Goal: Task Accomplishment & Management: Manage account settings

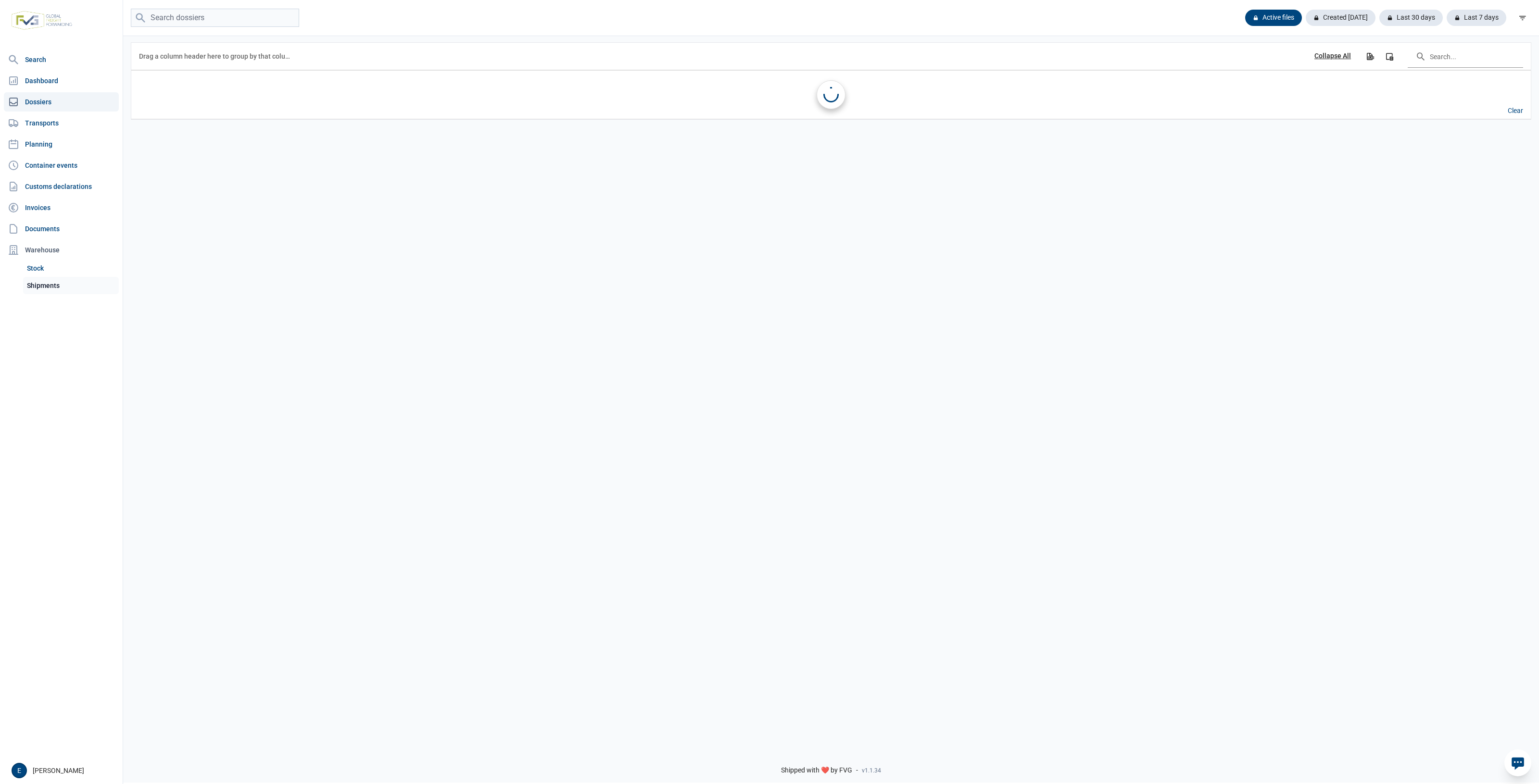
click at [49, 294] on link "Shipments" at bounding box center [71, 286] width 96 height 17
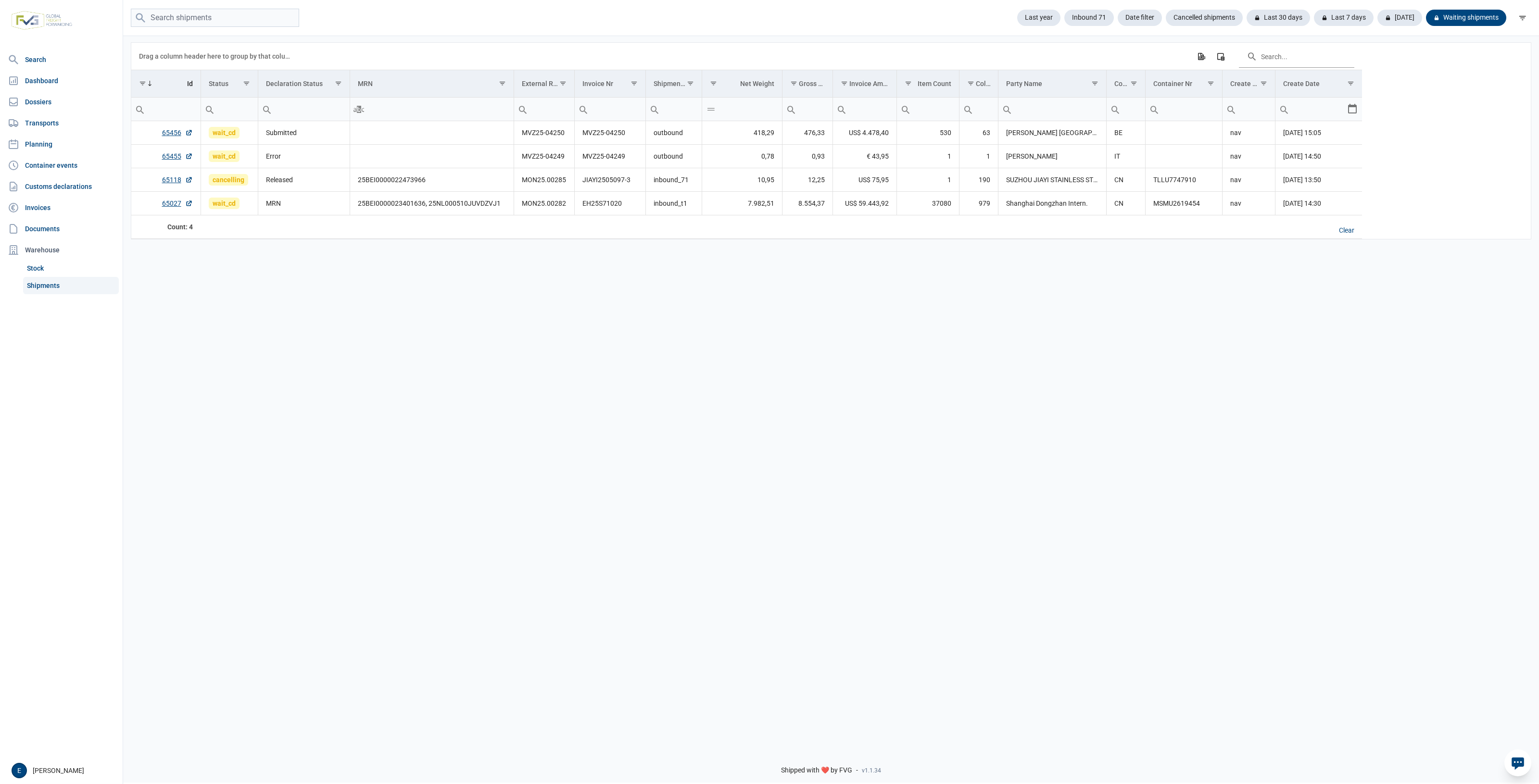
drag, startPoint x: 588, startPoint y: 372, endPoint x: 587, endPoint y: 350, distance: 22.0
click at [588, 359] on div "Data grid with 4 rows and 17 columns Drag a column header here to group by that…" at bounding box center [831, 388] width 1416 height 707
drag, startPoint x: 879, startPoint y: 309, endPoint x: 809, endPoint y: 313, distance: 70.1
drag, startPoint x: 809, startPoint y: 313, endPoint x: 630, endPoint y: 302, distance: 179.3
click at [630, 302] on div "Data grid with 3 rows and 17 columns Drag a column header here to group by that…" at bounding box center [831, 388] width 1416 height 707
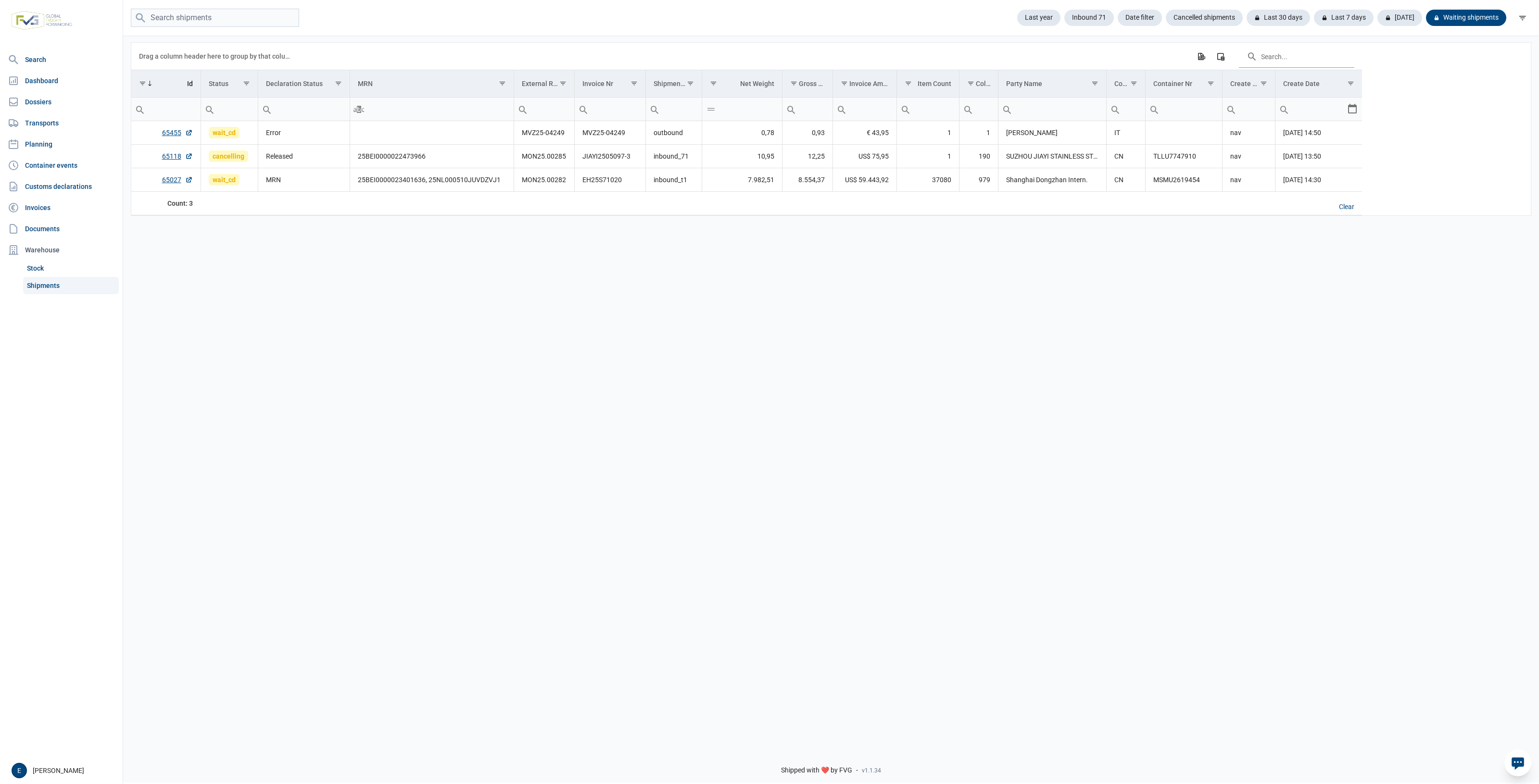
drag, startPoint x: 654, startPoint y: 303, endPoint x: 615, endPoint y: 303, distance: 39.0
drag, startPoint x: 615, startPoint y: 303, endPoint x: 501, endPoint y: 291, distance: 114.6
click at [501, 291] on div "Data grid with 3 rows and 17 columns Drag a column header here to group by that…" at bounding box center [831, 388] width 1416 height 707
drag, startPoint x: 872, startPoint y: 280, endPoint x: 683, endPoint y: 291, distance: 189.3
click at [683, 291] on div "Data grid with 3 rows and 17 columns Drag a column header here to group by that…" at bounding box center [831, 388] width 1416 height 707
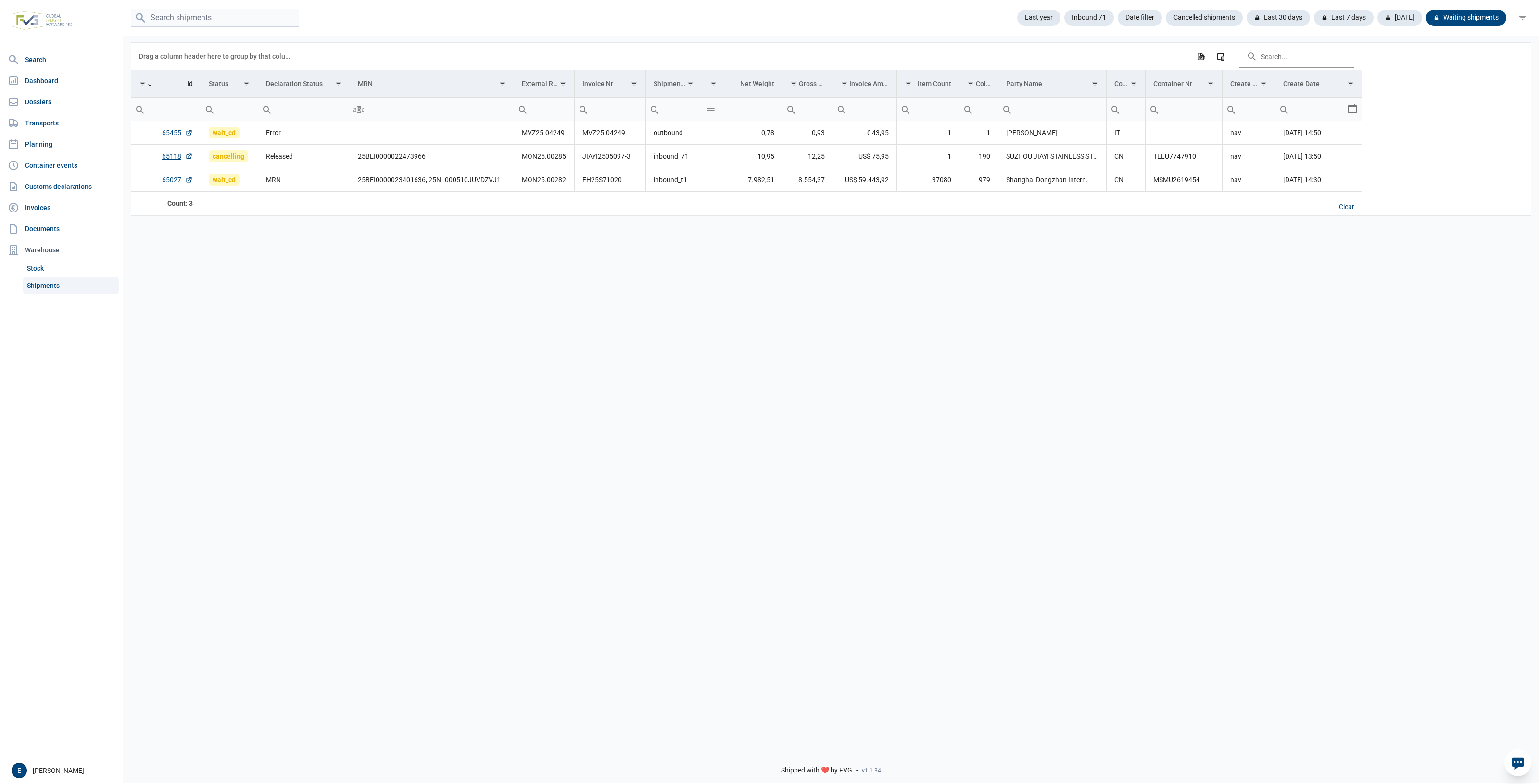
drag, startPoint x: 914, startPoint y: 246, endPoint x: 839, endPoint y: 248, distance: 75.0
drag, startPoint x: 839, startPoint y: 248, endPoint x: 693, endPoint y: 243, distance: 146.1
click at [693, 243] on div "Data grid with 3 rows and 17 columns Drag a column header here to group by that…" at bounding box center [831, 388] width 1416 height 707
drag, startPoint x: 892, startPoint y: 248, endPoint x: 681, endPoint y: 253, distance: 211.1
drag, startPoint x: 681, startPoint y: 253, endPoint x: 410, endPoint y: 248, distance: 271.0
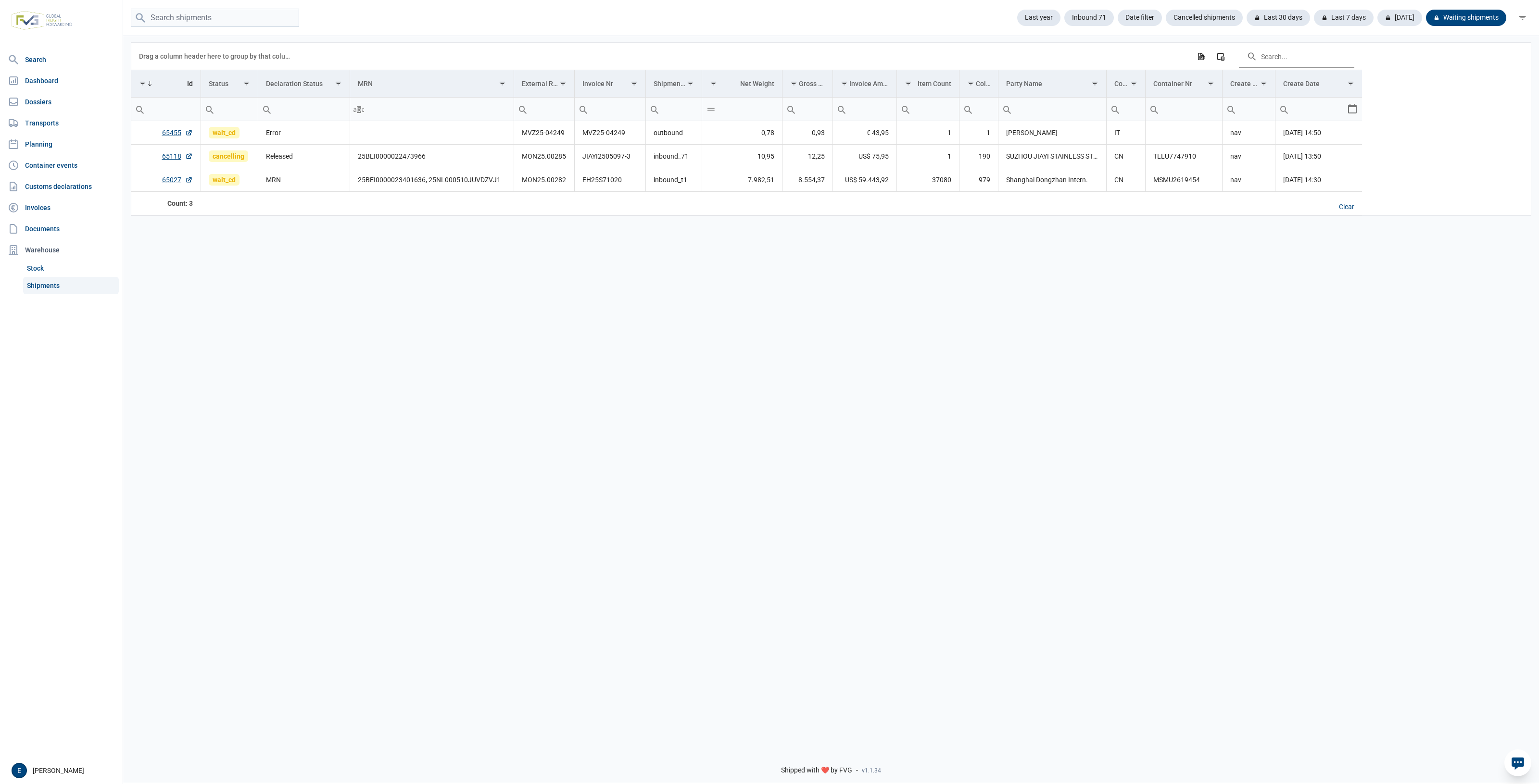
drag, startPoint x: 410, startPoint y: 248, endPoint x: 409, endPoint y: 221, distance: 27.0
drag, startPoint x: 409, startPoint y: 221, endPoint x: 999, endPoint y: 306, distance: 596.1
click at [999, 306] on div "Data grid with 3 rows and 17 columns Drag a column header here to group by that…" at bounding box center [831, 388] width 1416 height 707
drag, startPoint x: 944, startPoint y: 376, endPoint x: 758, endPoint y: 376, distance: 186.0
click at [758, 376] on div "Data grid with 3 rows and 17 columns Drag a column header here to group by that…" at bounding box center [831, 388] width 1416 height 707
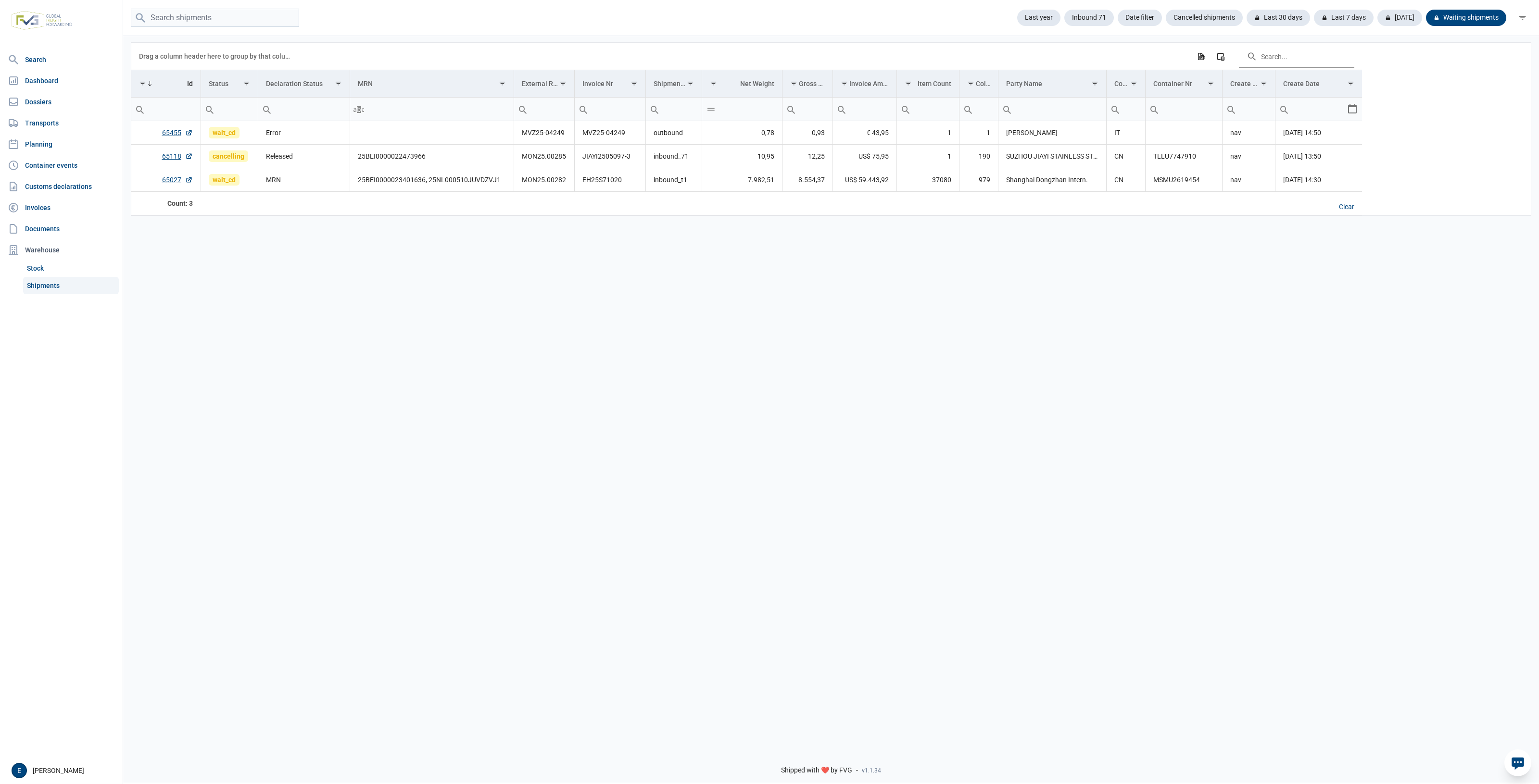
drag, startPoint x: 1013, startPoint y: 402, endPoint x: 965, endPoint y: 377, distance: 54.1
drag, startPoint x: 965, startPoint y: 377, endPoint x: 513, endPoint y: 345, distance: 453.1
drag, startPoint x: 513, startPoint y: 345, endPoint x: 397, endPoint y: 334, distance: 116.5
drag, startPoint x: 397, startPoint y: 334, endPoint x: 998, endPoint y: 304, distance: 601.7
drag, startPoint x: 998, startPoint y: 304, endPoint x: 680, endPoint y: 304, distance: 318.0
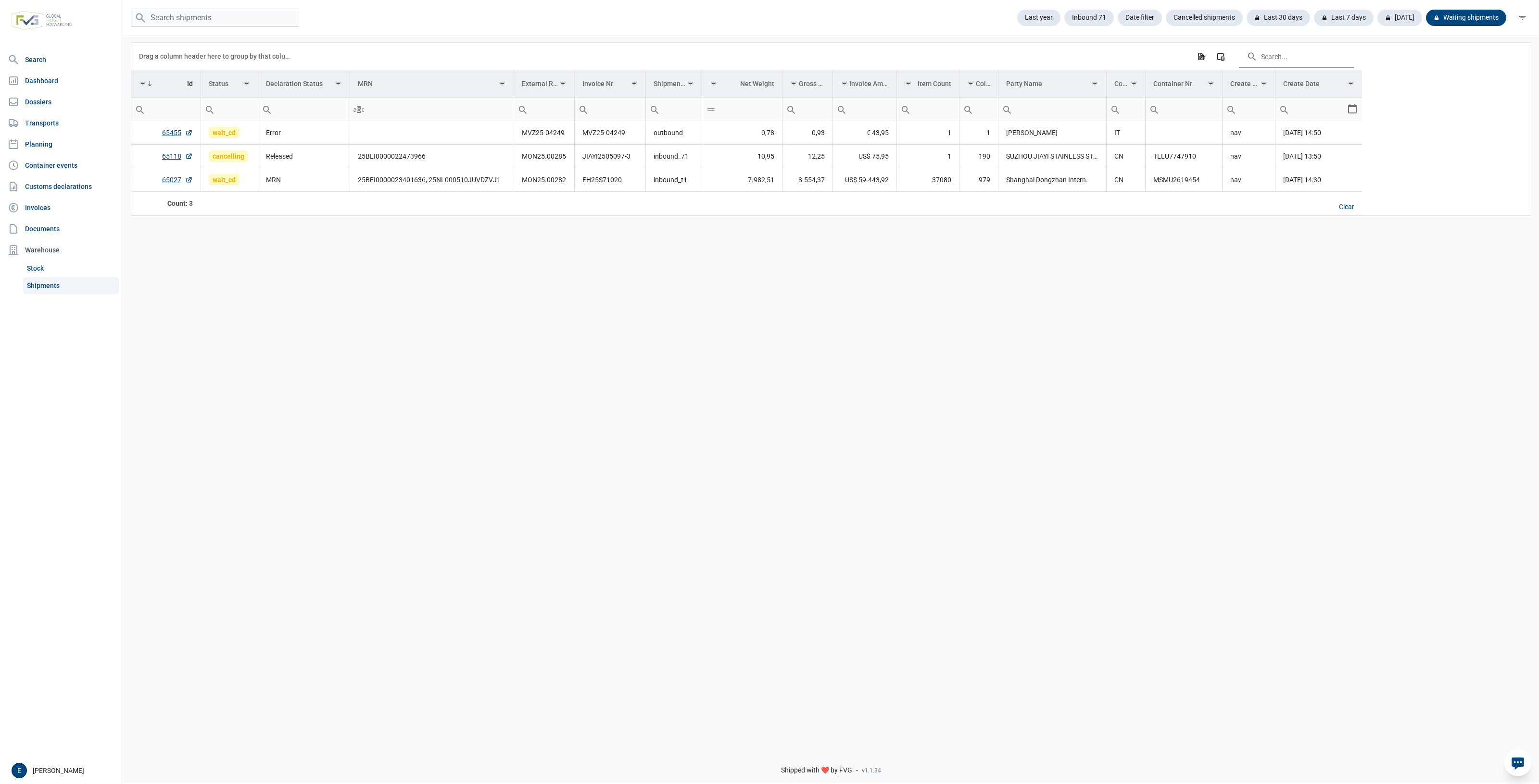
drag, startPoint x: 680, startPoint y: 304, endPoint x: 588, endPoint y: 291, distance: 92.9
drag, startPoint x: 588, startPoint y: 291, endPoint x: 313, endPoint y: 241, distance: 279.5
drag, startPoint x: 313, startPoint y: 241, endPoint x: 1217, endPoint y: 301, distance: 906.0
drag, startPoint x: 1217, startPoint y: 301, endPoint x: 1162, endPoint y: 274, distance: 61.3
click at [1164, 275] on div "Data grid with 3 rows and 17 columns Drag a column header here to group by that…" at bounding box center [831, 388] width 1416 height 707
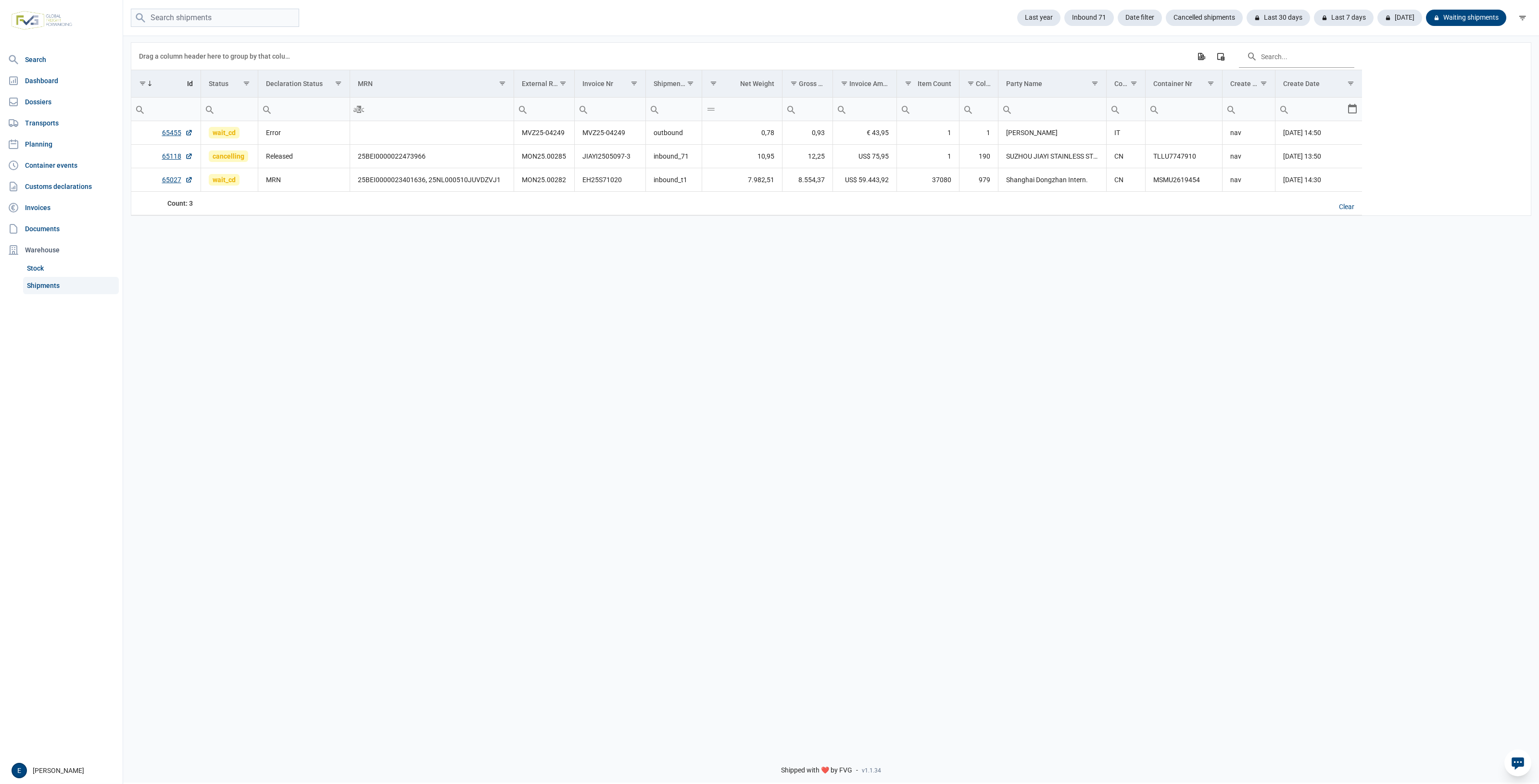
drag, startPoint x: 921, startPoint y: 391, endPoint x: 922, endPoint y: 324, distance: 67.0
drag, startPoint x: 922, startPoint y: 324, endPoint x: 809, endPoint y: 306, distance: 114.4
drag, startPoint x: 809, startPoint y: 306, endPoint x: 344, endPoint y: 310, distance: 465.0
drag, startPoint x: 344, startPoint y: 310, endPoint x: 289, endPoint y: 309, distance: 55.0
click at [289, 309] on div "Data grid with 3 rows and 17 columns Drag a column header here to group by that…" at bounding box center [831, 388] width 1416 height 707
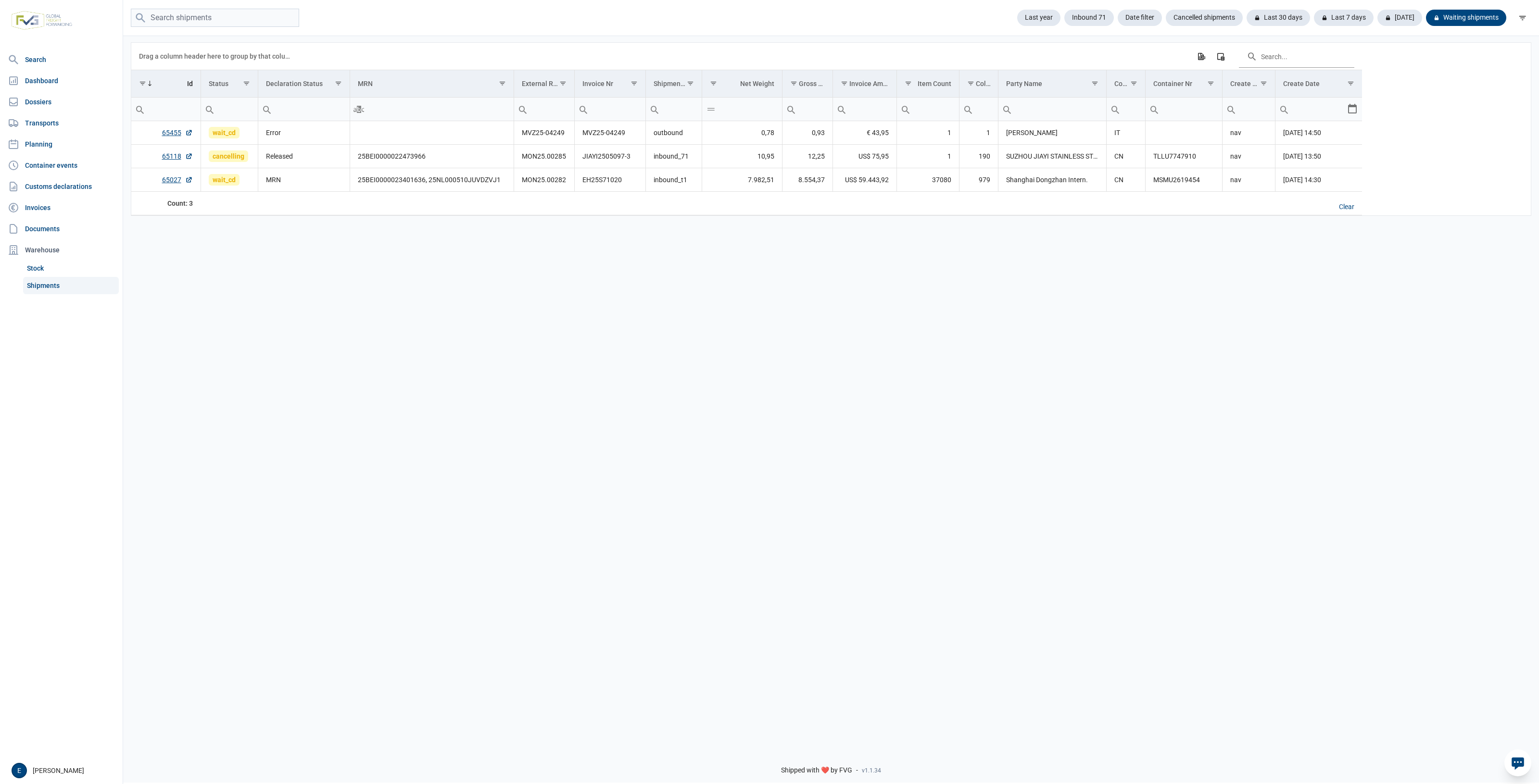
drag, startPoint x: 999, startPoint y: 306, endPoint x: 938, endPoint y: 314, distance: 61.5
drag, startPoint x: 938, startPoint y: 314, endPoint x: 672, endPoint y: 405, distance: 281.1
click at [814, 314] on div "Data grid with 3 rows and 17 columns Drag a column header here to group by that…" at bounding box center [831, 388] width 1416 height 707
drag, startPoint x: 542, startPoint y: 549, endPoint x: 29, endPoint y: 669, distance: 526.8
click at [444, 568] on div "Data grid with 3 rows and 17 columns Drag a column header here to group by that…" at bounding box center [831, 388] width 1416 height 707
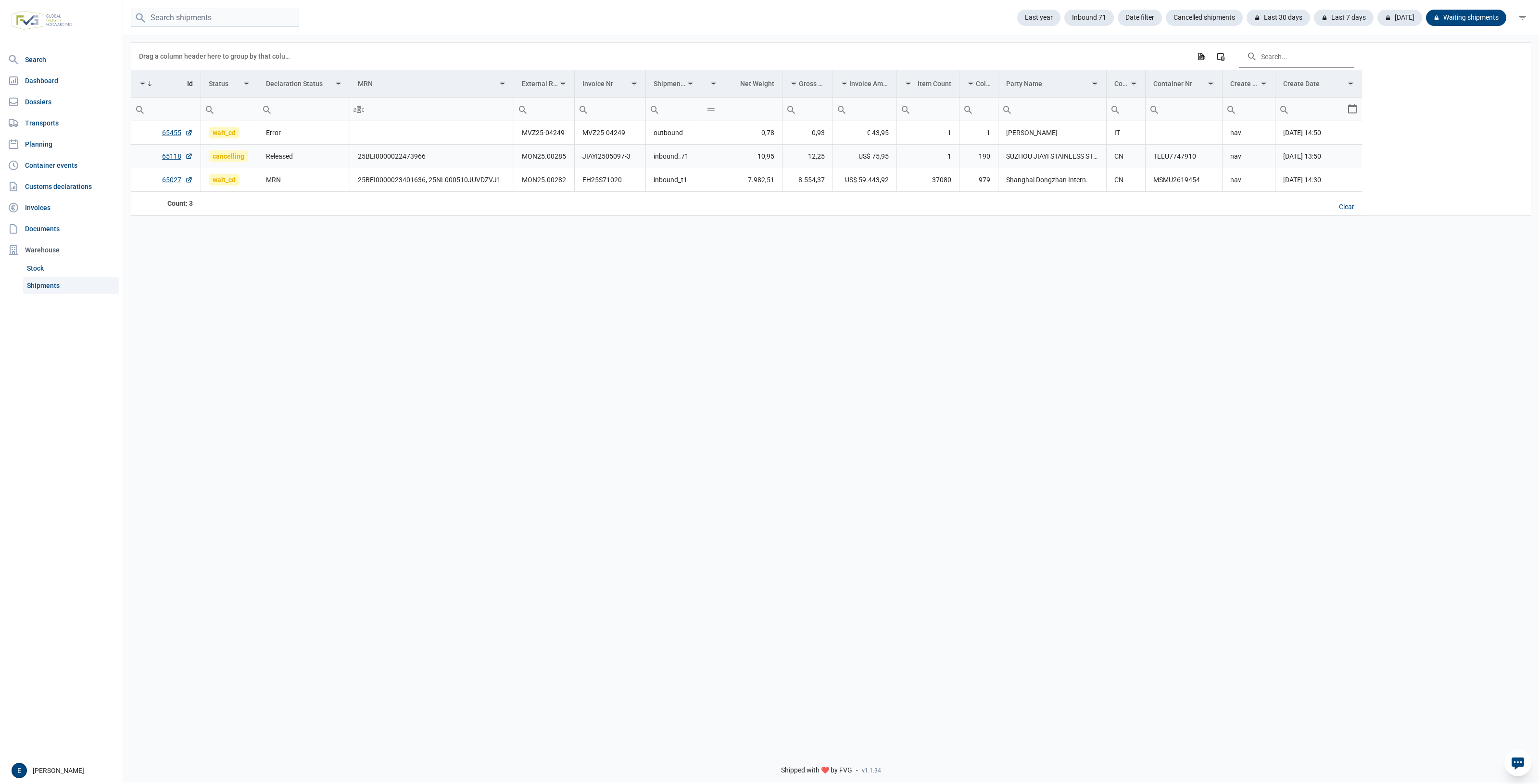
click at [1192, 162] on td "TLLU7747910" at bounding box center [1183, 156] width 77 height 24
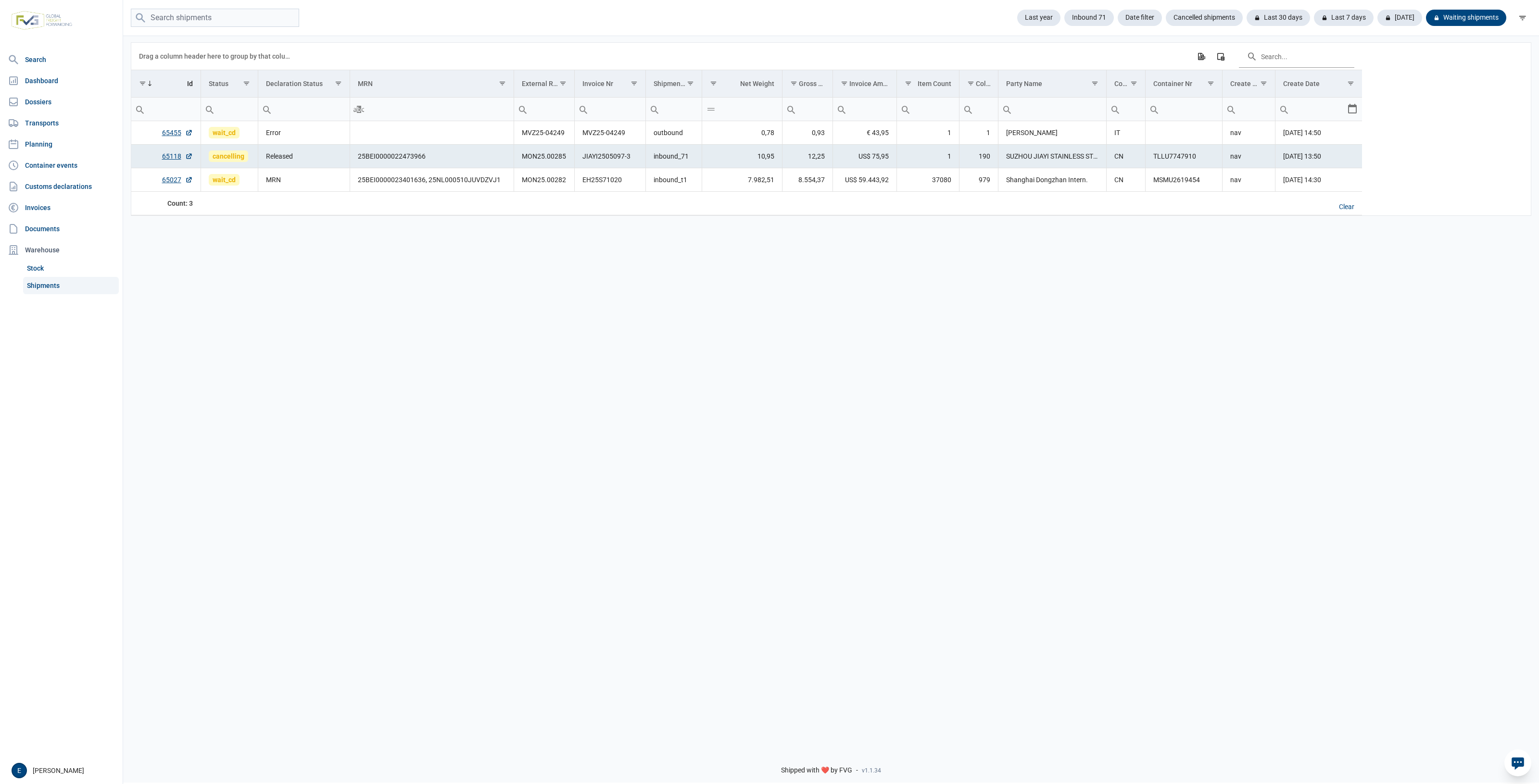
click at [1152, 150] on td "TLLU7747910" at bounding box center [1183, 156] width 77 height 24
copy td "TLLU7747910"
click at [229, 26] on input "search" at bounding box center [215, 18] width 168 height 19
paste input "TLLU7747910"
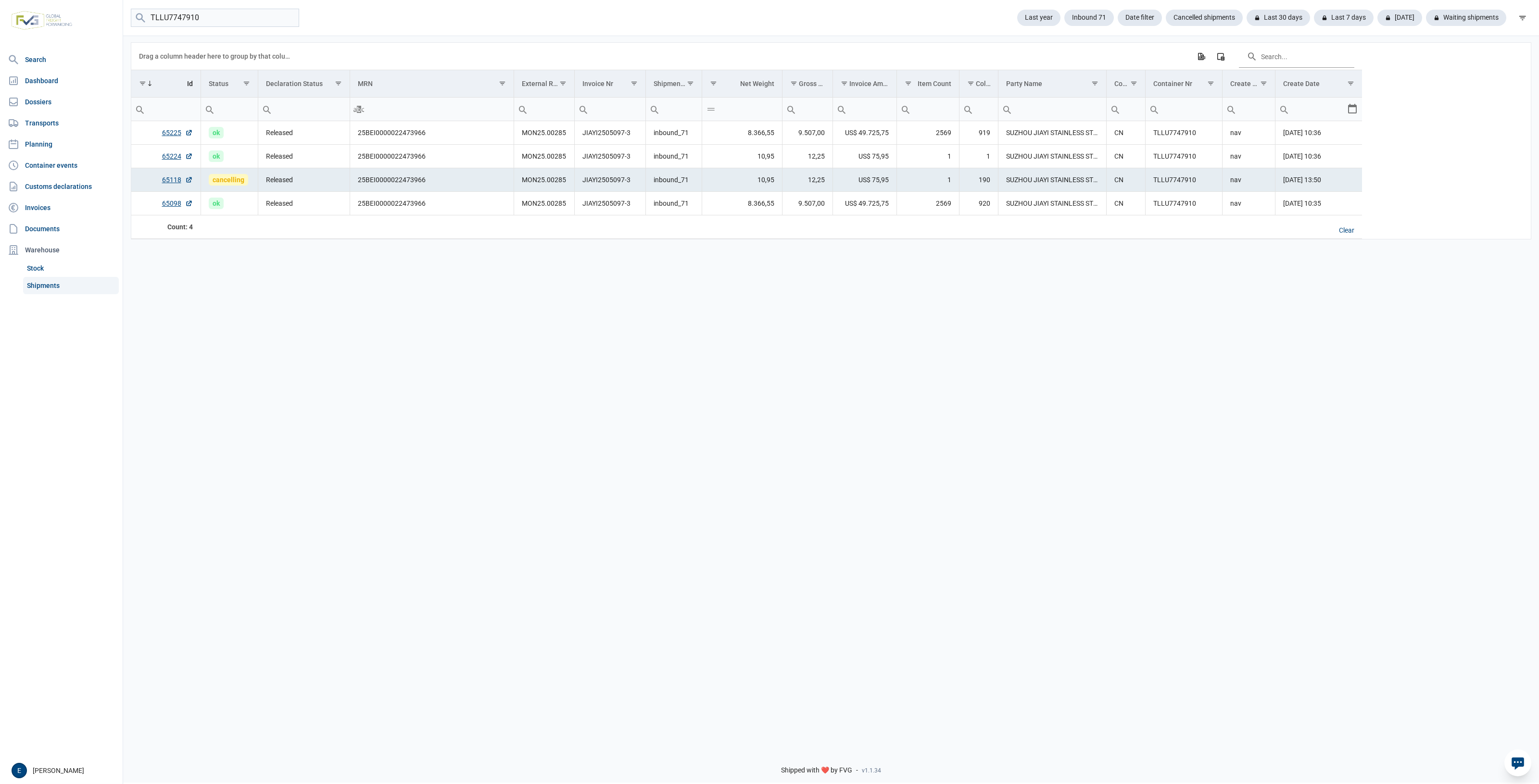
drag, startPoint x: 768, startPoint y: 347, endPoint x: 756, endPoint y: 349, distance: 12.2
drag, startPoint x: 756, startPoint y: 349, endPoint x: 589, endPoint y: 323, distance: 169.0
click at [589, 323] on div "Data grid with 4 rows and 17 columns Drag a column header here to group by that…" at bounding box center [831, 388] width 1416 height 707
drag, startPoint x: 793, startPoint y: 316, endPoint x: 782, endPoint y: 316, distance: 11.0
drag, startPoint x: 782, startPoint y: 316, endPoint x: 636, endPoint y: 301, distance: 146.8
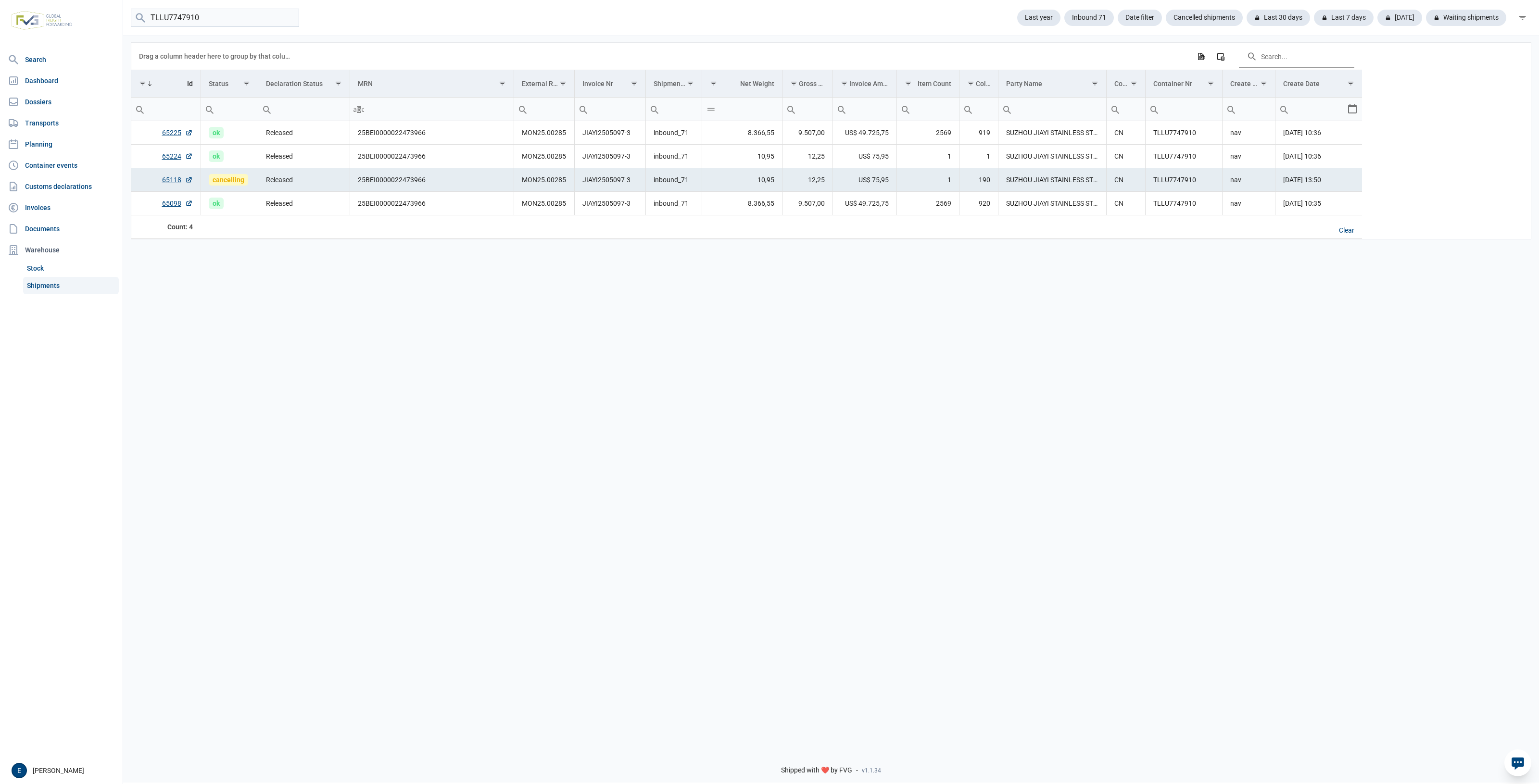
drag, startPoint x: 636, startPoint y: 301, endPoint x: 1104, endPoint y: 297, distance: 468.0
drag, startPoint x: 1104, startPoint y: 297, endPoint x: 592, endPoint y: 412, distance: 524.8
click at [592, 412] on div "Data grid with 4 rows and 17 columns Drag a column header here to group by that…" at bounding box center [831, 388] width 1416 height 707
click at [166, 157] on link "65224" at bounding box center [177, 156] width 31 height 9
click at [329, 163] on td "Released" at bounding box center [304, 156] width 92 height 24
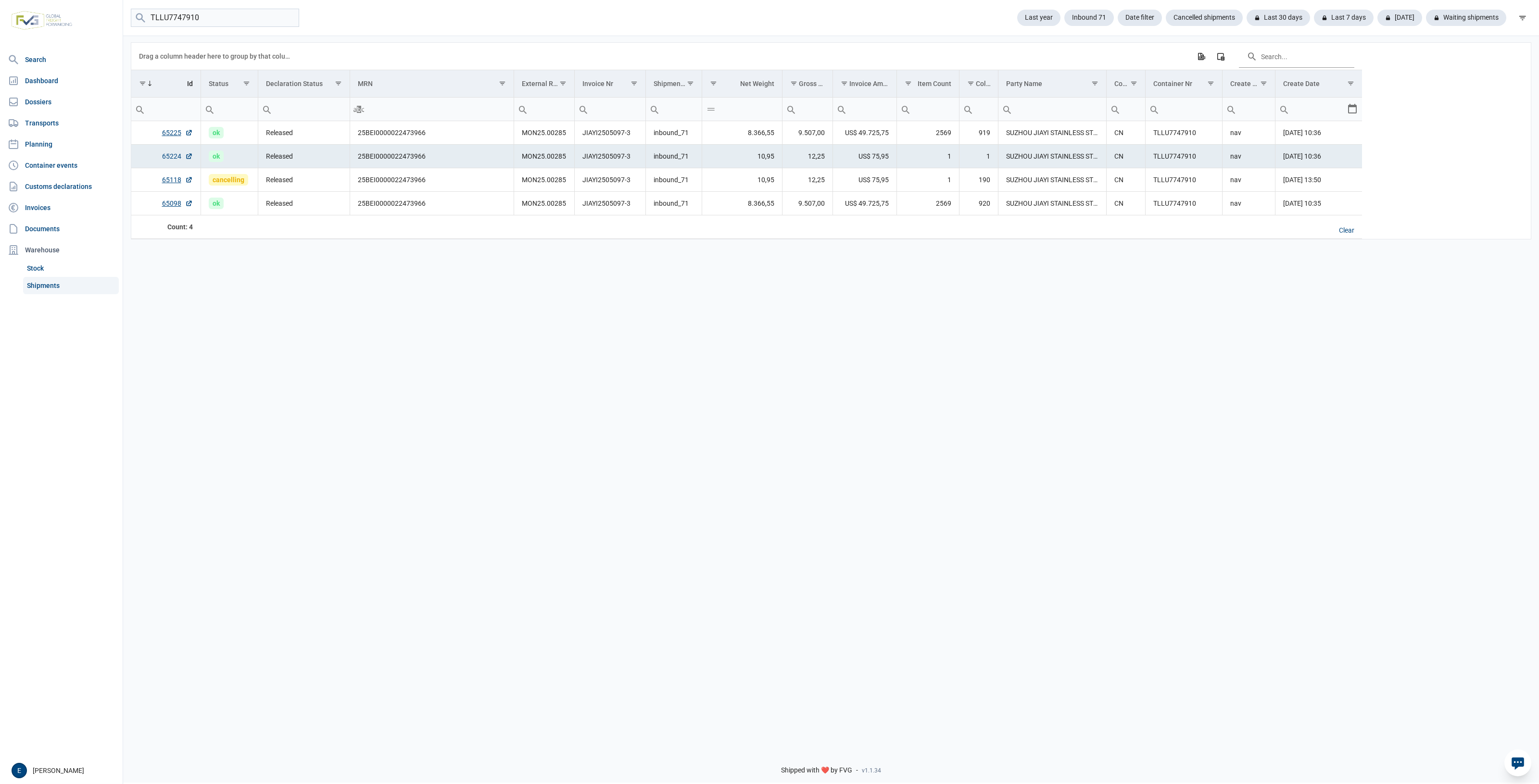
click at [176, 157] on link "65224" at bounding box center [177, 156] width 31 height 9
drag, startPoint x: 549, startPoint y: 123, endPoint x: 546, endPoint y: 132, distance: 9.5
click at [546, 132] on td "MON25.00285" at bounding box center [544, 132] width 61 height 24
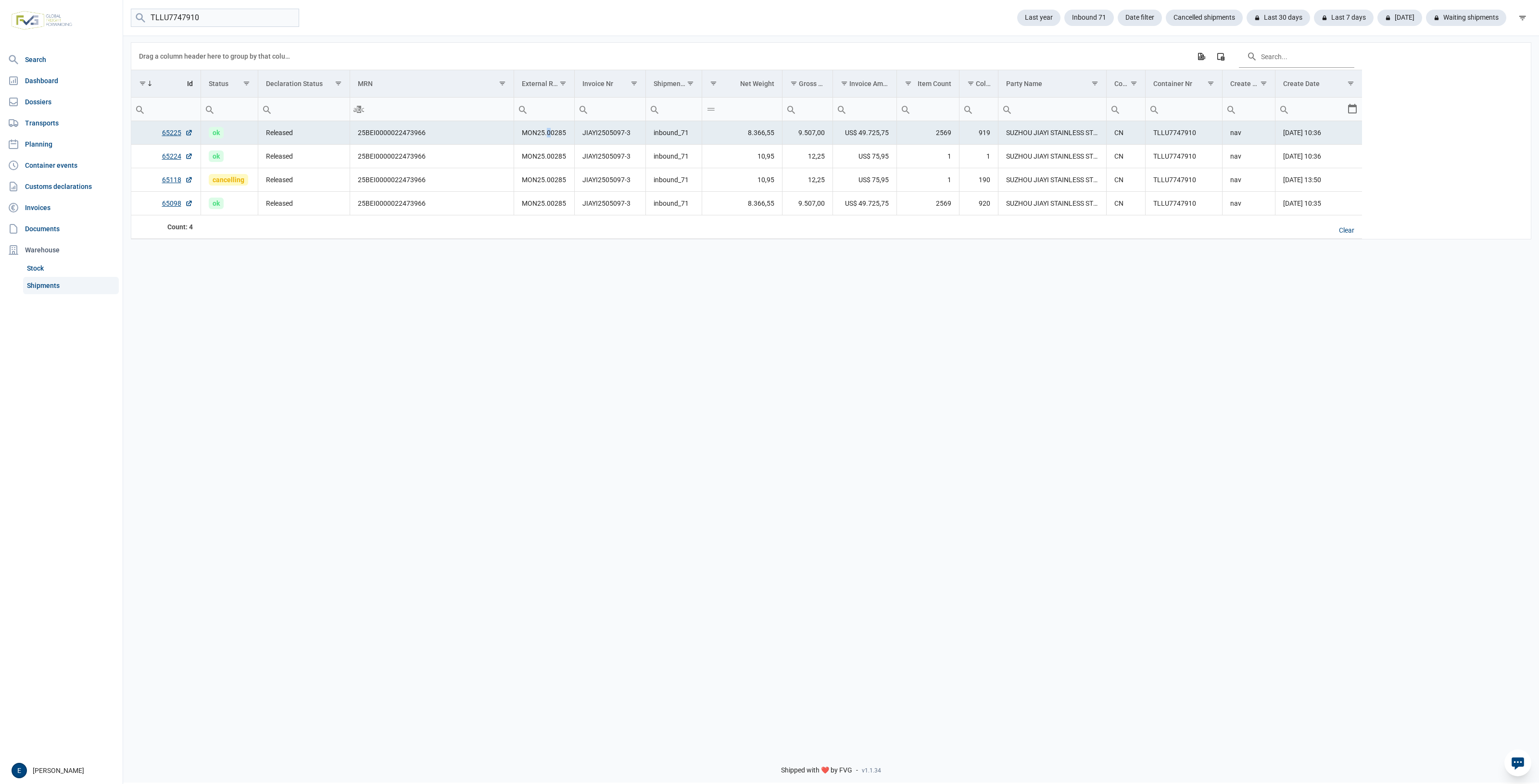
click at [546, 132] on td "MON25.00285" at bounding box center [544, 132] width 61 height 24
copy td "MON25.00285"
drag, startPoint x: 666, startPoint y: 200, endPoint x: 673, endPoint y: 225, distance: 26.0
click at [675, 213] on td "inbound_71" at bounding box center [673, 203] width 57 height 24
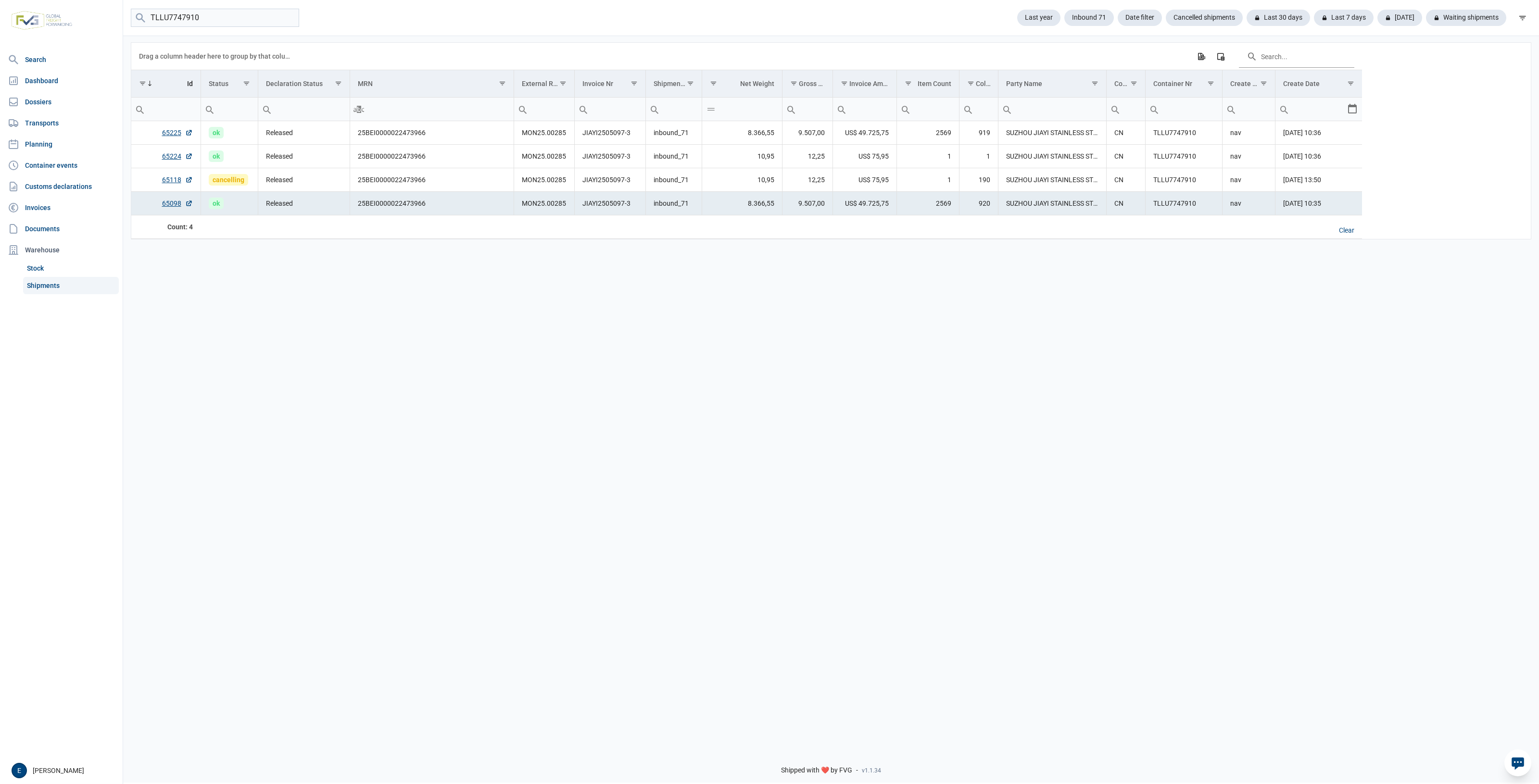
drag, startPoint x: 431, startPoint y: 438, endPoint x: 475, endPoint y: 443, distance: 44.3
click at [475, 443] on div "Data grid with 4 rows and 17 columns Drag a column header here to group by that…" at bounding box center [831, 388] width 1416 height 707
drag, startPoint x: 430, startPoint y: 281, endPoint x: 297, endPoint y: 279, distance: 133.0
drag, startPoint x: 297, startPoint y: 279, endPoint x: 233, endPoint y: 253, distance: 69.1
click at [229, 255] on div "Data grid with 4 rows and 17 columns Drag a column header here to group by that…" at bounding box center [831, 388] width 1416 height 707
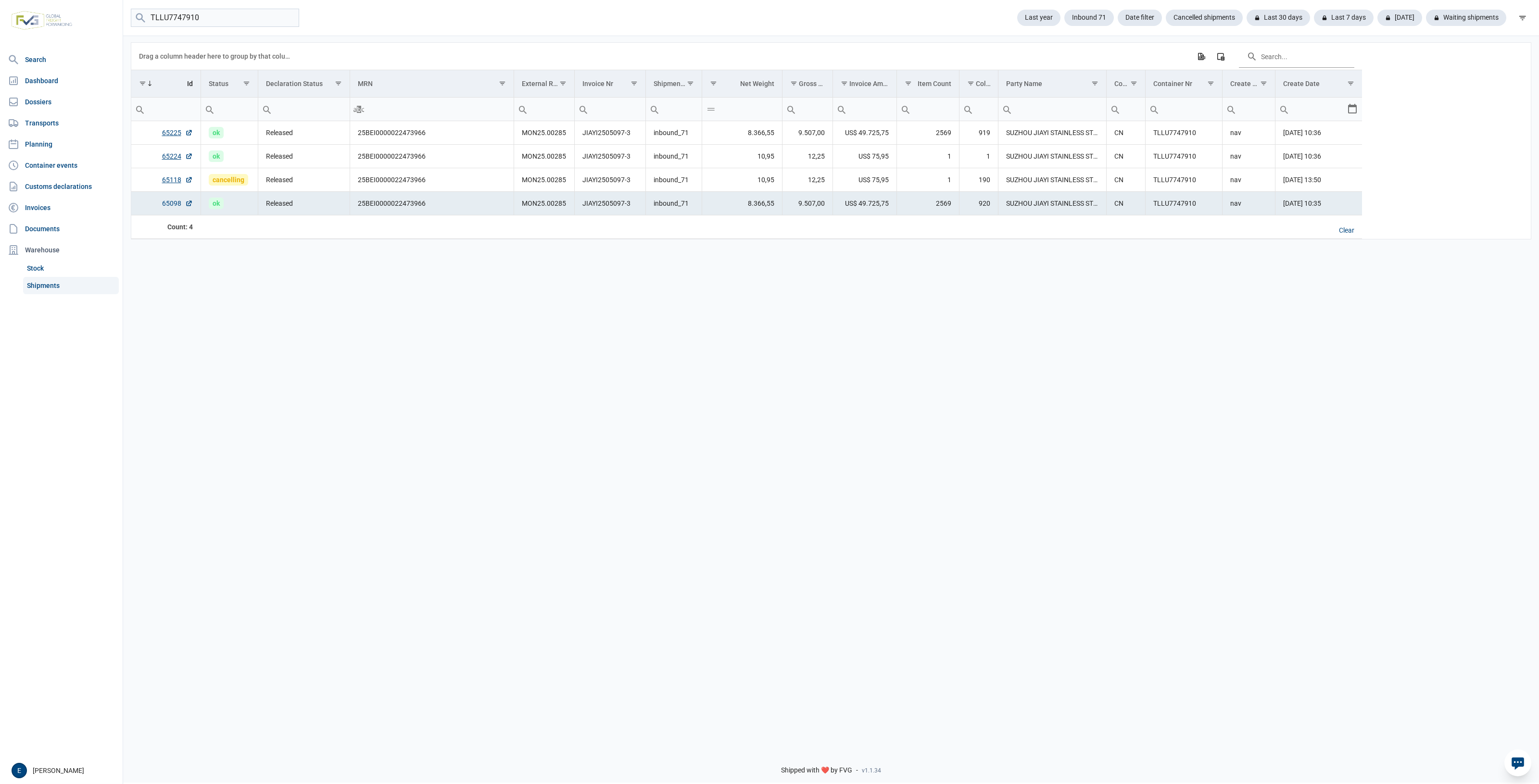
click at [180, 207] on link "65098" at bounding box center [177, 203] width 31 height 9
drag, startPoint x: 617, startPoint y: 369, endPoint x: 553, endPoint y: 362, distance: 64.4
drag, startPoint x: 553, startPoint y: 362, endPoint x: 488, endPoint y: 347, distance: 66.7
click at [488, 347] on div "Data grid with 4 rows and 17 columns Drag a column header here to group by that…" at bounding box center [831, 388] width 1416 height 707
click at [569, 195] on td "MON25.00285" at bounding box center [544, 203] width 61 height 24
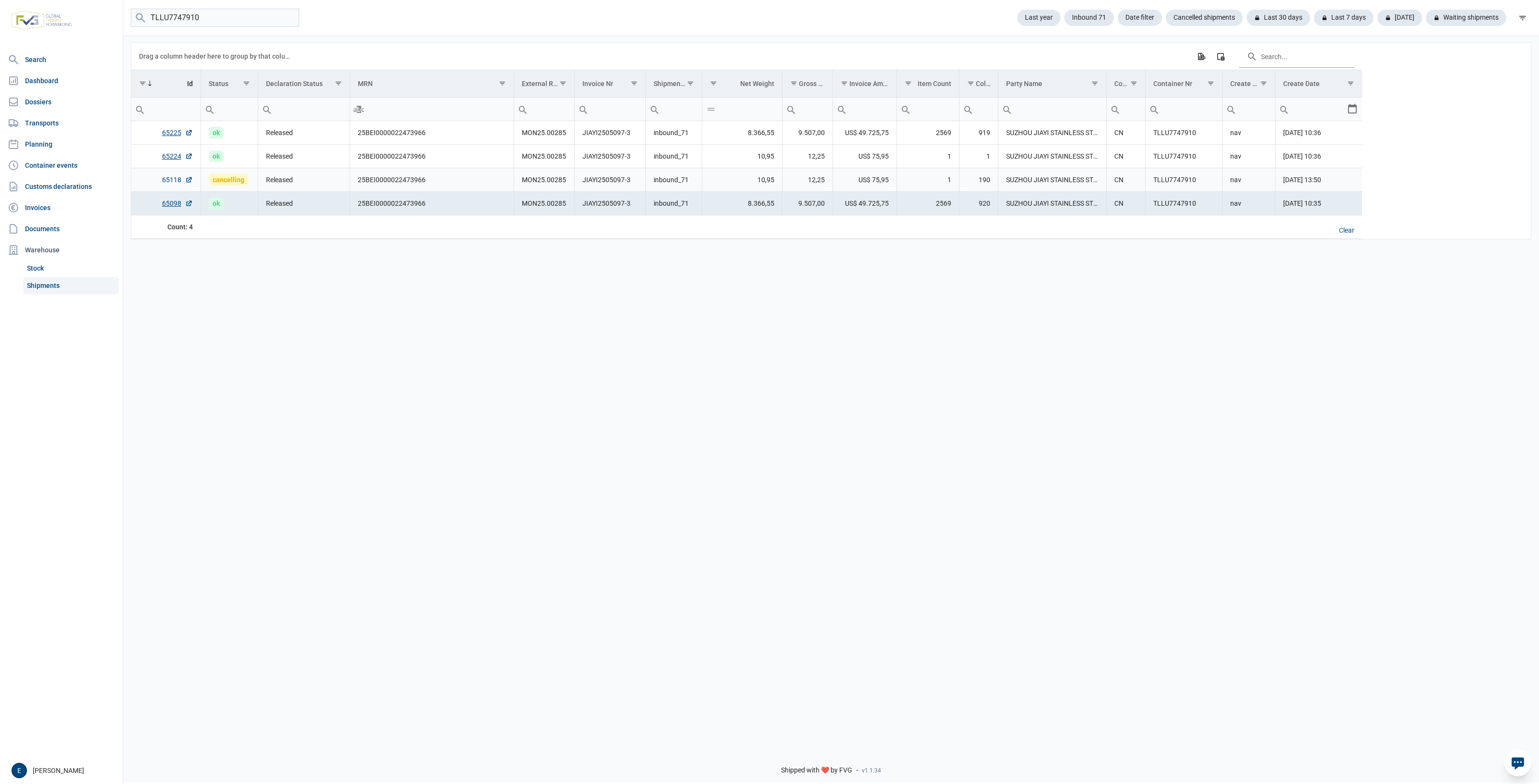
click at [171, 183] on link "65118" at bounding box center [177, 179] width 31 height 9
drag, startPoint x: 1105, startPoint y: 435, endPoint x: 867, endPoint y: 354, distance: 251.4
drag, startPoint x: 867, startPoint y: 354, endPoint x: 887, endPoint y: 332, distance: 29.7
click at [887, 332] on div "Data grid with 4 rows and 17 columns Drag a column header here to group by that…" at bounding box center [831, 388] width 1416 height 707
drag, startPoint x: 1260, startPoint y: 301, endPoint x: 846, endPoint y: 321, distance: 414.5
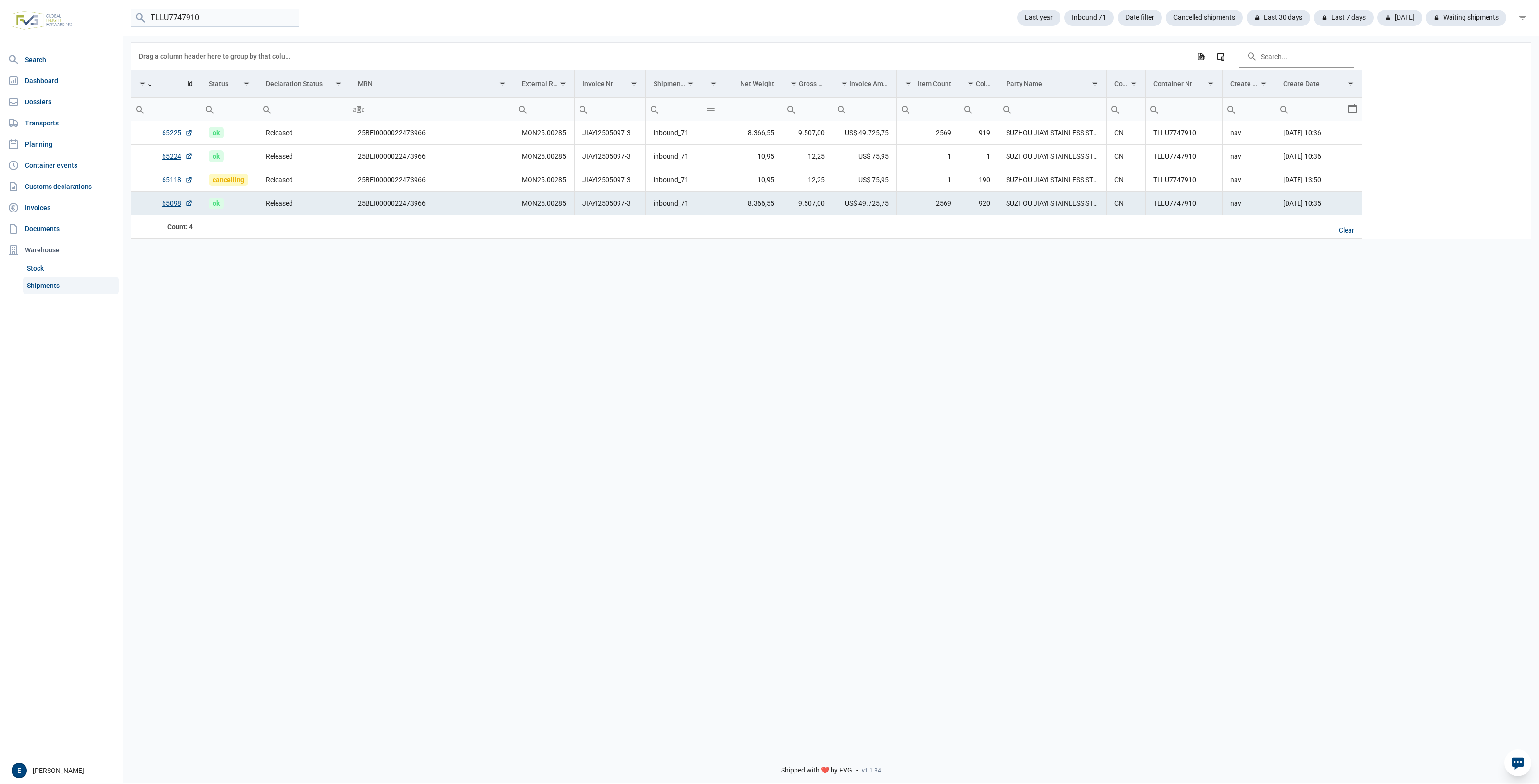
click at [846, 315] on div "Data grid with 4 rows and 17 columns Drag a column header here to group by that…" at bounding box center [831, 388] width 1416 height 707
click at [585, 178] on td "JIAYI2505097-3" at bounding box center [609, 180] width 71 height 24
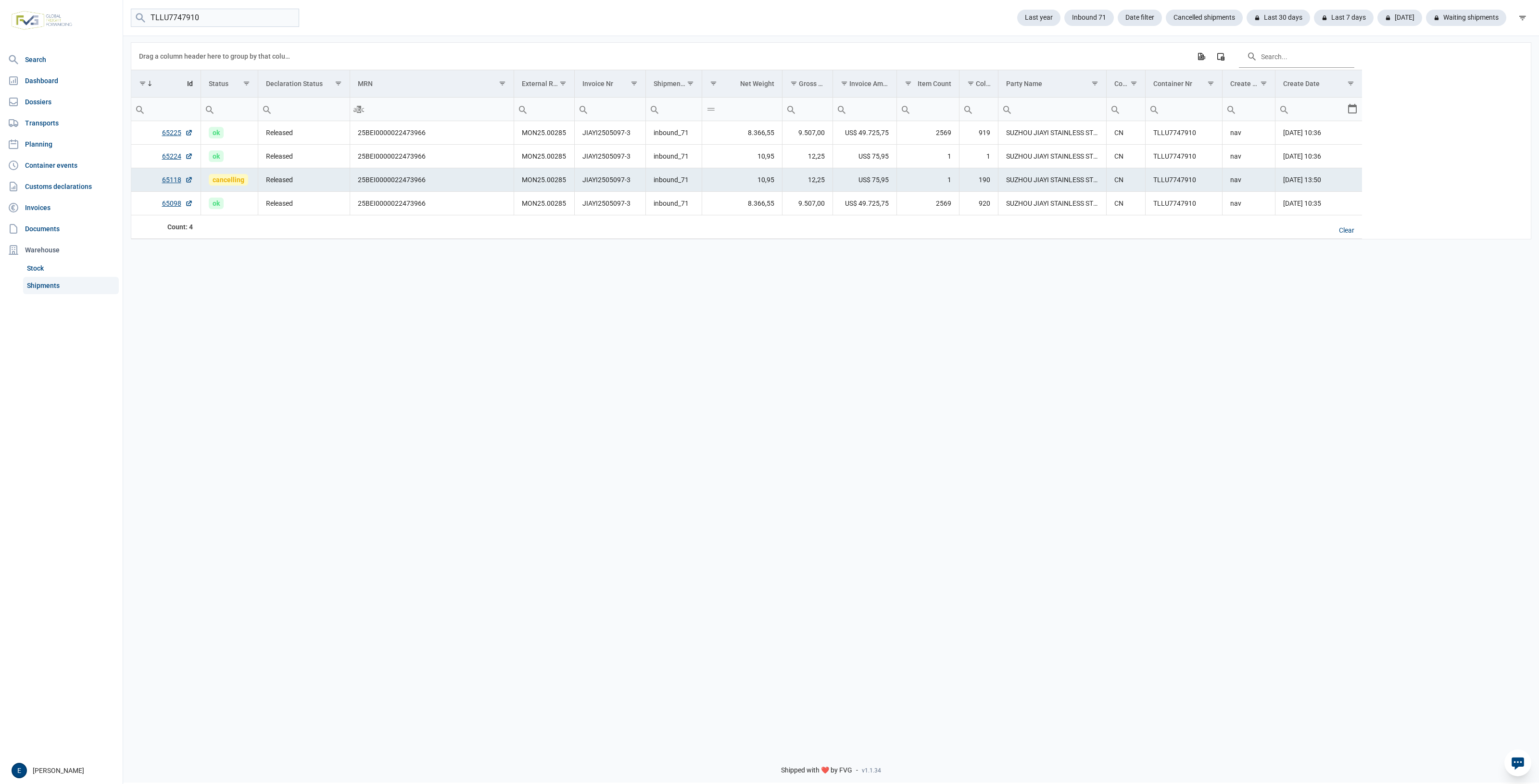
drag, startPoint x: 732, startPoint y: 377, endPoint x: 661, endPoint y: 375, distance: 71.0
drag, startPoint x: 661, startPoint y: 375, endPoint x: 510, endPoint y: 342, distance: 154.6
click at [510, 361] on div "Data grid with 4 rows and 17 columns Drag a column header here to group by that…" at bounding box center [831, 388] width 1416 height 707
click at [691, 416] on div "Data grid with 4 rows and 17 columns Drag a column header here to group by that…" at bounding box center [831, 388] width 1416 height 707
drag, startPoint x: 426, startPoint y: 479, endPoint x: 388, endPoint y: 480, distance: 38.0
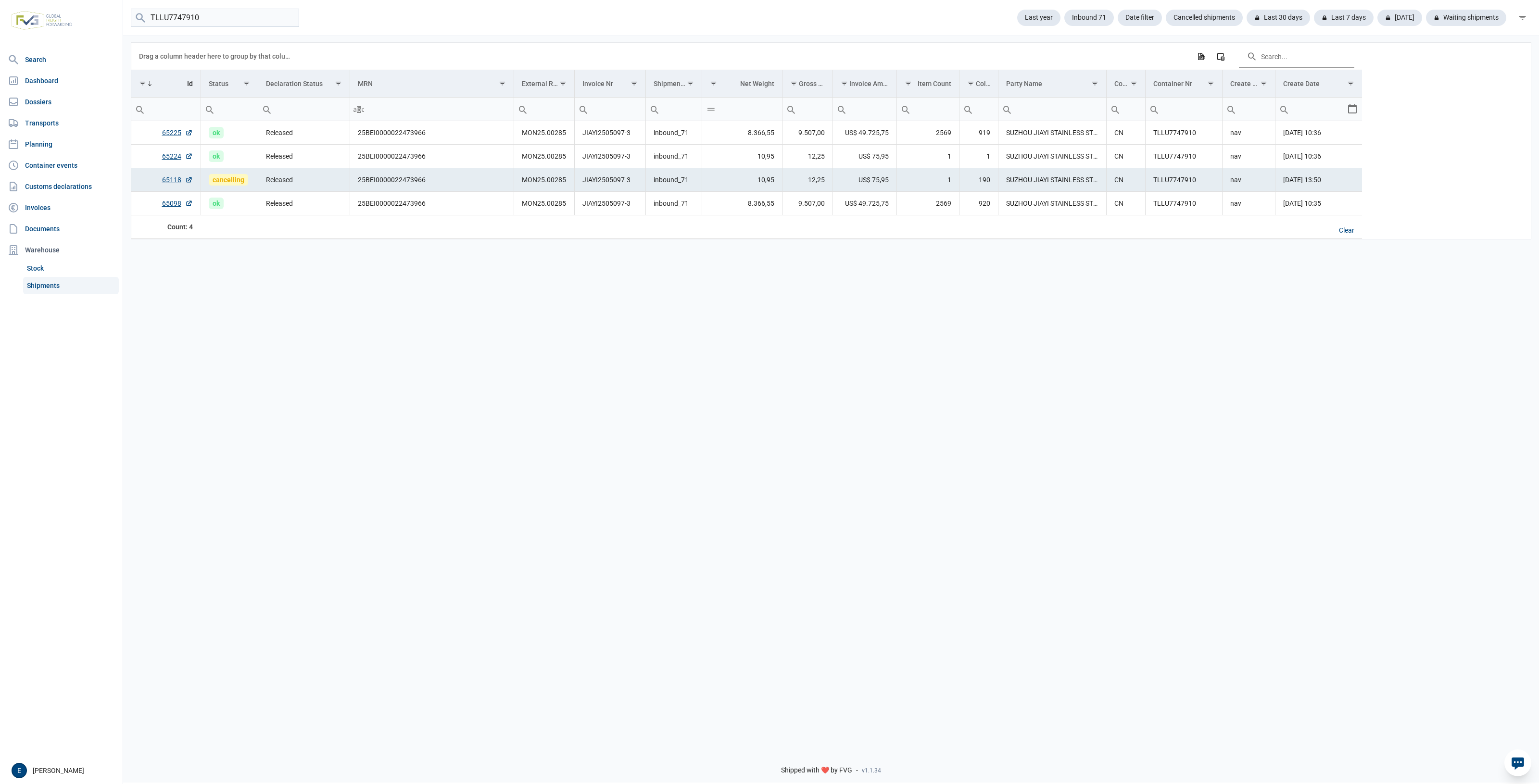
drag, startPoint x: 1071, startPoint y: 563, endPoint x: 811, endPoint y: 565, distance: 260.0
click at [811, 565] on div "Data grid with 4 rows and 17 columns Drag a column header here to group by that…" at bounding box center [831, 388] width 1416 height 707
drag, startPoint x: 985, startPoint y: 542, endPoint x: 956, endPoint y: 541, distance: 29.0
drag, startPoint x: 956, startPoint y: 541, endPoint x: 766, endPoint y: 519, distance: 191.3
click at [766, 519] on div "Data grid with 4 rows and 17 columns Drag a column header here to group by that…" at bounding box center [831, 388] width 1416 height 707
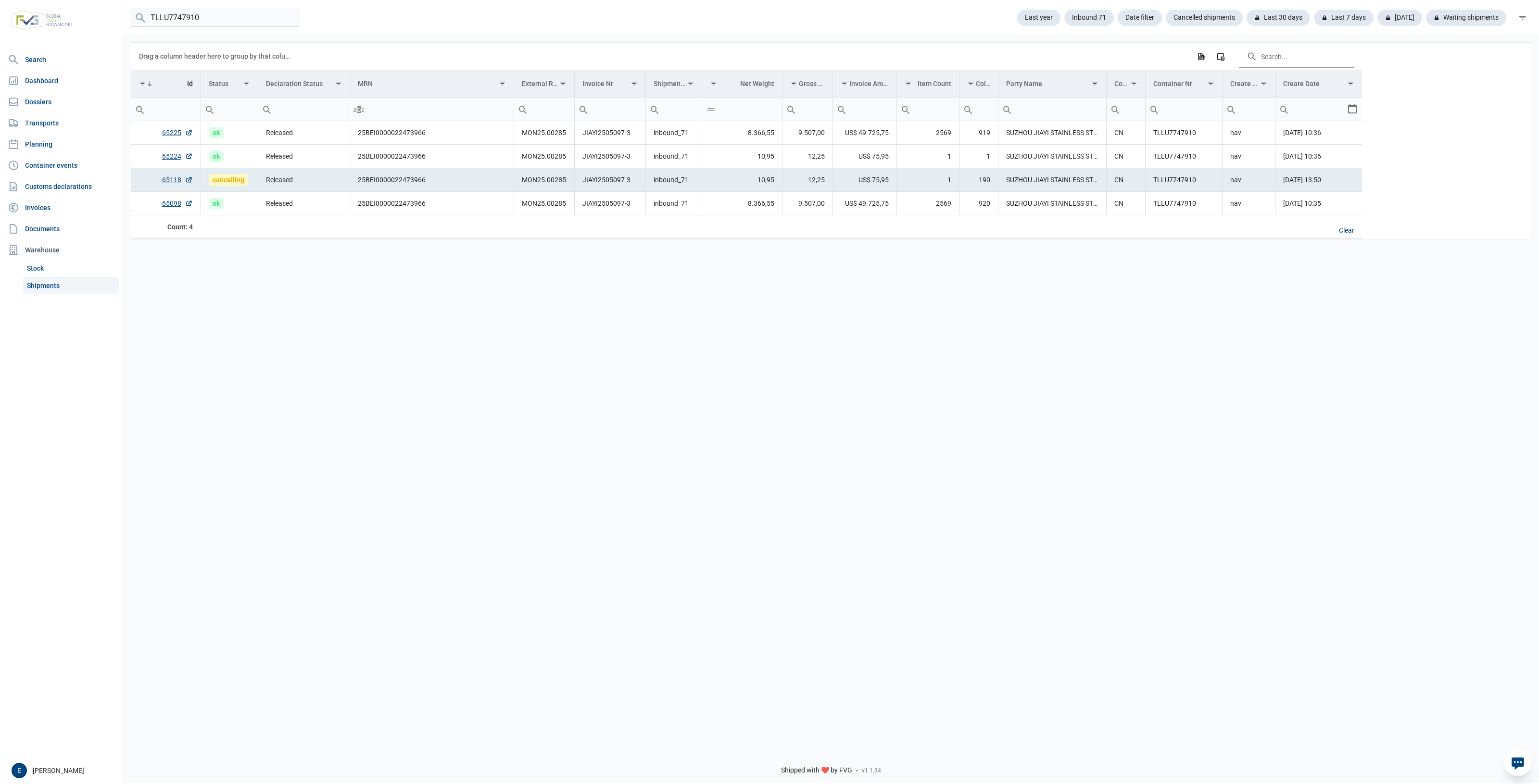
drag, startPoint x: 680, startPoint y: 390, endPoint x: 554, endPoint y: 366, distance: 128.3
drag, startPoint x: 554, startPoint y: 366, endPoint x: 378, endPoint y: 362, distance: 176.0
click at [450, 349] on div "Data grid with 4 rows and 17 columns Drag a column header here to group by that…" at bounding box center [831, 388] width 1416 height 707
drag, startPoint x: 546, startPoint y: 537, endPoint x: 404, endPoint y: 402, distance: 195.9
click at [404, 402] on div "Data grid with 4 rows and 17 columns Drag a column header here to group by that…" at bounding box center [831, 388] width 1416 height 707
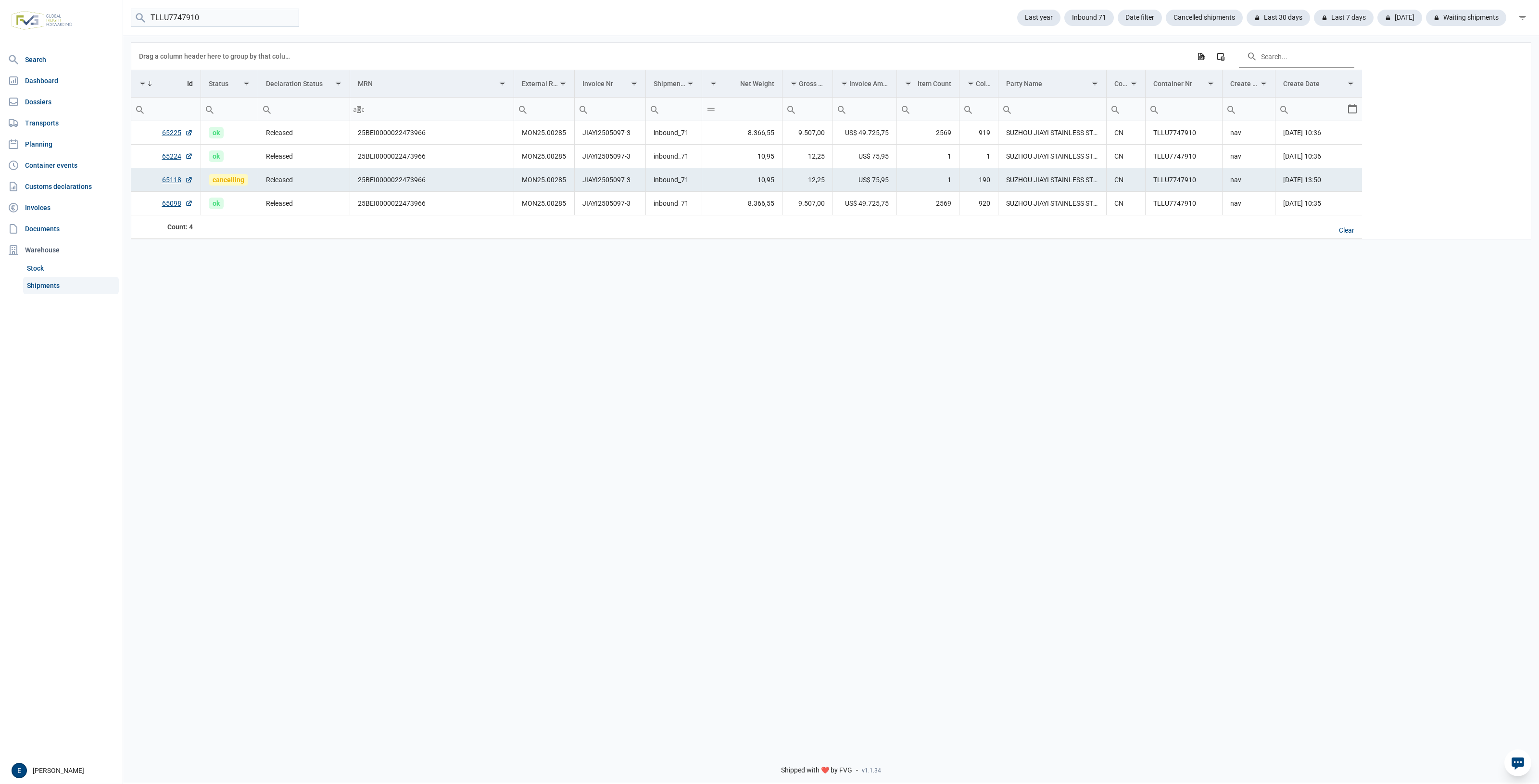
drag, startPoint x: 1215, startPoint y: 375, endPoint x: 974, endPoint y: 371, distance: 241.0
click at [974, 371] on div "Data grid with 4 rows and 17 columns Drag a column header here to group by that…" at bounding box center [831, 388] width 1416 height 707
drag, startPoint x: 1121, startPoint y: 359, endPoint x: 1068, endPoint y: 334, distance: 58.6
drag, startPoint x: 1068, startPoint y: 334, endPoint x: 1053, endPoint y: 203, distance: 131.9
click at [946, 273] on div "Data grid with 4 rows and 17 columns Drag a column header here to group by that…" at bounding box center [831, 388] width 1416 height 707
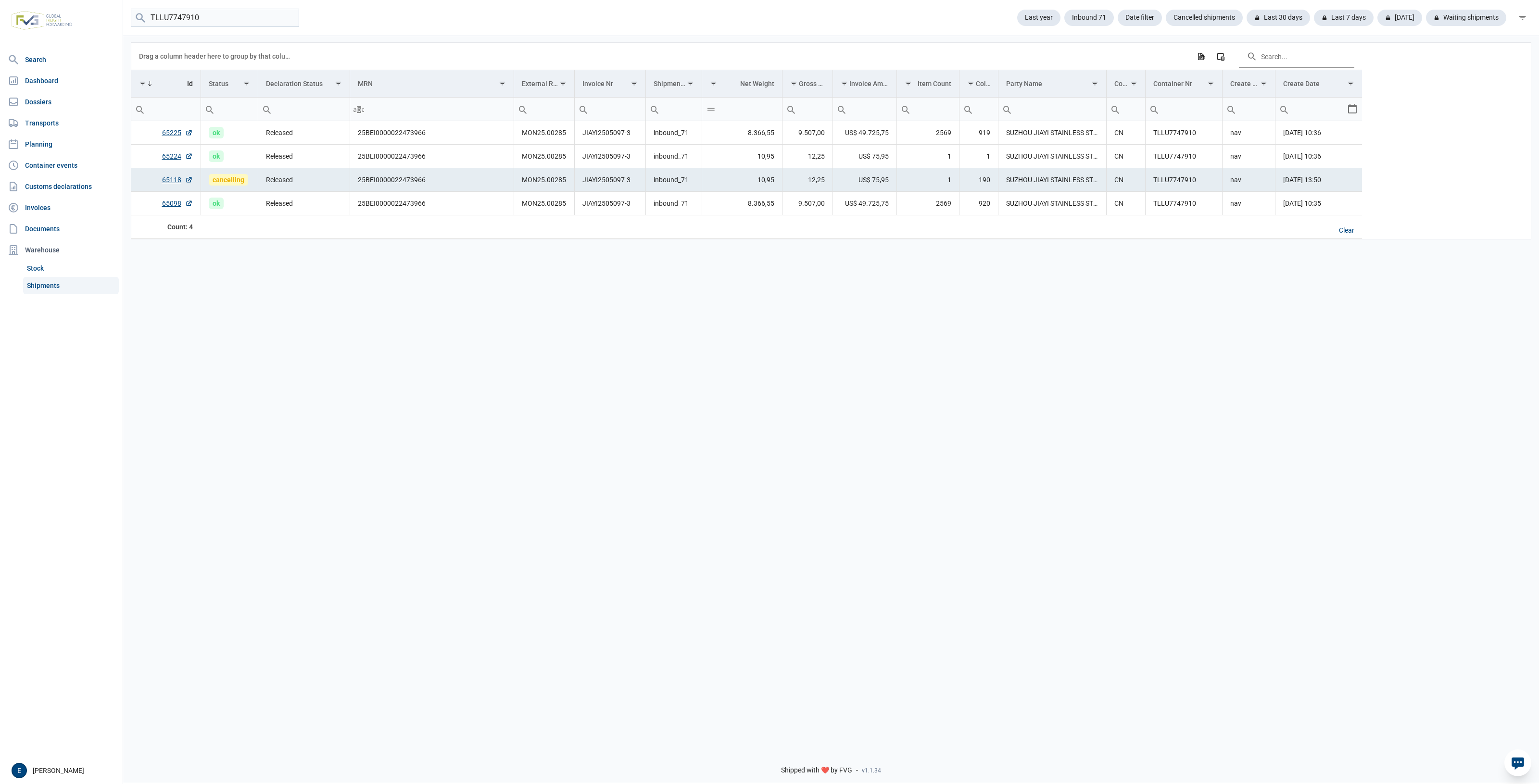
drag, startPoint x: 1032, startPoint y: 427, endPoint x: 978, endPoint y: 421, distance: 54.3
drag, startPoint x: 978, startPoint y: 421, endPoint x: 886, endPoint y: 400, distance: 94.4
click at [886, 400] on div "Data grid with 4 rows and 17 columns Drag a column header here to group by that…" at bounding box center [831, 388] width 1416 height 707
drag, startPoint x: 274, startPoint y: 359, endPoint x: 333, endPoint y: 342, distance: 61.4
drag, startPoint x: 333, startPoint y: 342, endPoint x: 931, endPoint y: 375, distance: 598.9
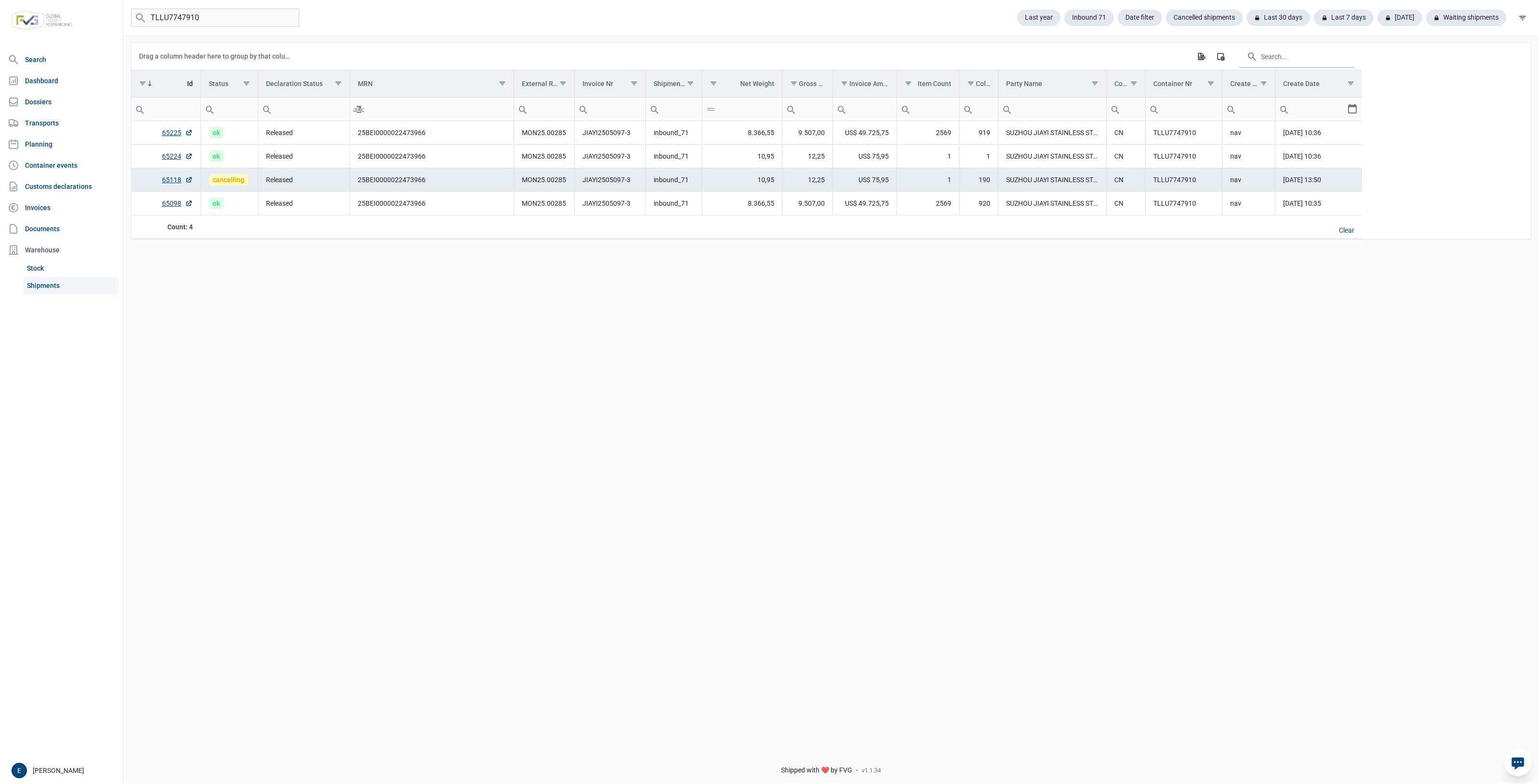
click at [969, 354] on div "Data grid with 4 rows and 17 columns Drag a column header here to group by that…" at bounding box center [831, 388] width 1416 height 707
drag, startPoint x: 334, startPoint y: 432, endPoint x: 422, endPoint y: 381, distance: 101.7
click at [379, 407] on div "Data grid with 4 rows and 17 columns Drag a column header here to group by that…" at bounding box center [831, 388] width 1416 height 707
drag, startPoint x: 565, startPoint y: 184, endPoint x: 513, endPoint y: 187, distance: 52.1
click at [513, 187] on td "MON25.00285" at bounding box center [544, 180] width 61 height 24
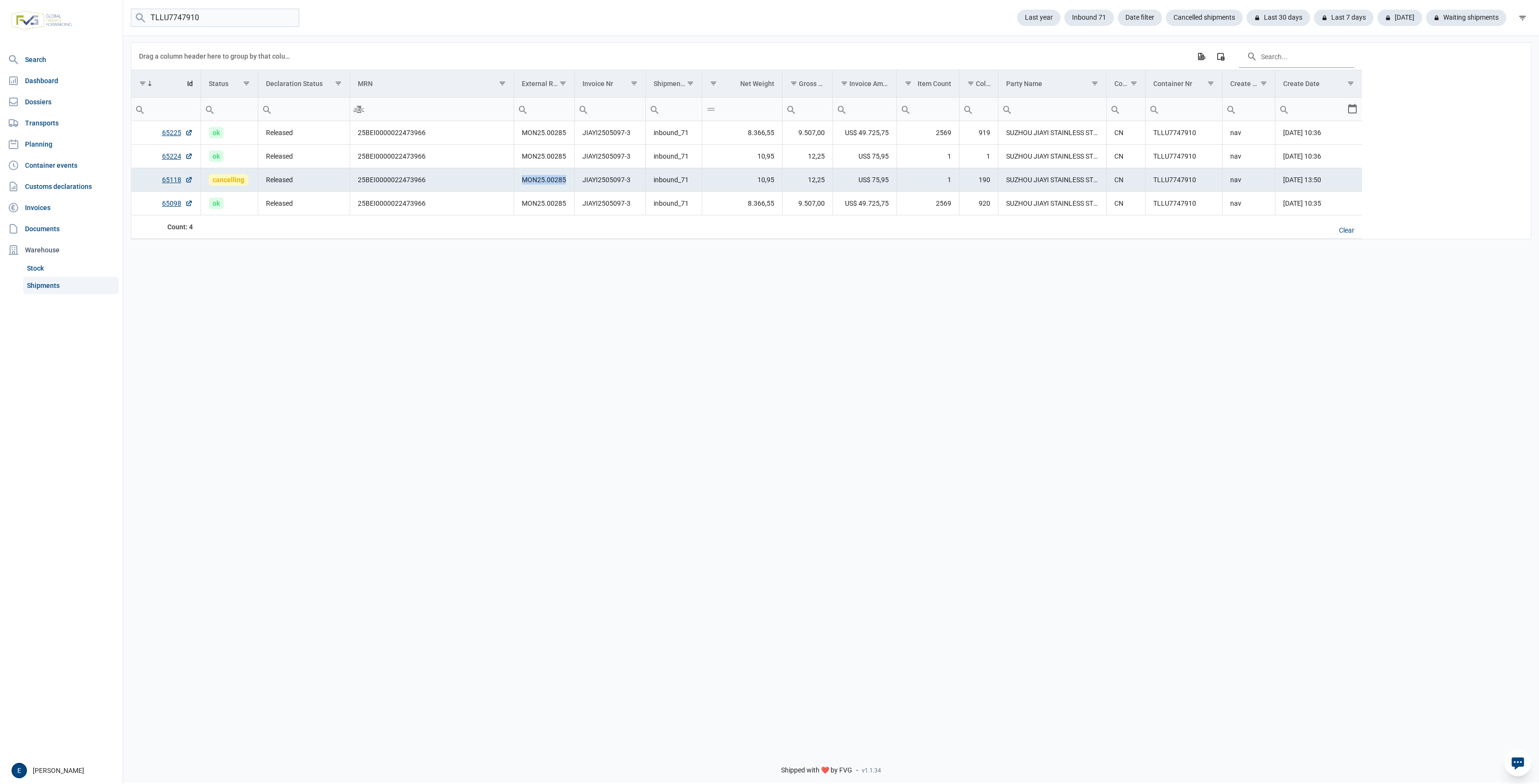
copy td "MON25.00285"
click at [238, 19] on input "TLLU7747910" at bounding box center [215, 18] width 168 height 19
paste input "MON25.00285"
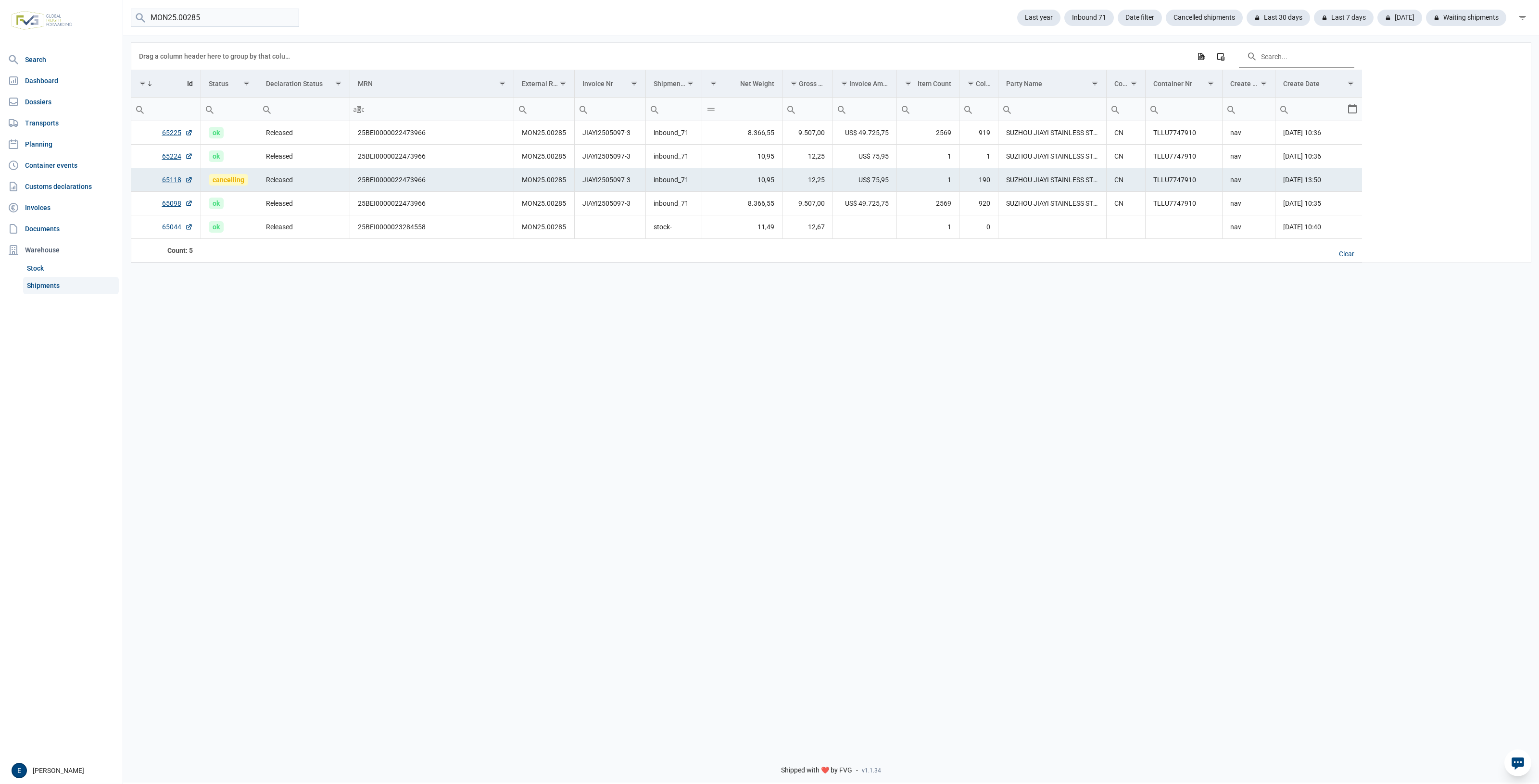
drag, startPoint x: 621, startPoint y: 463, endPoint x: 551, endPoint y: 450, distance: 71.2
drag, startPoint x: 551, startPoint y: 450, endPoint x: 160, endPoint y: 487, distance: 392.7
click at [344, 450] on div "Data grid with 5 rows and 17 columns Drag a column header here to group by that…" at bounding box center [831, 388] width 1416 height 707
drag, startPoint x: 448, startPoint y: 568, endPoint x: 447, endPoint y: 533, distance: 35.0
drag, startPoint x: 447, startPoint y: 533, endPoint x: 1010, endPoint y: 443, distance: 570.1
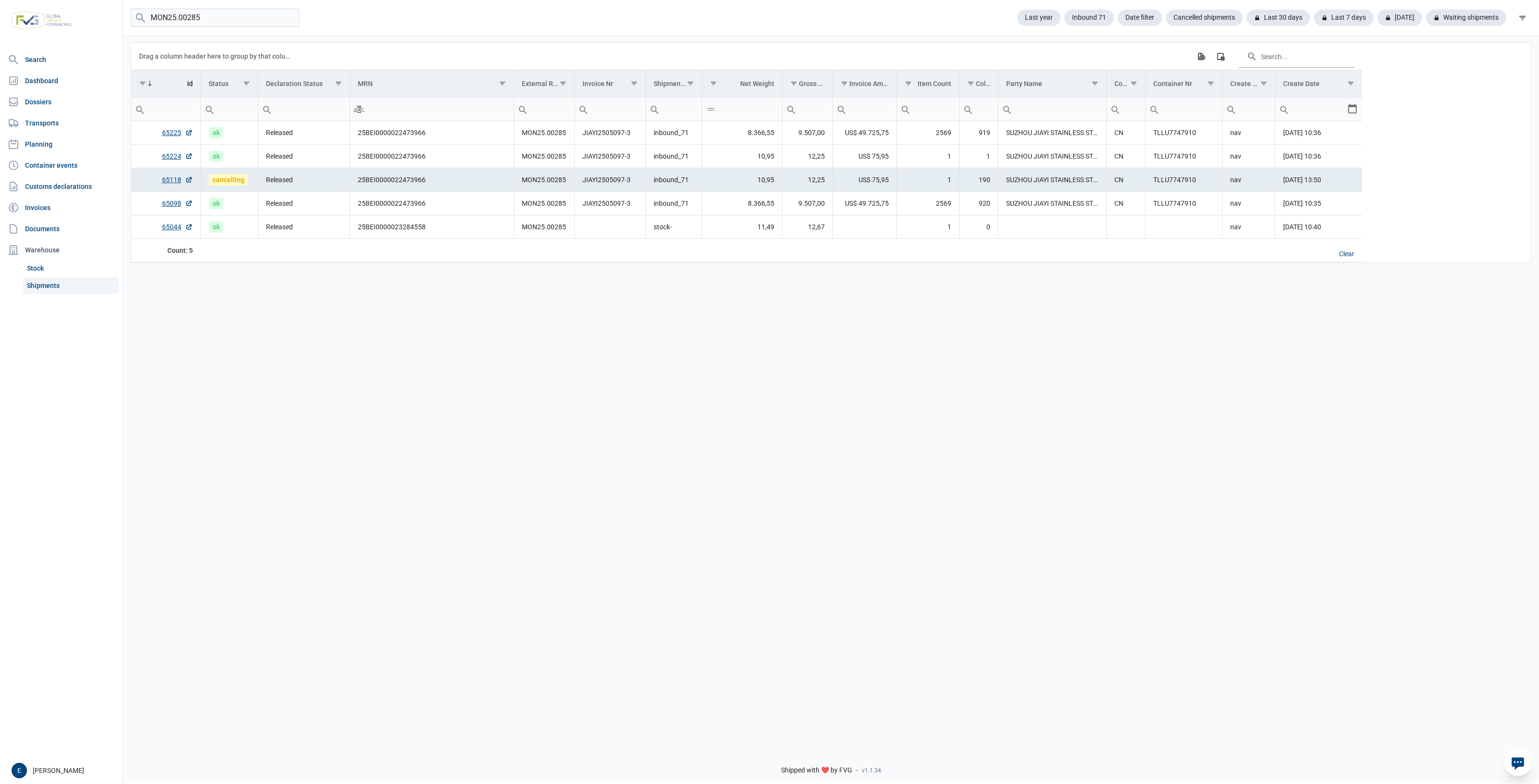
click at [1010, 443] on div "Data grid with 5 rows and 17 columns Drag a column header here to group by that…" at bounding box center [831, 388] width 1416 height 707
drag, startPoint x: 1117, startPoint y: 516, endPoint x: 781, endPoint y: 526, distance: 336.1
drag, startPoint x: 781, startPoint y: 526, endPoint x: 775, endPoint y: 525, distance: 6.1
click at [775, 525] on div "Data grid with 5 rows and 17 columns Drag a column header here to group by that…" at bounding box center [831, 388] width 1416 height 707
click at [178, 226] on link "65044" at bounding box center [177, 226] width 31 height 9
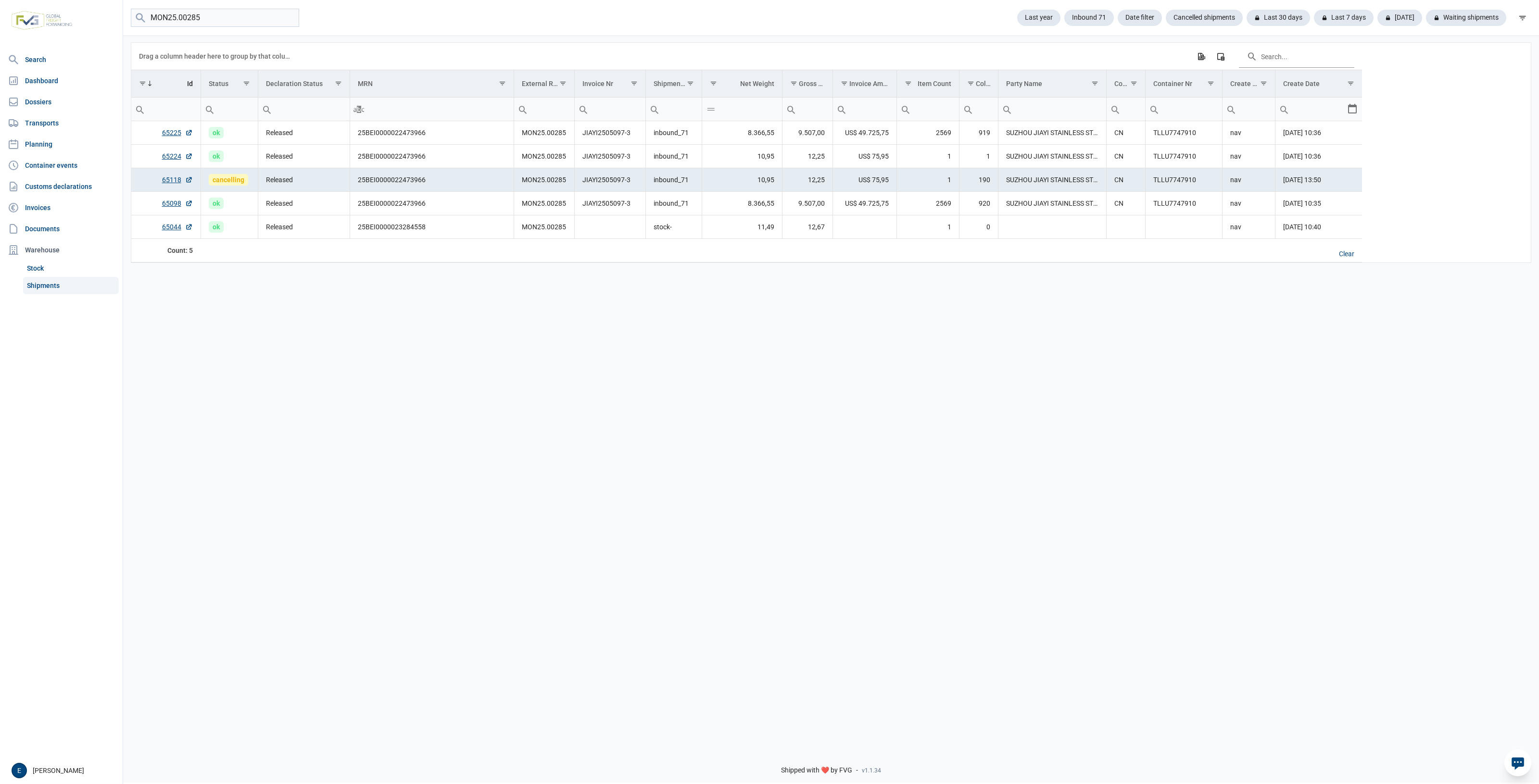
drag, startPoint x: 879, startPoint y: 474, endPoint x: 715, endPoint y: 445, distance: 166.5
click at [715, 445] on div "Data grid with 5 rows and 17 columns Drag a column header here to group by that…" at bounding box center [831, 388] width 1416 height 707
drag, startPoint x: 519, startPoint y: 431, endPoint x: 33, endPoint y: 510, distance: 492.4
drag, startPoint x: 484, startPoint y: 409, endPoint x: 466, endPoint y: 379, distance: 35.0
drag, startPoint x: 466, startPoint y: 379, endPoint x: 319, endPoint y: 354, distance: 149.1
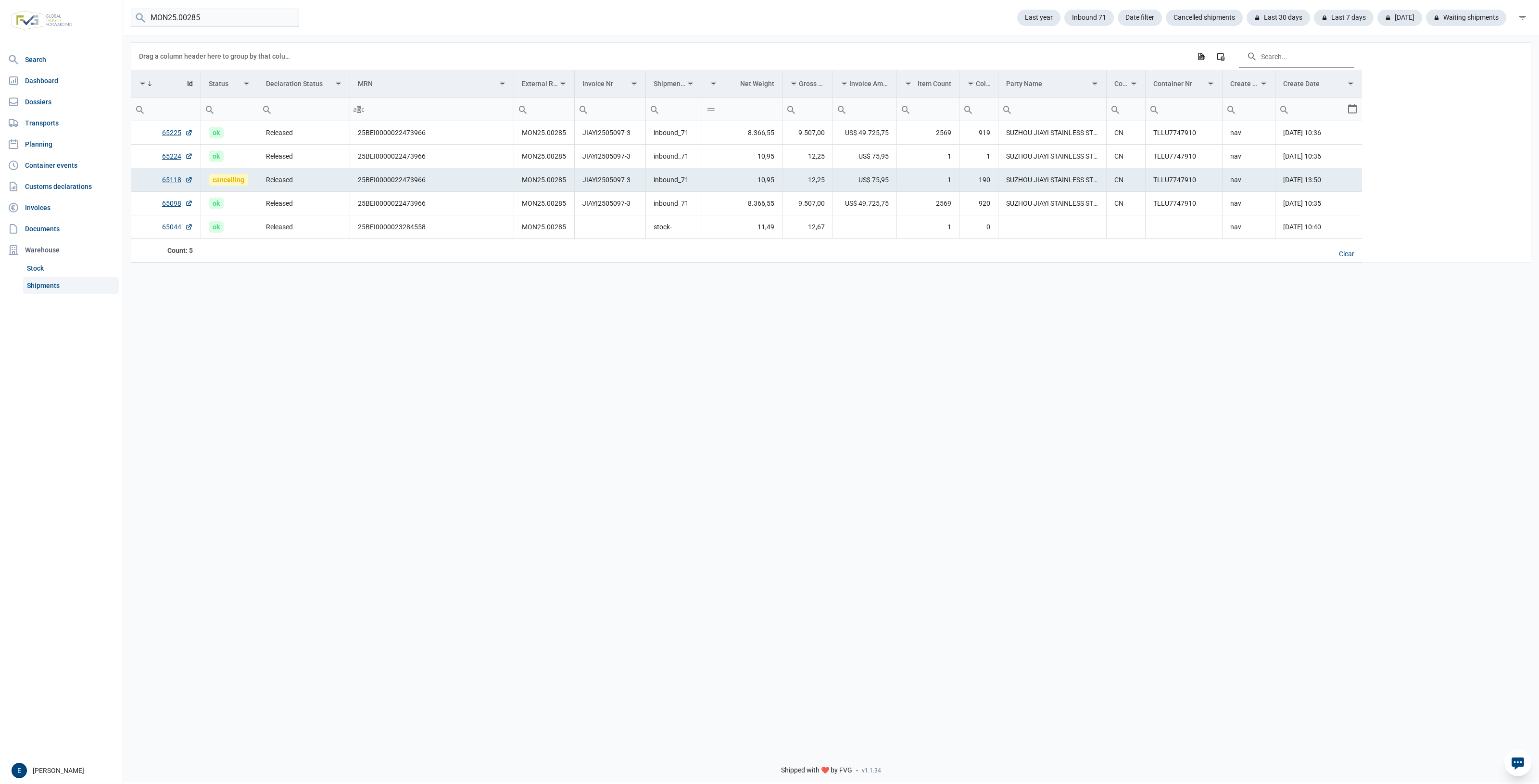
click at [319, 354] on div "Data grid with 5 rows and 17 columns Drag a column header here to group by that…" at bounding box center [831, 388] width 1416 height 707
drag, startPoint x: 614, startPoint y: 343, endPoint x: 455, endPoint y: 345, distance: 159.0
click at [455, 345] on div "Data grid with 5 rows and 17 columns Drag a column header here to group by that…" at bounding box center [831, 388] width 1416 height 707
click at [1169, 140] on td "TLLU7747910" at bounding box center [1183, 132] width 77 height 24
click at [1167, 140] on td "TLLU7747910" at bounding box center [1183, 132] width 77 height 24
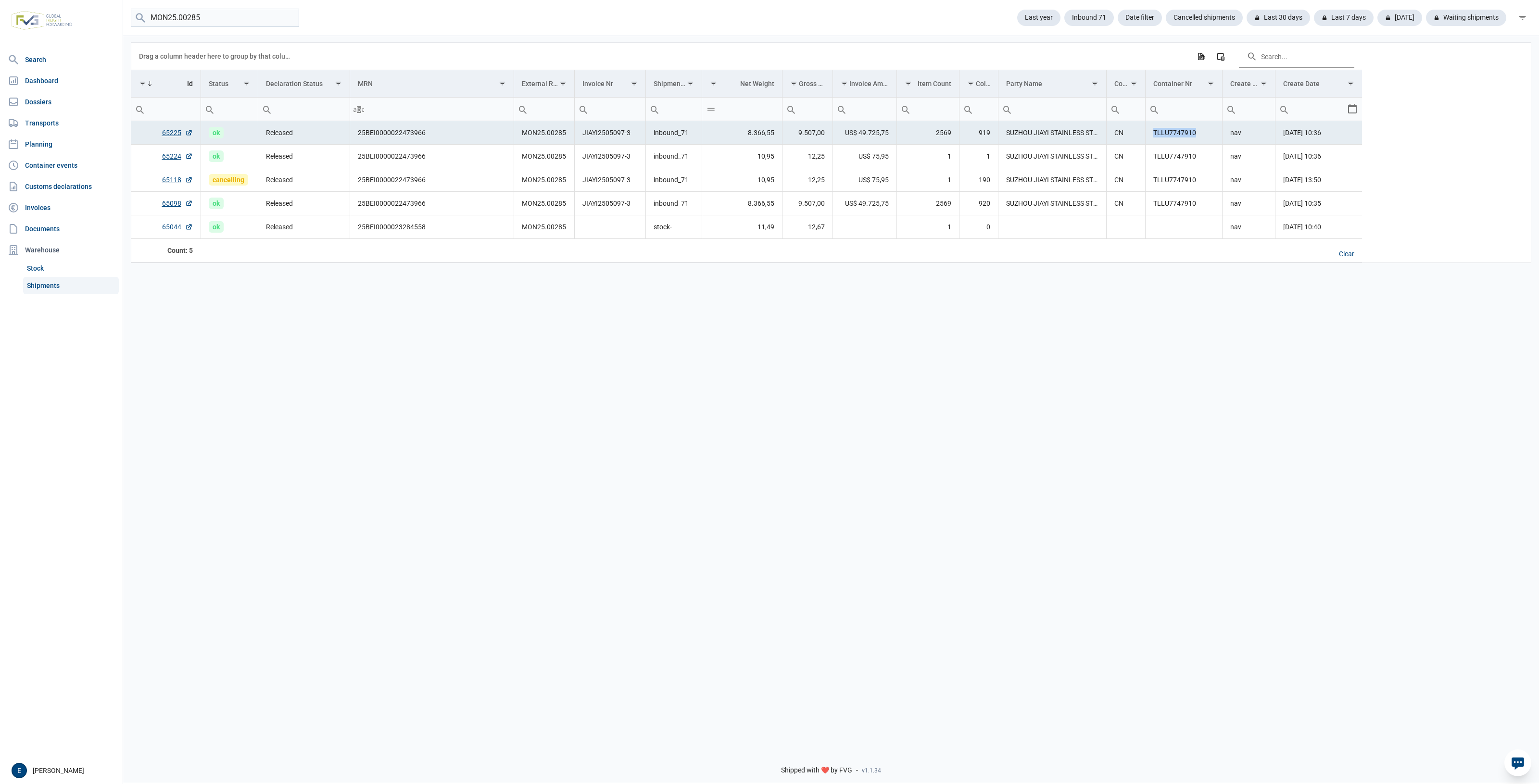
copy td "TLLU7747910"
drag, startPoint x: 393, startPoint y: 438, endPoint x: 380, endPoint y: 432, distance: 14.3
drag, startPoint x: 380, startPoint y: 432, endPoint x: 347, endPoint y: 409, distance: 40.2
click at [357, 416] on div "Data grid with 5 rows and 17 columns Drag a column header here to group by that…" at bounding box center [831, 388] width 1416 height 707
drag, startPoint x: 789, startPoint y: 363, endPoint x: 591, endPoint y: 362, distance: 198.0
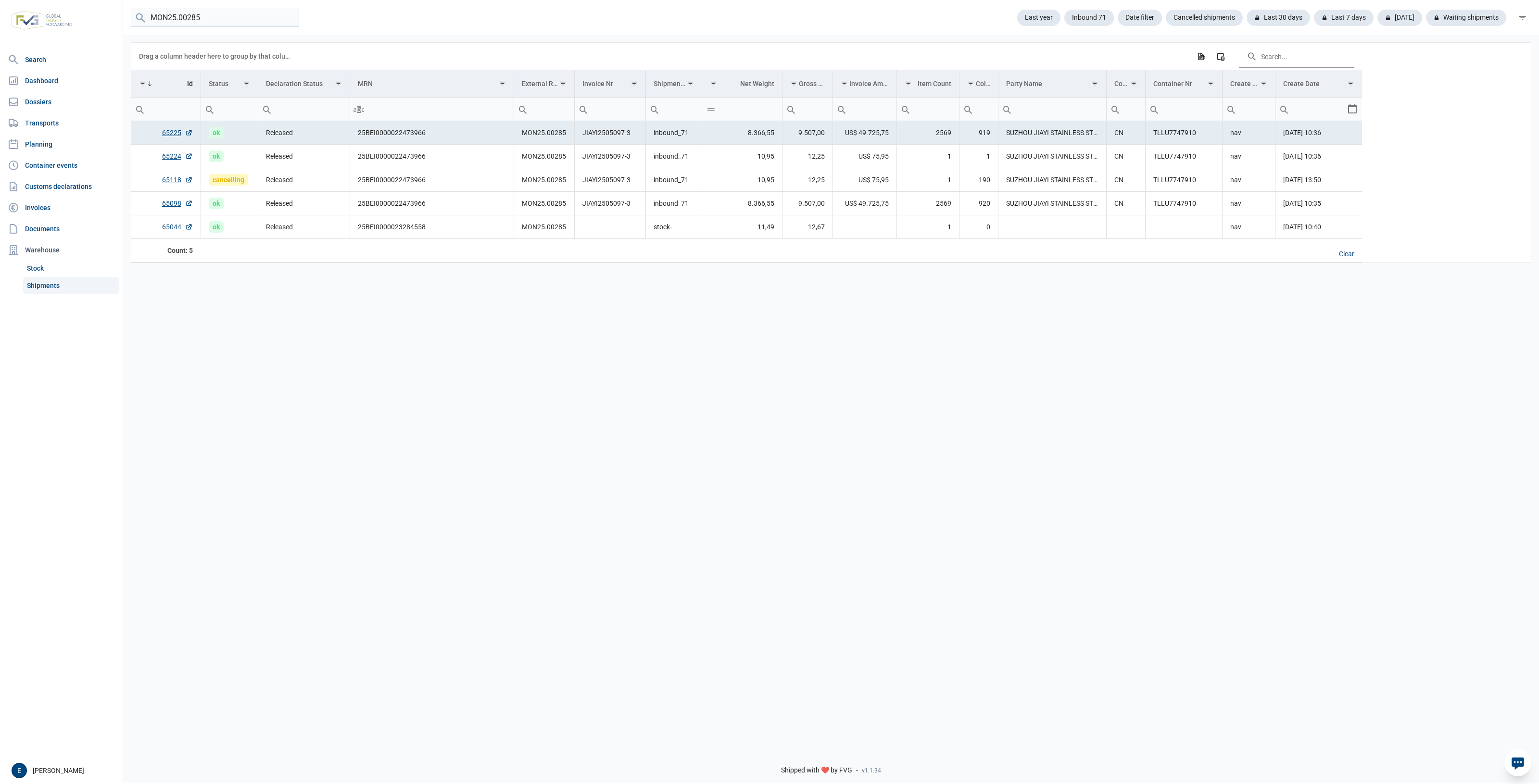
click at [591, 362] on div "Data grid with 5 rows and 17 columns Drag a column header here to group by that…" at bounding box center [831, 388] width 1416 height 707
drag, startPoint x: 221, startPoint y: 435, endPoint x: 216, endPoint y: 432, distance: 5.8
drag, startPoint x: 216, startPoint y: 432, endPoint x: 400, endPoint y: 362, distance: 196.9
click at [246, 361] on div "Data grid with 5 rows and 17 columns Drag a column header here to group by that…" at bounding box center [831, 388] width 1416 height 707
click at [1094, 483] on div "Data grid with 5 rows and 17 columns Drag a column header here to group by that…" at bounding box center [831, 388] width 1416 height 707
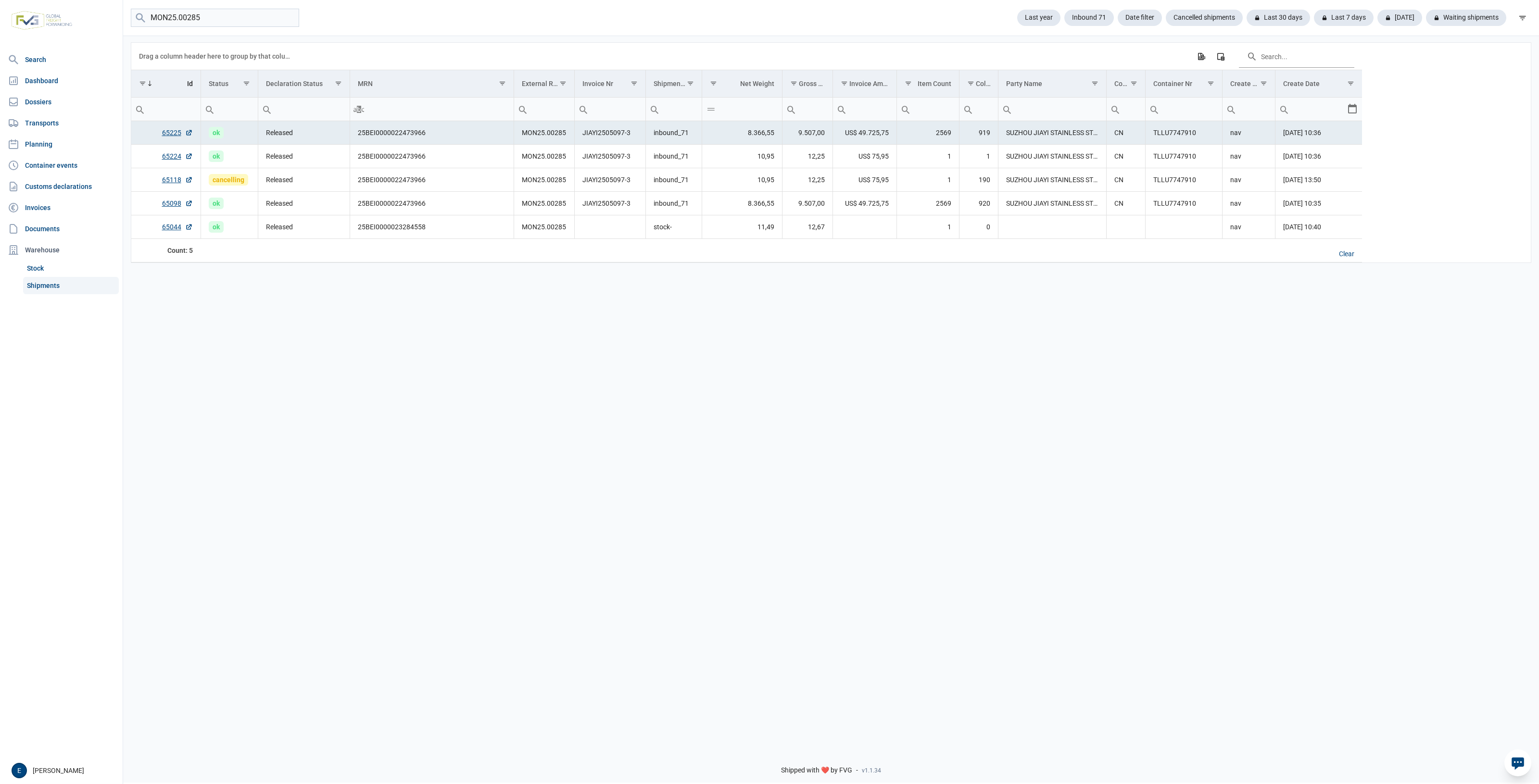
drag, startPoint x: 1204, startPoint y: 446, endPoint x: 767, endPoint y: 442, distance: 437.0
drag, startPoint x: 767, startPoint y: 442, endPoint x: 781, endPoint y: 417, distance: 28.7
click at [774, 445] on div "Data grid with 5 rows and 17 columns Drag a column header here to group by that…" at bounding box center [831, 388] width 1416 height 707
click at [513, 432] on div "Data grid with 5 rows and 17 columns Drag a column header here to group by that…" at bounding box center [831, 388] width 1416 height 707
drag, startPoint x: 933, startPoint y: 405, endPoint x: 715, endPoint y: 403, distance: 218.0
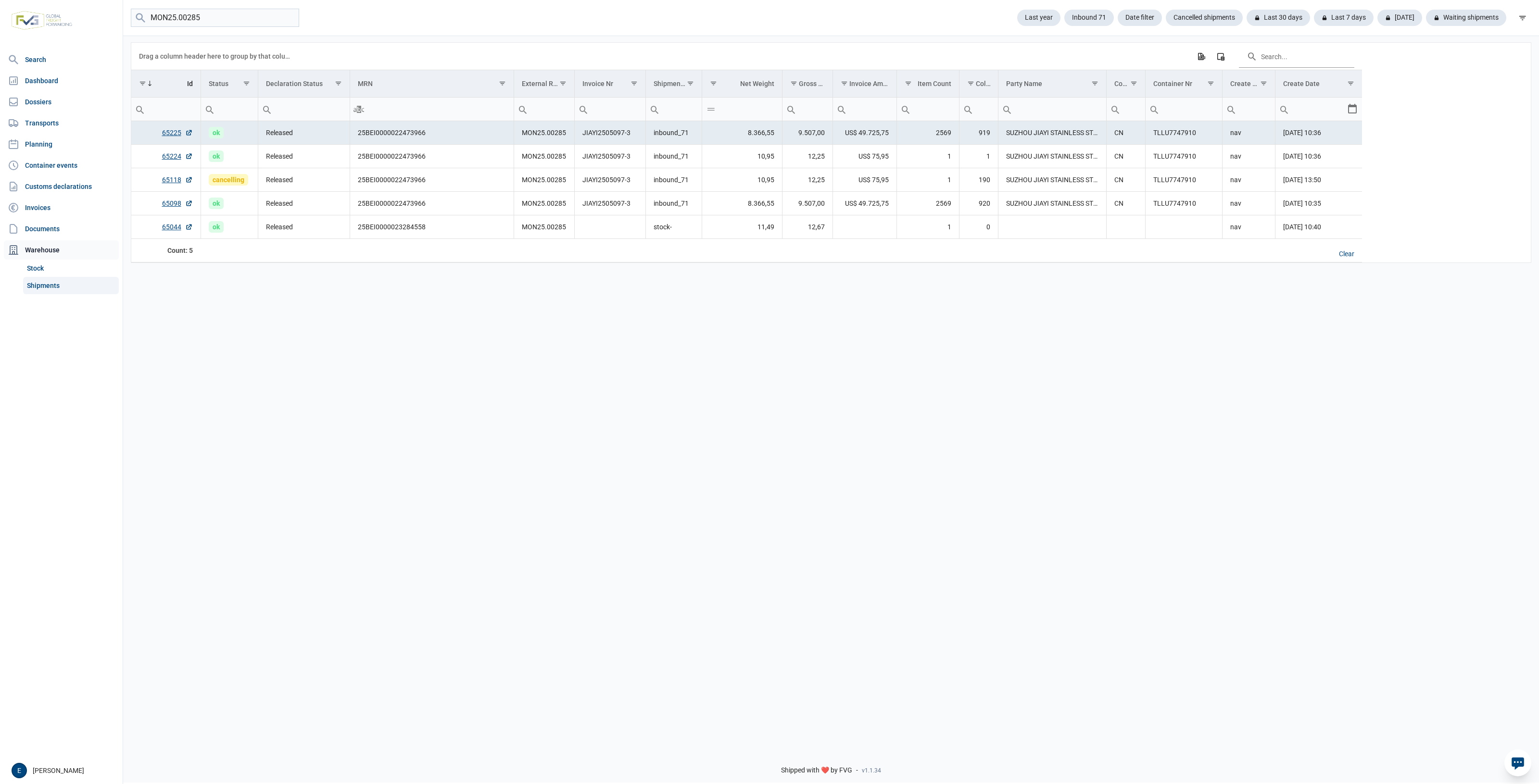
drag, startPoint x: 715, startPoint y: 403, endPoint x: 18, endPoint y: 241, distance: 715.6
click at [595, 381] on div "Data grid with 5 rows and 17 columns Drag a column header here to group by that…" at bounding box center [831, 388] width 1416 height 707
click at [518, 487] on div "Data grid with 5 rows and 17 columns Drag a column header here to group by that…" at bounding box center [831, 388] width 1416 height 707
drag, startPoint x: 427, startPoint y: 372, endPoint x: 434, endPoint y: 367, distance: 8.6
click at [433, 368] on div "Data grid with 5 rows and 17 columns Drag a column header here to group by that…" at bounding box center [831, 388] width 1416 height 707
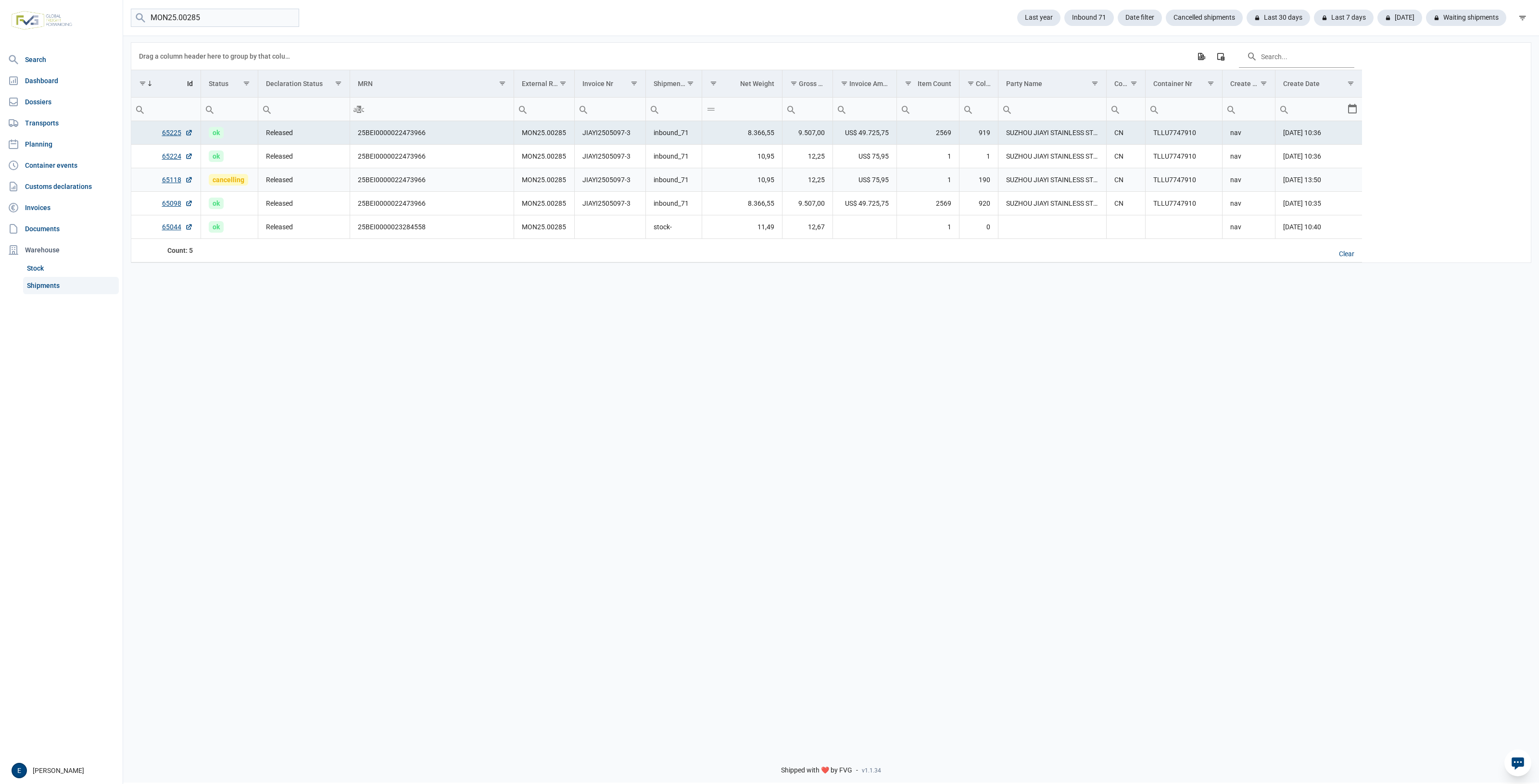
click at [831, 171] on td "12,25" at bounding box center [807, 180] width 51 height 24
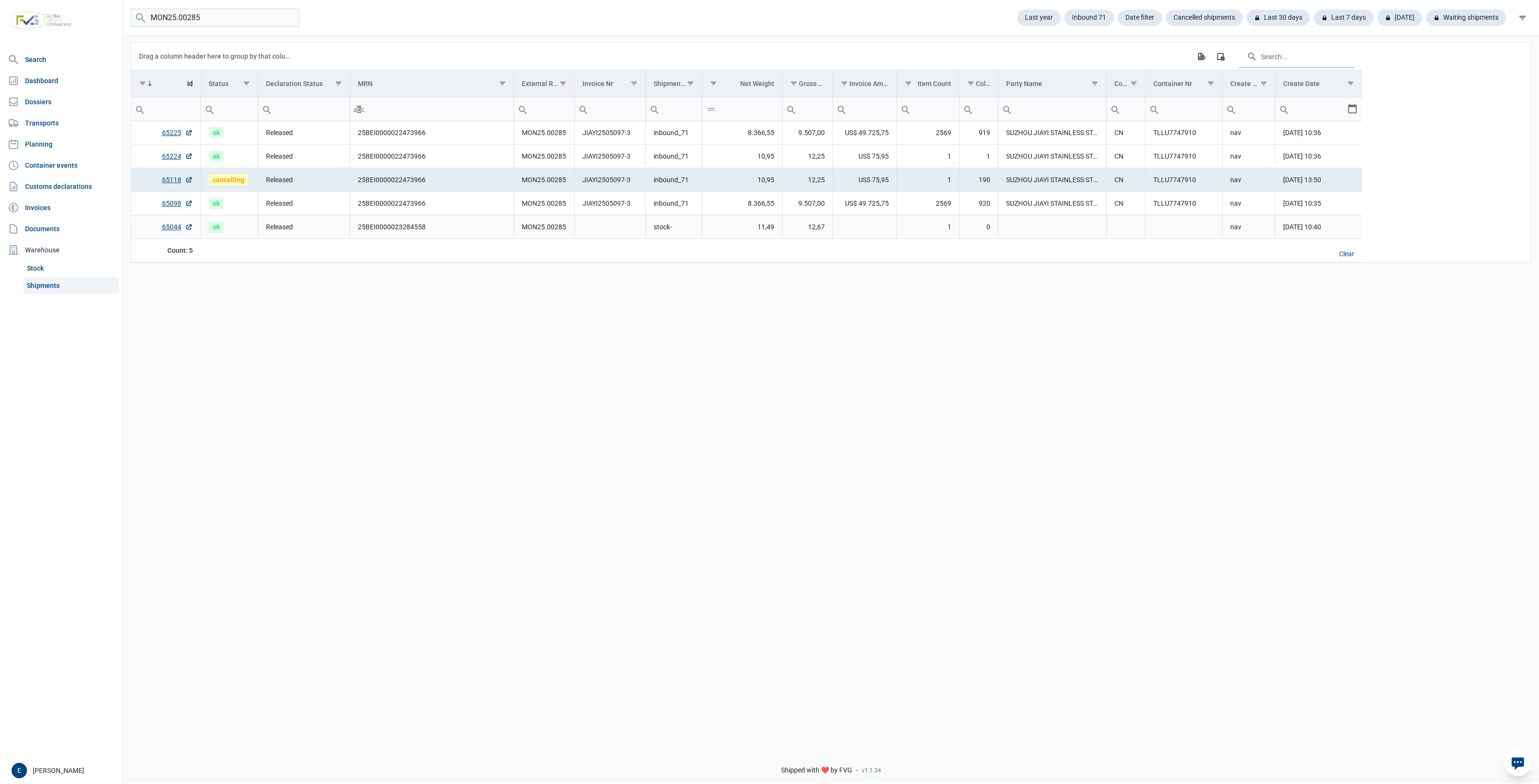
click at [834, 239] on td "Data grid with 5 rows and 17 columns" at bounding box center [864, 227] width 64 height 24
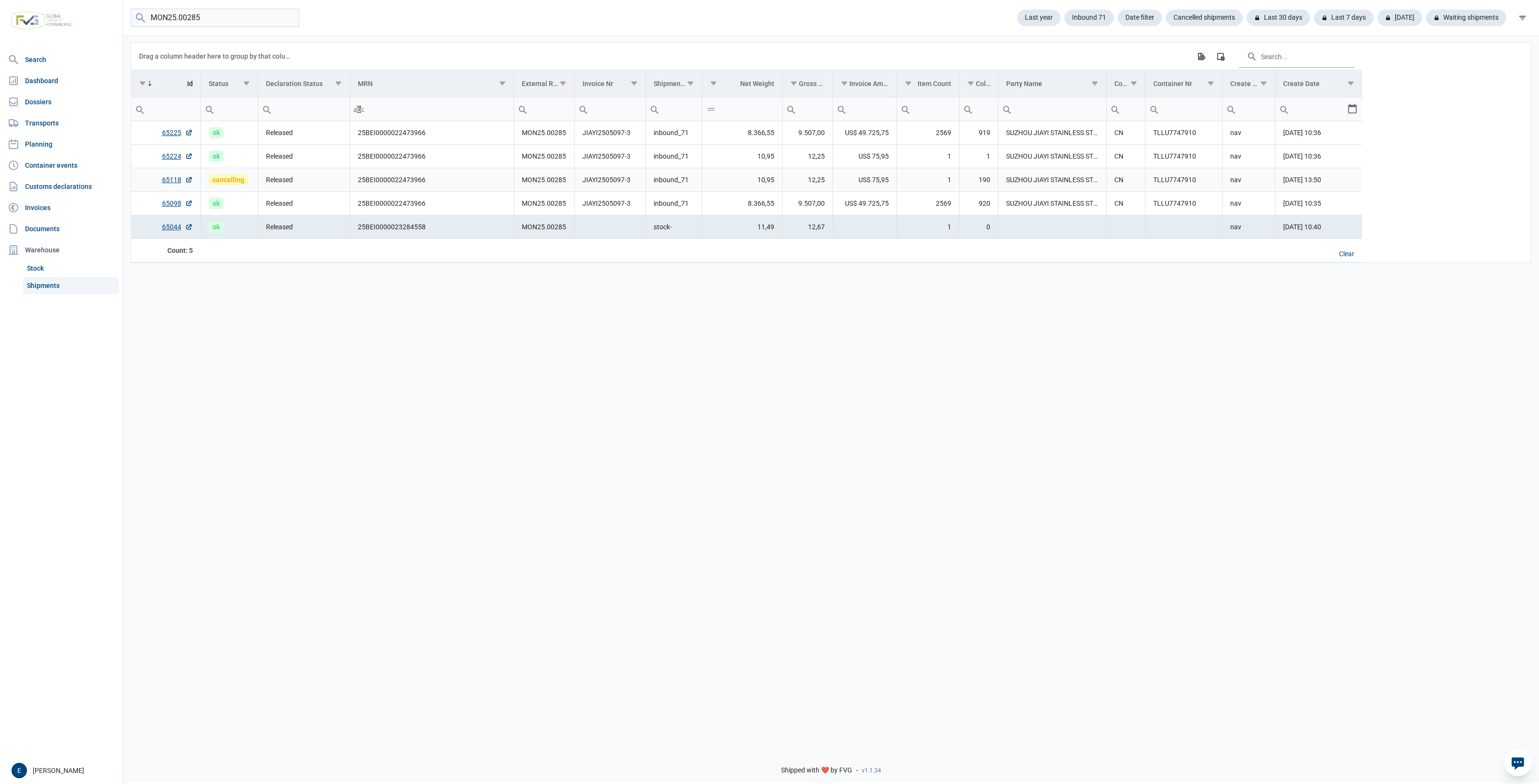
click at [845, 178] on td "US$ 75,95" at bounding box center [864, 180] width 64 height 24
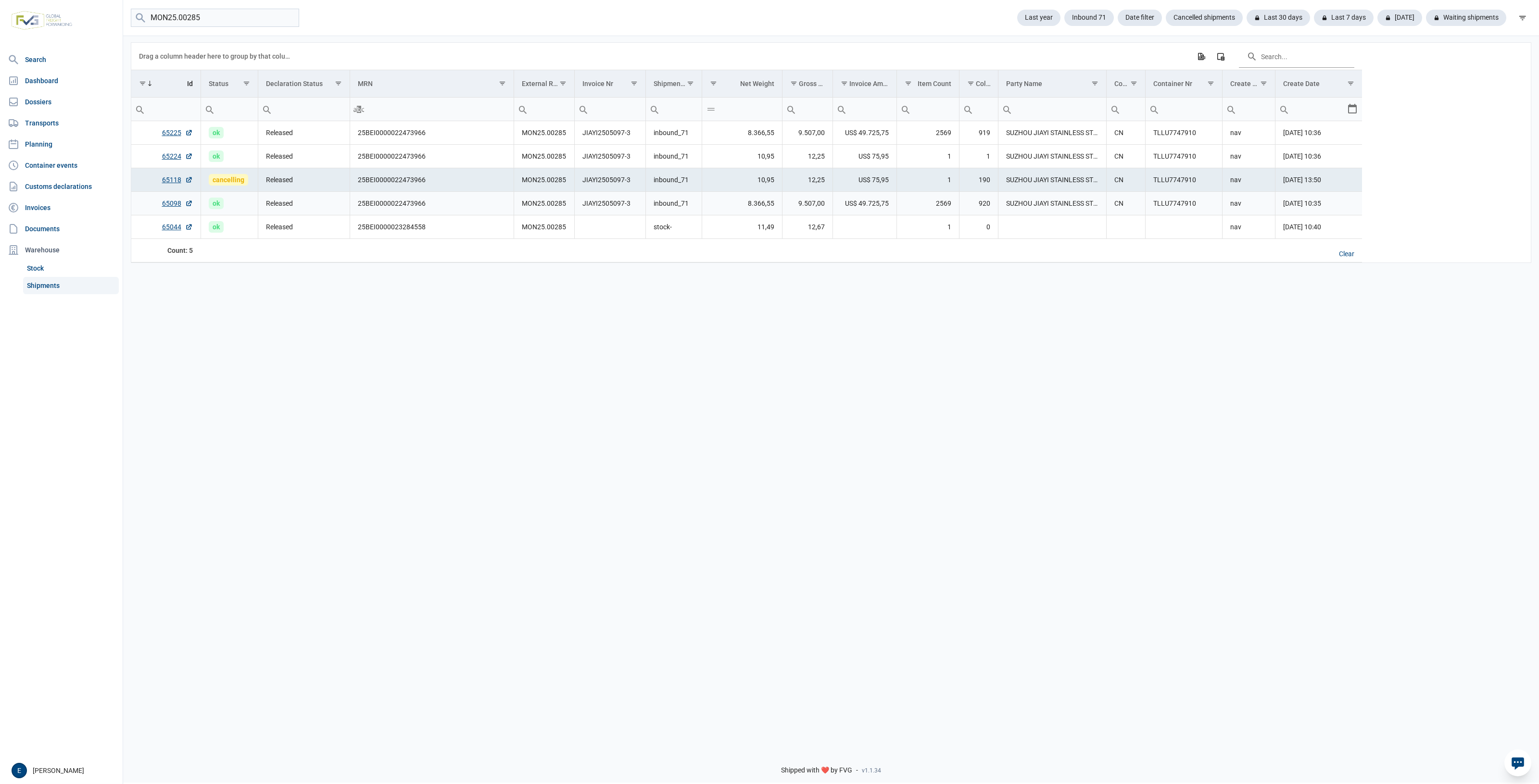
drag, startPoint x: 730, startPoint y: 205, endPoint x: 724, endPoint y: 203, distance: 6.3
click at [724, 203] on td "8.366,55" at bounding box center [742, 203] width 80 height 24
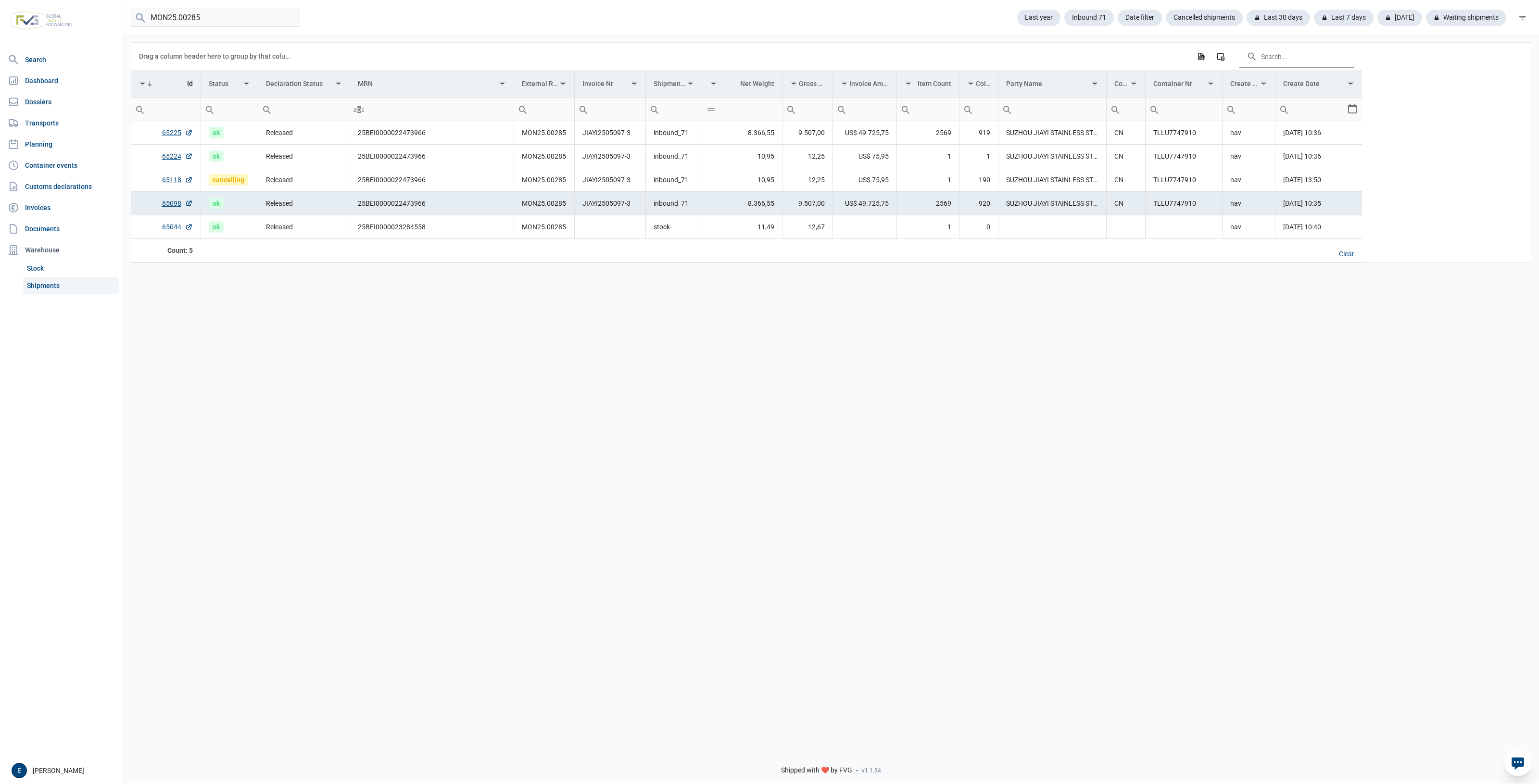
drag, startPoint x: 516, startPoint y: 354, endPoint x: 443, endPoint y: 344, distance: 73.7
click at [443, 344] on div "Data grid with 5 rows and 17 columns Drag a column header here to group by that…" at bounding box center [831, 388] width 1416 height 707
drag, startPoint x: 628, startPoint y: 432, endPoint x: 604, endPoint y: 419, distance: 27.3
click at [604, 419] on div "Data grid with 5 rows and 17 columns Drag a column header here to group by that…" at bounding box center [831, 388] width 1416 height 707
drag, startPoint x: 483, startPoint y: 431, endPoint x: 413, endPoint y: 407, distance: 74.0
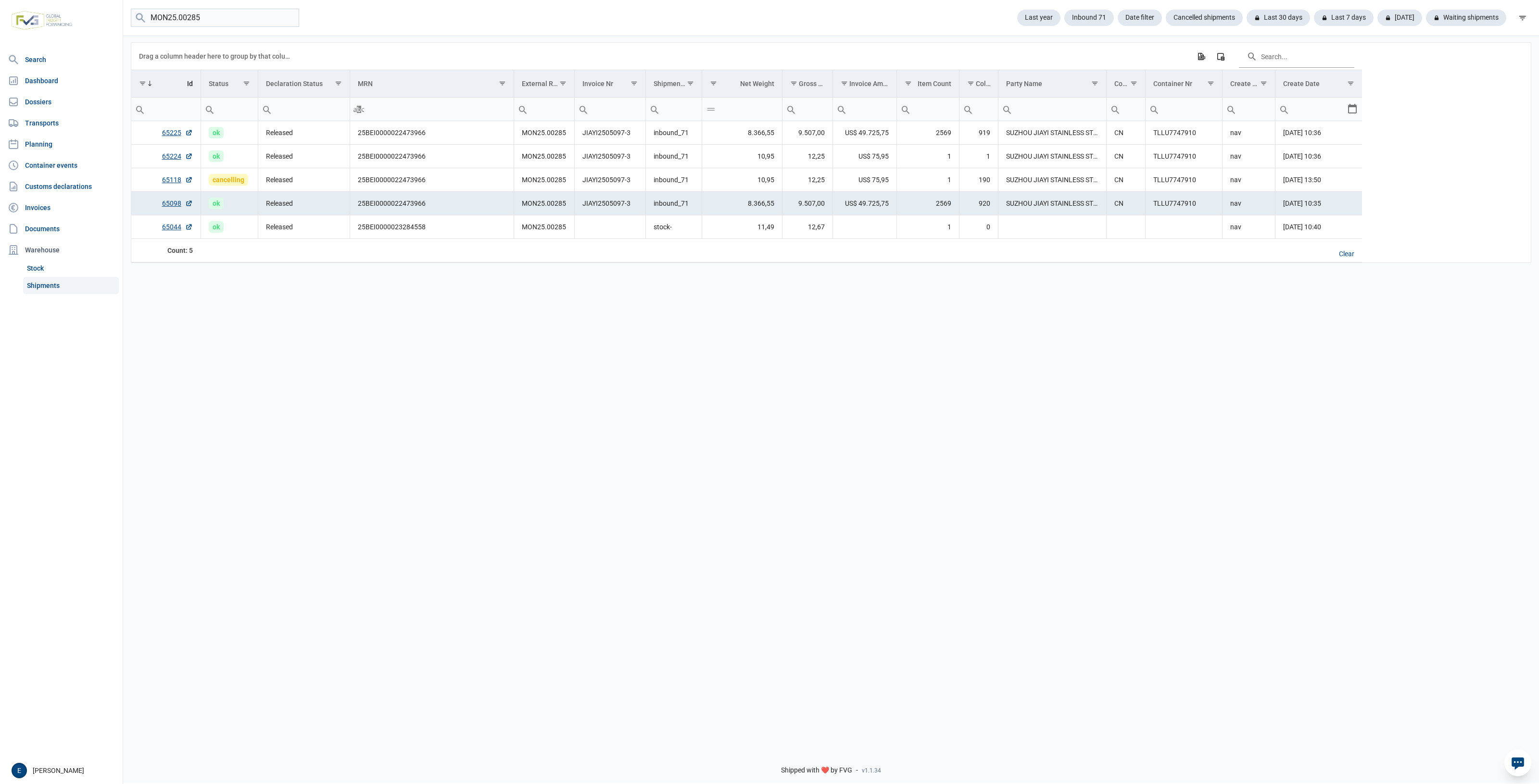
drag, startPoint x: 413, startPoint y: 407, endPoint x: 425, endPoint y: 414, distance: 13.9
click at [419, 410] on div "Data grid with 5 rows and 17 columns Drag a column header here to group by that…" at bounding box center [831, 388] width 1416 height 707
drag, startPoint x: 996, startPoint y: 296, endPoint x: 864, endPoint y: 321, distance: 134.3
click at [867, 323] on div "Data grid with 5 rows and 17 columns Drag a column header here to group by that…" at bounding box center [831, 388] width 1416 height 707
click at [266, 313] on div "Data grid with 5 rows and 17 columns Drag a column header here to group by that…" at bounding box center [831, 388] width 1416 height 707
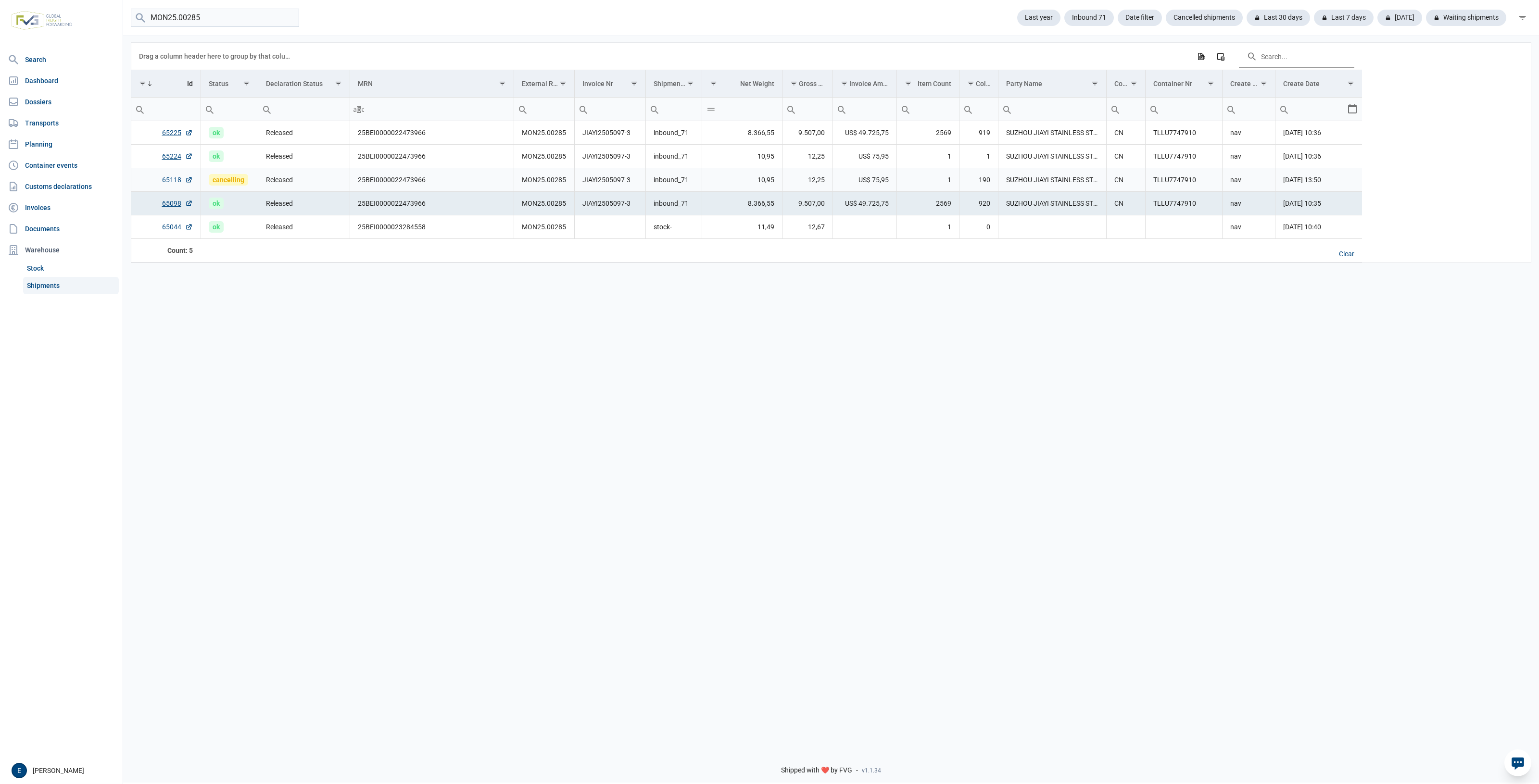
click at [175, 183] on link "65118" at bounding box center [177, 179] width 31 height 9
click at [170, 178] on link "65118" at bounding box center [177, 179] width 31 height 9
drag, startPoint x: 970, startPoint y: 379, endPoint x: 785, endPoint y: 391, distance: 185.4
drag, startPoint x: 785, startPoint y: 391, endPoint x: 624, endPoint y: 326, distance: 173.6
click at [722, 363] on div "Data grid with 5 rows and 17 columns Drag a column header here to group by that…" at bounding box center [831, 388] width 1416 height 707
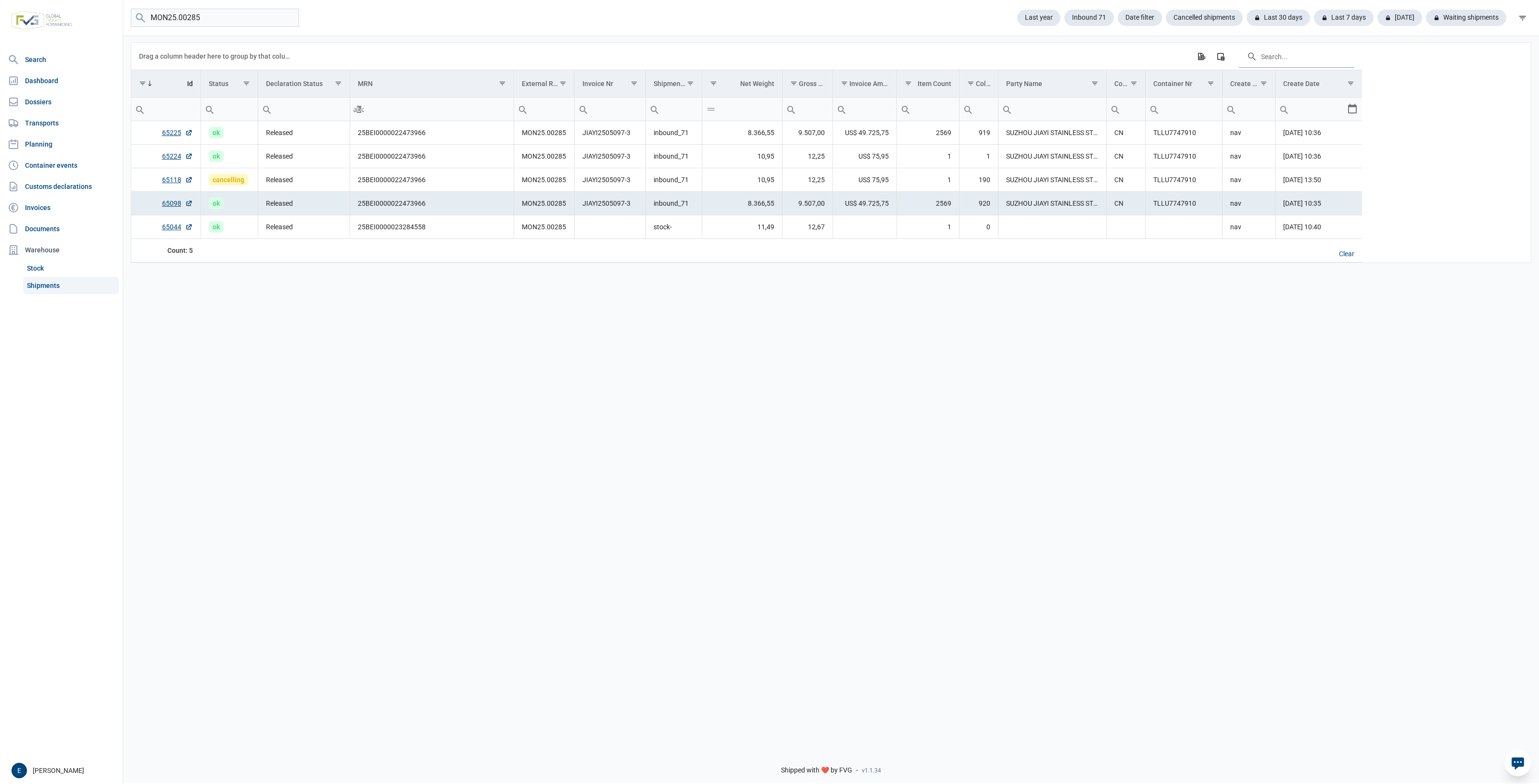
click at [813, 193] on td "9.507,00" at bounding box center [807, 203] width 51 height 24
click at [815, 188] on td "12,25" at bounding box center [807, 180] width 51 height 24
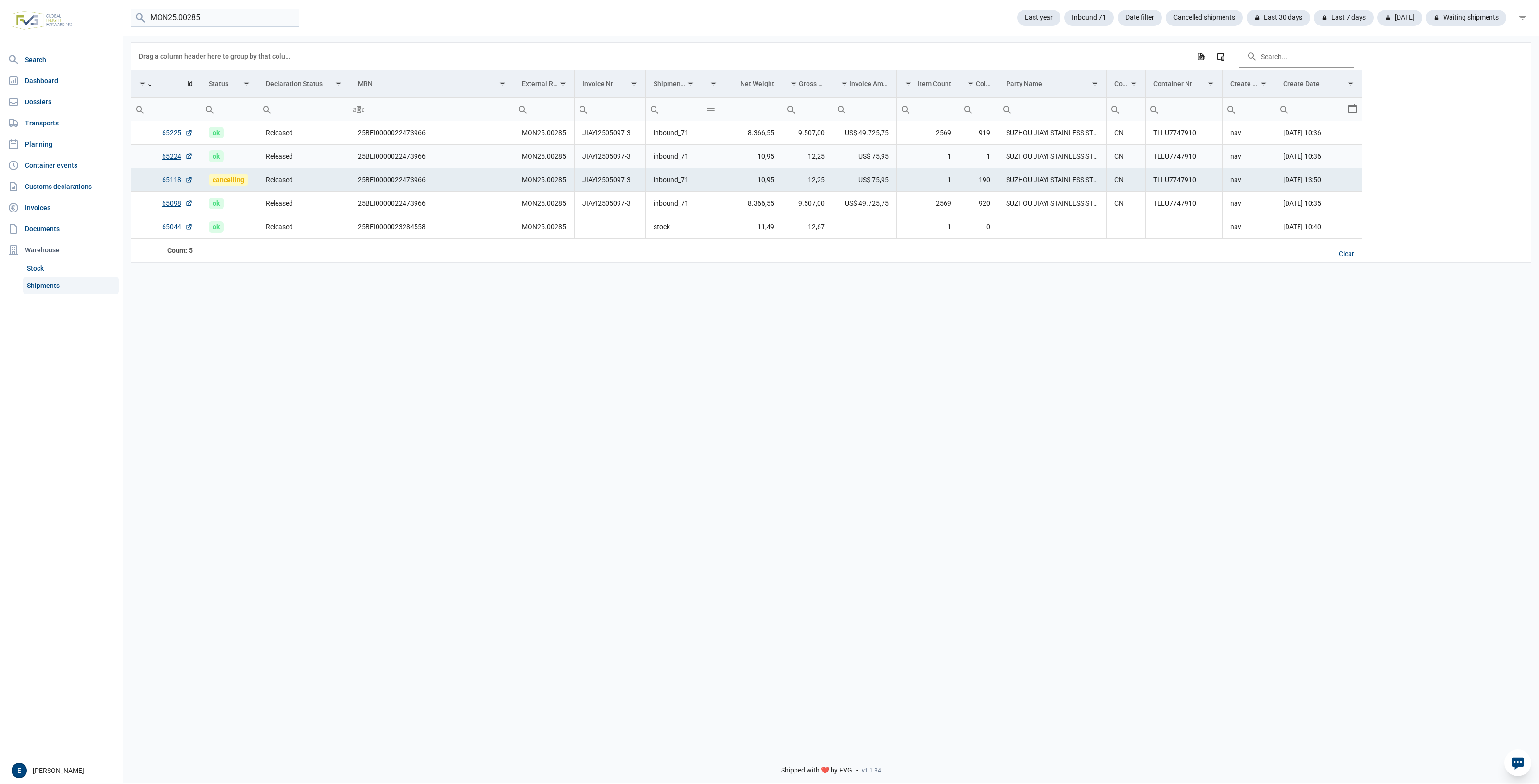
click at [789, 147] on td "12,25" at bounding box center [807, 156] width 51 height 24
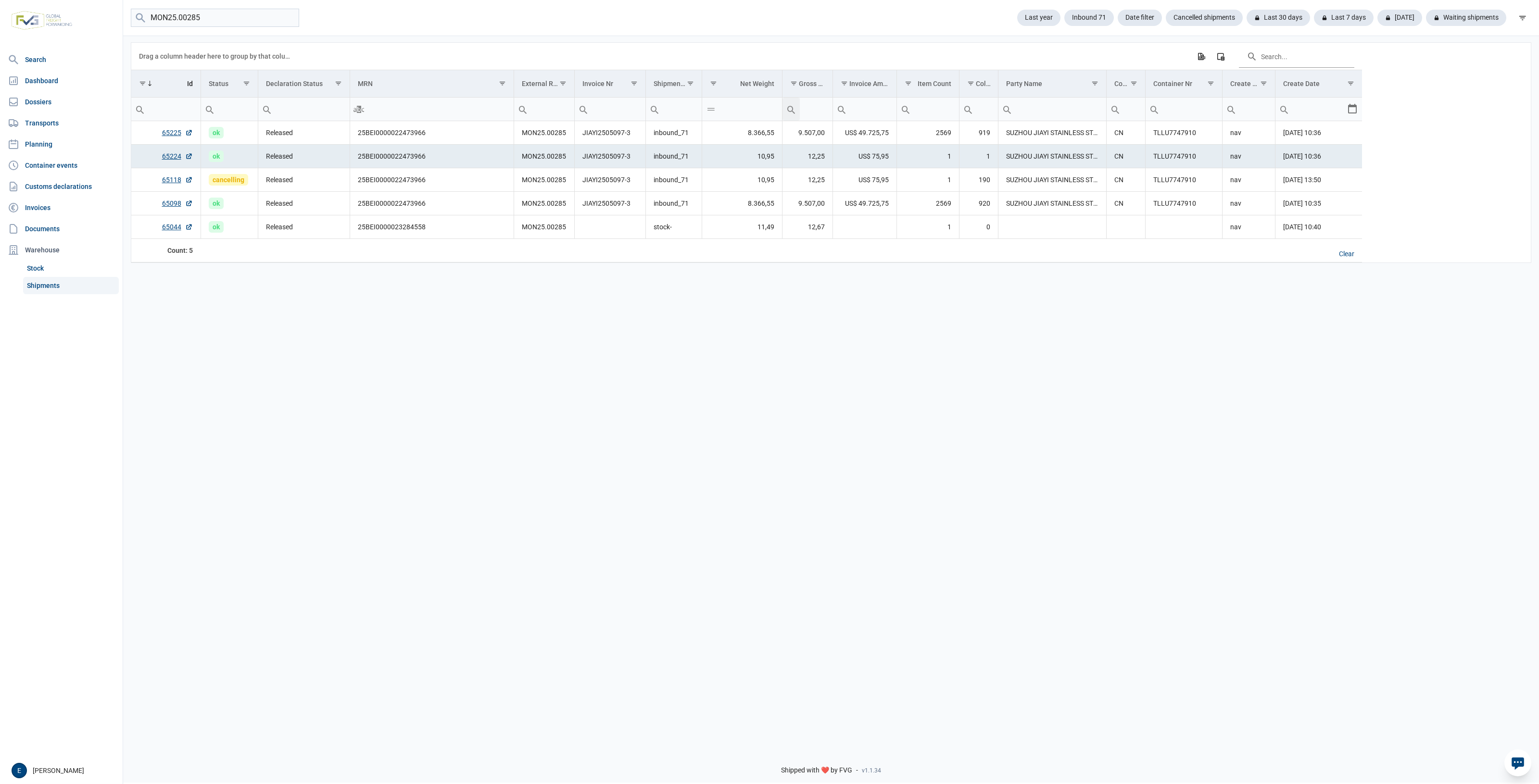
click at [799, 114] on div "Search box" at bounding box center [791, 109] width 17 height 23
click at [710, 129] on td "8.366,55" at bounding box center [742, 132] width 80 height 24
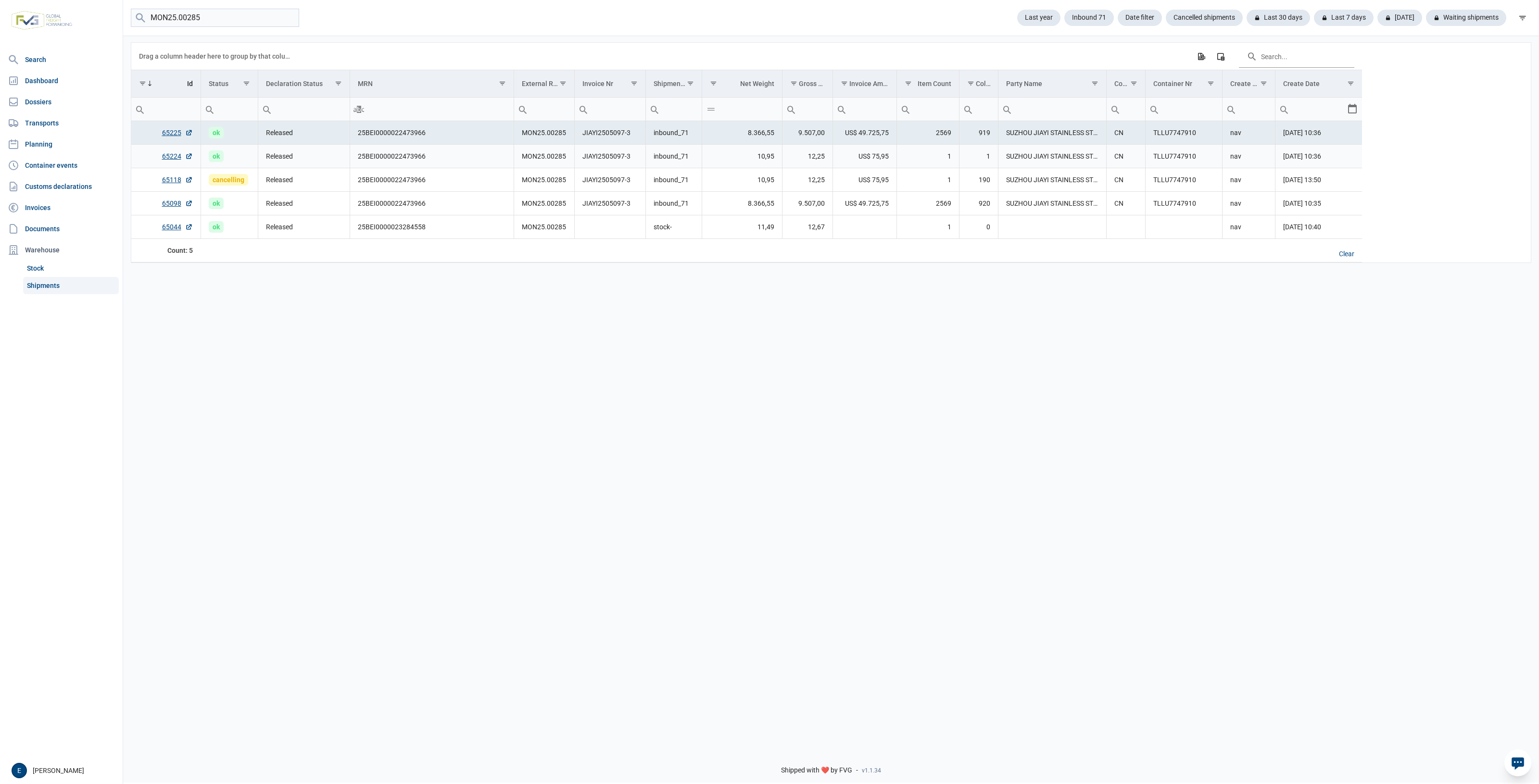
click at [726, 145] on td "10,95" at bounding box center [742, 156] width 80 height 24
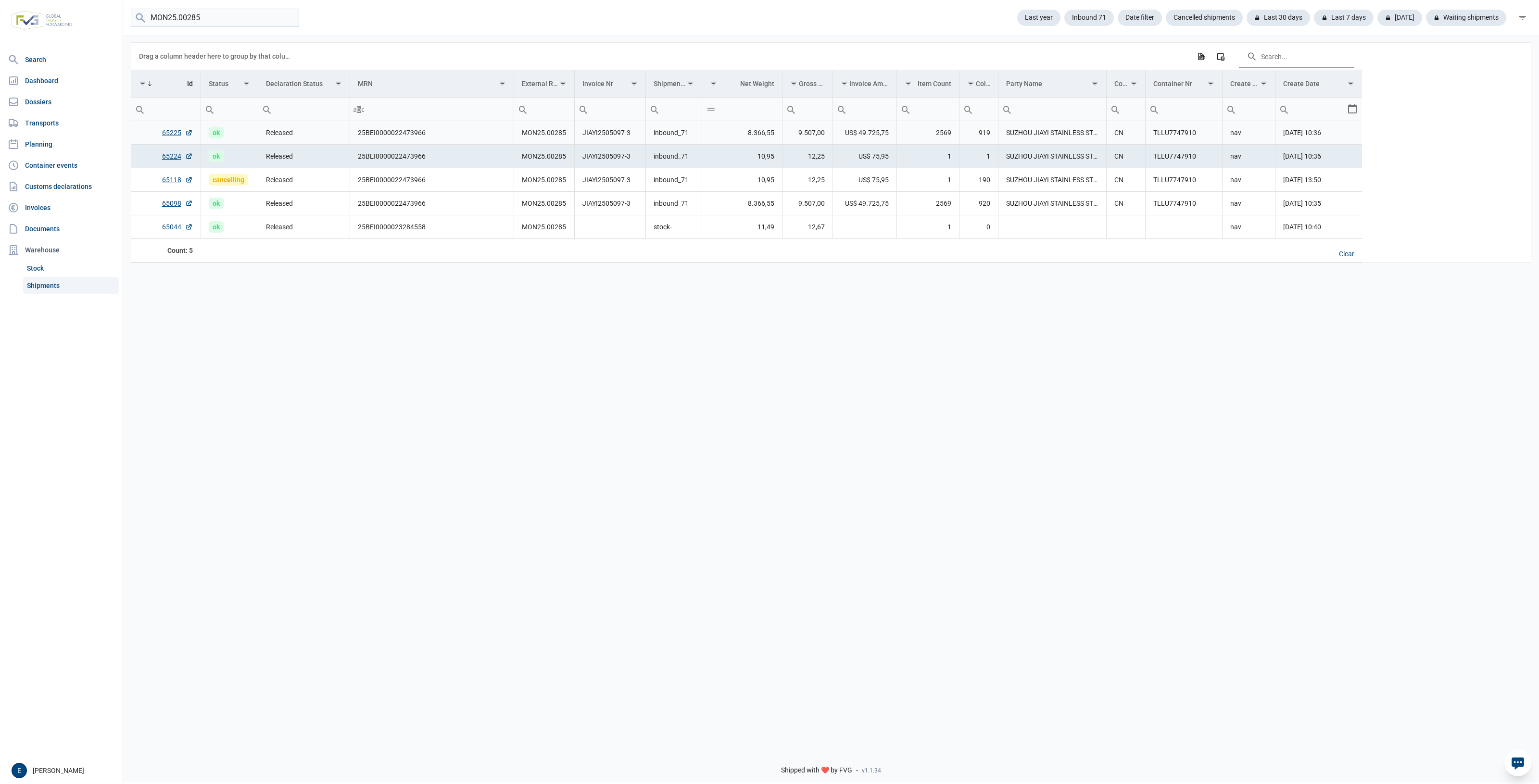
click at [766, 130] on td "8.366,55" at bounding box center [742, 132] width 80 height 24
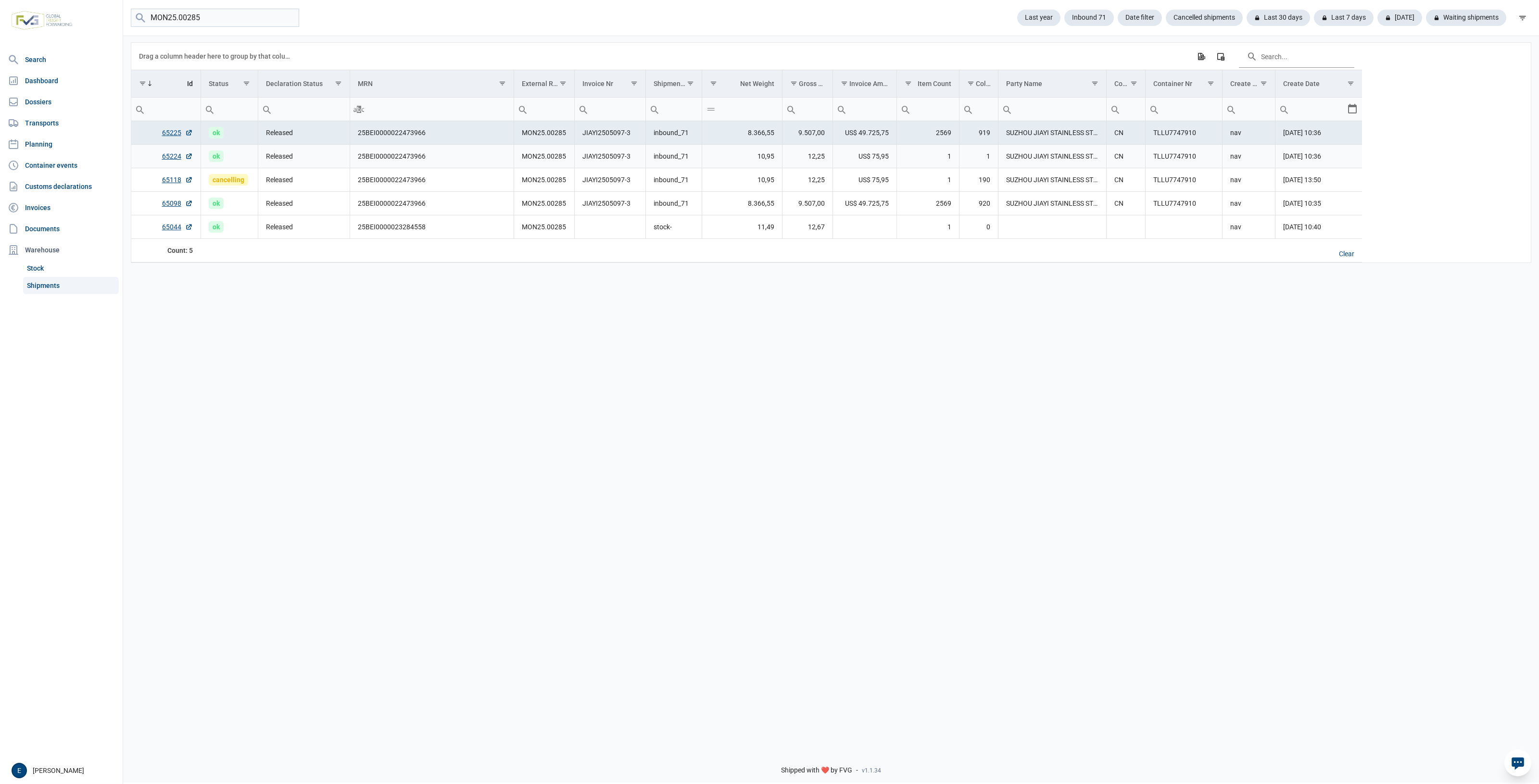
click at [735, 163] on td "10,95" at bounding box center [742, 156] width 80 height 24
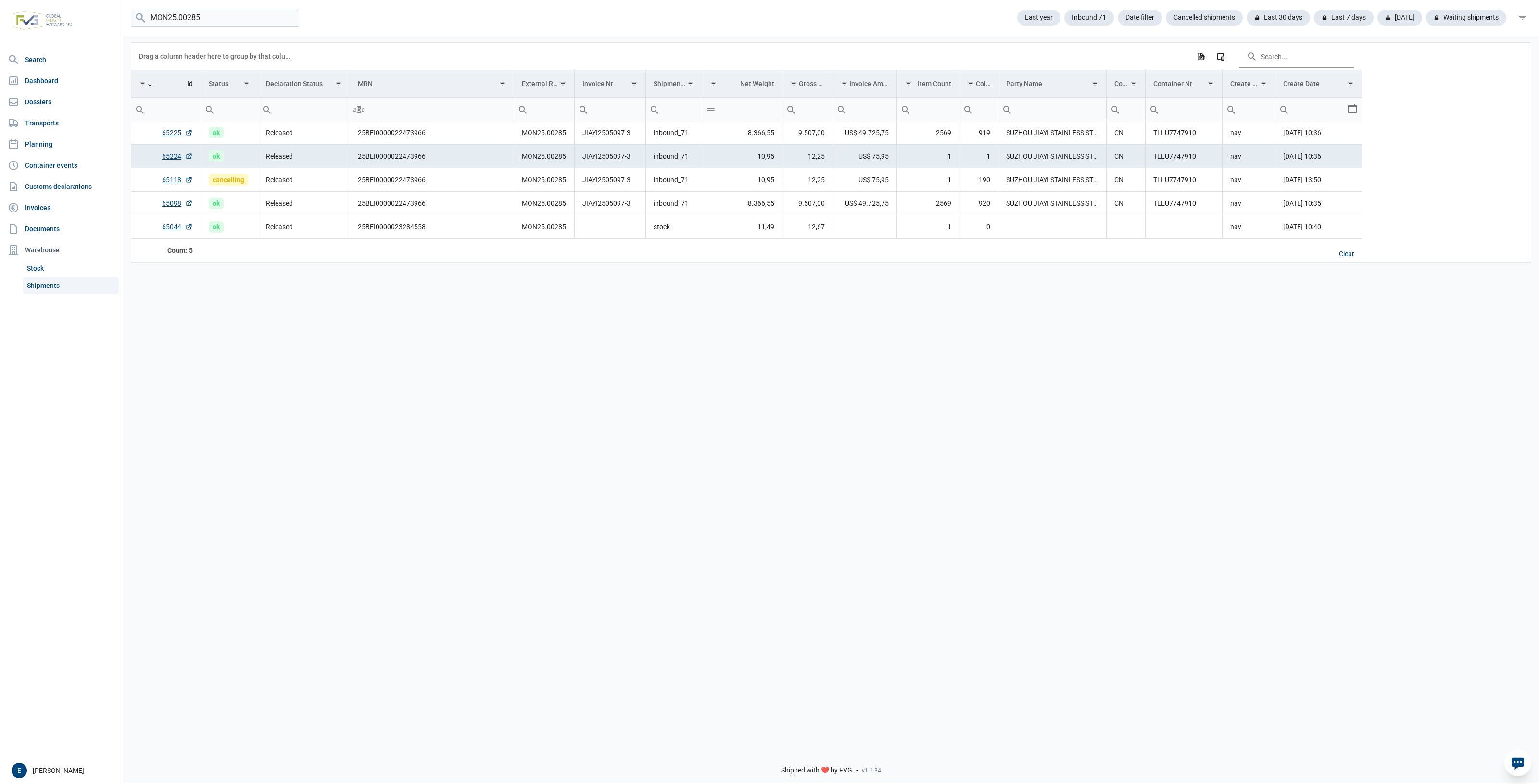
drag, startPoint x: 852, startPoint y: 427, endPoint x: 809, endPoint y: 427, distance: 43.0
drag, startPoint x: 809, startPoint y: 427, endPoint x: 140, endPoint y: 306, distance: 679.9
click at [427, 386] on div "Data grid with 5 rows and 17 columns Drag a column header here to group by that…" at bounding box center [831, 388] width 1416 height 707
click at [173, 205] on link "65098" at bounding box center [177, 203] width 31 height 9
drag, startPoint x: 806, startPoint y: 503, endPoint x: 739, endPoint y: 487, distance: 68.9
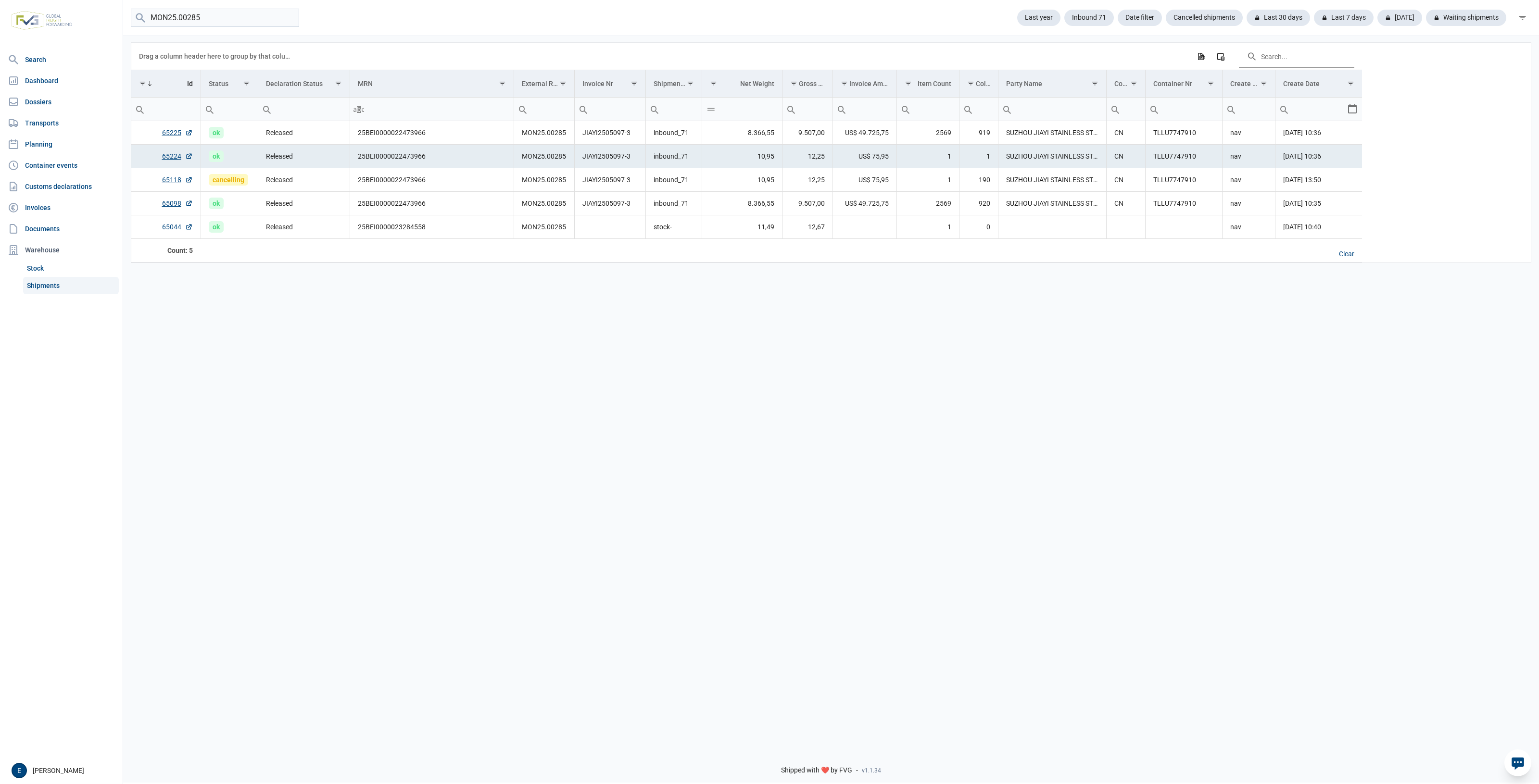
drag, startPoint x: 739, startPoint y: 487, endPoint x: 598, endPoint y: 460, distance: 143.6
click at [598, 460] on div "Data grid with 5 rows and 17 columns Drag a column header here to group by that…" at bounding box center [831, 388] width 1416 height 707
click at [179, 140] on td "65225" at bounding box center [165, 132] width 69 height 24
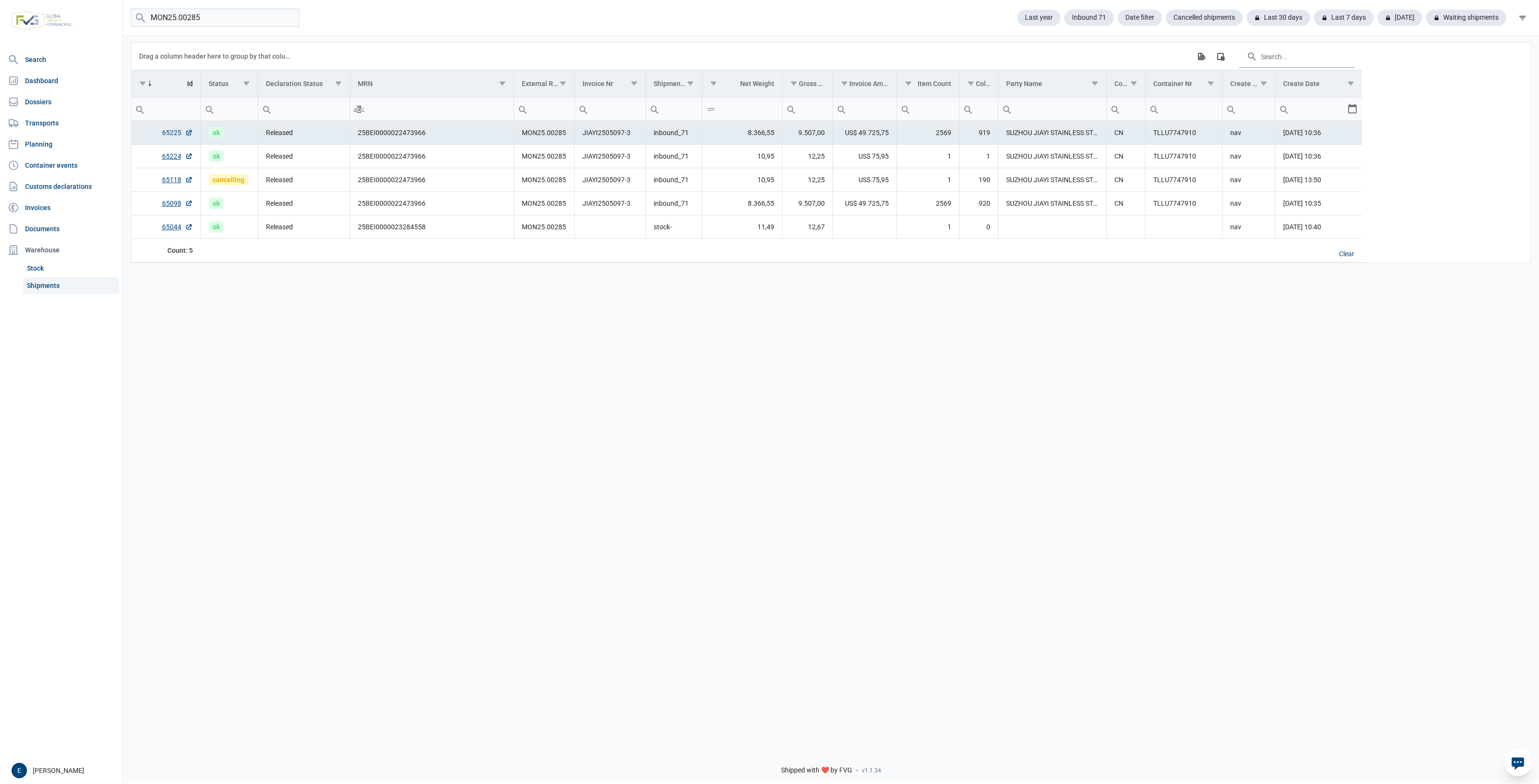
click at [179, 135] on link "65225" at bounding box center [177, 132] width 31 height 9
click at [733, 415] on div "Data grid with 5 rows and 17 columns Drag a column header here to group by that…" at bounding box center [831, 388] width 1416 height 707
drag, startPoint x: 733, startPoint y: 415, endPoint x: 566, endPoint y: 402, distance: 167.5
click at [566, 402] on div "Data grid with 5 rows and 17 columns Drag a column header here to group by that…" at bounding box center [831, 388] width 1416 height 707
click at [174, 203] on link "65098" at bounding box center [177, 203] width 31 height 9
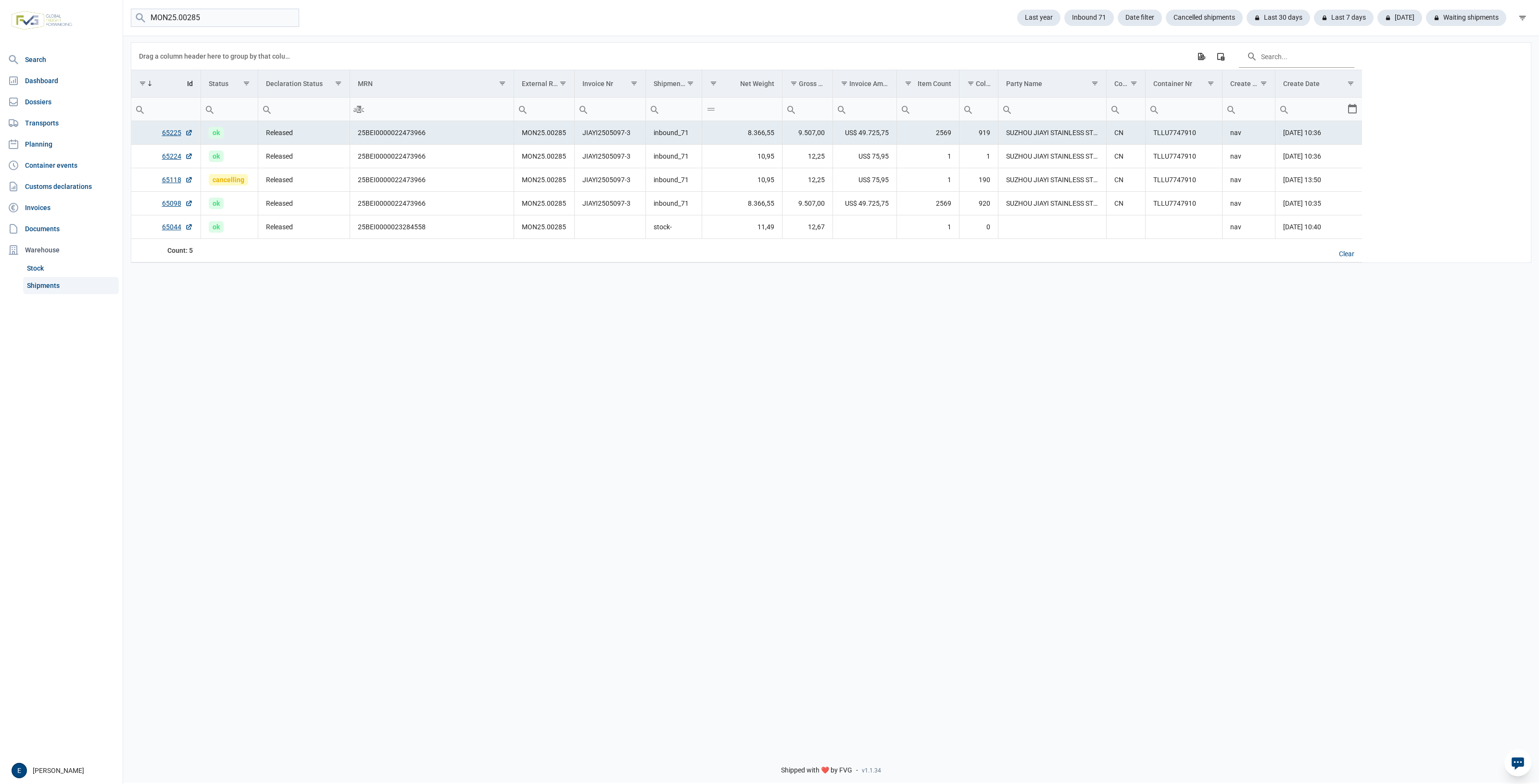
drag, startPoint x: 984, startPoint y: 441, endPoint x: 940, endPoint y: 441, distance: 44.0
drag, startPoint x: 940, startPoint y: 441, endPoint x: 872, endPoint y: 440, distance: 68.0
click at [872, 440] on div "Data grid with 5 rows and 17 columns Drag a column header here to group by that…" at bounding box center [831, 388] width 1416 height 707
drag, startPoint x: 1035, startPoint y: 421, endPoint x: 866, endPoint y: 425, distance: 169.0
click at [866, 425] on div "Data grid with 5 rows and 17 columns Drag a column header here to group by that…" at bounding box center [831, 388] width 1416 height 707
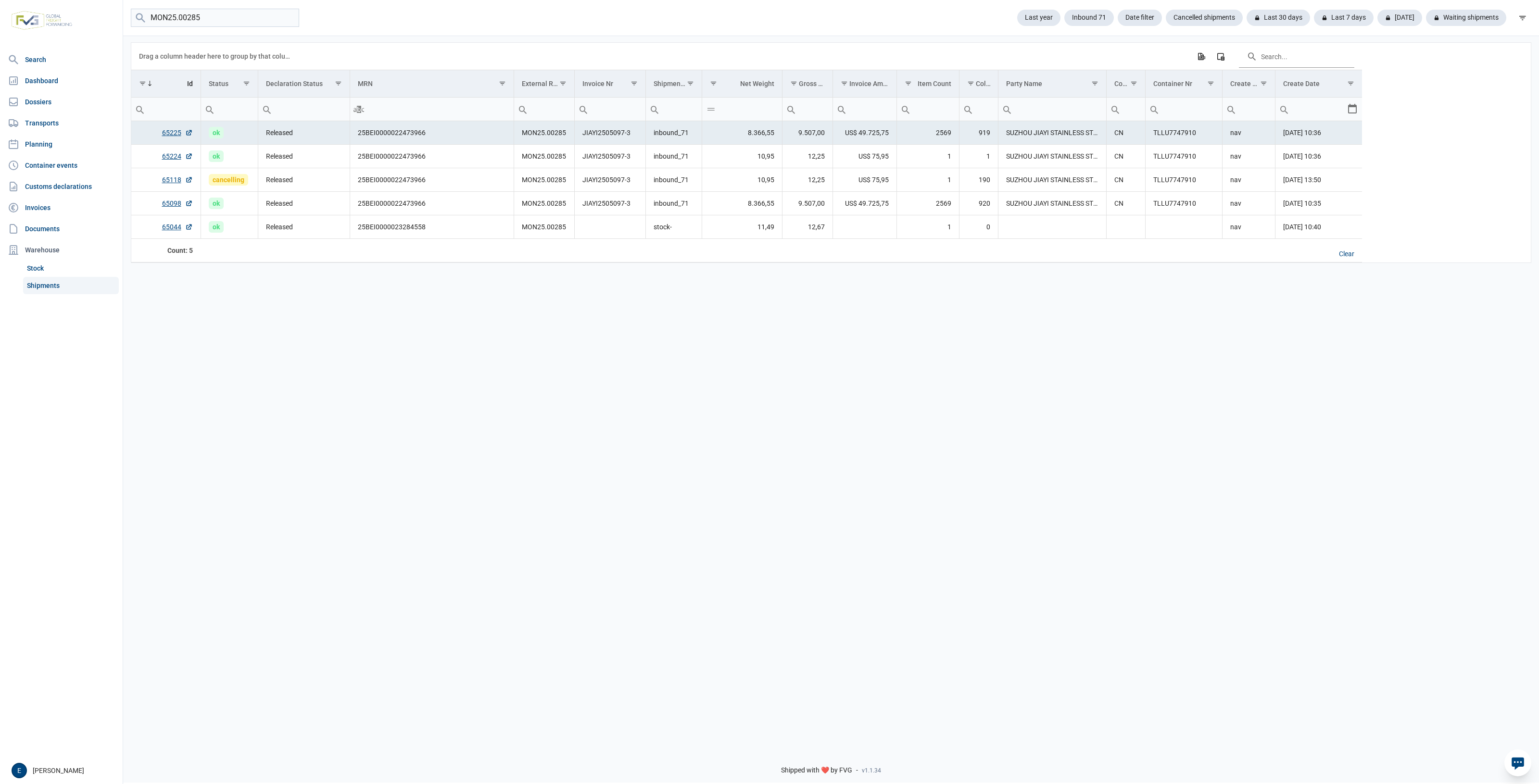
drag, startPoint x: 732, startPoint y: 462, endPoint x: 684, endPoint y: 463, distance: 48.0
drag, startPoint x: 684, startPoint y: 463, endPoint x: 551, endPoint y: 456, distance: 133.2
click at [551, 456] on div "Data grid with 5 rows and 17 columns Drag a column header here to group by that…" at bounding box center [831, 388] width 1416 height 707
drag, startPoint x: 843, startPoint y: 473, endPoint x: 397, endPoint y: 415, distance: 449.8
drag, startPoint x: 397, startPoint y: 415, endPoint x: 1057, endPoint y: 389, distance: 660.5
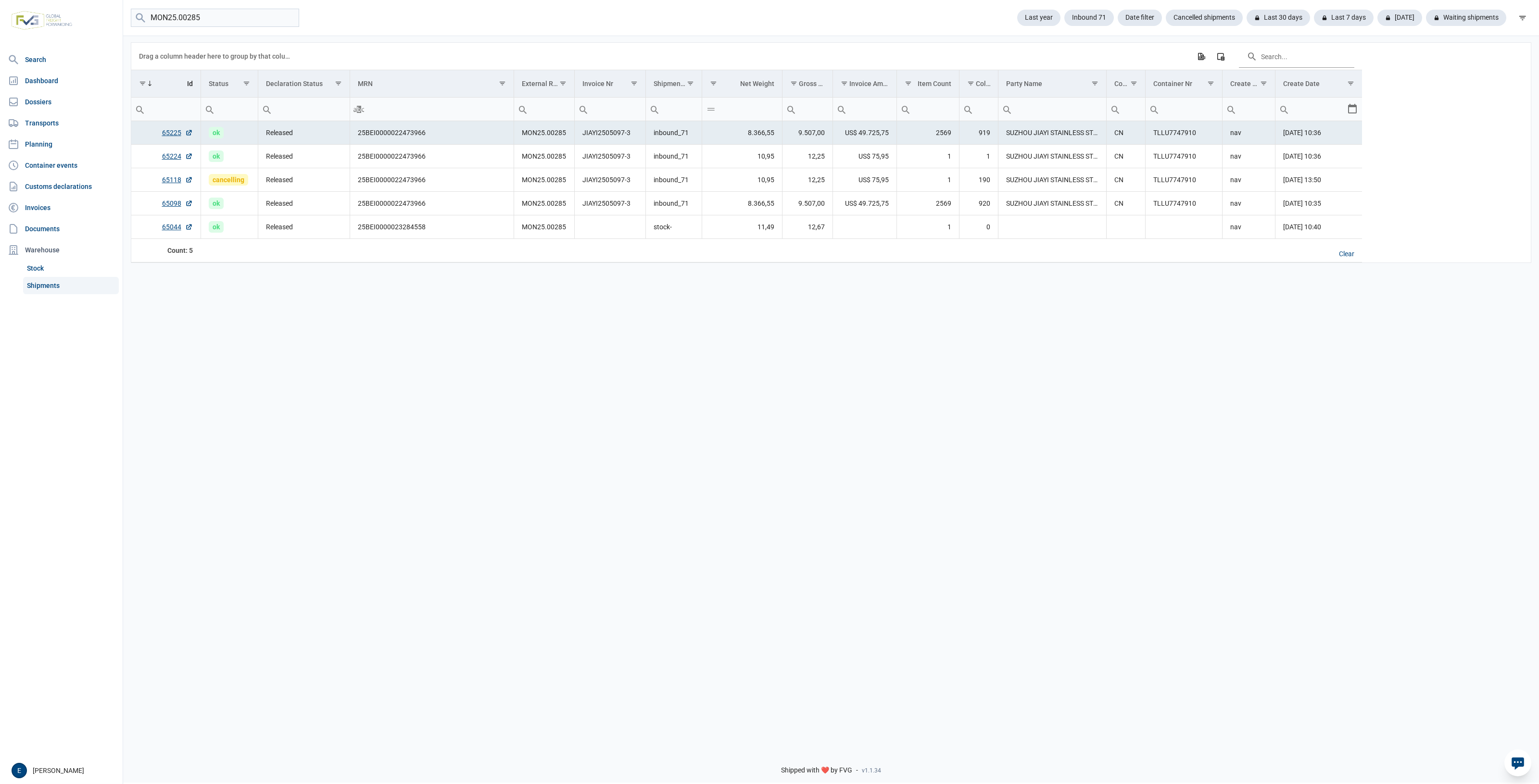
drag, startPoint x: 1057, startPoint y: 389, endPoint x: 935, endPoint y: 391, distance: 122.0
click at [935, 391] on div "Data grid with 5 rows and 17 columns Drag a column header here to group by that…" at bounding box center [831, 388] width 1416 height 707
drag, startPoint x: 729, startPoint y: 456, endPoint x: 639, endPoint y: 447, distance: 90.4
drag, startPoint x: 639, startPoint y: 447, endPoint x: 616, endPoint y: 308, distance: 140.9
click at [609, 414] on div "Data grid with 5 rows and 17 columns Drag a column header here to group by that…" at bounding box center [831, 388] width 1416 height 707
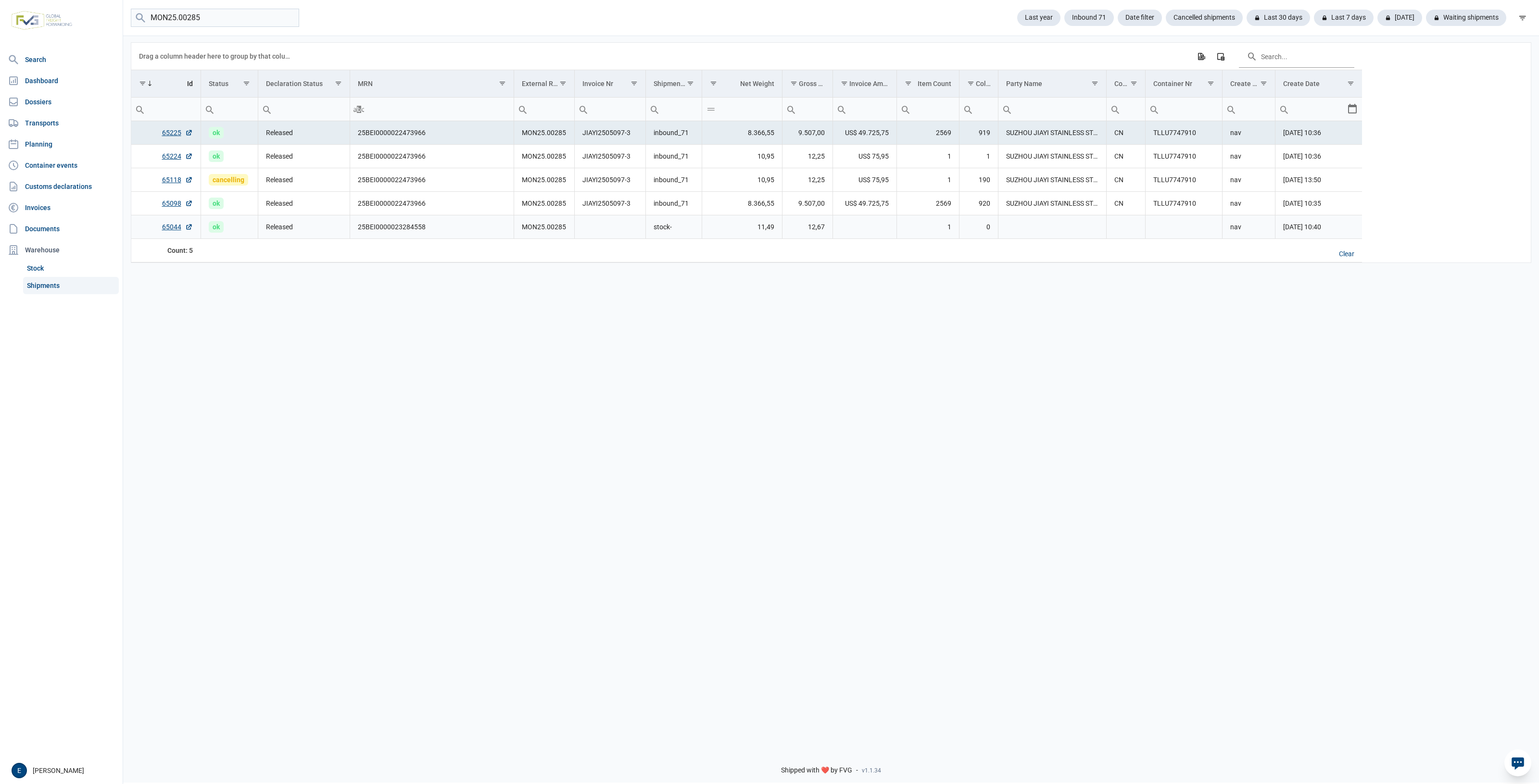
click at [885, 222] on td "Data grid with 5 rows and 17 columns" at bounding box center [864, 227] width 64 height 24
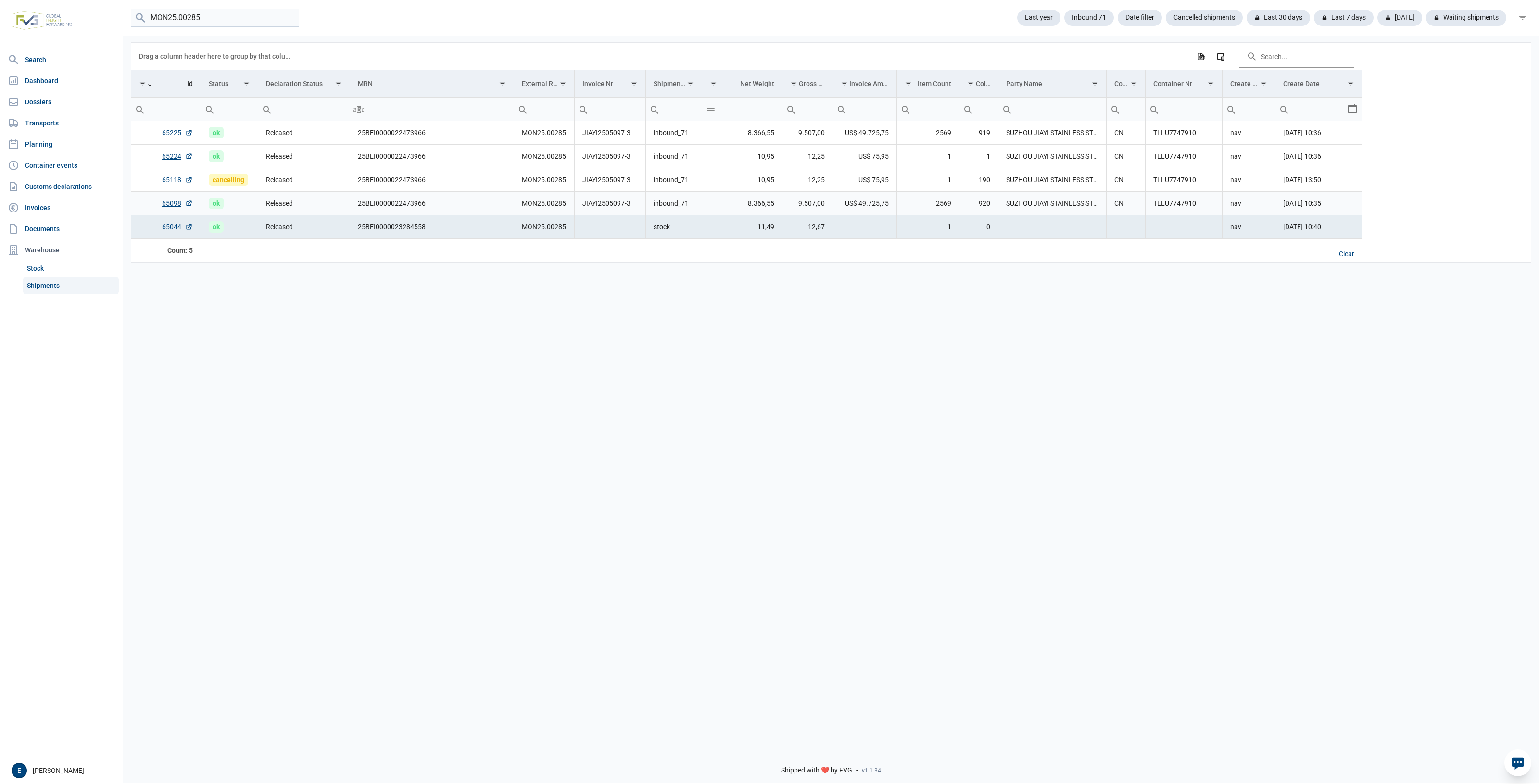
click at [885, 208] on span "US$ 49.725,75" at bounding box center [867, 203] width 44 height 9
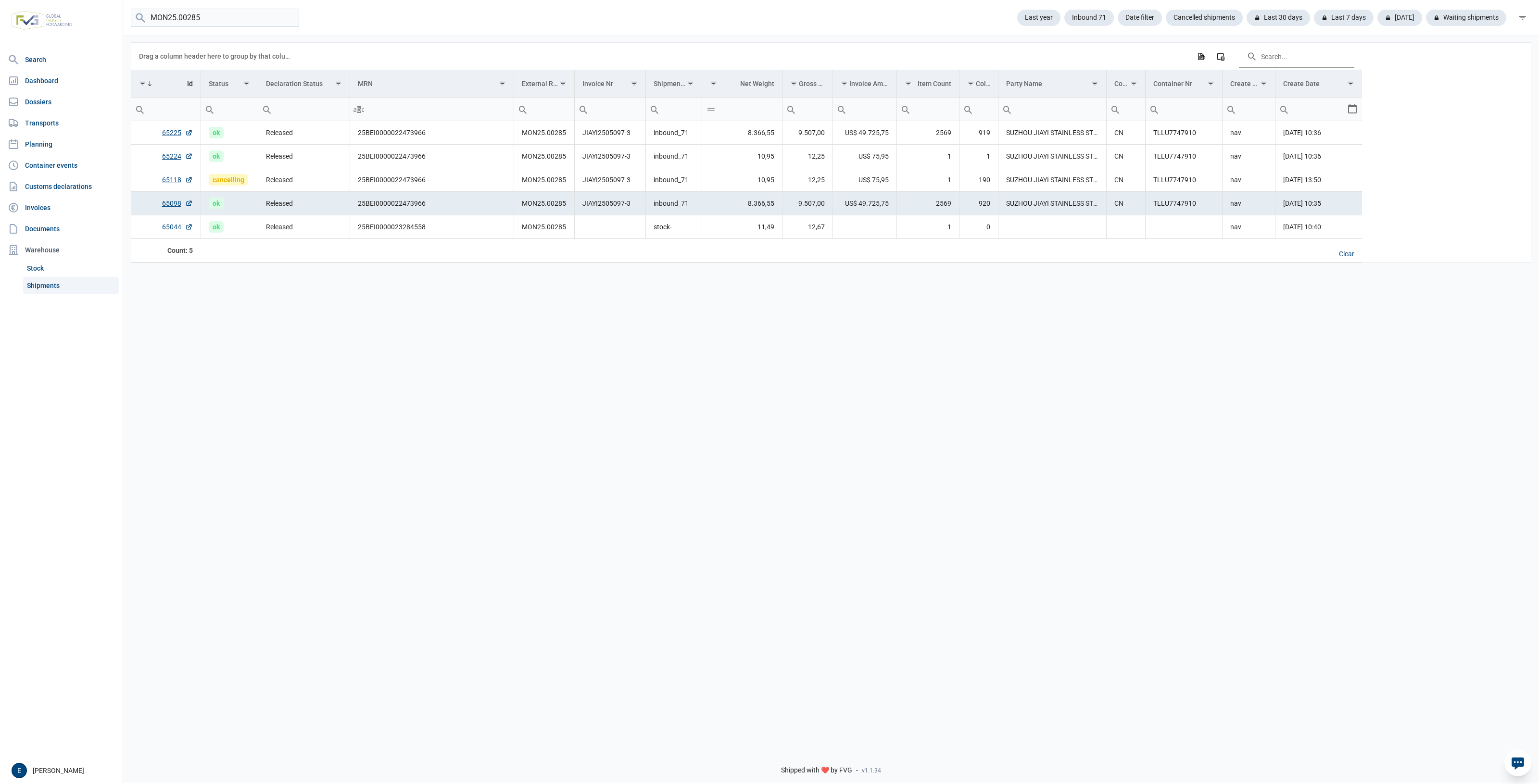
drag, startPoint x: 970, startPoint y: 414, endPoint x: 377, endPoint y: 365, distance: 595.0
drag, startPoint x: 377, startPoint y: 365, endPoint x: 188, endPoint y: 337, distance: 191.1
drag, startPoint x: 188, startPoint y: 337, endPoint x: 902, endPoint y: 384, distance: 715.5
drag, startPoint x: 902, startPoint y: 384, endPoint x: 778, endPoint y: 357, distance: 126.9
drag, startPoint x: 778, startPoint y: 357, endPoint x: 1212, endPoint y: 354, distance: 434.0
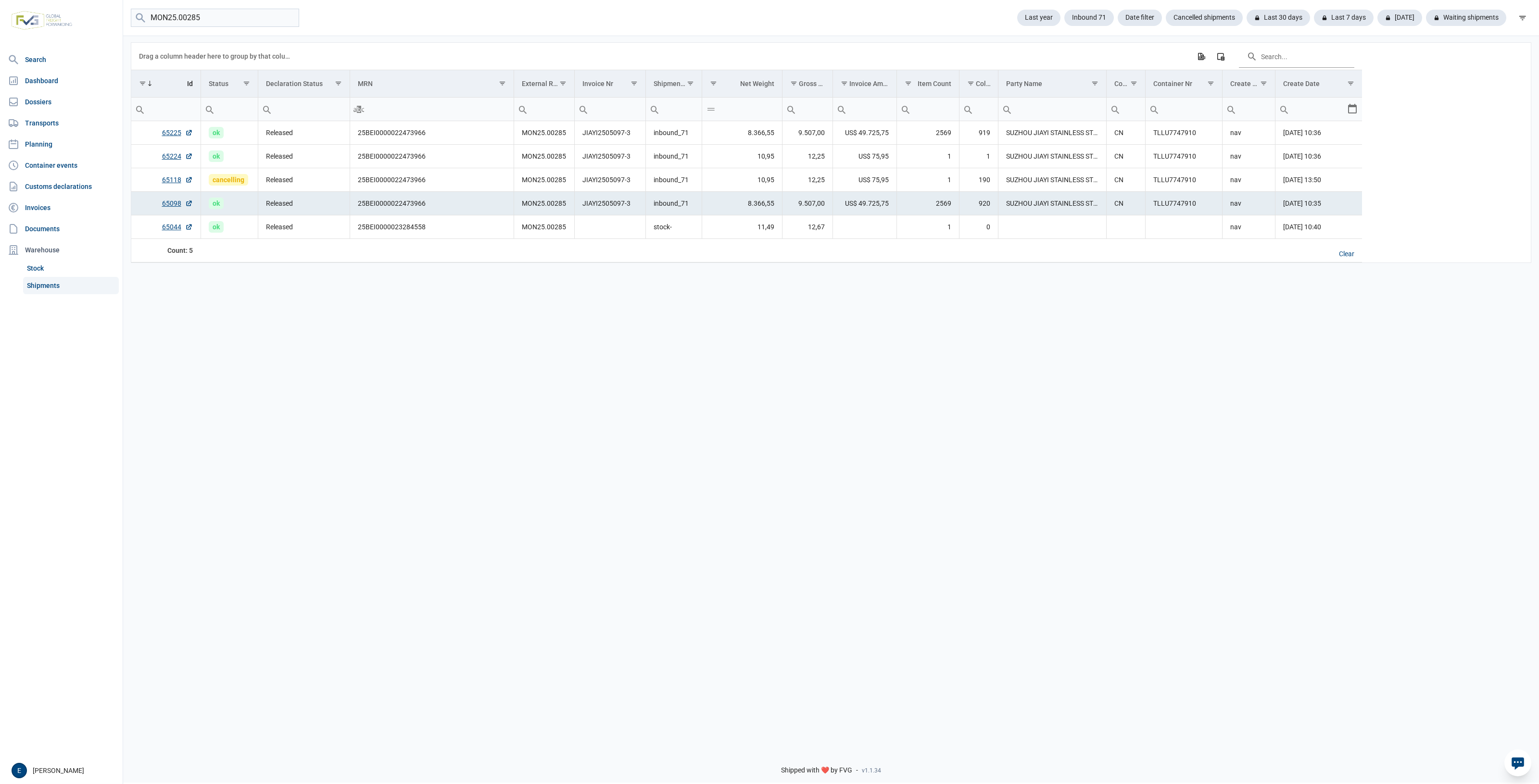
drag, startPoint x: 1212, startPoint y: 354, endPoint x: 574, endPoint y: 347, distance: 638.0
drag, startPoint x: 574, startPoint y: 347, endPoint x: 1256, endPoint y: 321, distance: 682.5
click at [1288, 319] on div "Data grid with 5 rows and 17 columns Drag a column header here to group by that…" at bounding box center [831, 388] width 1416 height 707
click at [165, 205] on link "65098" at bounding box center [177, 203] width 31 height 9
drag, startPoint x: 211, startPoint y: 18, endPoint x: 6, endPoint y: 3, distance: 205.5
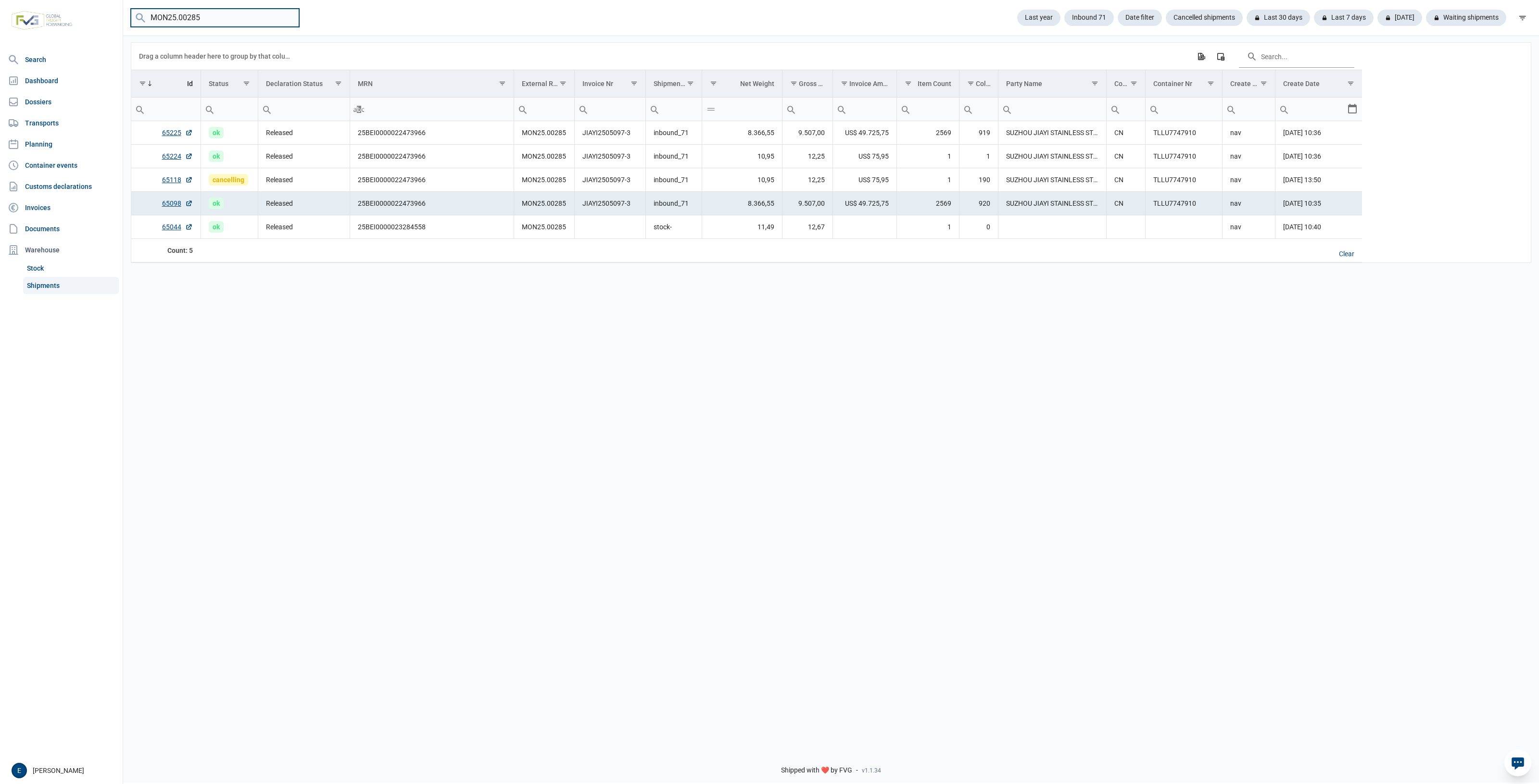
click at [6, 4] on div "Search Dashboard Dossiers Transports Planning Container events Customs declarat…" at bounding box center [769, 390] width 1539 height 784
paste input "25BEI0000022473966"
type input "25BEI0000022473966"
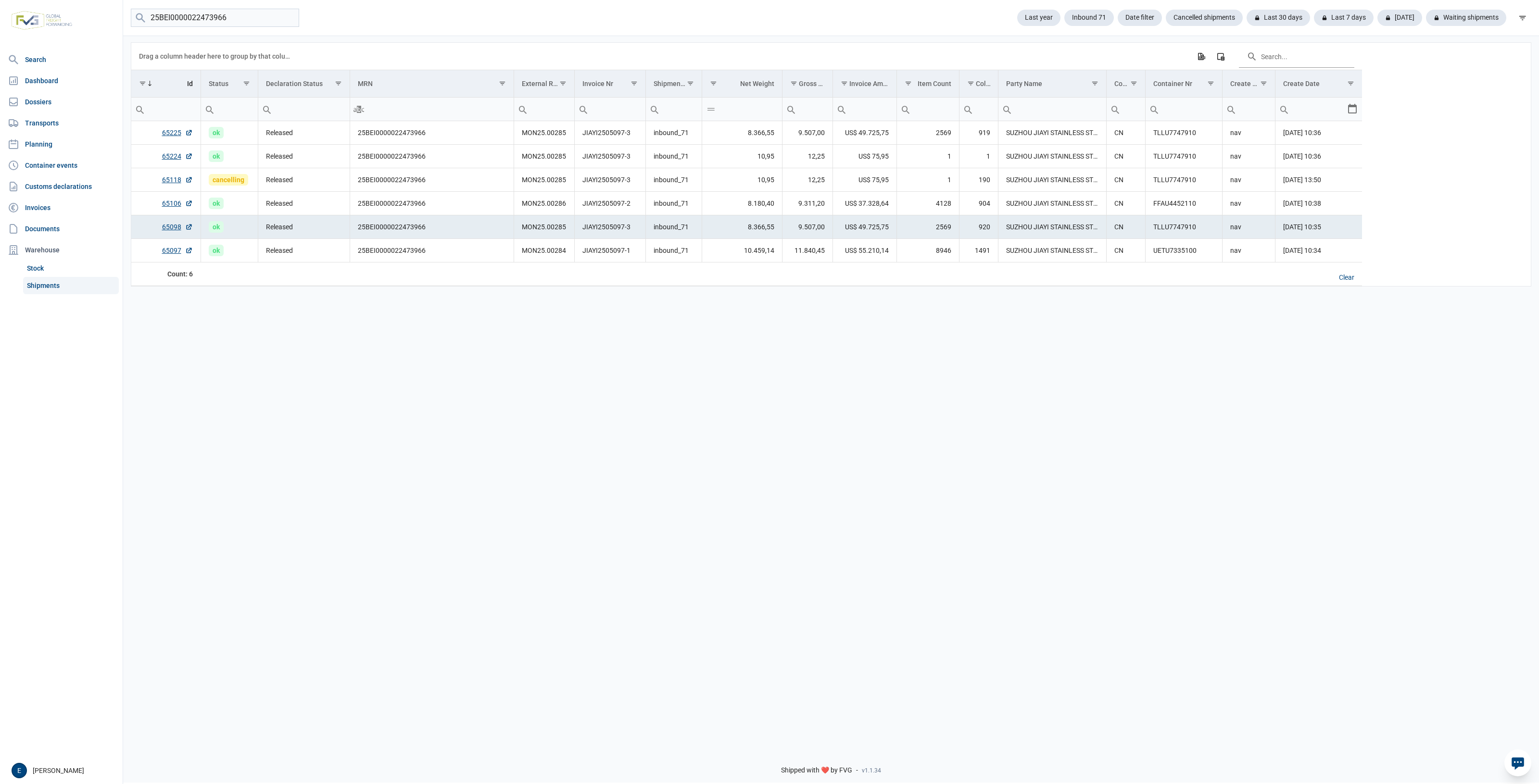
drag, startPoint x: 1021, startPoint y: 375, endPoint x: 963, endPoint y: 375, distance: 58.0
drag, startPoint x: 963, startPoint y: 375, endPoint x: 749, endPoint y: 352, distance: 215.2
click at [749, 352] on div "Data grid with 6 rows and 17 columns Drag a column header here to group by that…" at bounding box center [831, 388] width 1416 height 707
drag, startPoint x: 914, startPoint y: 479, endPoint x: 869, endPoint y: 479, distance: 45.0
drag, startPoint x: 869, startPoint y: 479, endPoint x: 801, endPoint y: 465, distance: 69.4
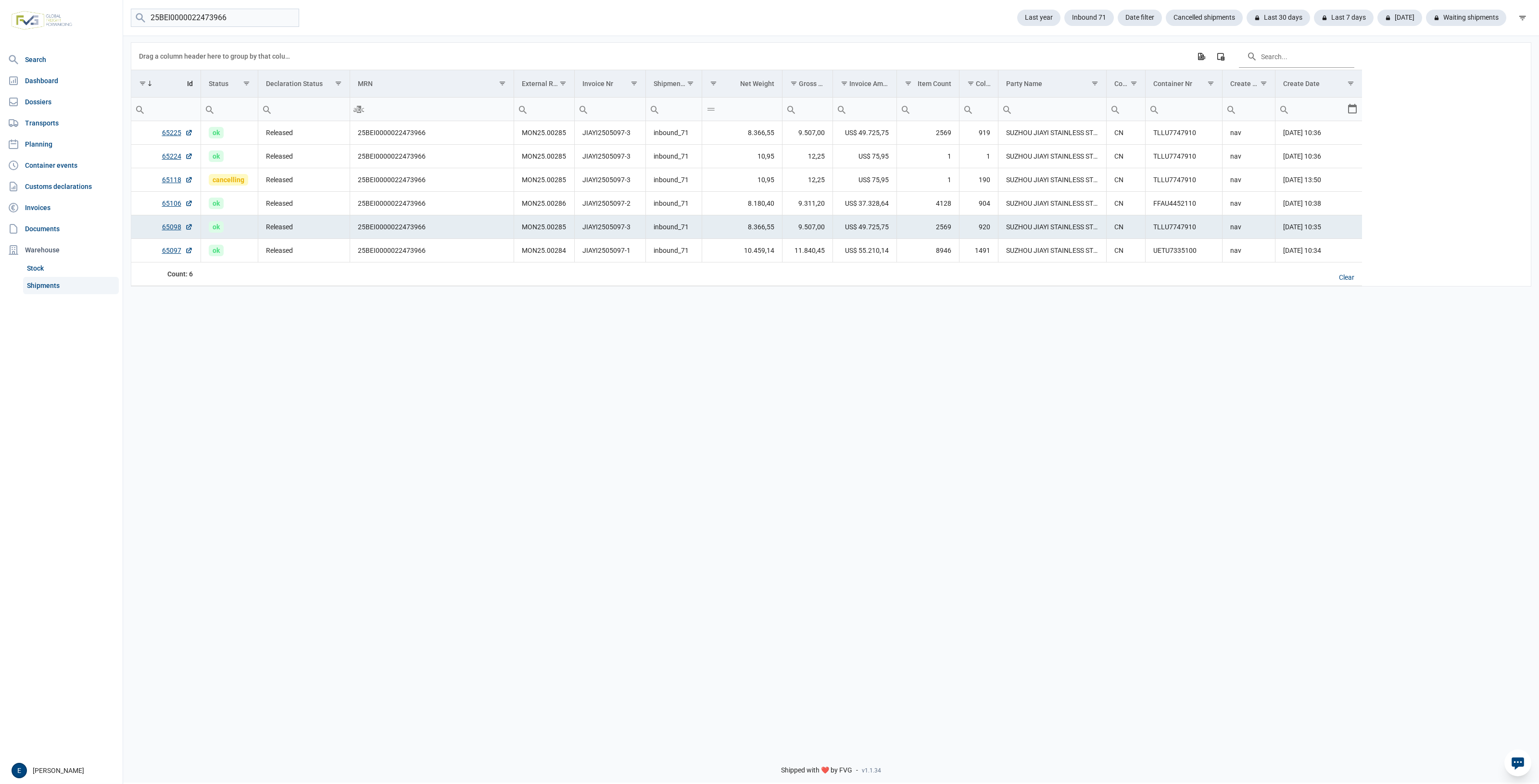
click at [804, 468] on div "Data grid with 6 rows and 17 columns Drag a column header here to group by that…" at bounding box center [831, 388] width 1416 height 707
drag, startPoint x: 854, startPoint y: 597, endPoint x: 813, endPoint y: 597, distance: 41.0
drag, startPoint x: 813, startPoint y: 597, endPoint x: 597, endPoint y: 570, distance: 217.7
click at [597, 570] on div "Data grid with 6 rows and 17 columns Drag a column header here to group by that…" at bounding box center [831, 388] width 1416 height 707
click at [1036, 246] on td "SUZHOU JIAYI STAINLESS STEEL PRODUCTS CO., LTD" at bounding box center [1051, 251] width 108 height 24
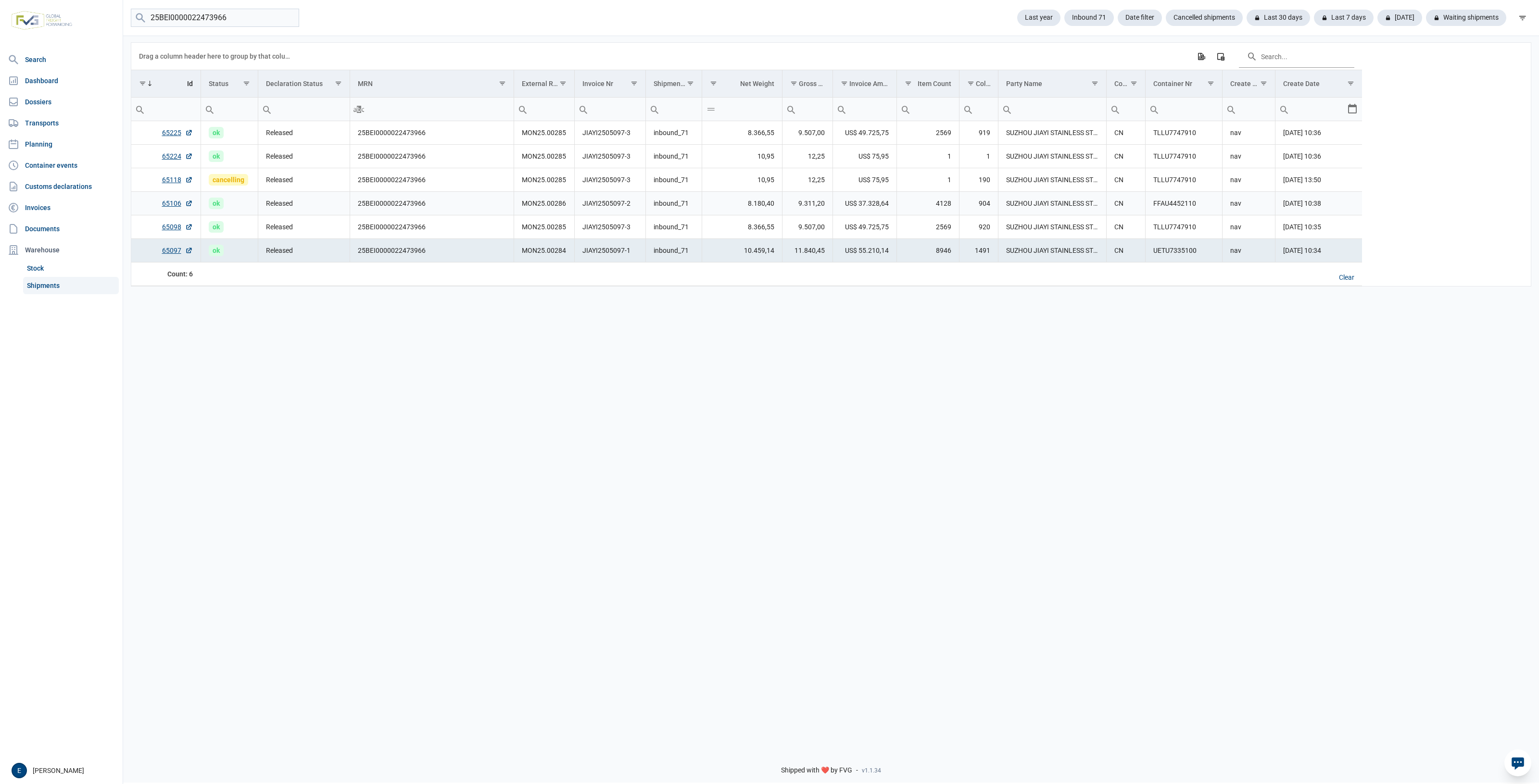
click at [1049, 207] on td "SUZHOU JIAYI STAINLESS STEEL PRODUCTS CO., LTD" at bounding box center [1051, 203] width 108 height 24
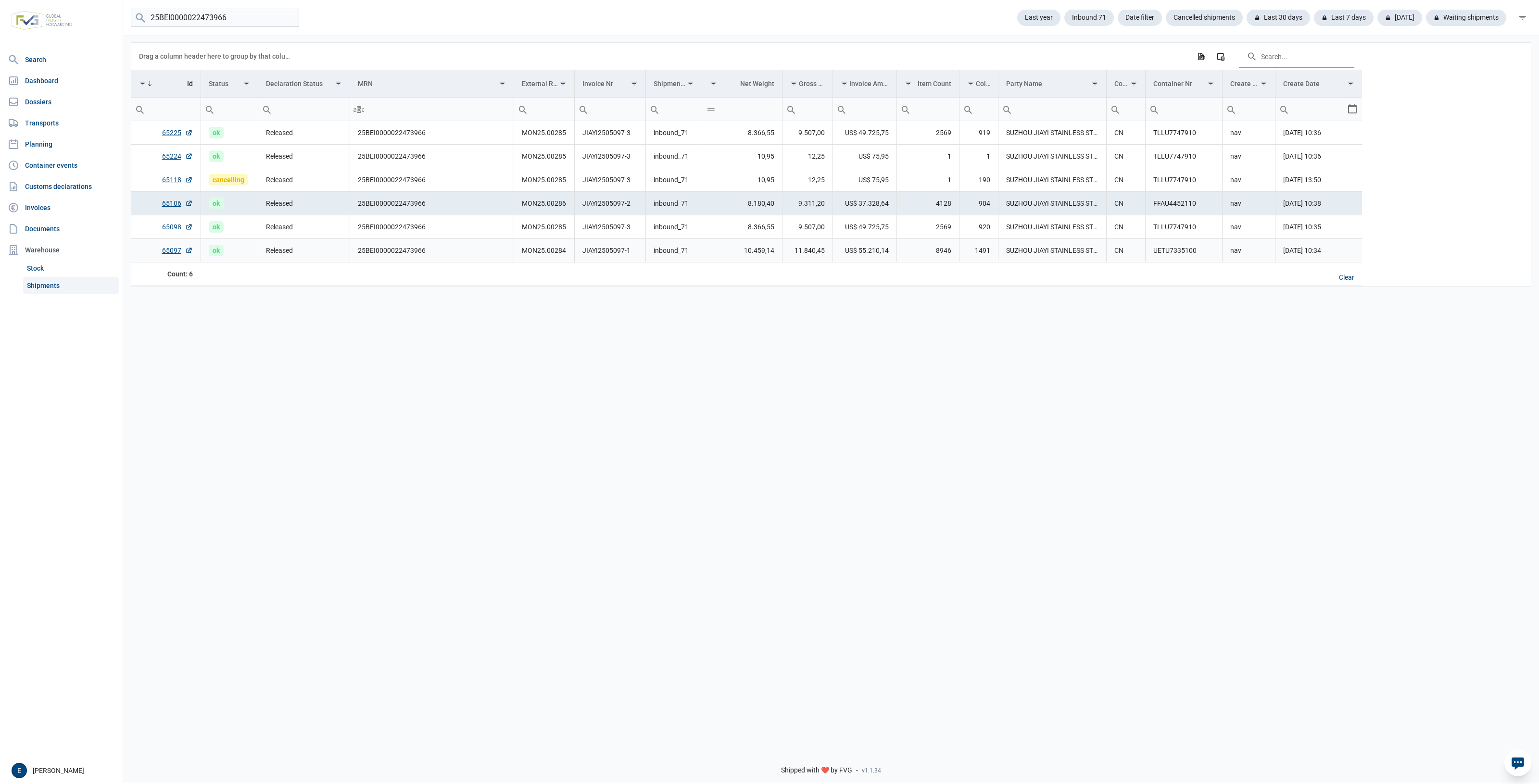
click at [949, 258] on td "8946" at bounding box center [927, 251] width 62 height 24
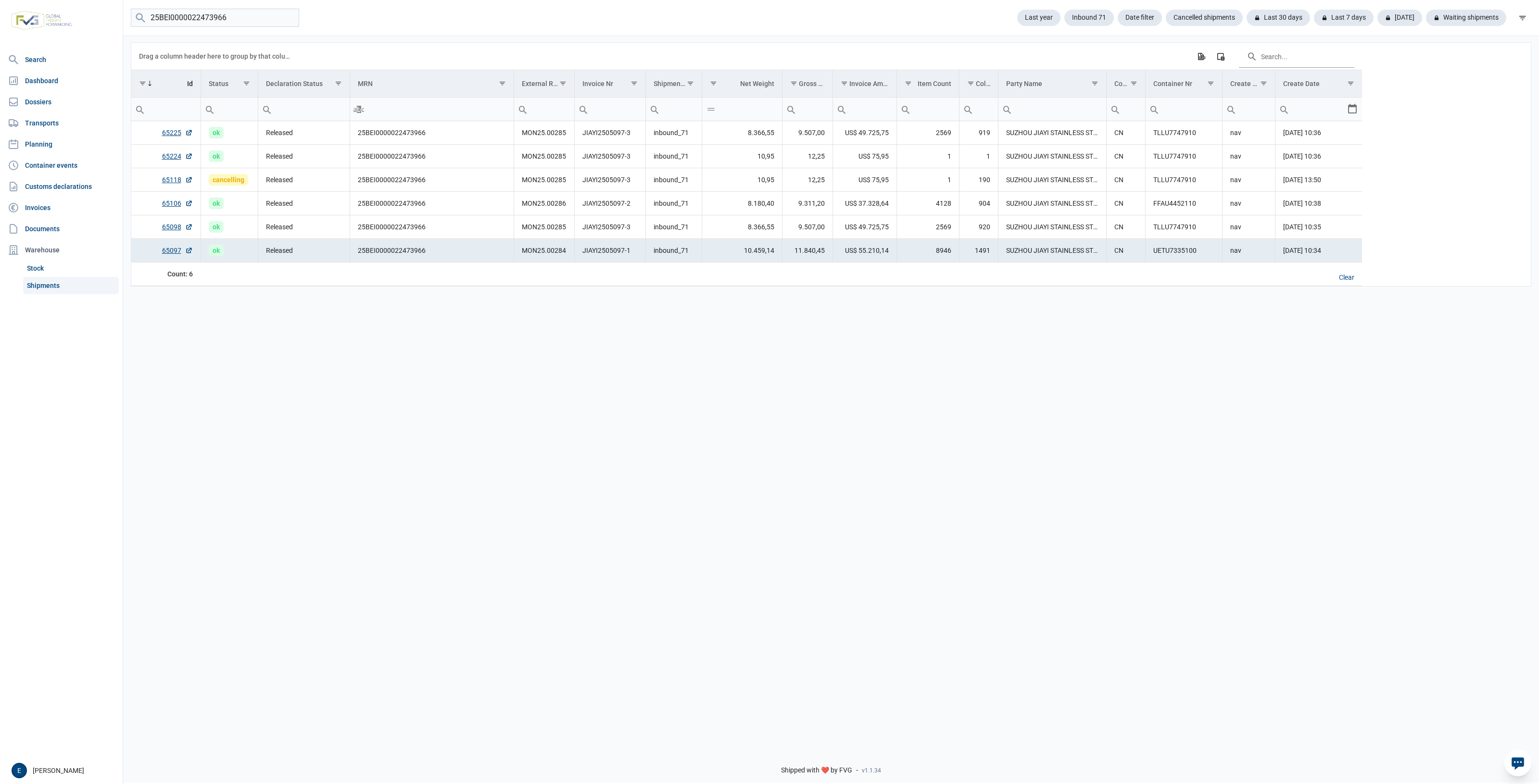
drag, startPoint x: 840, startPoint y: 561, endPoint x: 524, endPoint y: 505, distance: 320.9
drag, startPoint x: 524, startPoint y: 505, endPoint x: 513, endPoint y: 500, distance: 12.1
click at [517, 503] on div "Data grid with 6 rows and 17 columns Drag a column header here to group by that…" at bounding box center [831, 388] width 1416 height 707
drag, startPoint x: 768, startPoint y: 483, endPoint x: 753, endPoint y: 474, distance: 17.5
drag, startPoint x: 753, startPoint y: 474, endPoint x: 671, endPoint y: 417, distance: 99.9
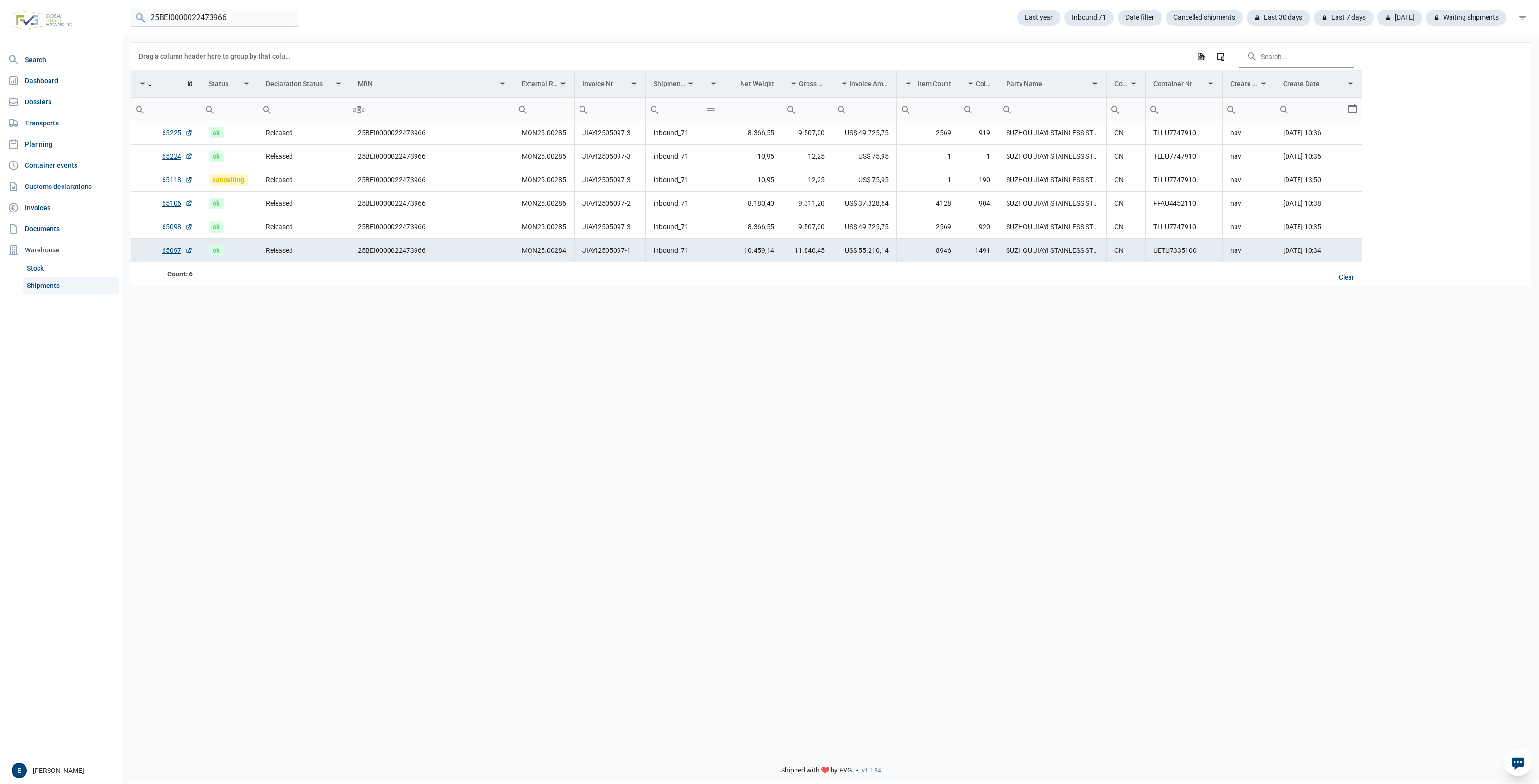
click at [700, 436] on div "Data grid with 6 rows and 17 columns Drag a column header here to group by that…" at bounding box center [831, 388] width 1416 height 707
click at [409, 237] on td "25BEI0000022473966" at bounding box center [431, 227] width 164 height 24
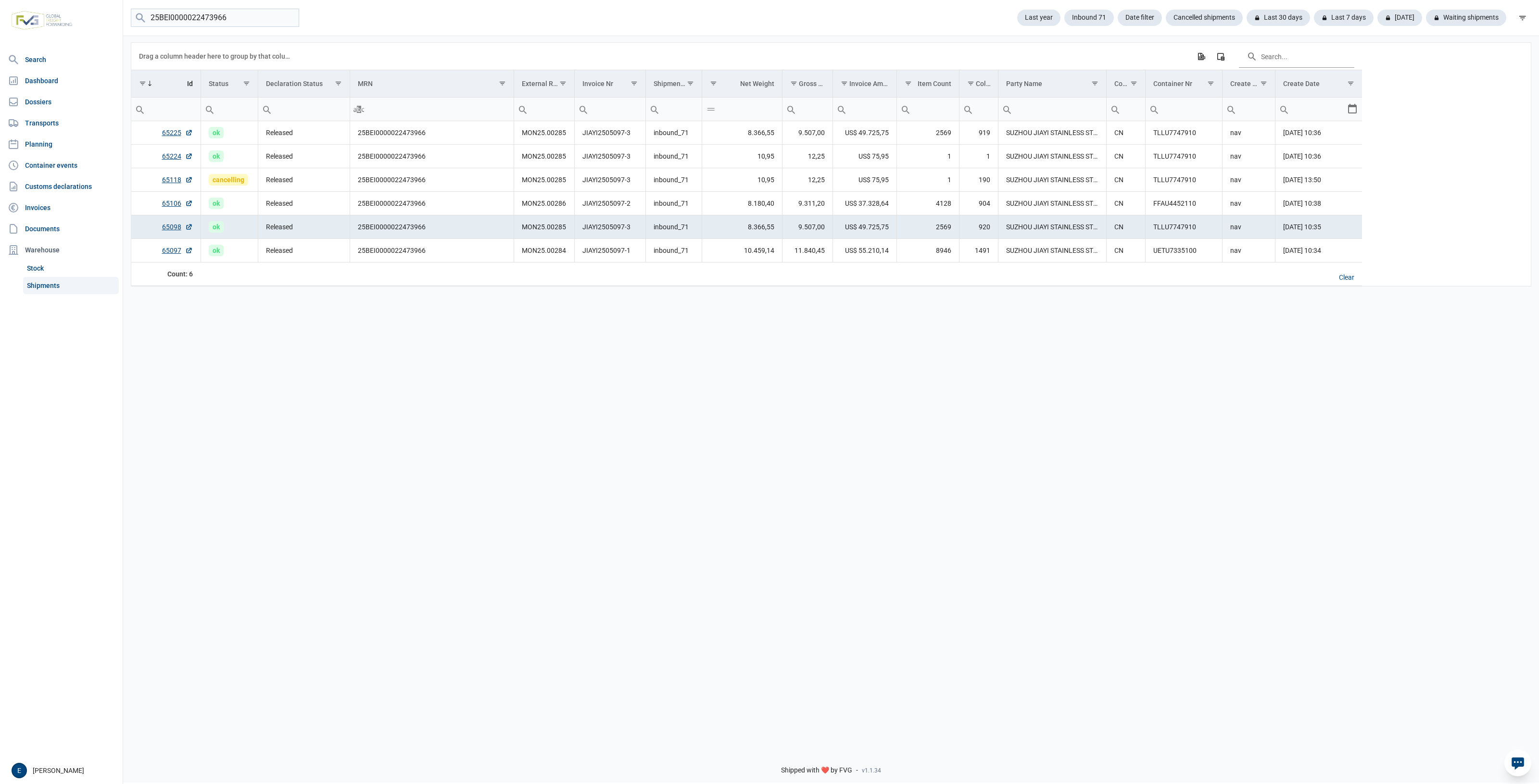
drag, startPoint x: 439, startPoint y: 229, endPoint x: 418, endPoint y: 236, distance: 22.1
click at [418, 236] on td "25BEI0000022473966" at bounding box center [431, 227] width 164 height 24
click at [444, 162] on td "25BEI0000022473966" at bounding box center [431, 156] width 164 height 24
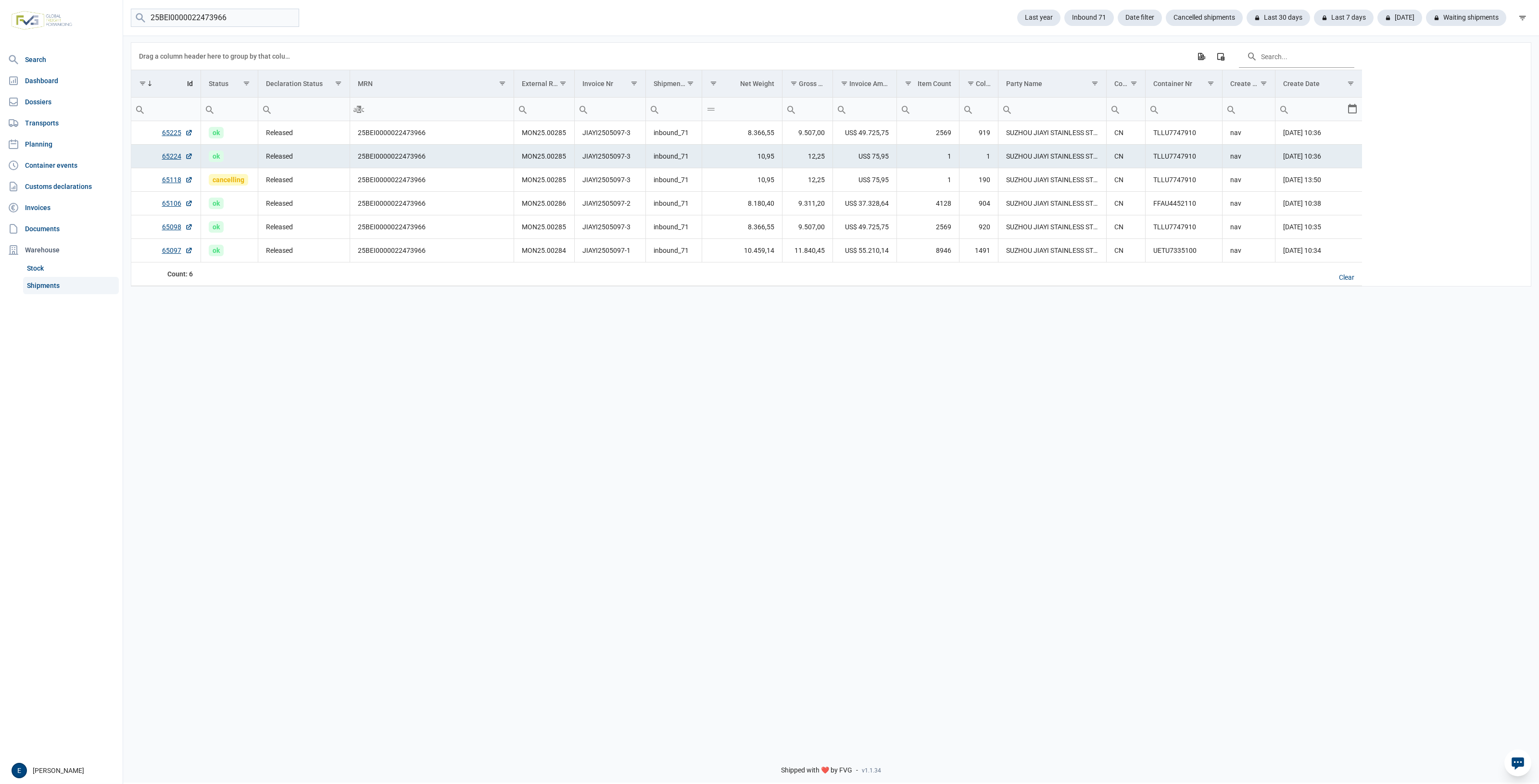
click at [444, 162] on td "25BEI0000022473966" at bounding box center [431, 156] width 164 height 24
drag, startPoint x: 655, startPoint y: 405, endPoint x: 584, endPoint y: 396, distance: 71.6
click at [584, 396] on div "Data grid with 6 rows and 17 columns Drag a column header here to group by that…" at bounding box center [831, 388] width 1416 height 707
drag, startPoint x: 413, startPoint y: 470, endPoint x: 406, endPoint y: 465, distance: 8.6
click at [406, 466] on div "Data grid with 6 rows and 17 columns Drag a column header here to group by that…" at bounding box center [831, 388] width 1416 height 707
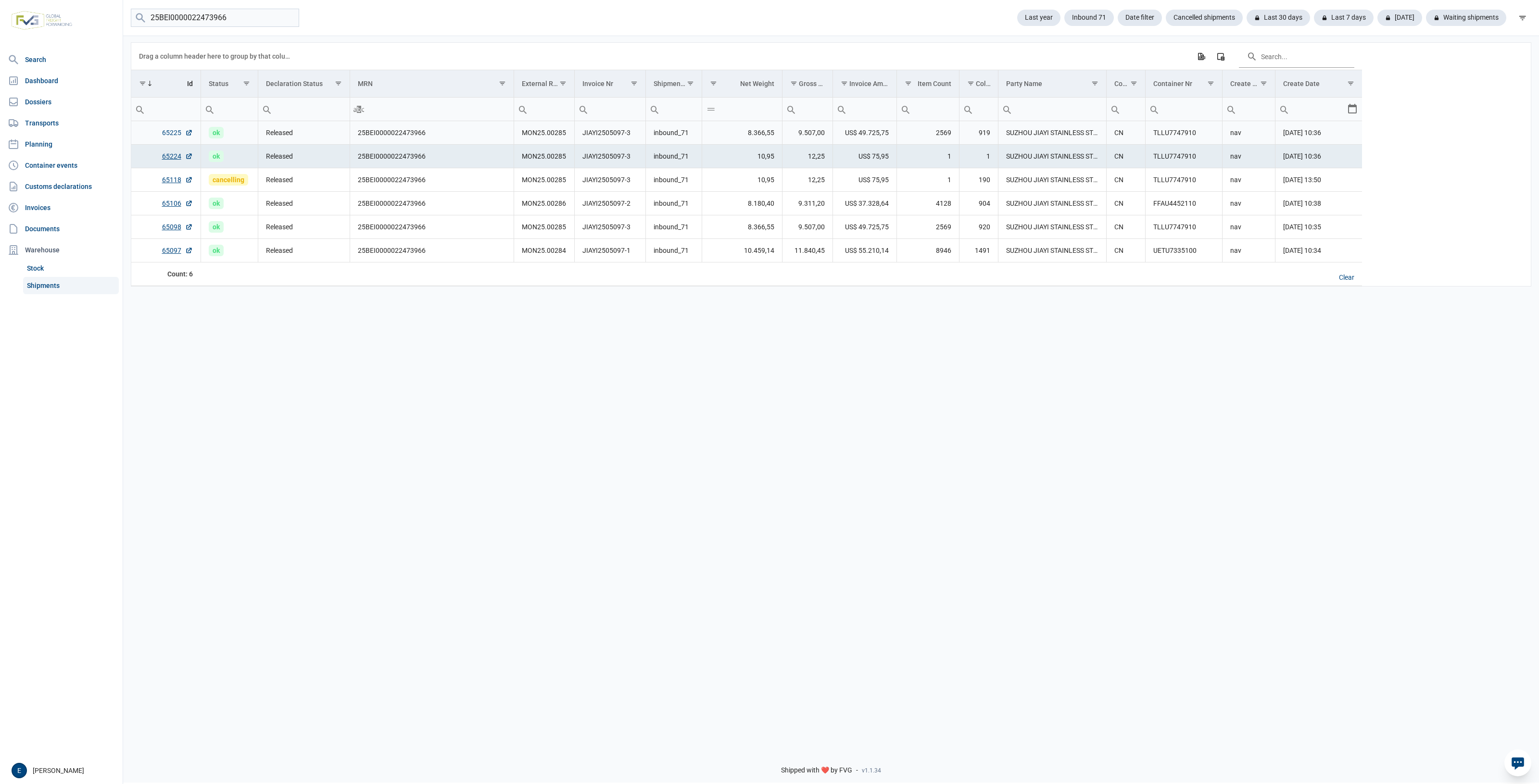
click at [177, 131] on link "65225" at bounding box center [177, 132] width 31 height 9
drag, startPoint x: 854, startPoint y: 345, endPoint x: 623, endPoint y: 342, distance: 231.0
drag, startPoint x: 623, startPoint y: 342, endPoint x: 616, endPoint y: 347, distance: 8.6
click at [616, 347] on div "Data grid with 6 rows and 17 columns Drag a column header here to group by that…" at bounding box center [831, 388] width 1416 height 707
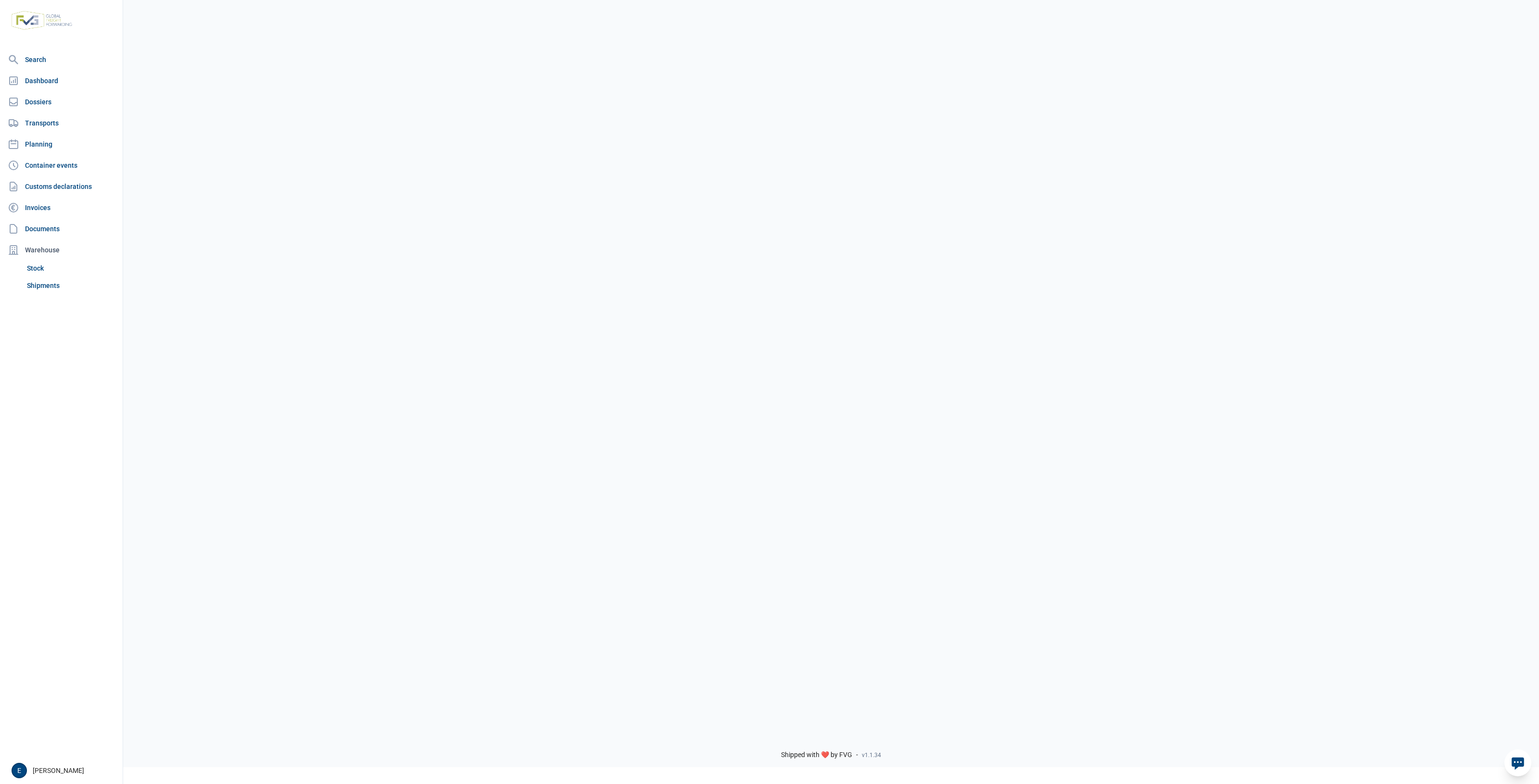
click at [547, 263] on div at bounding box center [831, 354] width 1416 height 743
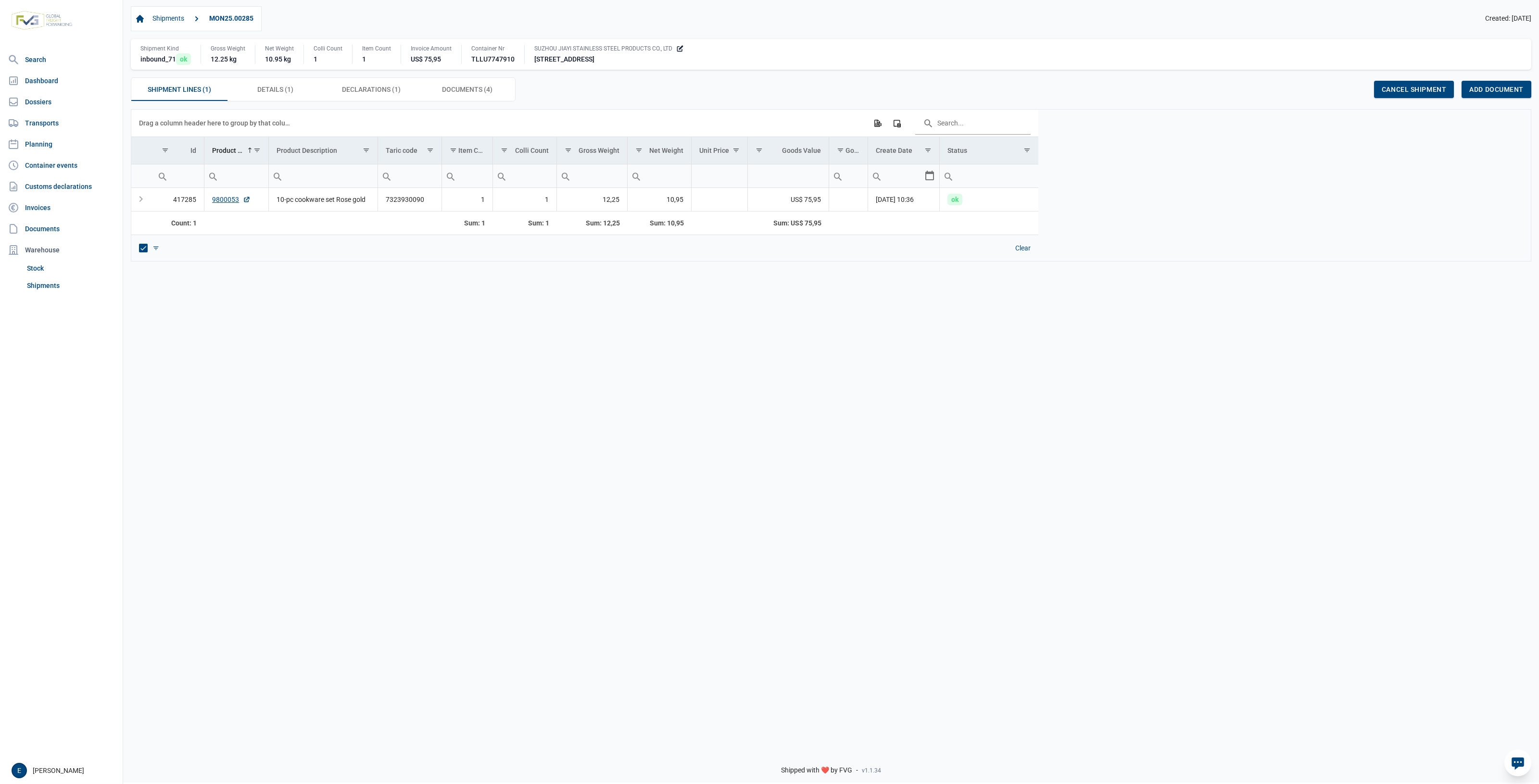
drag, startPoint x: 717, startPoint y: 453, endPoint x: 638, endPoint y: 439, distance: 80.2
drag, startPoint x: 638, startPoint y: 439, endPoint x: 267, endPoint y: 82, distance: 514.9
click at [267, 82] on div "Details (1) Details (1)" at bounding box center [276, 89] width 96 height 23
click at [260, 88] on span "Details (1) Details (1)" at bounding box center [275, 89] width 36 height 11
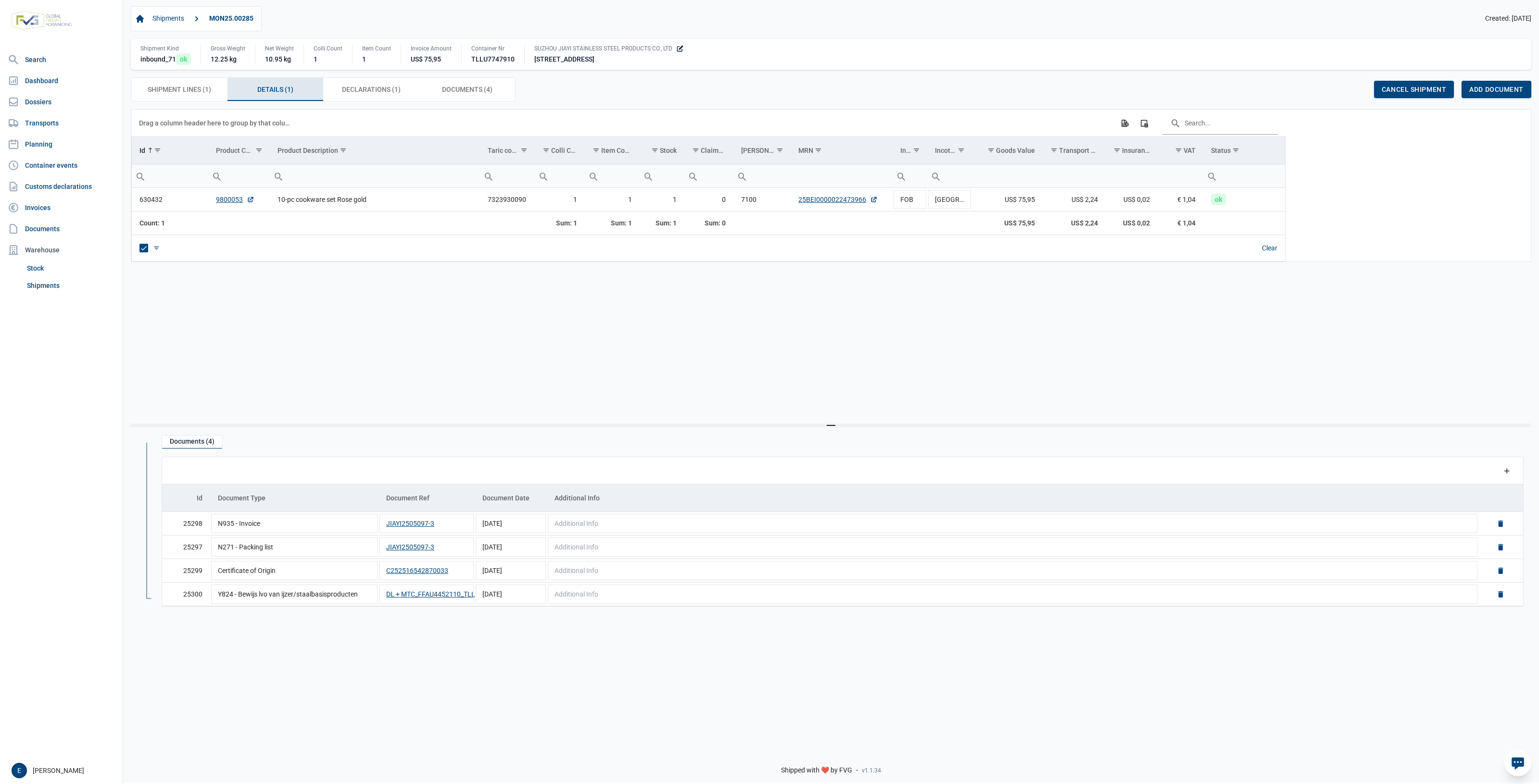
drag, startPoint x: 645, startPoint y: 275, endPoint x: 597, endPoint y: 286, distance: 49.2
drag, startPoint x: 597, startPoint y: 286, endPoint x: 521, endPoint y: 291, distance: 76.2
click at [521, 291] on div "Data grid with 1 rows and 17 columns Drag a column header here to group by that…" at bounding box center [831, 266] width 1400 height 314
drag, startPoint x: 808, startPoint y: 399, endPoint x: 767, endPoint y: 389, distance: 42.2
drag, startPoint x: 767, startPoint y: 389, endPoint x: 609, endPoint y: 374, distance: 158.7
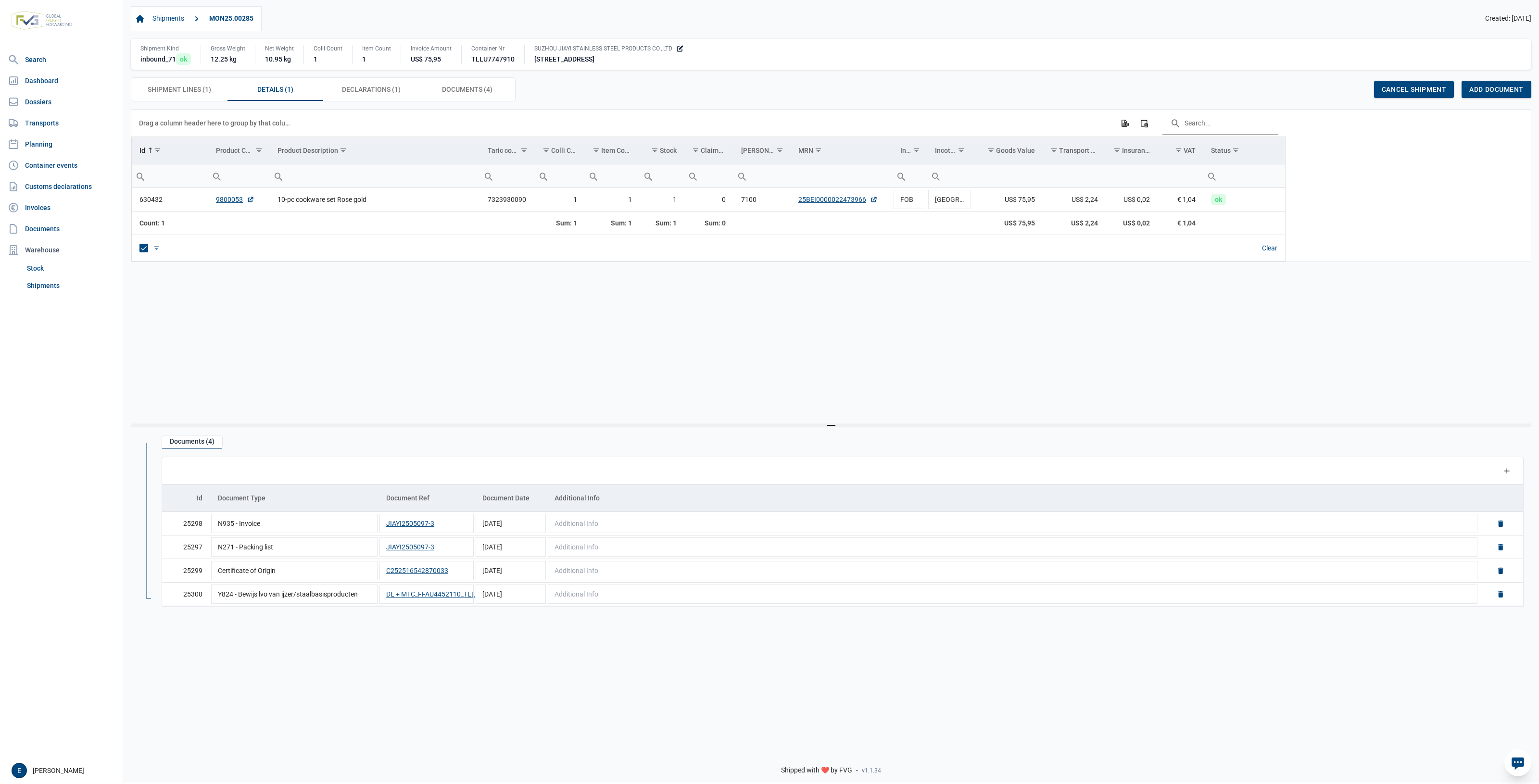
click at [609, 374] on div "Data grid with 1 rows and 17 columns Drag a column header here to group by that…" at bounding box center [831, 266] width 1400 height 314
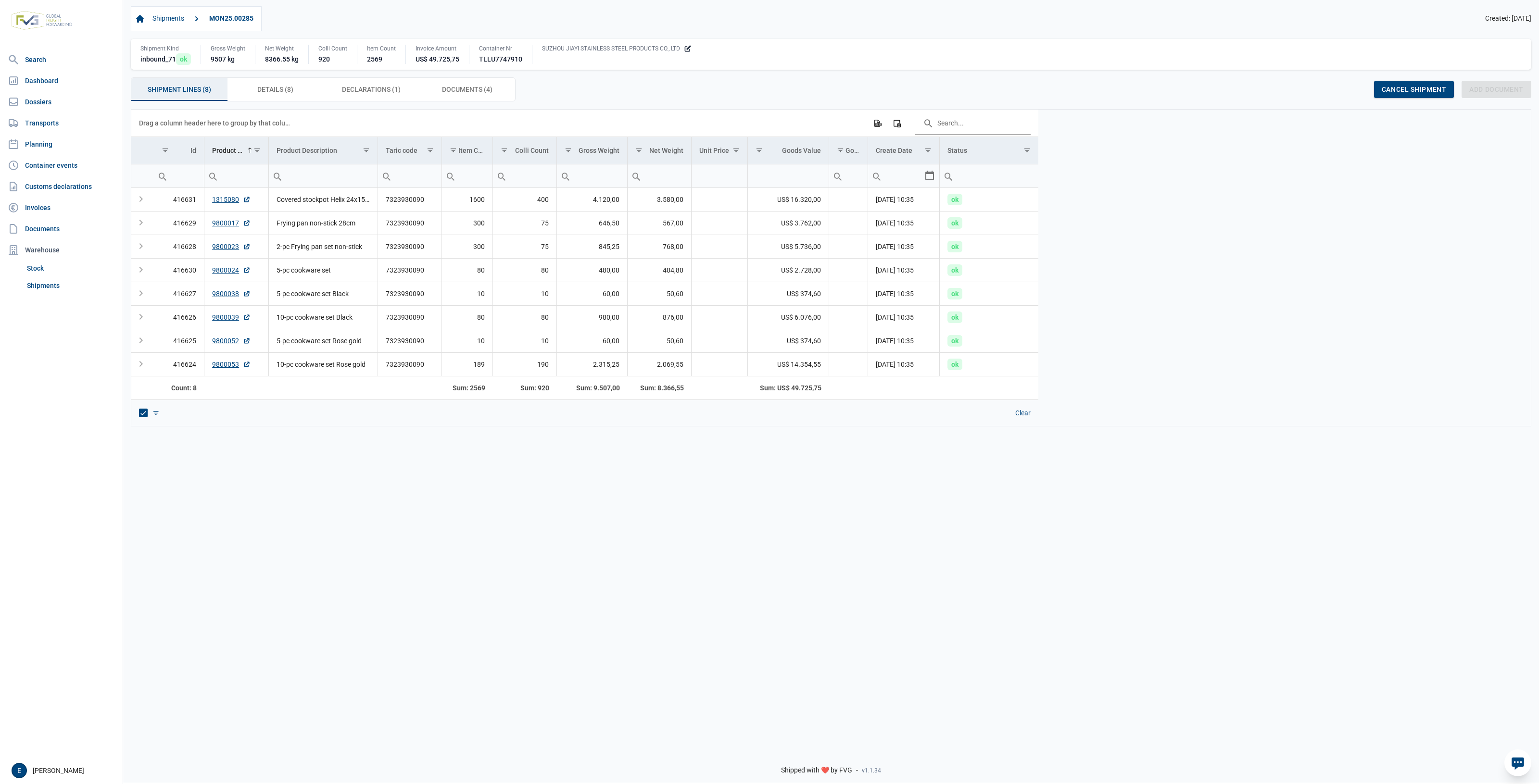
drag, startPoint x: 267, startPoint y: 92, endPoint x: 266, endPoint y: 107, distance: 15.0
click at [266, 92] on span "Details (8) Details (8)" at bounding box center [275, 89] width 36 height 11
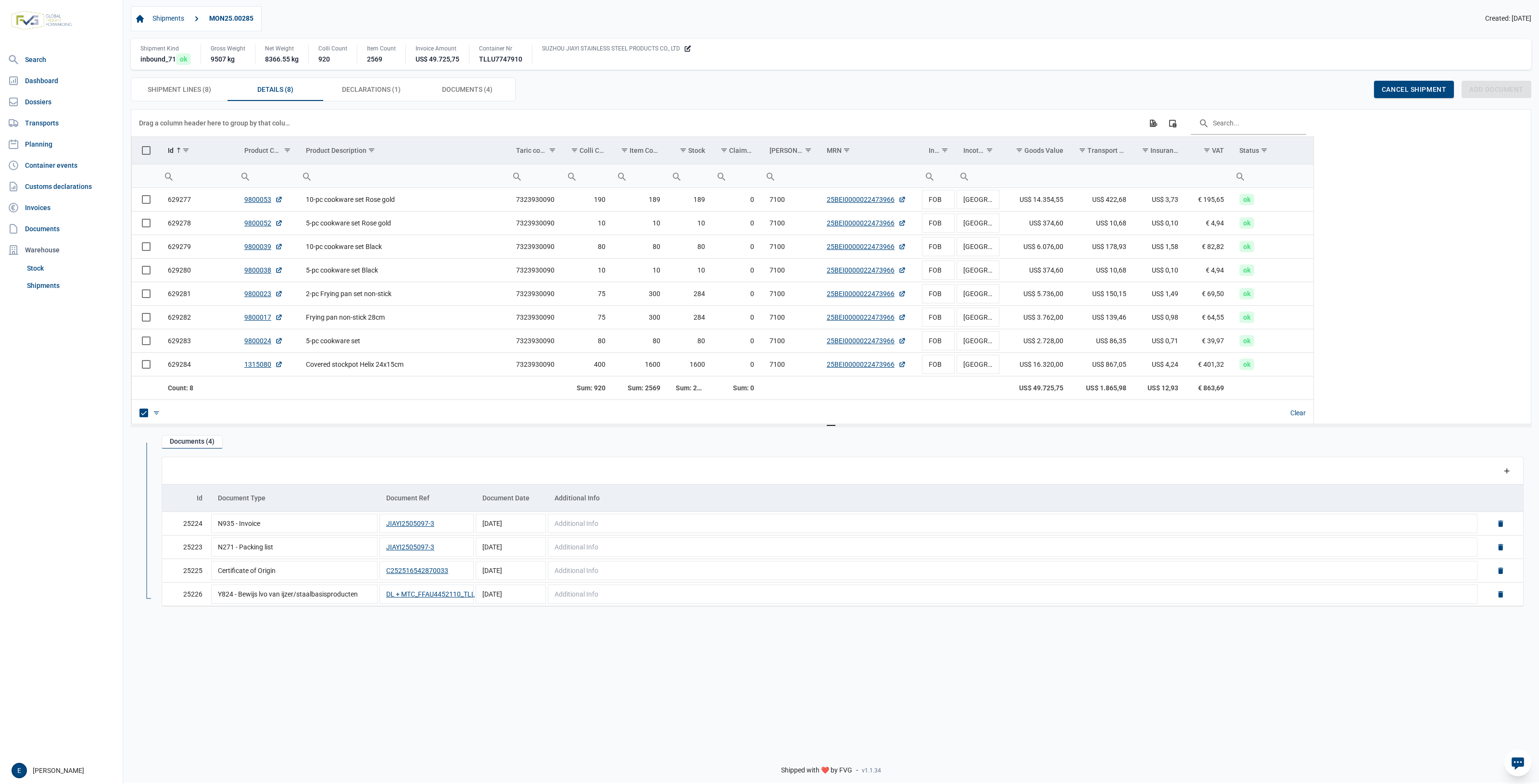
drag, startPoint x: 965, startPoint y: 715, endPoint x: 912, endPoint y: 717, distance: 53.0
drag, startPoint x: 912, startPoint y: 717, endPoint x: 768, endPoint y: 681, distance: 148.4
click at [786, 690] on div "Documents (4) Data grid with 4 rows and 5 columns Add a row Id Document Type Do…" at bounding box center [831, 584] width 1400 height 314
drag, startPoint x: 720, startPoint y: 446, endPoint x: 693, endPoint y: 427, distance: 33.0
click at [693, 442] on div "Documents (4) Data grid with 4 rows and 5 columns Add a row Id Document Type Do…" at bounding box center [842, 525] width 1377 height 179
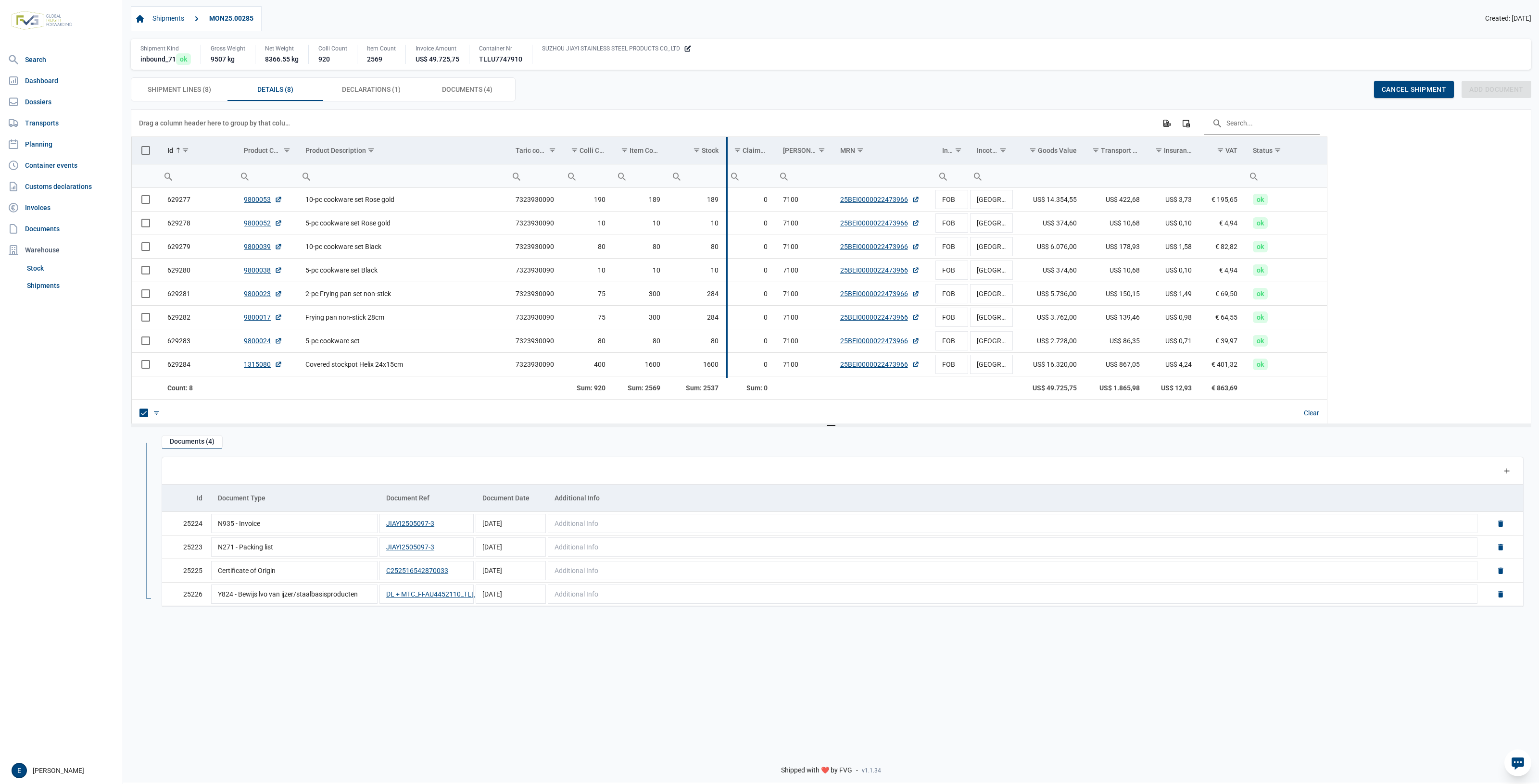
drag, startPoint x: 714, startPoint y: 147, endPoint x: 728, endPoint y: 142, distance: 14.9
click at [728, 142] on div "Data grid with 8 rows and 17 columns Drag a column header here to group by that…" at bounding box center [729, 268] width 1196 height 316
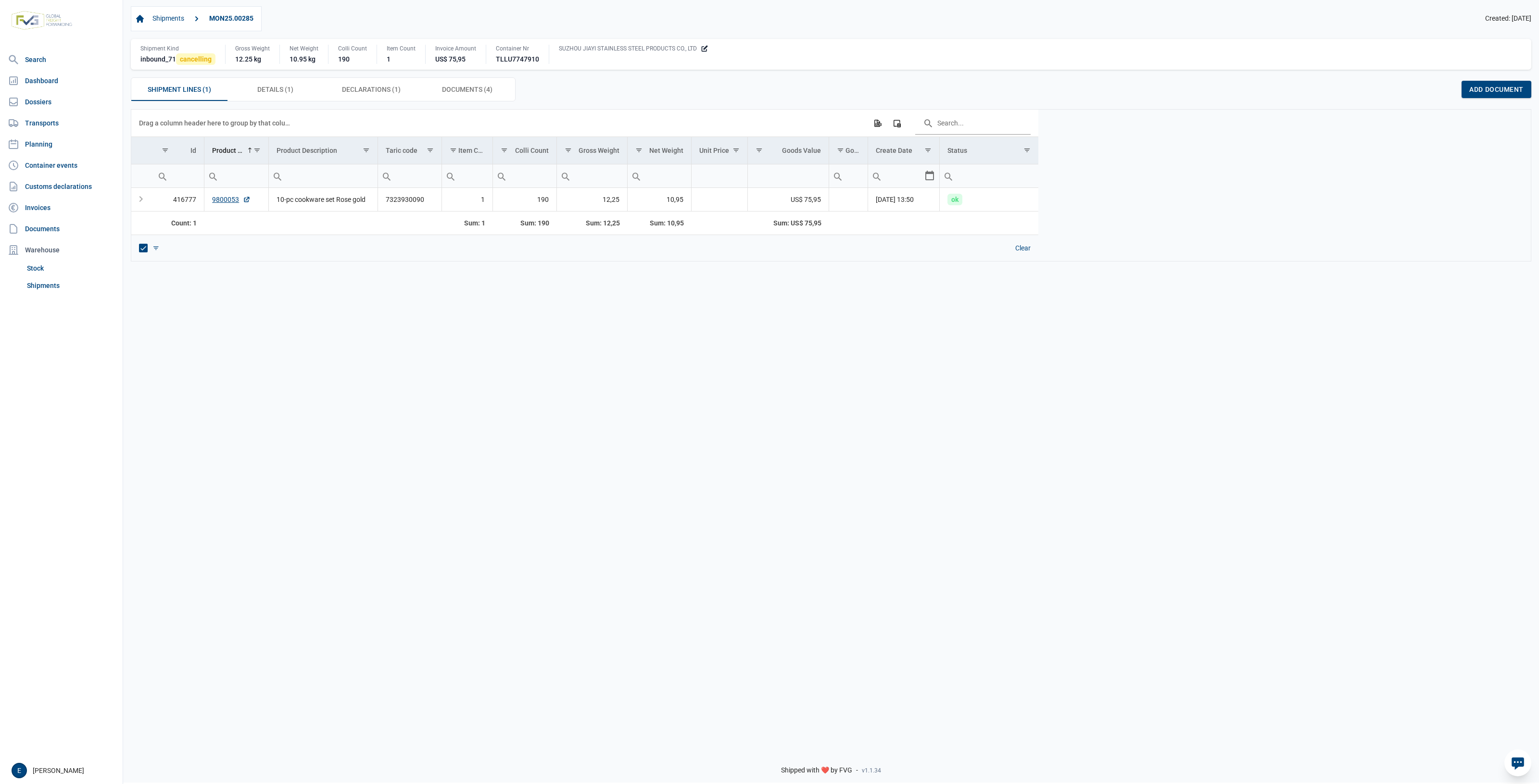
drag, startPoint x: 571, startPoint y: 386, endPoint x: 416, endPoint y: 269, distance: 194.2
drag, startPoint x: 1098, startPoint y: 404, endPoint x: 1068, endPoint y: 393, distance: 32.0
drag, startPoint x: 1068, startPoint y: 393, endPoint x: 819, endPoint y: 352, distance: 252.4
click at [819, 352] on div "Data grid with 1 rows and 13 columns Drag a column header here to group by that…" at bounding box center [831, 425] width 1416 height 633
drag, startPoint x: 225, startPoint y: 84, endPoint x: 276, endPoint y: 93, distance: 51.8
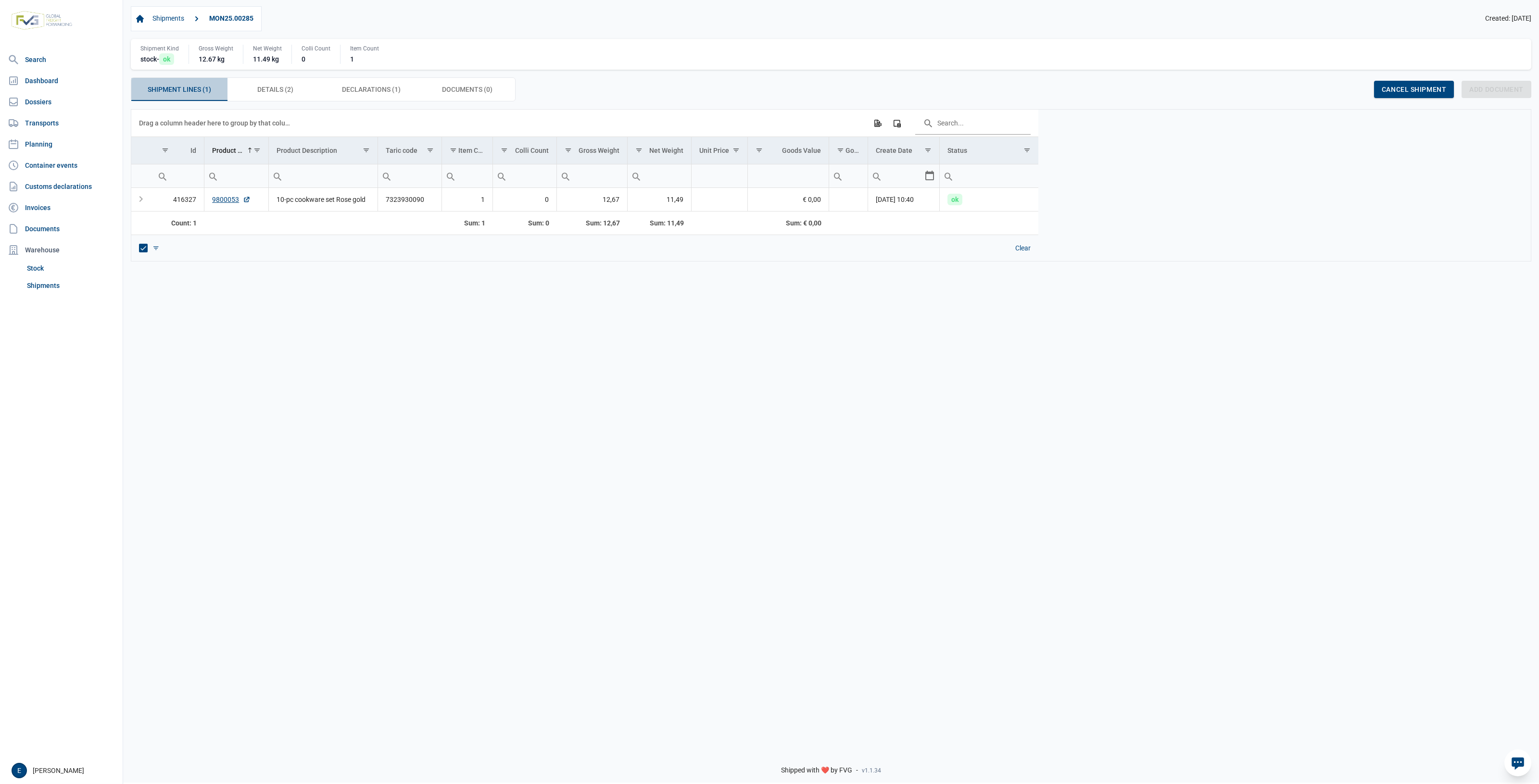
click at [233, 88] on div "Shipment Lines (1) Shipment Lines (1) Details (2) Details (2) Declarations (1) …" at bounding box center [323, 89] width 384 height 23
click at [277, 93] on span "Details (2) Details (2)" at bounding box center [275, 89] width 36 height 11
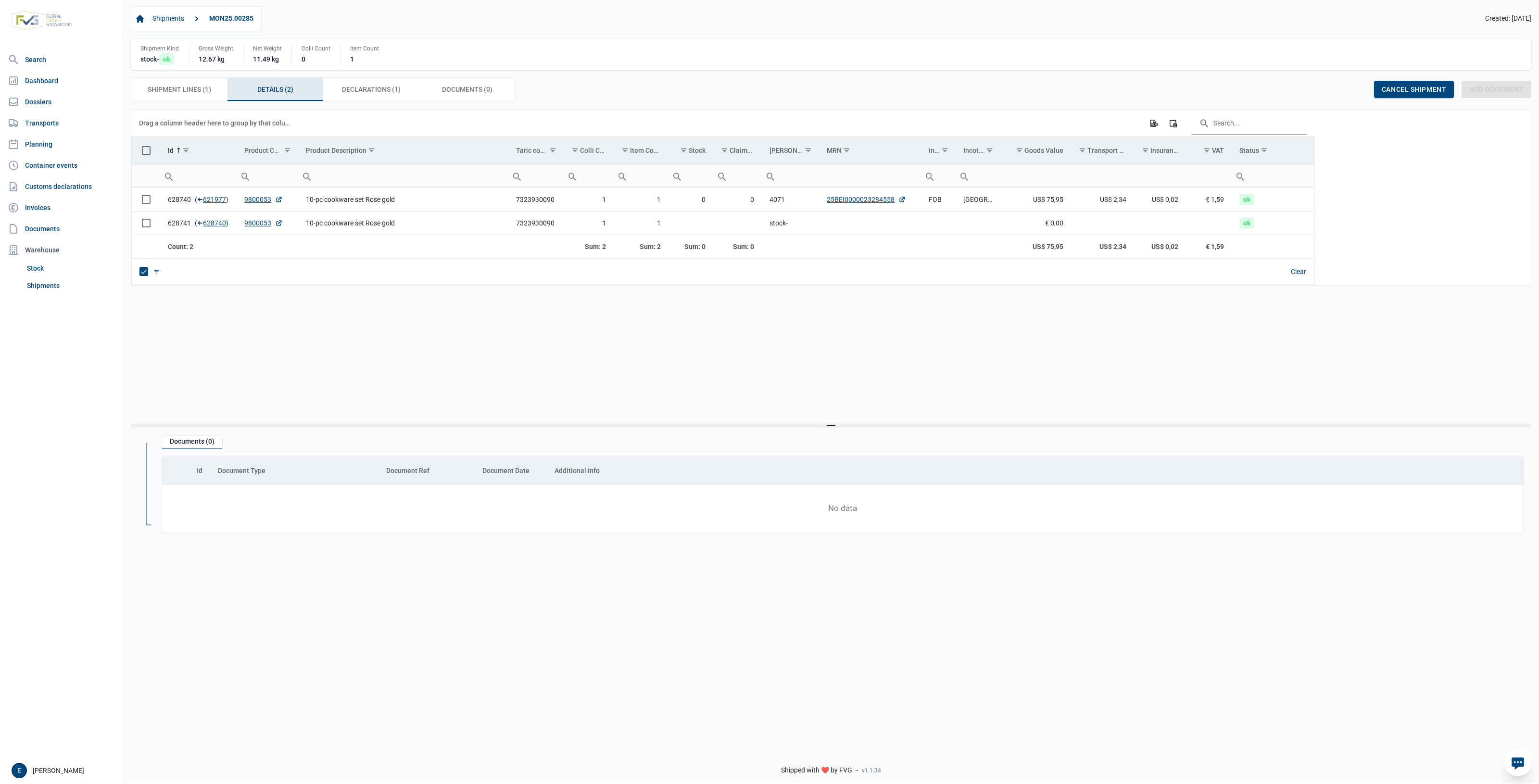
drag, startPoint x: 760, startPoint y: 340, endPoint x: 720, endPoint y: 342, distance: 40.0
drag, startPoint x: 720, startPoint y: 342, endPoint x: 617, endPoint y: 343, distance: 103.0
click at [617, 343] on div "Data grid with 2 rows and 17 columns Drag a column header here to group by that…" at bounding box center [831, 266] width 1400 height 314
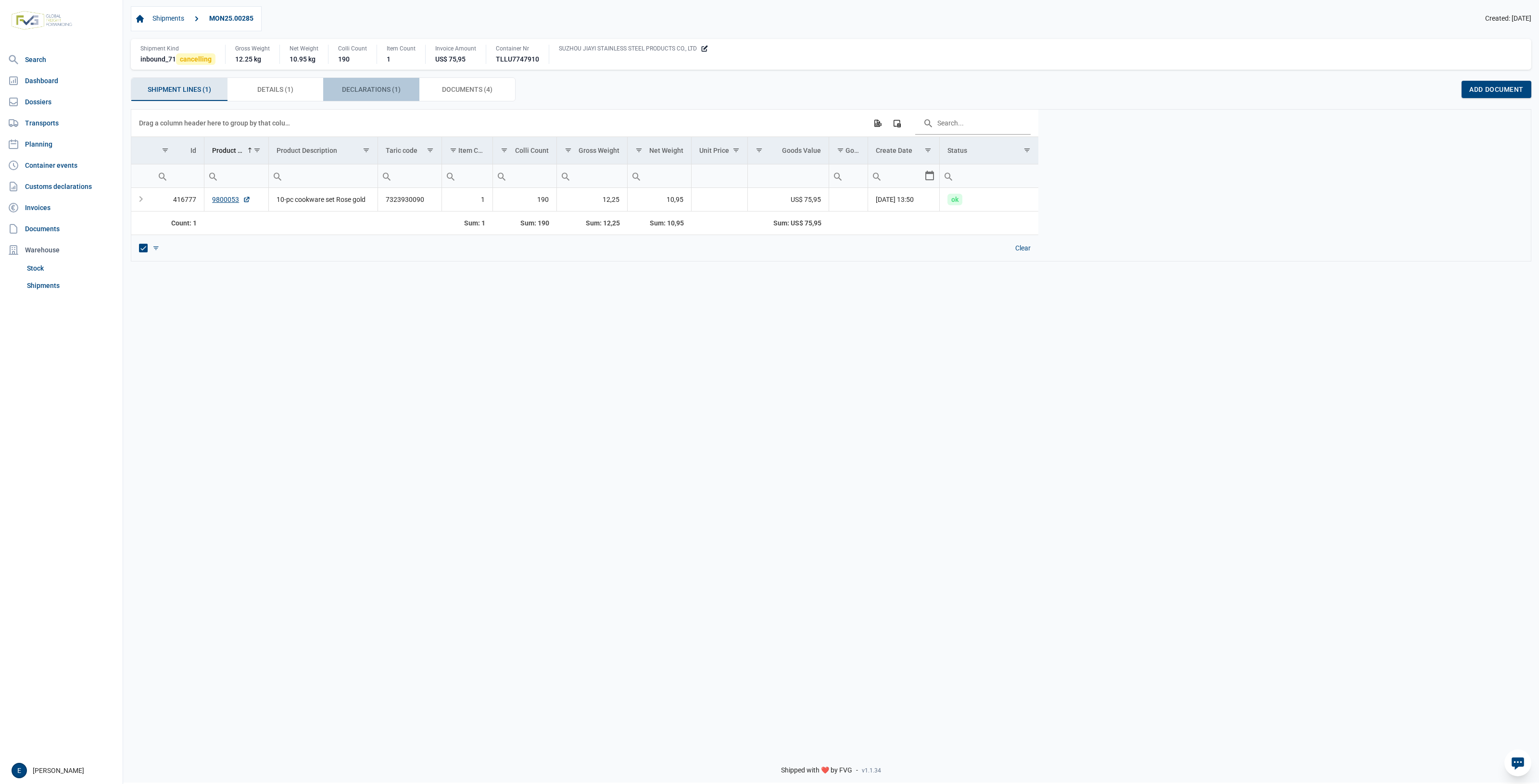
click at [374, 88] on span "Declarations (1) Declarations (1)" at bounding box center [371, 89] width 59 height 11
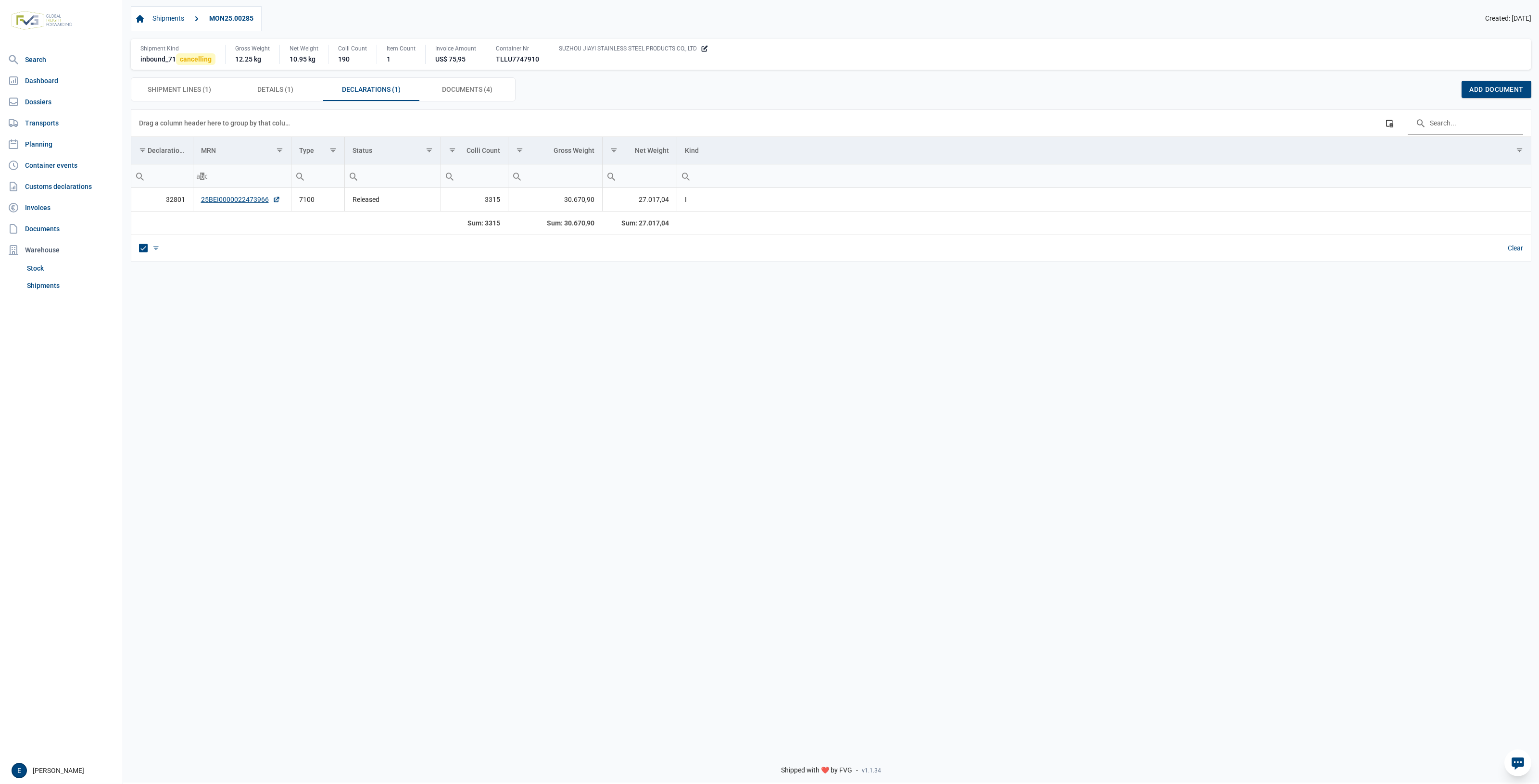
drag, startPoint x: 851, startPoint y: 412, endPoint x: 794, endPoint y: 417, distance: 57.2
drag, startPoint x: 794, startPoint y: 417, endPoint x: 457, endPoint y: 382, distance: 338.8
click at [477, 395] on div "Data grid with 1 rows and 8 columns Drag a column header here to group by that …" at bounding box center [831, 425] width 1416 height 633
drag, startPoint x: 416, startPoint y: 364, endPoint x: 333, endPoint y: 342, distance: 85.9
drag, startPoint x: 333, startPoint y: 342, endPoint x: 201, endPoint y: 188, distance: 202.8
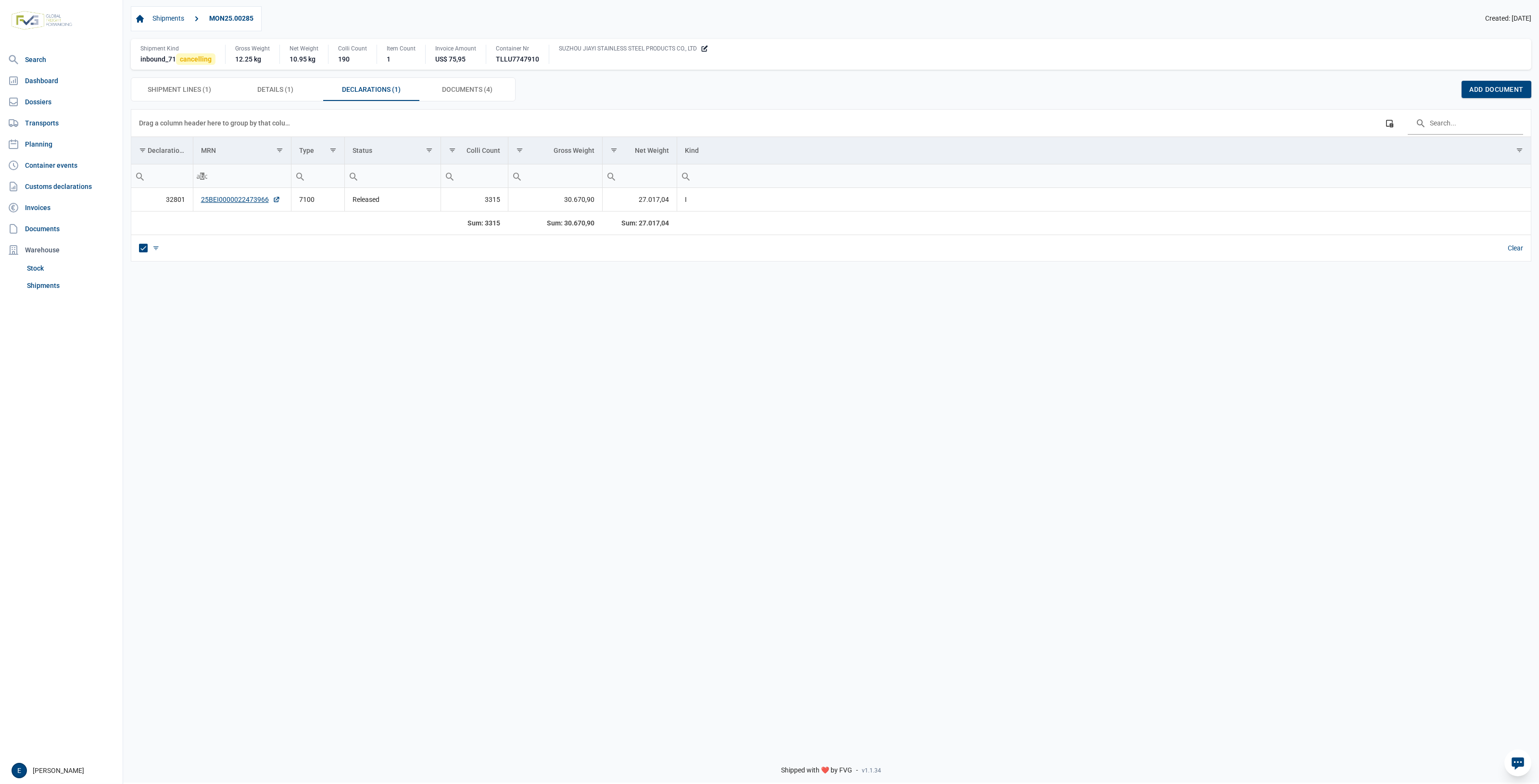
click at [197, 246] on div "Data grid with 1 rows and 8 columns Drag a column header here to group by that …" at bounding box center [831, 425] width 1416 height 633
click at [276, 105] on div "Shipments MON25.00285 Created: 05-08-2025 Shipment Kind inbound_71 cancelling G…" at bounding box center [831, 54] width 1416 height 110
click at [276, 69] on div "Shipment Kind inbound_71 cancelling Gross Weight 12.25 kg Net Weight 10.95 kg C…" at bounding box center [831, 54] width 1400 height 31
click at [274, 71] on div "Shipments MON25.00285 Created: 05-08-2025 Shipment Kind inbound_71 cancelling G…" at bounding box center [831, 54] width 1400 height 95
click at [264, 95] on span "Details (1) Details (1)" at bounding box center [275, 89] width 36 height 11
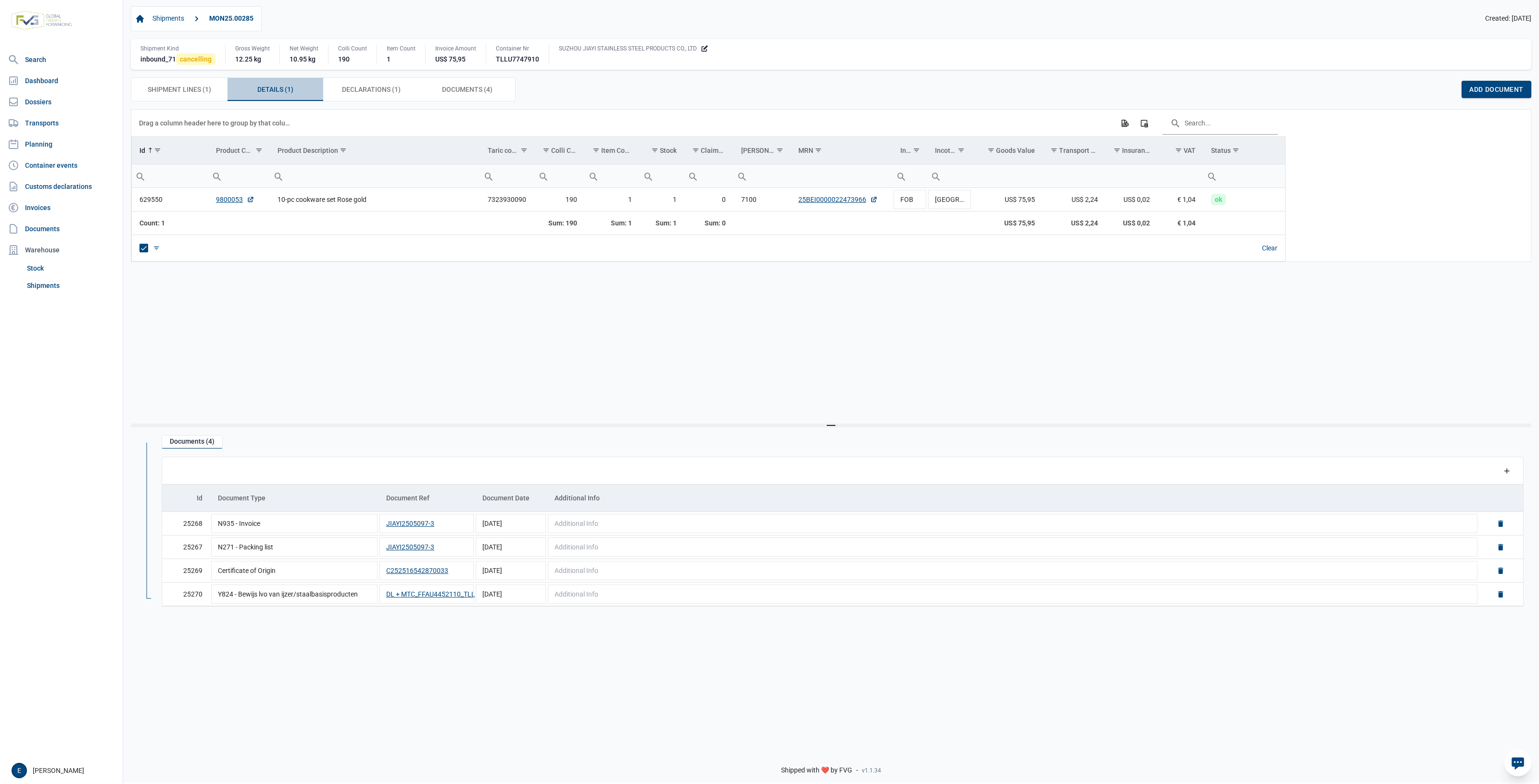
click at [264, 95] on span "Details (1) Details (1)" at bounding box center [275, 89] width 36 height 11
drag, startPoint x: 809, startPoint y: 392, endPoint x: 713, endPoint y: 366, distance: 99.5
drag, startPoint x: 713, startPoint y: 366, endPoint x: 640, endPoint y: 349, distance: 75.0
click at [640, 349] on div "Data grid with 1 rows and 17 columns Drag a column header here to group by that…" at bounding box center [831, 266] width 1400 height 314
drag, startPoint x: 645, startPoint y: 354, endPoint x: 695, endPoint y: 330, distance: 55.5
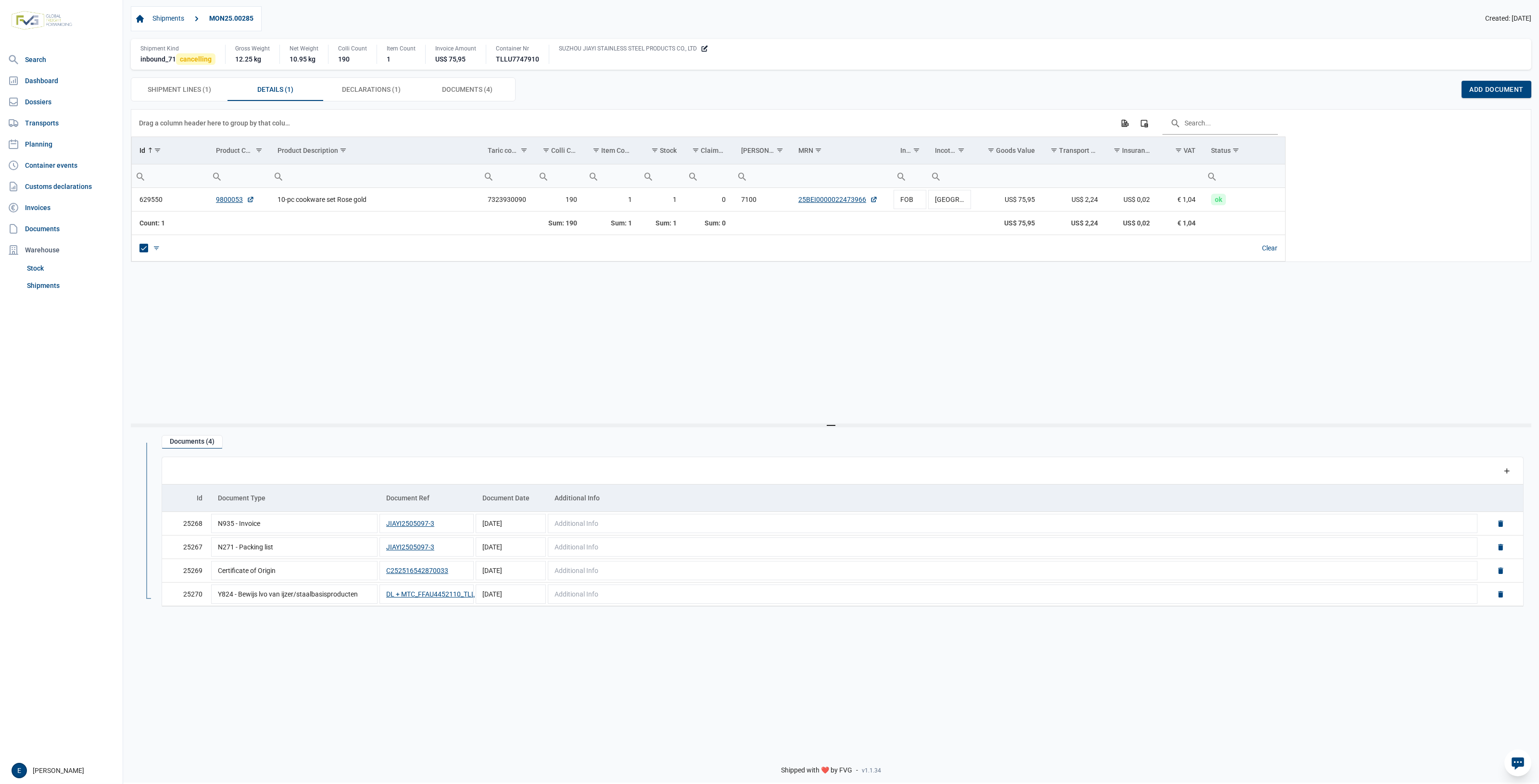
click at [612, 338] on div "Data grid with 1 rows and 17 columns Drag a column header here to group by that…" at bounding box center [831, 266] width 1400 height 314
drag, startPoint x: 1128, startPoint y: 295, endPoint x: 1107, endPoint y: 299, distance: 21.4
drag, startPoint x: 1107, startPoint y: 299, endPoint x: 875, endPoint y: 317, distance: 232.7
click at [885, 317] on div "Data grid with 1 rows and 17 columns Drag a column header here to group by that…" at bounding box center [831, 266] width 1400 height 314
click at [163, 23] on link "Shipments" at bounding box center [168, 19] width 39 height 16
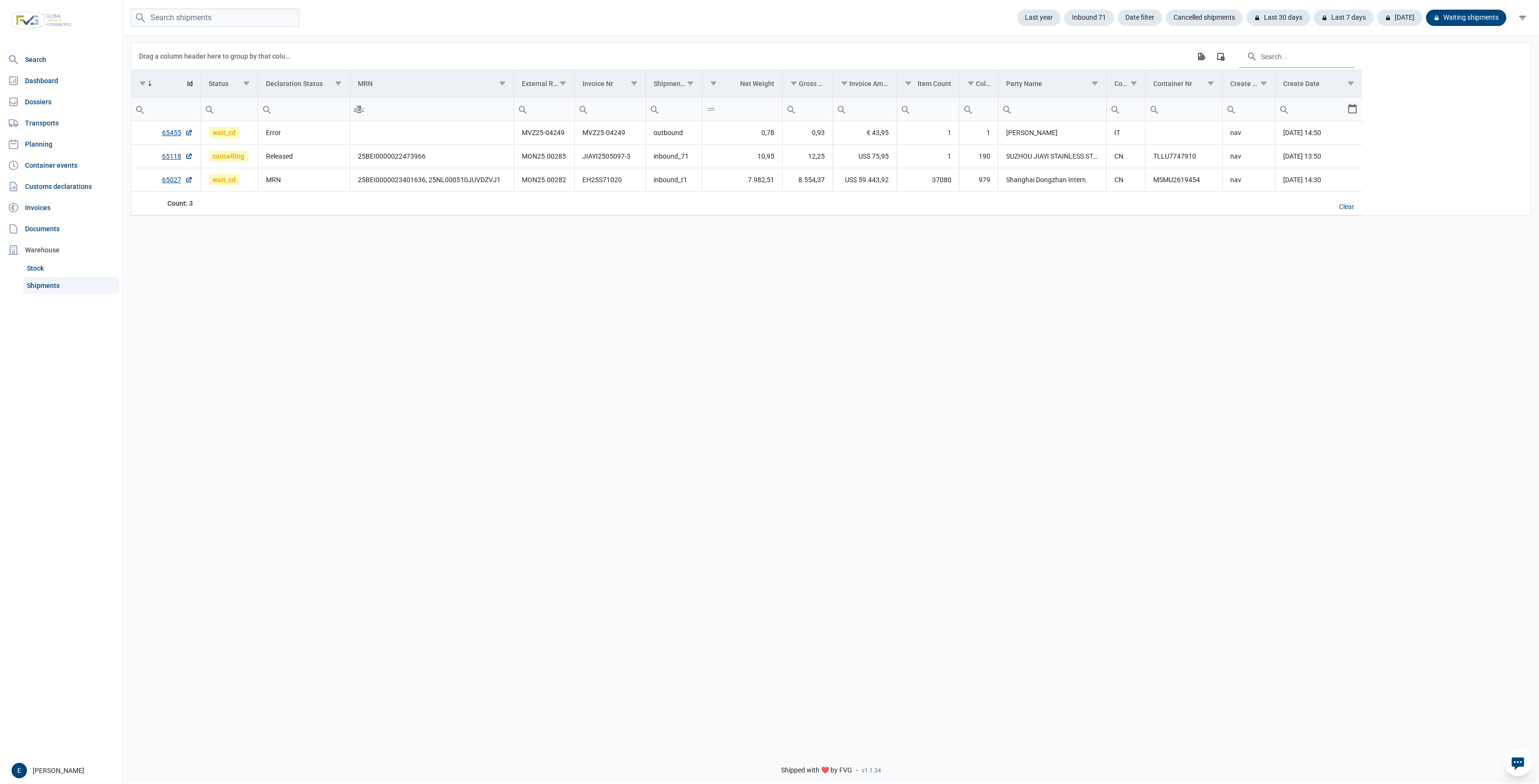
drag, startPoint x: 587, startPoint y: 339, endPoint x: 491, endPoint y: 318, distance: 98.3
drag, startPoint x: 491, startPoint y: 318, endPoint x: 299, endPoint y: 167, distance: 244.3
click at [405, 258] on div "Data grid with 3 rows and 17 columns Drag a column header here to group by that…" at bounding box center [831, 388] width 1416 height 707
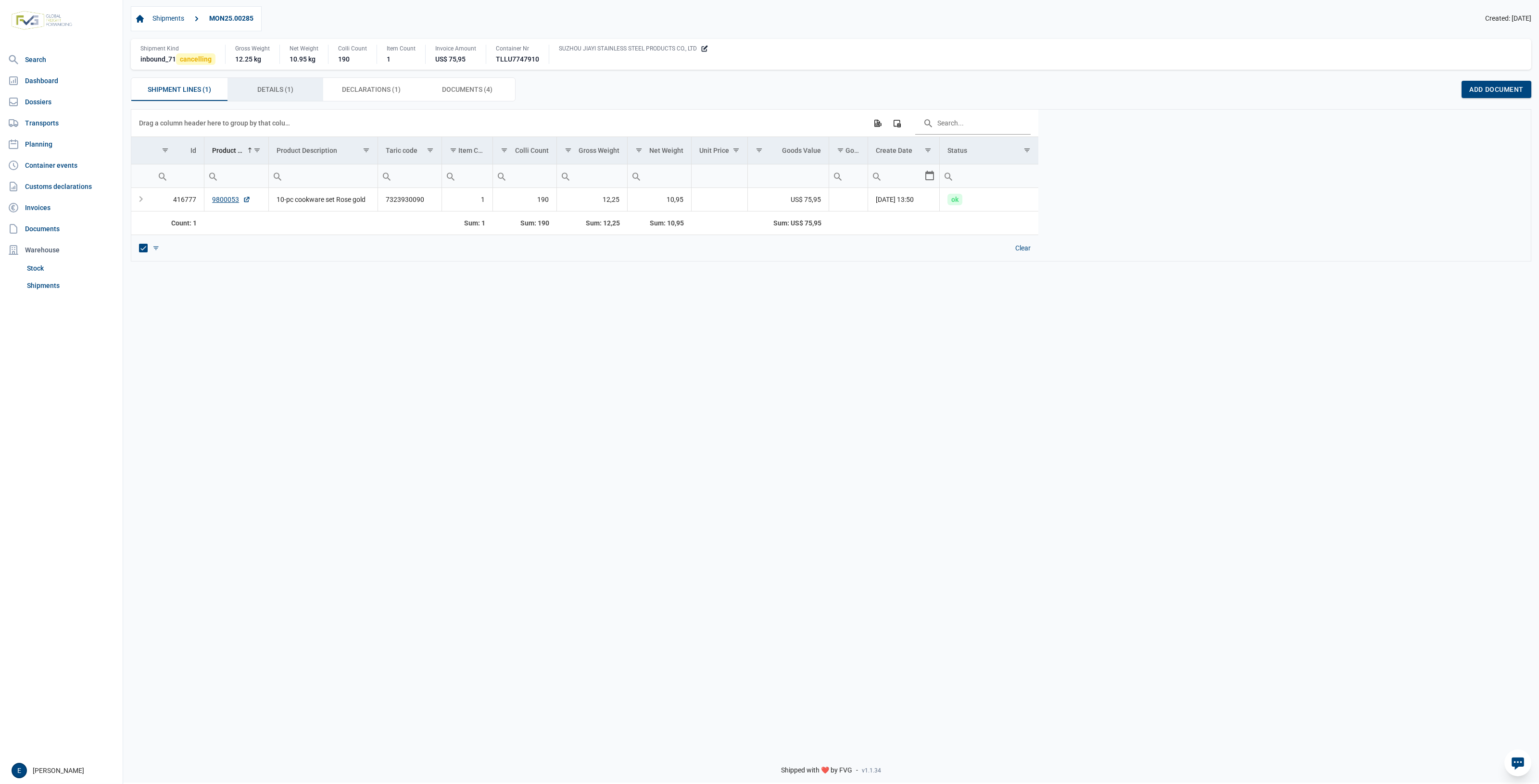
click at [281, 99] on div "Details (1) Details (1)" at bounding box center [276, 89] width 96 height 23
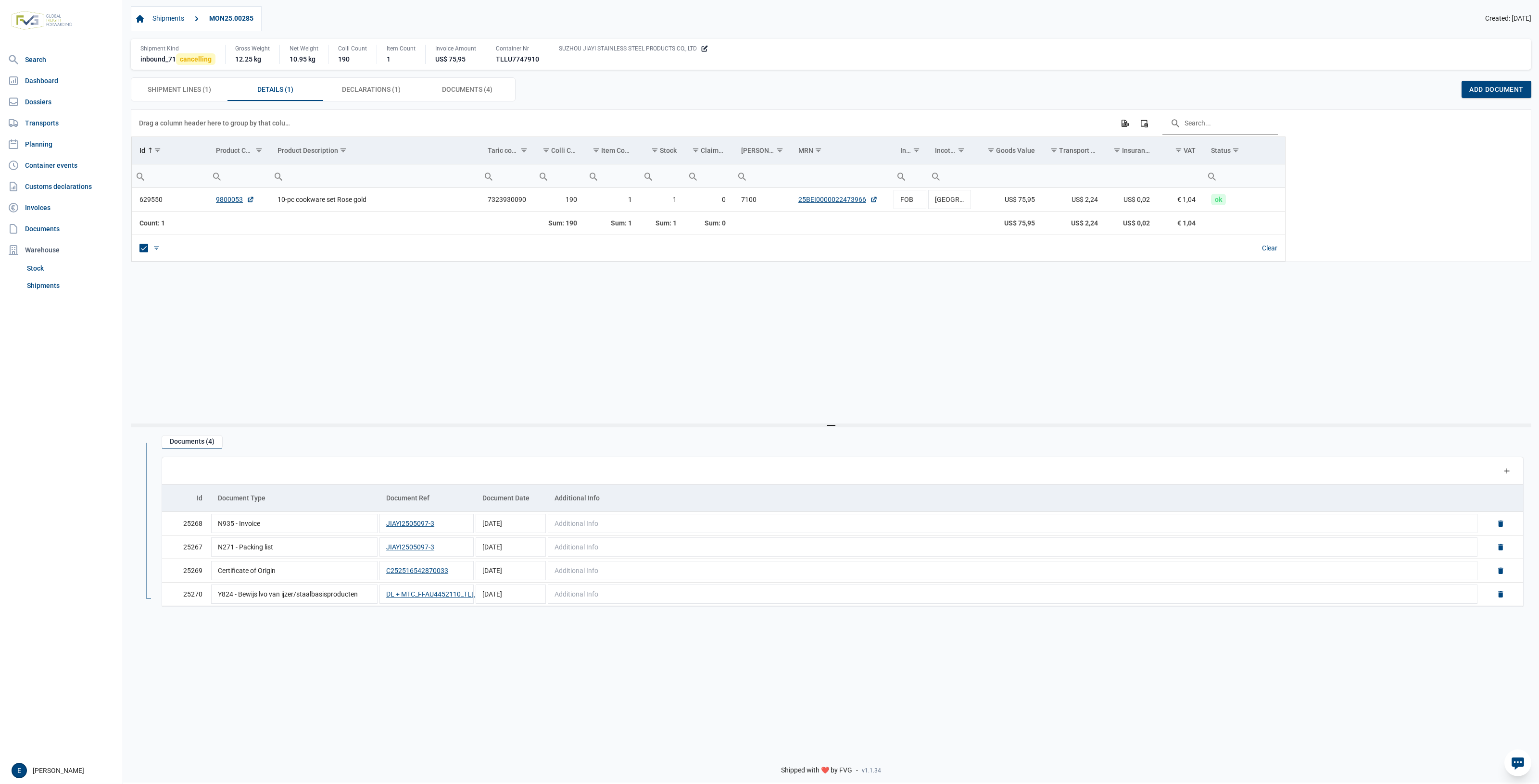
drag, startPoint x: 864, startPoint y: 352, endPoint x: 635, endPoint y: 354, distance: 229.0
drag, startPoint x: 635, startPoint y: 354, endPoint x: 659, endPoint y: 349, distance: 24.5
drag, startPoint x: 659, startPoint y: 349, endPoint x: 493, endPoint y: 329, distance: 167.2
drag, startPoint x: 493, startPoint y: 329, endPoint x: 1005, endPoint y: 333, distance: 512.0
drag, startPoint x: 1005, startPoint y: 333, endPoint x: 834, endPoint y: 342, distance: 171.2
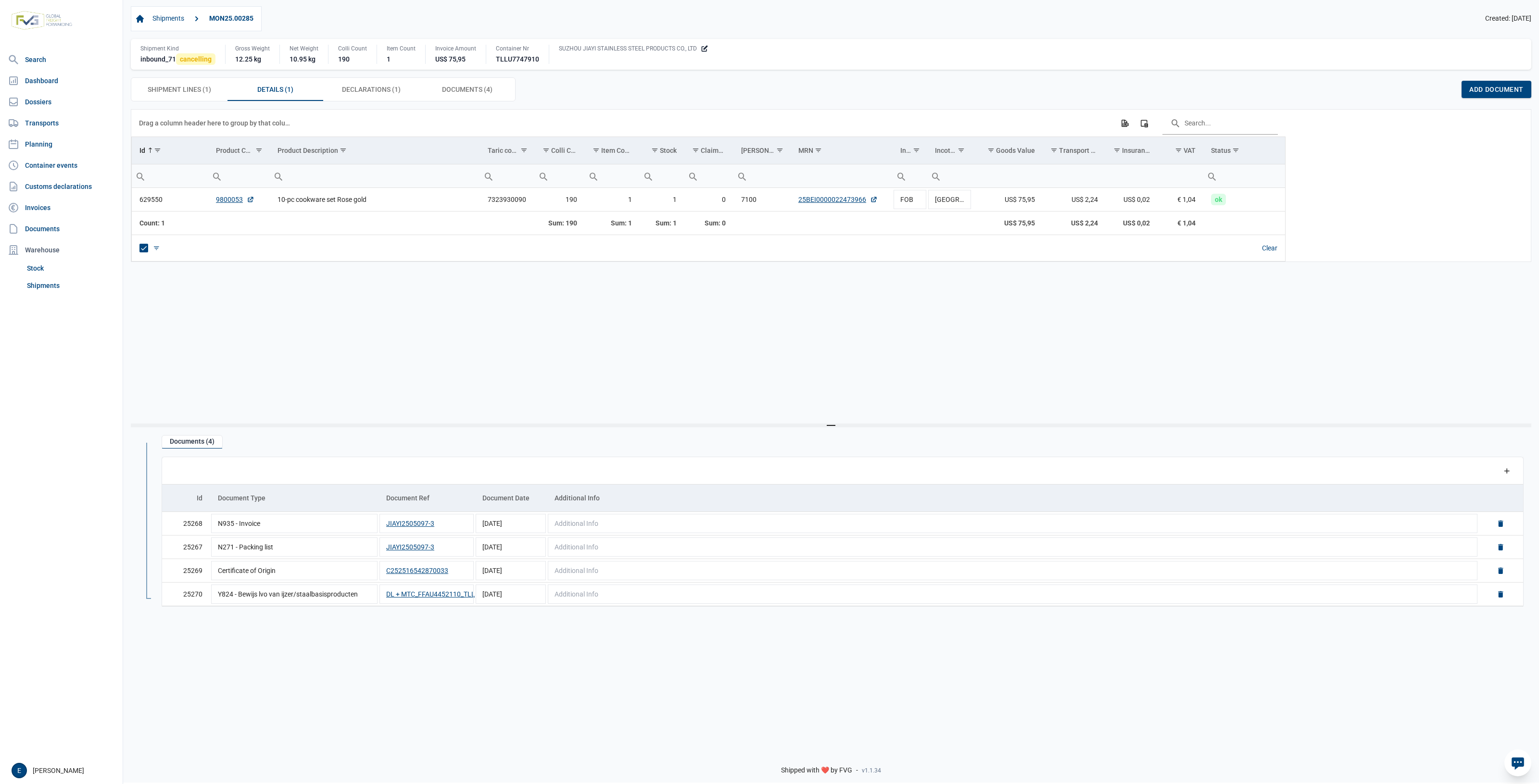
drag, startPoint x: 834, startPoint y: 342, endPoint x: 640, endPoint y: 342, distance: 194.0
drag, startPoint x: 640, startPoint y: 342, endPoint x: 438, endPoint y: 334, distance: 202.2
drag, startPoint x: 438, startPoint y: 334, endPoint x: 889, endPoint y: 329, distance: 451.0
drag, startPoint x: 889, startPoint y: 329, endPoint x: 584, endPoint y: 340, distance: 305.2
drag, startPoint x: 584, startPoint y: 340, endPoint x: 403, endPoint y: 339, distance: 181.0
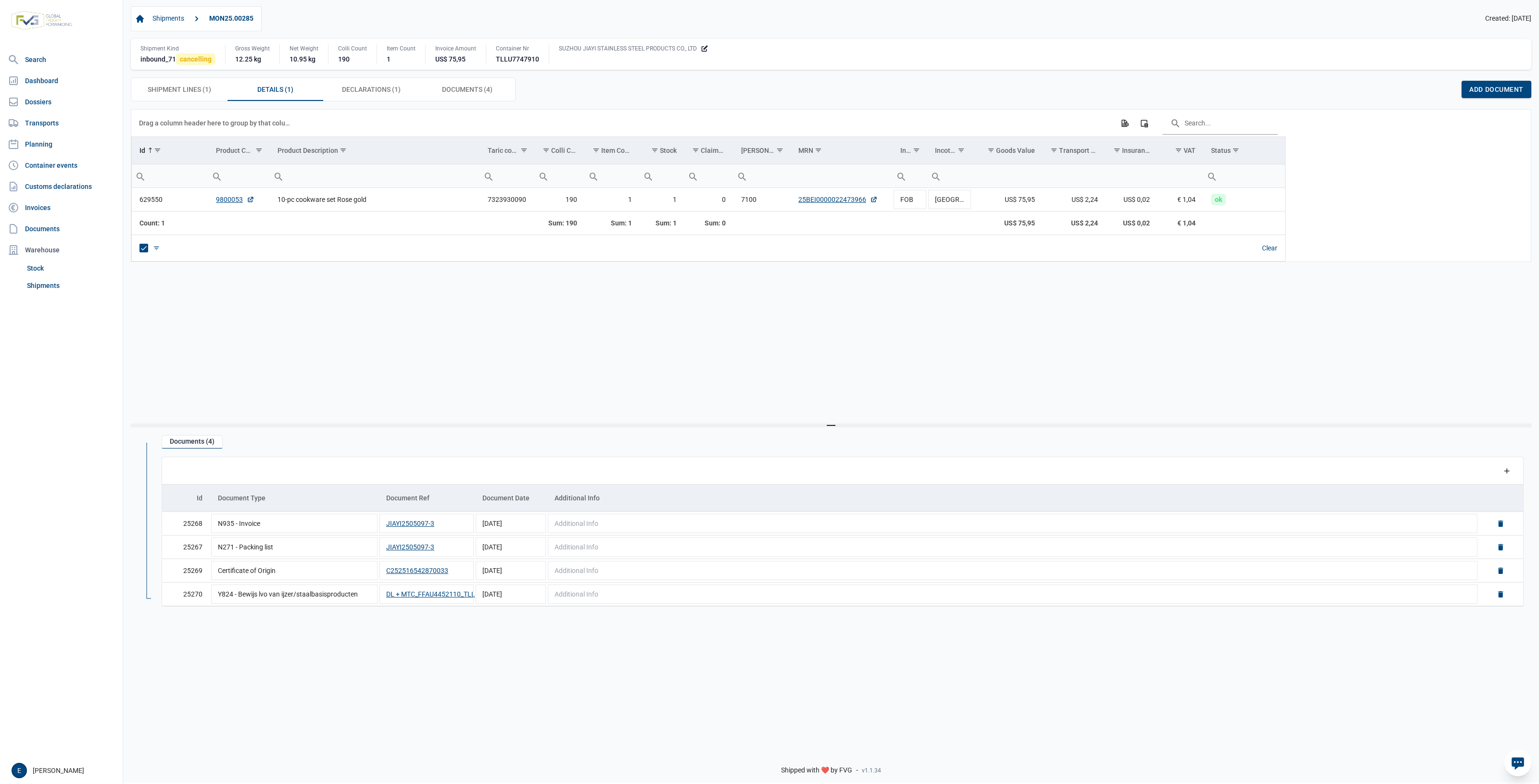
drag, startPoint x: 403, startPoint y: 339, endPoint x: 910, endPoint y: 358, distance: 507.4
drag, startPoint x: 910, startPoint y: 358, endPoint x: 646, endPoint y: 347, distance: 264.2
drag, startPoint x: 646, startPoint y: 347, endPoint x: 404, endPoint y: 339, distance: 242.1
drag, startPoint x: 404, startPoint y: 339, endPoint x: 907, endPoint y: 359, distance: 503.4
drag, startPoint x: 907, startPoint y: 359, endPoint x: 773, endPoint y: 339, distance: 135.5
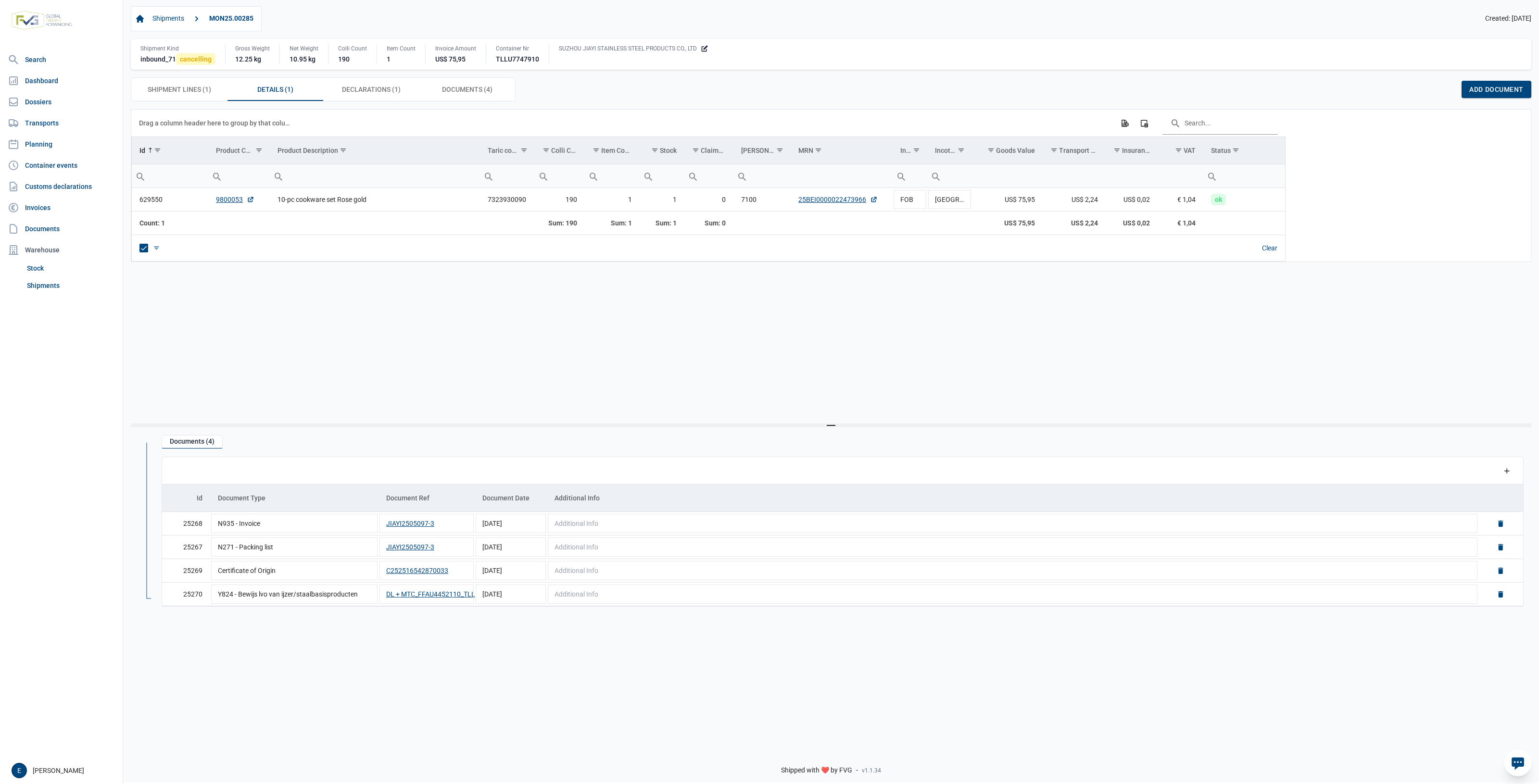
click at [773, 339] on div "Data grid with 1 rows and 17 columns Drag a column header here to group by that…" at bounding box center [831, 266] width 1400 height 314
drag, startPoint x: 482, startPoint y: 337, endPoint x: 448, endPoint y: 331, distance: 34.5
drag, startPoint x: 448, startPoint y: 331, endPoint x: 289, endPoint y: 284, distance: 165.8
click at [344, 318] on div "Data grid with 1 rows and 17 columns Drag a column header here to group by that…" at bounding box center [831, 266] width 1400 height 314
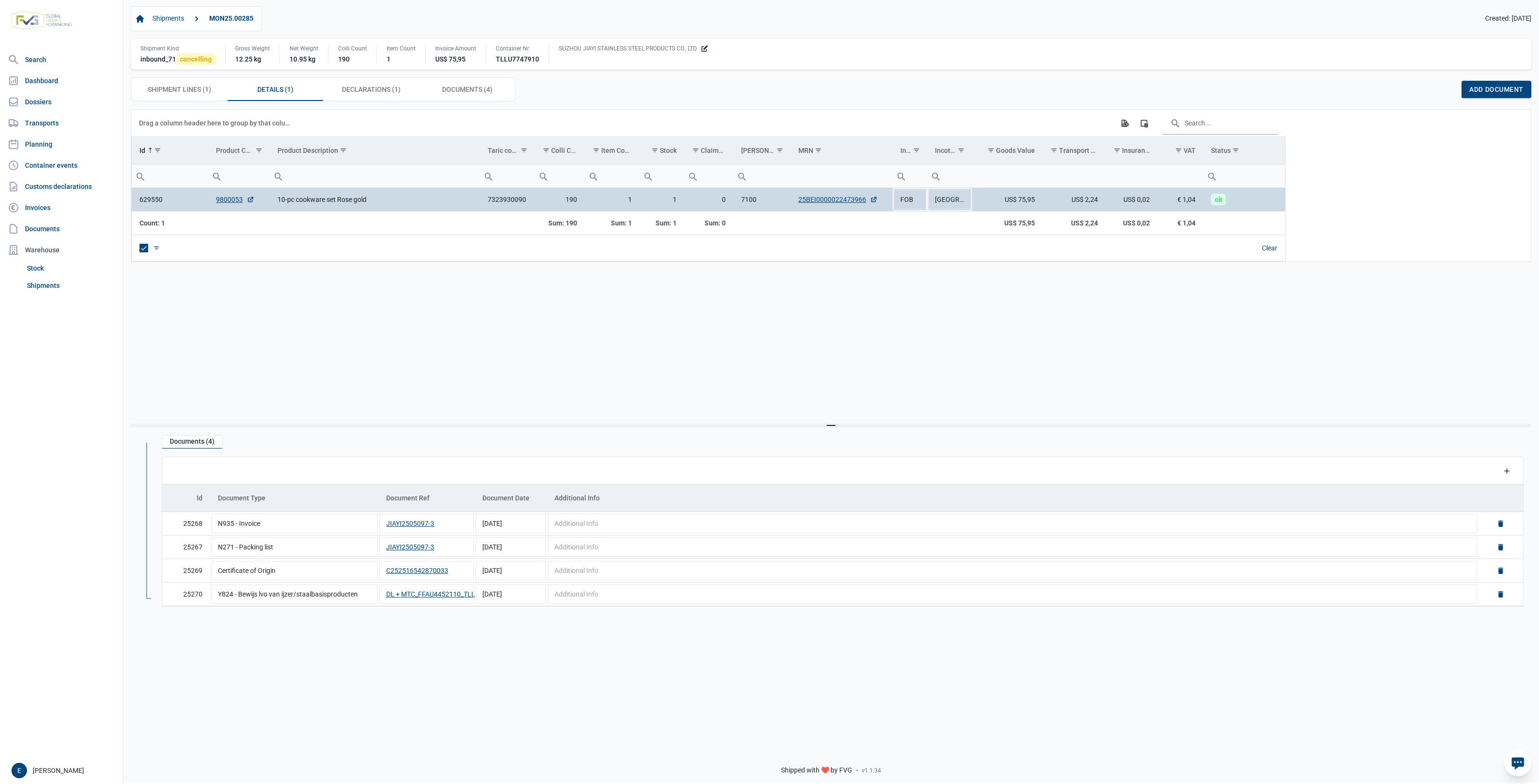
click at [232, 195] on td "9800053" at bounding box center [239, 200] width 62 height 23
click at [235, 196] on link "9800053" at bounding box center [235, 199] width 39 height 9
drag, startPoint x: 992, startPoint y: 444, endPoint x: 941, endPoint y: 425, distance: 54.4
drag, startPoint x: 941, startPoint y: 425, endPoint x: 862, endPoint y: 396, distance: 84.2
click at [862, 396] on div "Data grid with 1 rows and 17 columns Drag a column header here to group by that…" at bounding box center [831, 266] width 1400 height 314
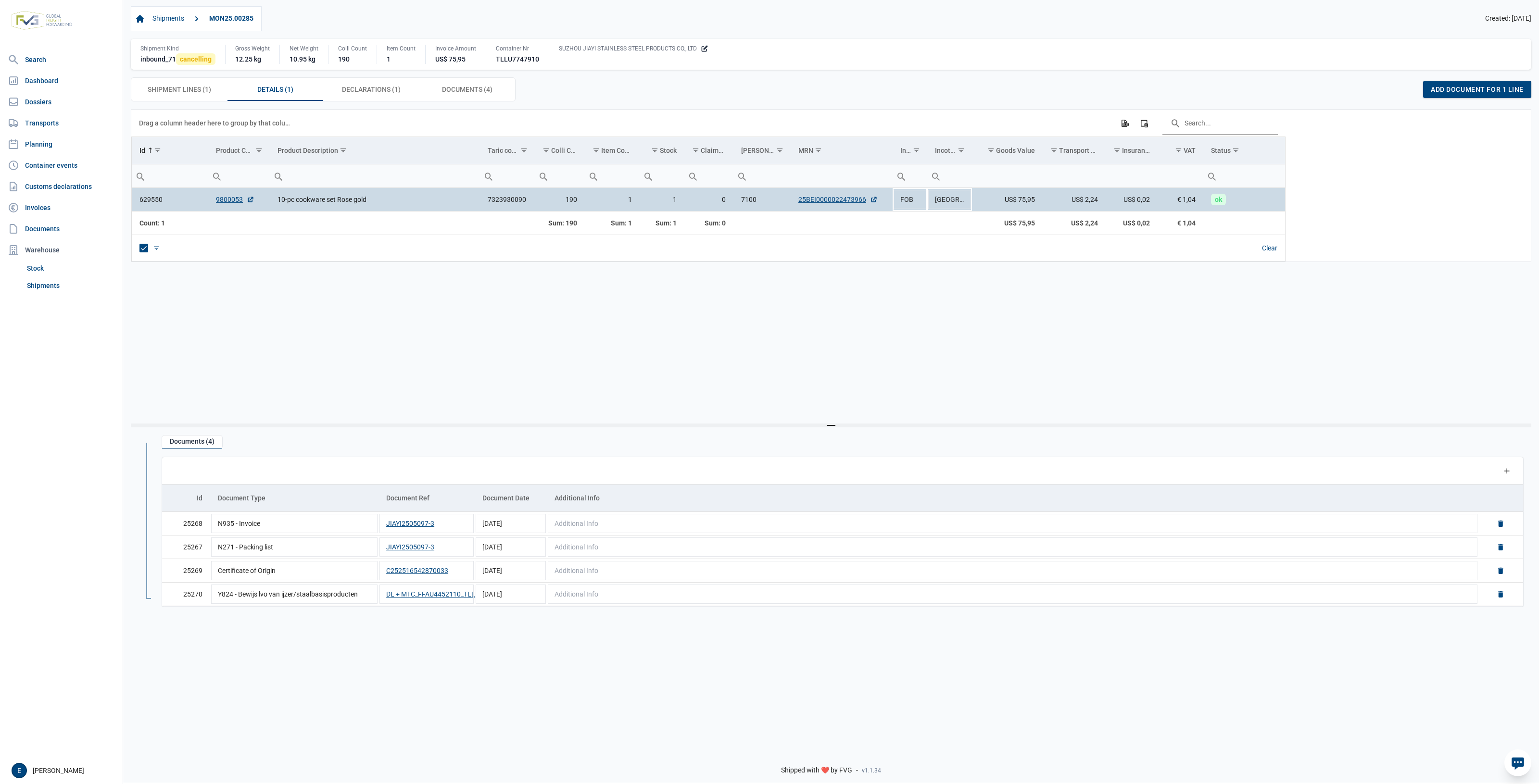
click at [763, 357] on div "Data grid with 1 rows and 17 columns Drag a column header here to group by that…" at bounding box center [831, 266] width 1400 height 314
drag, startPoint x: 763, startPoint y: 357, endPoint x: 869, endPoint y: 320, distance: 112.3
drag, startPoint x: 869, startPoint y: 320, endPoint x: 579, endPoint y: 337, distance: 290.5
drag, startPoint x: 579, startPoint y: 337, endPoint x: 496, endPoint y: 326, distance: 83.7
drag, startPoint x: 496, startPoint y: 326, endPoint x: 1183, endPoint y: 329, distance: 687.0
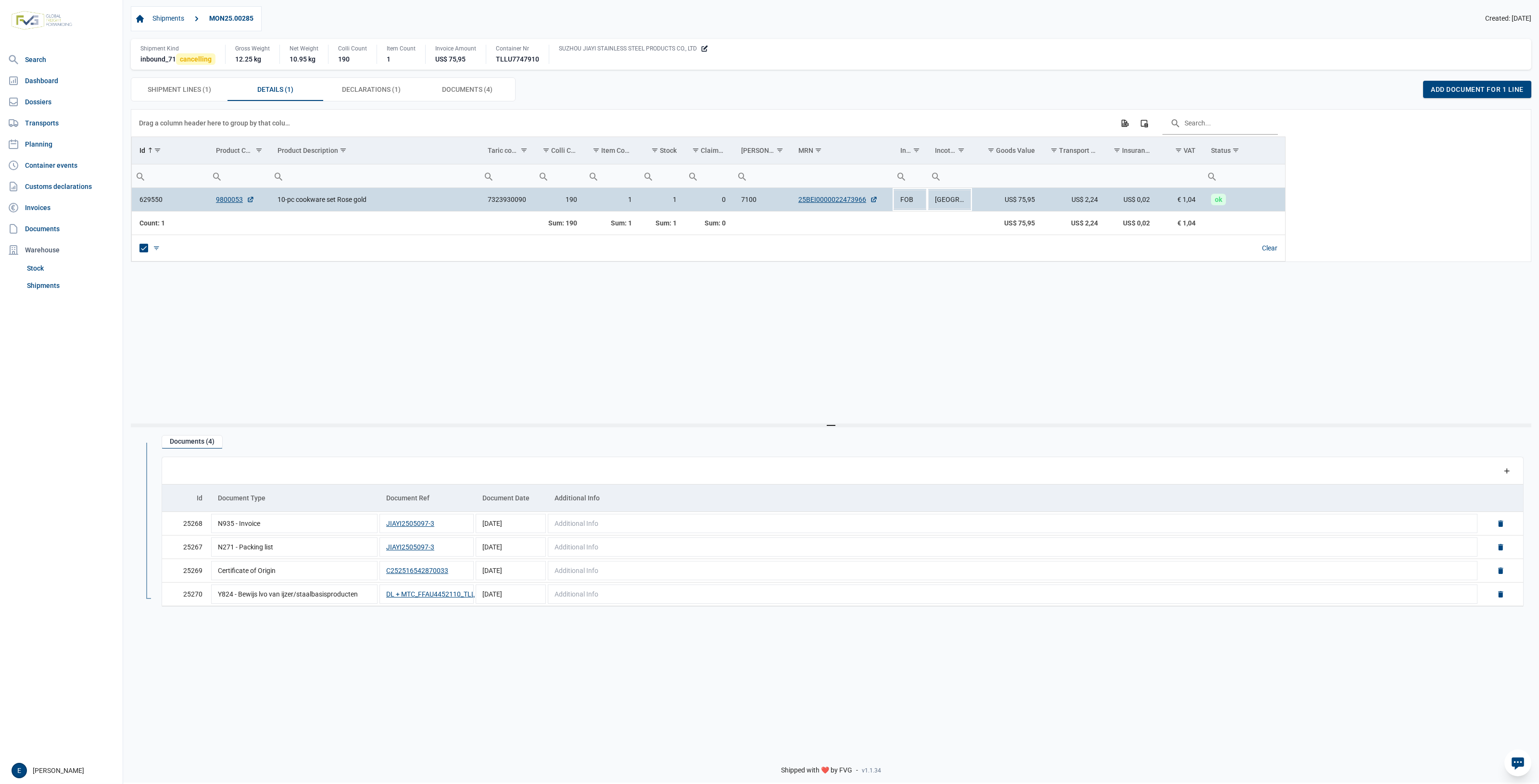
drag, startPoint x: 1183, startPoint y: 329, endPoint x: 721, endPoint y: 342, distance: 462.2
drag, startPoint x: 721, startPoint y: 342, endPoint x: 469, endPoint y: 357, distance: 252.4
drag, startPoint x: 469, startPoint y: 357, endPoint x: 1101, endPoint y: 321, distance: 633.0
drag, startPoint x: 1101, startPoint y: 321, endPoint x: 771, endPoint y: 324, distance: 330.0
drag, startPoint x: 771, startPoint y: 324, endPoint x: 434, endPoint y: 368, distance: 339.9
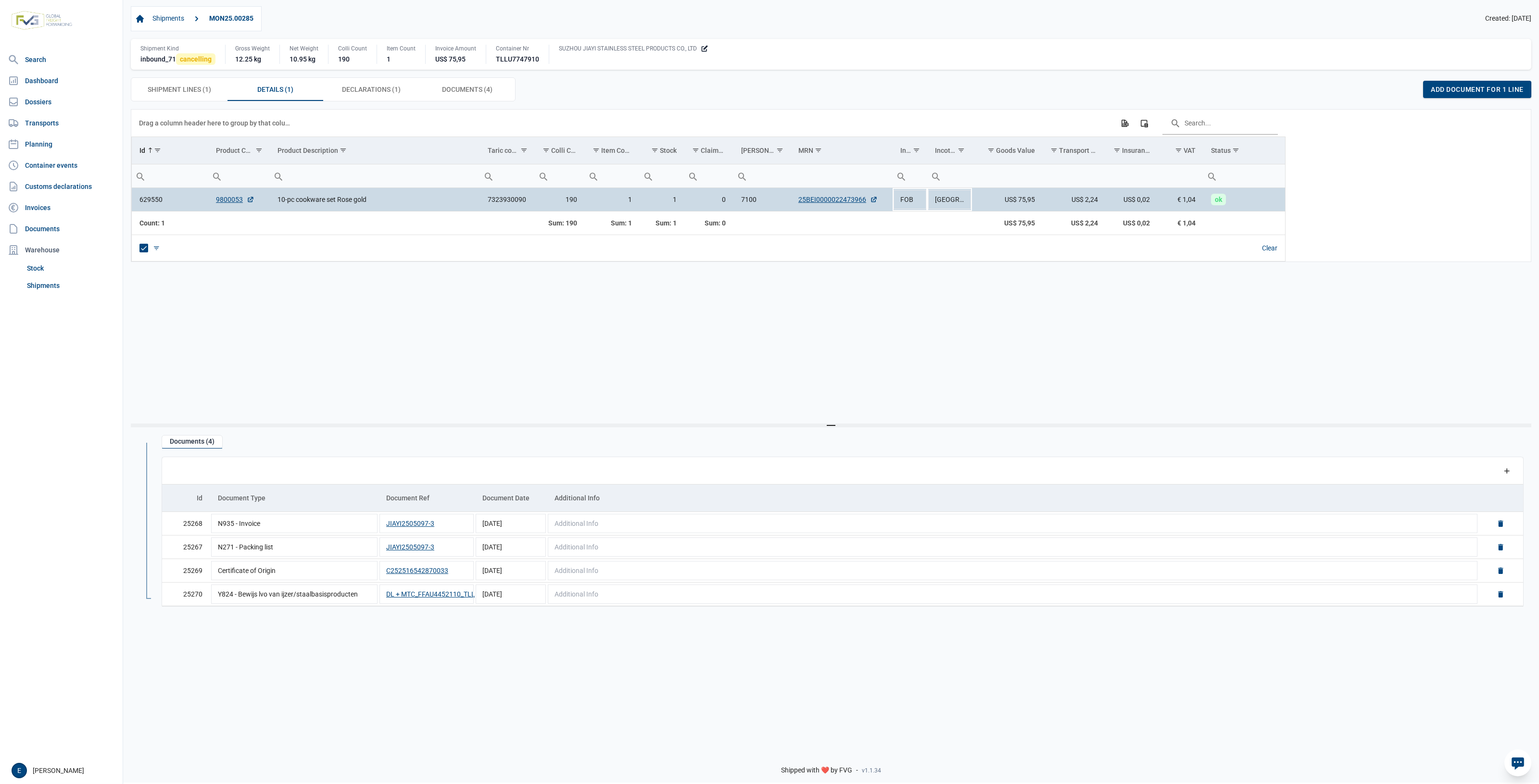
drag, startPoint x: 434, startPoint y: 368, endPoint x: 1085, endPoint y: 382, distance: 651.2
drag, startPoint x: 1085, startPoint y: 382, endPoint x: 640, endPoint y: 345, distance: 446.5
drag
click at [776, 301] on div "Data grid with 1 rows and 17 columns Drag a column header here to group by that…" at bounding box center [831, 266] width 1400 height 314
click at [172, 101] on div "Shipment Lines (1) Shipment Lines (1)" at bounding box center [179, 89] width 96 height 23
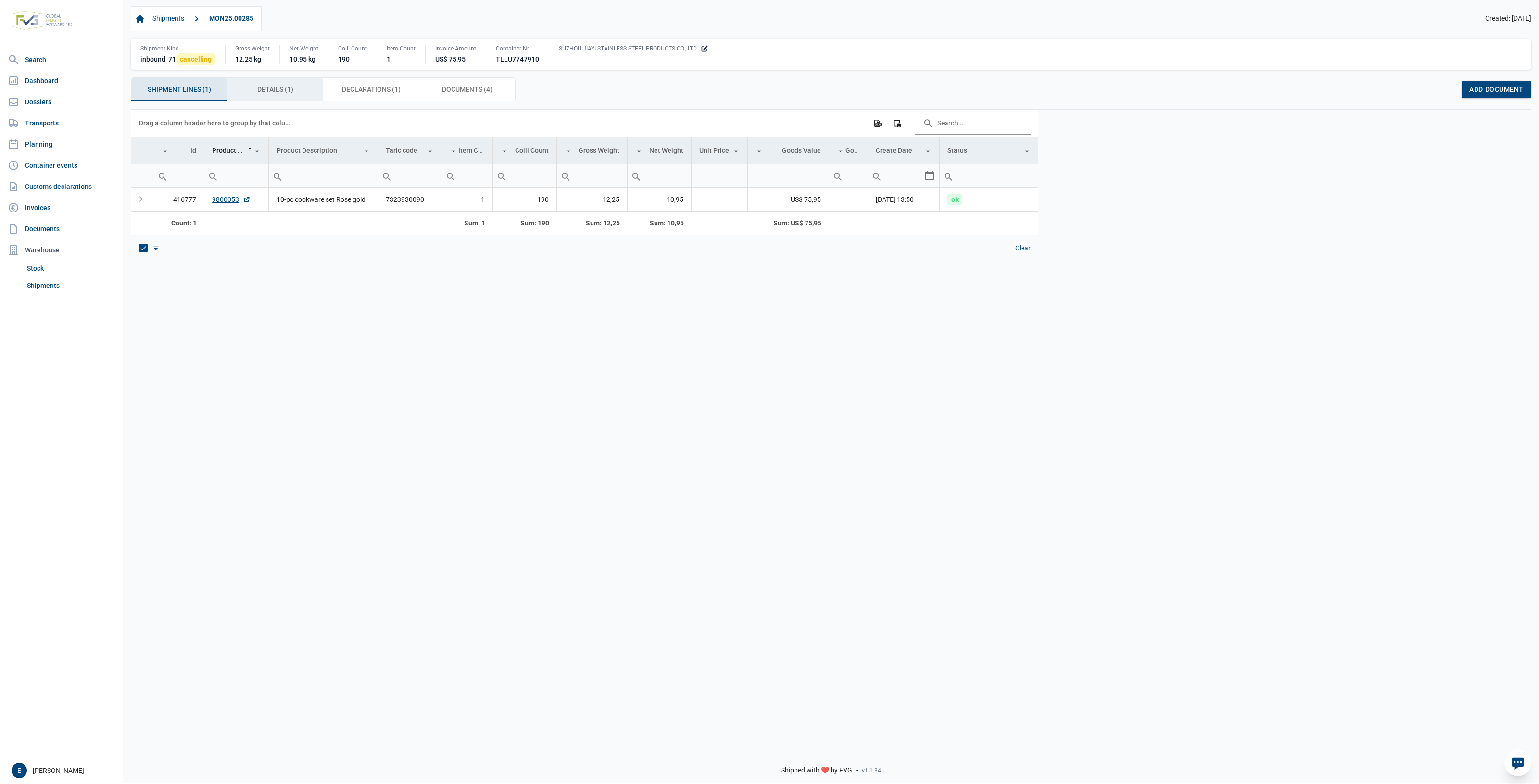
click at [291, 90] on span "Details (1) Details (1)" at bounding box center [275, 89] width 36 height 11
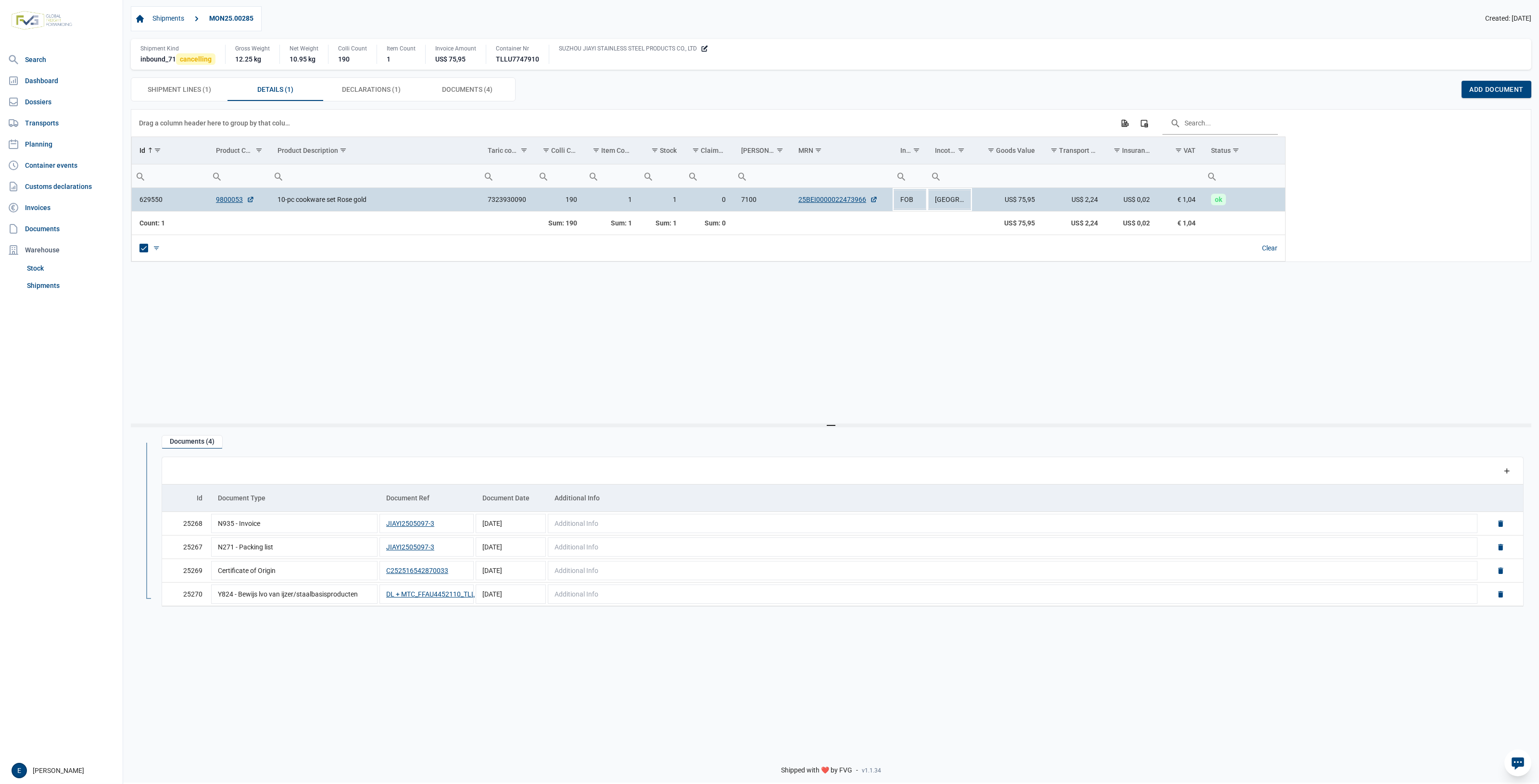
click at [806, 304] on div "Data grid with 1 rows and 17 columns Drag a column header here to group by that…" at bounding box center [831, 266] width 1400 height 314
drag, startPoint x: 847, startPoint y: 274, endPoint x: 665, endPoint y: 281, distance: 182.1
drag, startPoint x: 665, startPoint y: 281, endPoint x: 662, endPoint y: 301, distance: 20.2
click at [662, 301] on div "Data grid with 1 rows and 17 columns Drag a column header here to group by that…" at bounding box center [831, 266] width 1400 height 314
drag, startPoint x: 902, startPoint y: 342, endPoint x: 839, endPoint y: 334, distance: 63.5
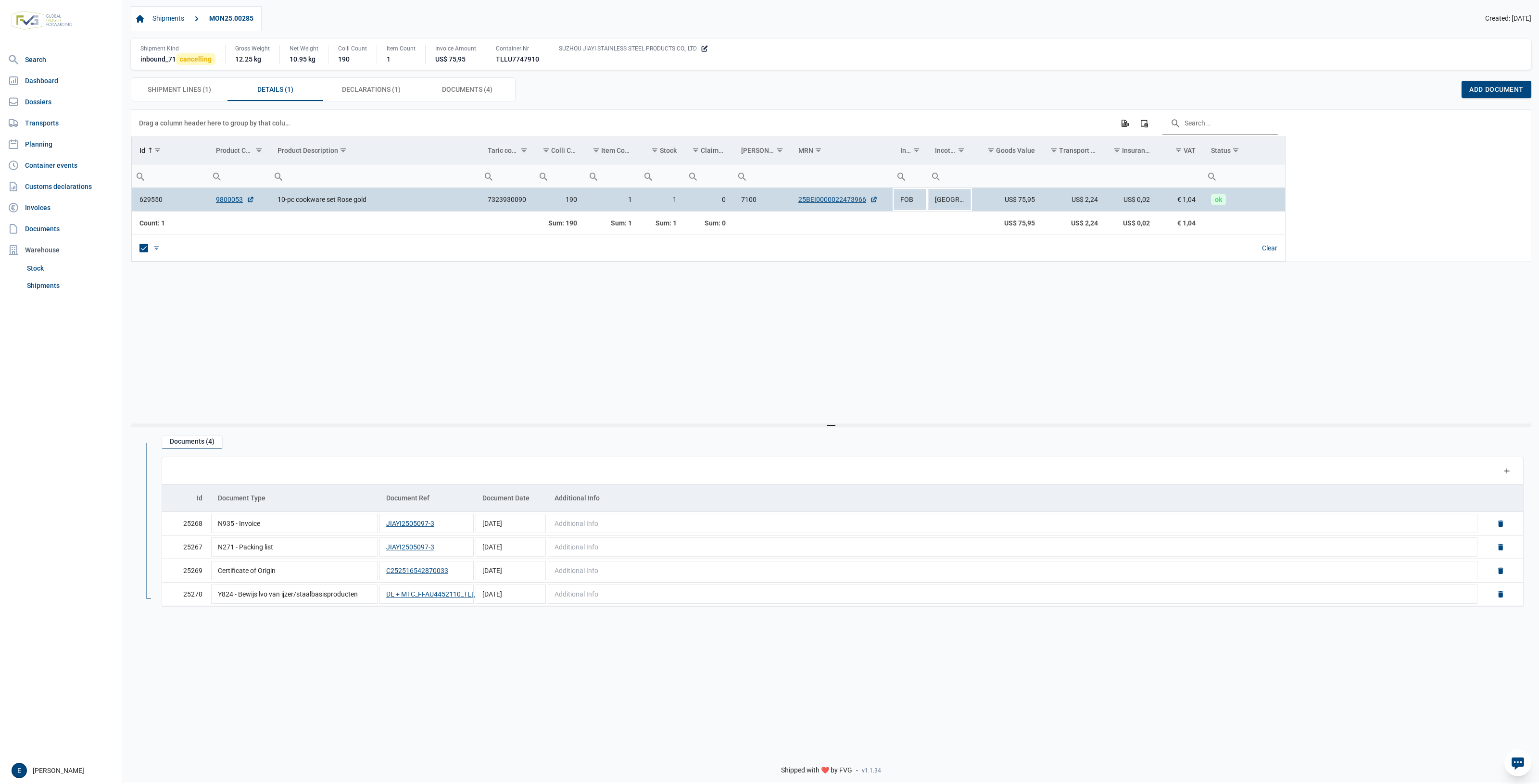
drag, startPoint x: 839, startPoint y: 334, endPoint x: 680, endPoint y: 325, distance: 159.3
click at [680, 325] on div "Data grid with 1 rows and 17 columns Drag a column header here to group by that…" at bounding box center [831, 266] width 1400 height 314
drag, startPoint x: 693, startPoint y: 334, endPoint x: 689, endPoint y: 330, distance: 5.7
drag, startPoint x: 689, startPoint y: 330, endPoint x: 451, endPoint y: 399, distance: 247.8
drag, startPoint x: 451, startPoint y: 399, endPoint x: 1031, endPoint y: 365, distance: 581.0
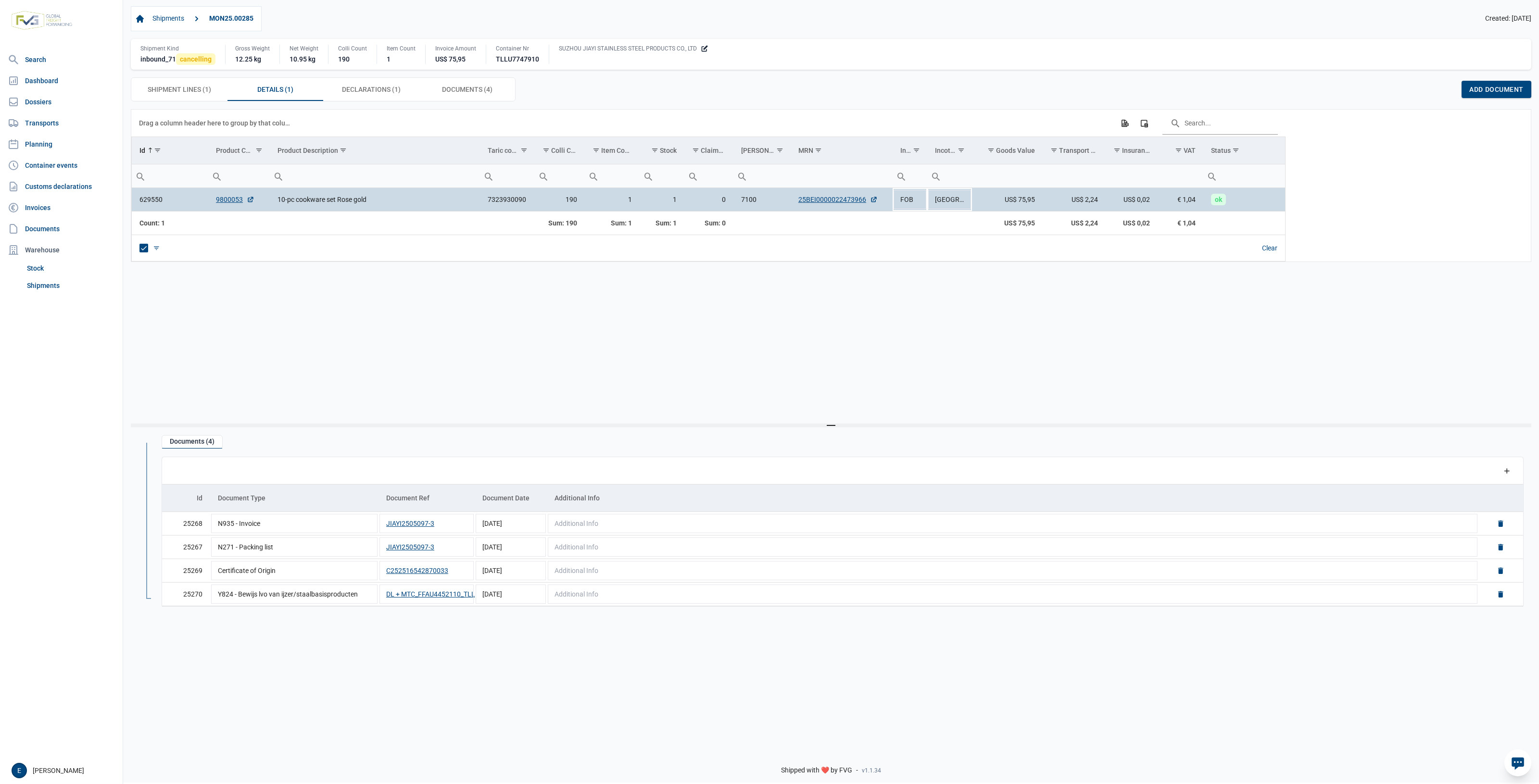
drag, startPoint x: 1031, startPoint y: 365, endPoint x: 874, endPoint y: 374, distance: 157.3
drag, startPoint x: 874, startPoint y: 374, endPoint x: 703, endPoint y: 378, distance: 171.0
click at [817, 355] on div "Data grid with 1 rows and 17 columns Drag a column header here to group by that…" at bounding box center [831, 266] width 1400 height 314
click at [713, 330] on div "Data grid with 1 rows and 17 columns Drag a column header here to group by that…" at bounding box center [831, 266] width 1400 height 314
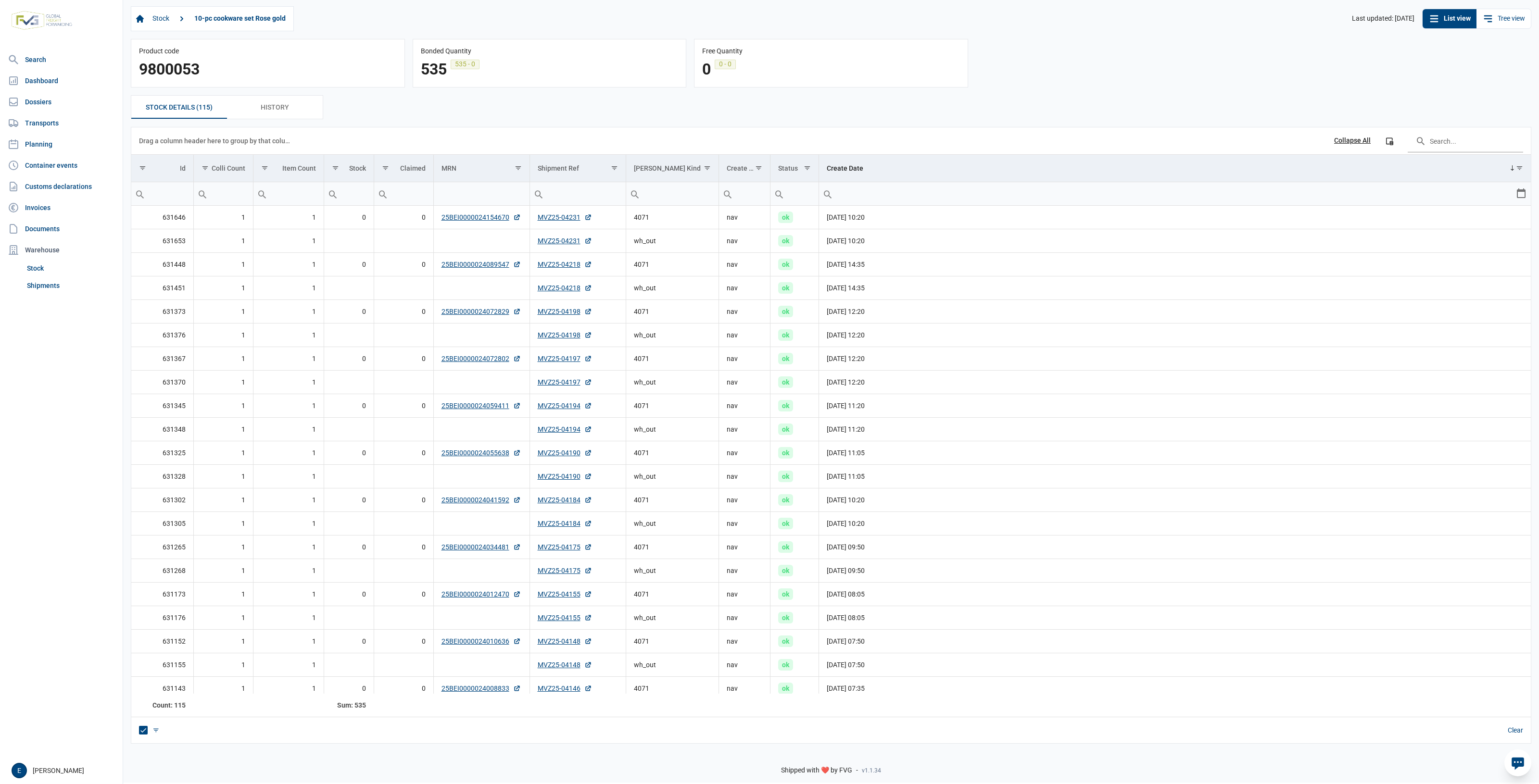
drag, startPoint x: 733, startPoint y: 137, endPoint x: 703, endPoint y: 142, distance: 30.4
drag, startPoint x: 703, startPoint y: 142, endPoint x: 604, endPoint y: 150, distance: 99.3
click at [604, 150] on div "Drag a column header here to group by that column Collapse All Column Chooser" at bounding box center [831, 141] width 1384 height 27
click at [1515, 17] on link "Tree view" at bounding box center [1503, 19] width 54 height 19
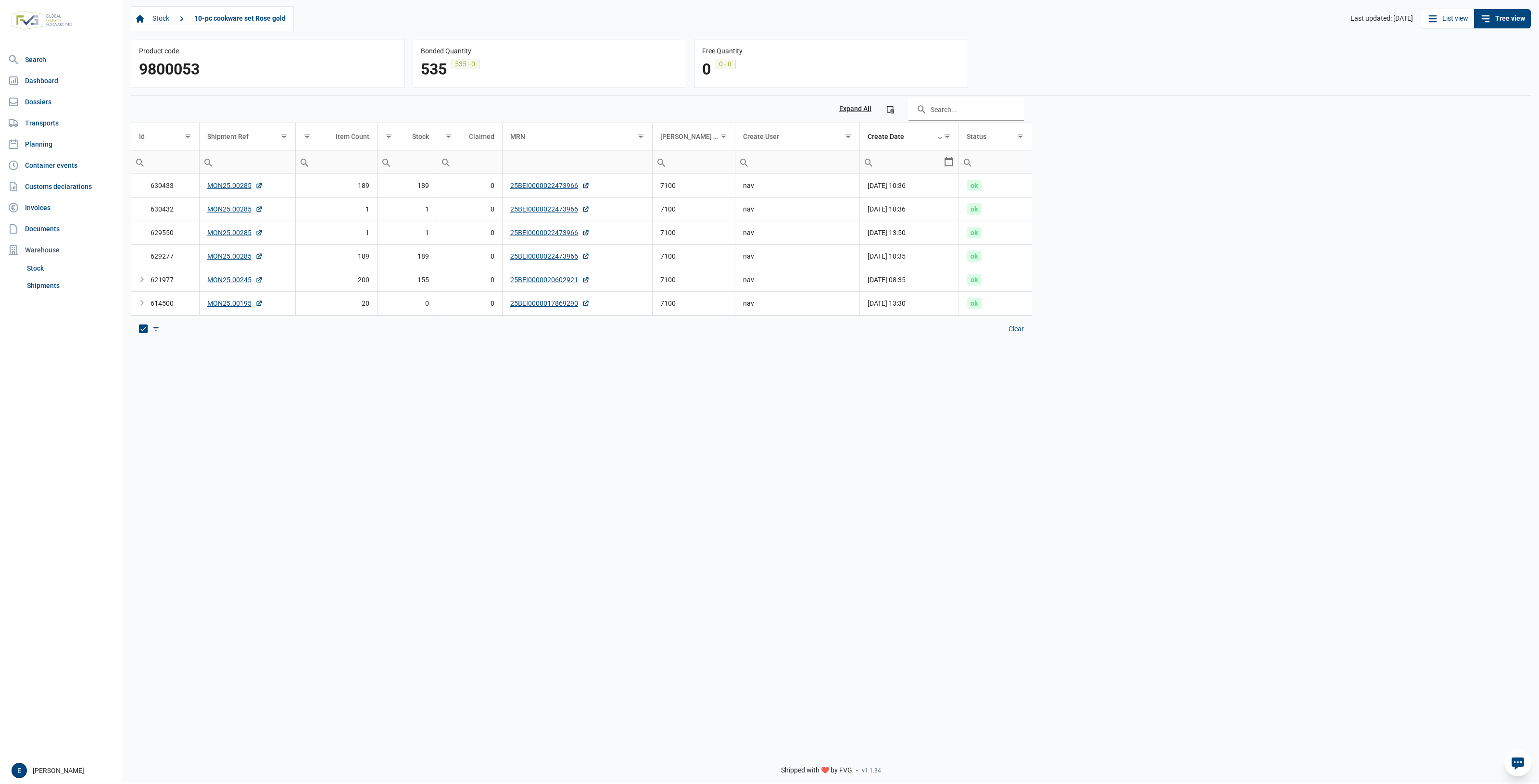
click at [627, 183] on td "25BEI0000022473966" at bounding box center [576, 185] width 150 height 24
drag, startPoint x: 405, startPoint y: 188, endPoint x: 375, endPoint y: 188, distance: 30.0
click at [375, 188] on td "189" at bounding box center [336, 185] width 82 height 24
drag, startPoint x: 471, startPoint y: 470, endPoint x: 443, endPoint y: 447, distance: 36.2
drag, startPoint x: 443, startPoint y: 447, endPoint x: 1145, endPoint y: 453, distance: 702.0
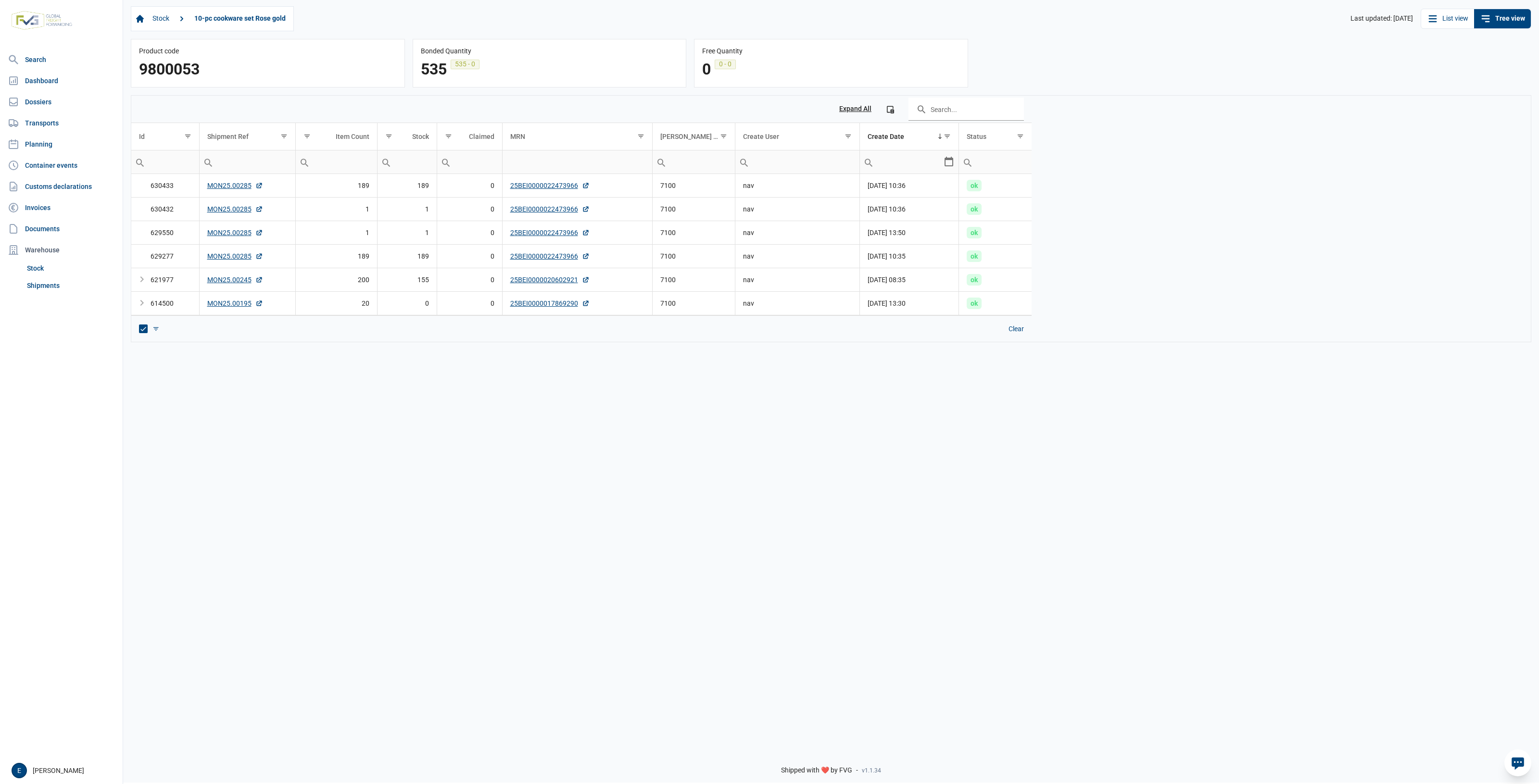
drag, startPoint x: 1145, startPoint y: 453, endPoint x: 737, endPoint y: 448, distance: 408.0
drag, startPoint x: 737, startPoint y: 448, endPoint x: 486, endPoint y: 402, distance: 255.2
drag, startPoint x: 486, startPoint y: 402, endPoint x: 884, endPoint y: 421, distance: 398.5
drag, startPoint x: 884, startPoint y: 421, endPoint x: 480, endPoint y: 398, distance: 404.7
drag, startPoint x: 480, startPoint y: 398, endPoint x: 435, endPoint y: 396, distance: 45.0
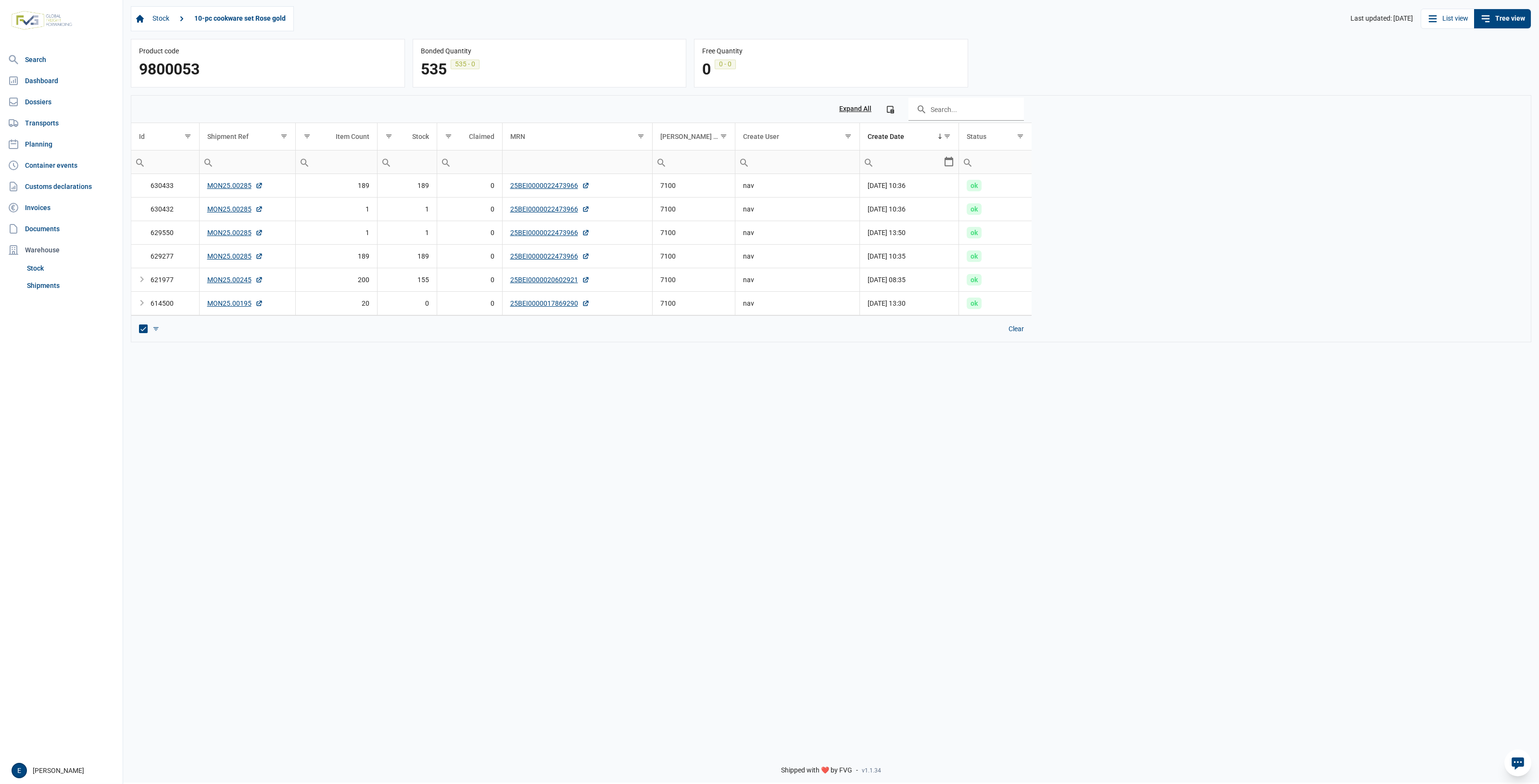
drag, startPoint x: 435, startPoint y: 396, endPoint x: 1102, endPoint y: 412, distance: 667.2
drag, startPoint x: 1102, startPoint y: 412, endPoint x: 675, endPoint y: 290, distance: 444.1
click at [838, 361] on div "Stock 10-pc cookware set Rose gold Last updated: 13-08-2025 List view Tree view…" at bounding box center [831, 370] width 1416 height 743
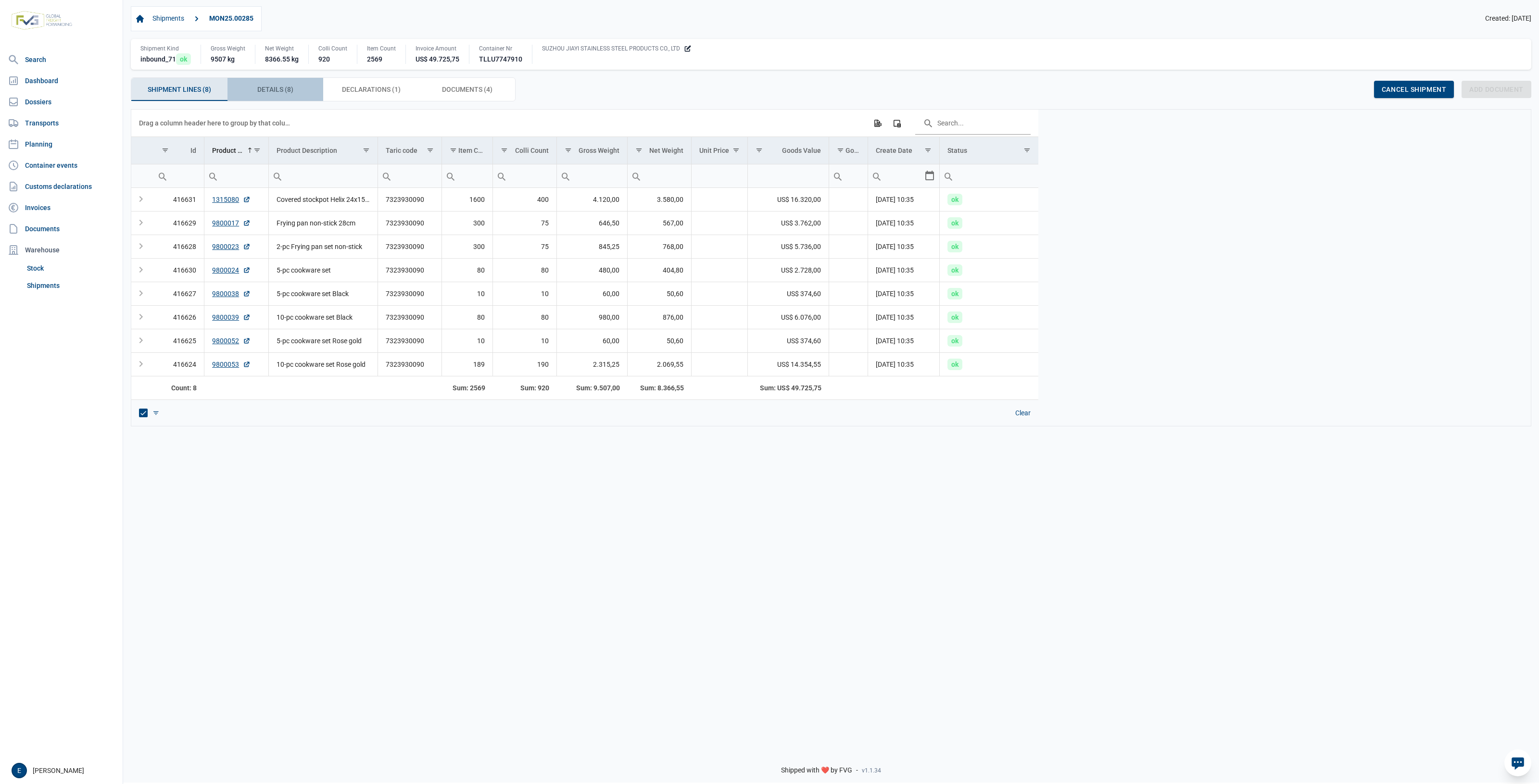
click at [301, 95] on div "Details (8) Details (8)" at bounding box center [276, 89] width 96 height 23
click at [269, 83] on div "Details (8) Details (8)" at bounding box center [276, 89] width 96 height 23
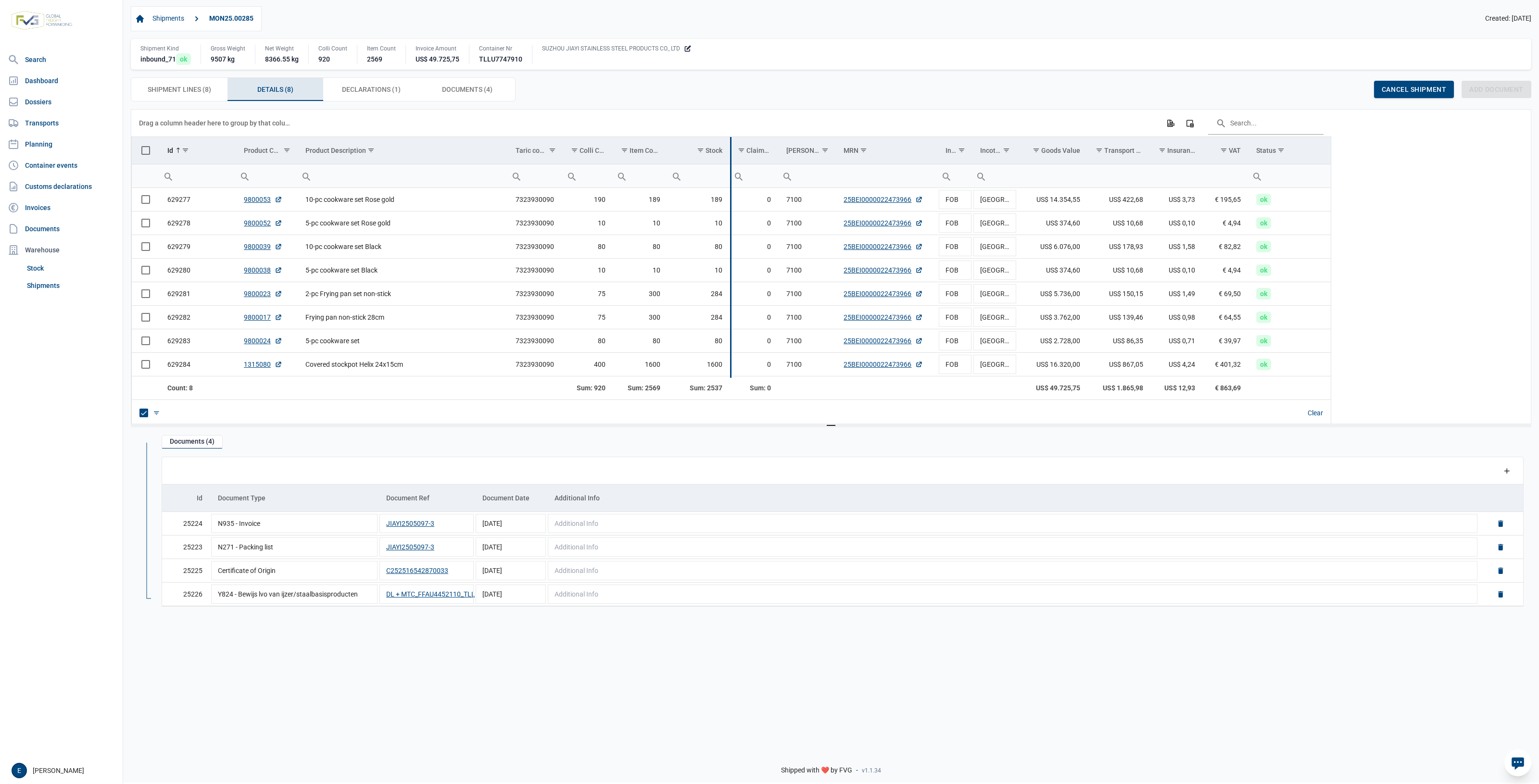
drag, startPoint x: 713, startPoint y: 147, endPoint x: 731, endPoint y: 144, distance: 18.2
click at [731, 144] on div "Data grid with 8 rows and 17 columns Drag a column header here to group by that…" at bounding box center [730, 268] width 1200 height 316
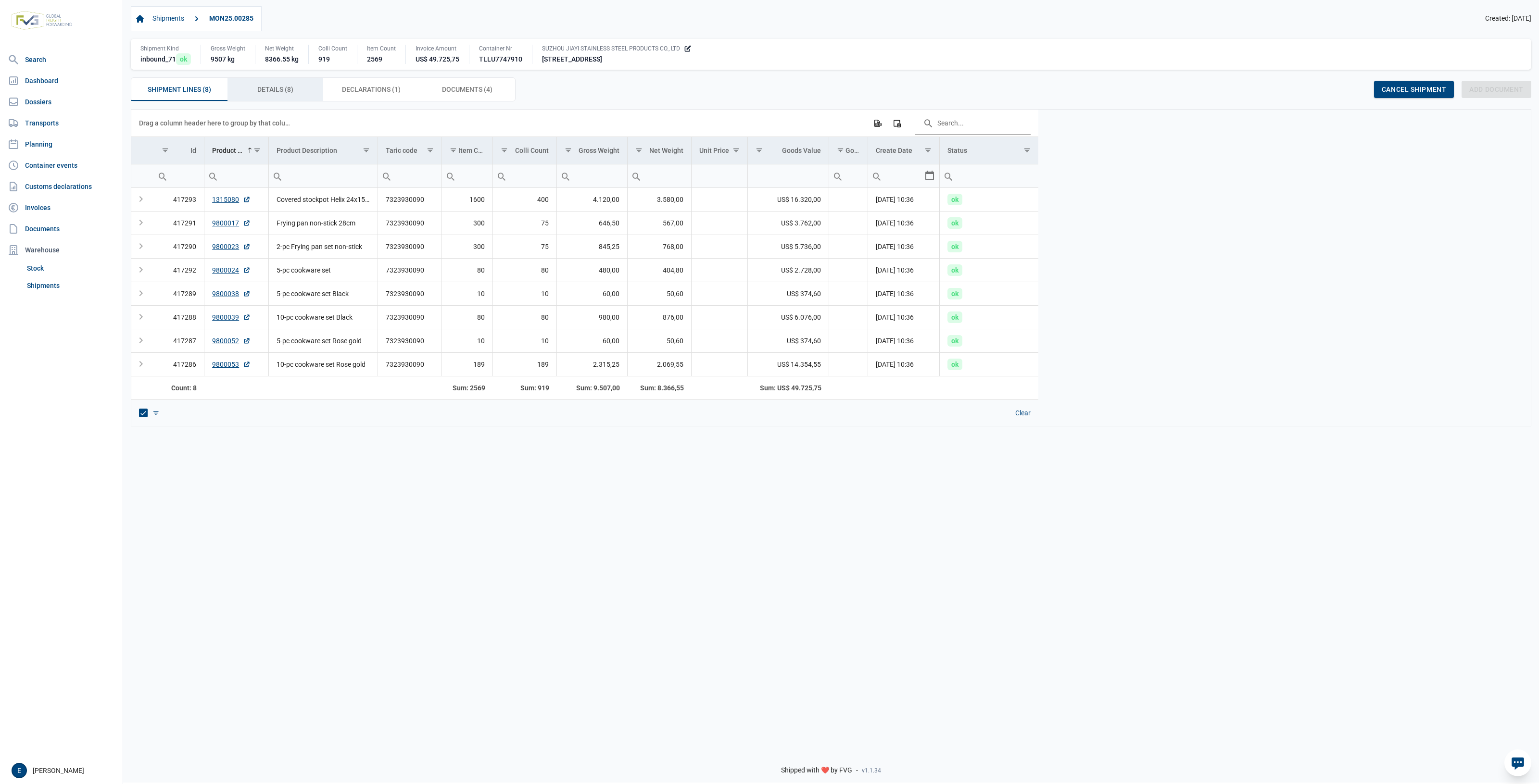
click at [284, 93] on span "Details (8) Details (8)" at bounding box center [275, 89] width 36 height 11
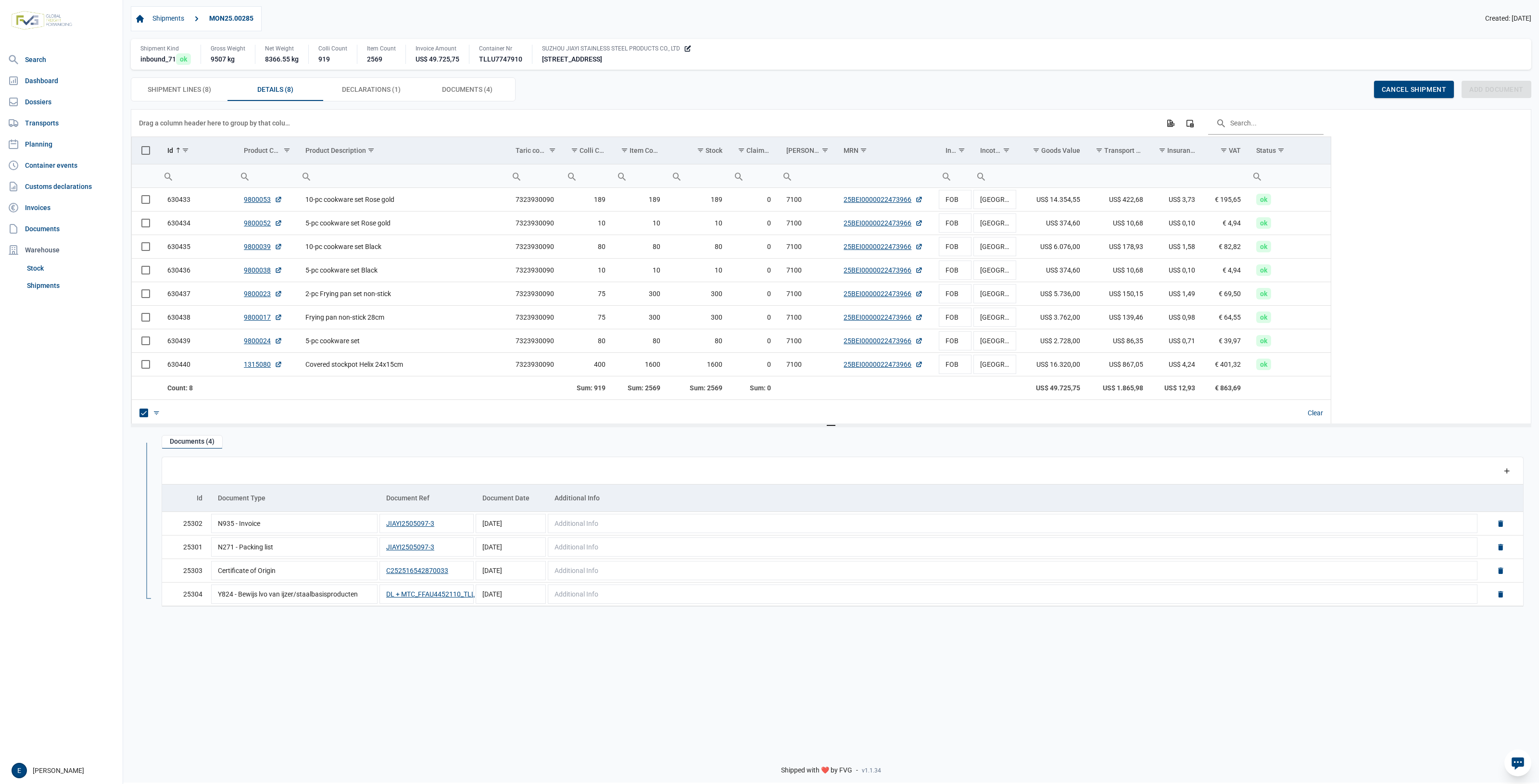
drag, startPoint x: 744, startPoint y: 445, endPoint x: 680, endPoint y: 440, distance: 64.2
click at [680, 440] on div "Documents (4) Data grid with 4 rows and 5 columns Add a row Id Document Type Do…" at bounding box center [842, 525] width 1377 height 179
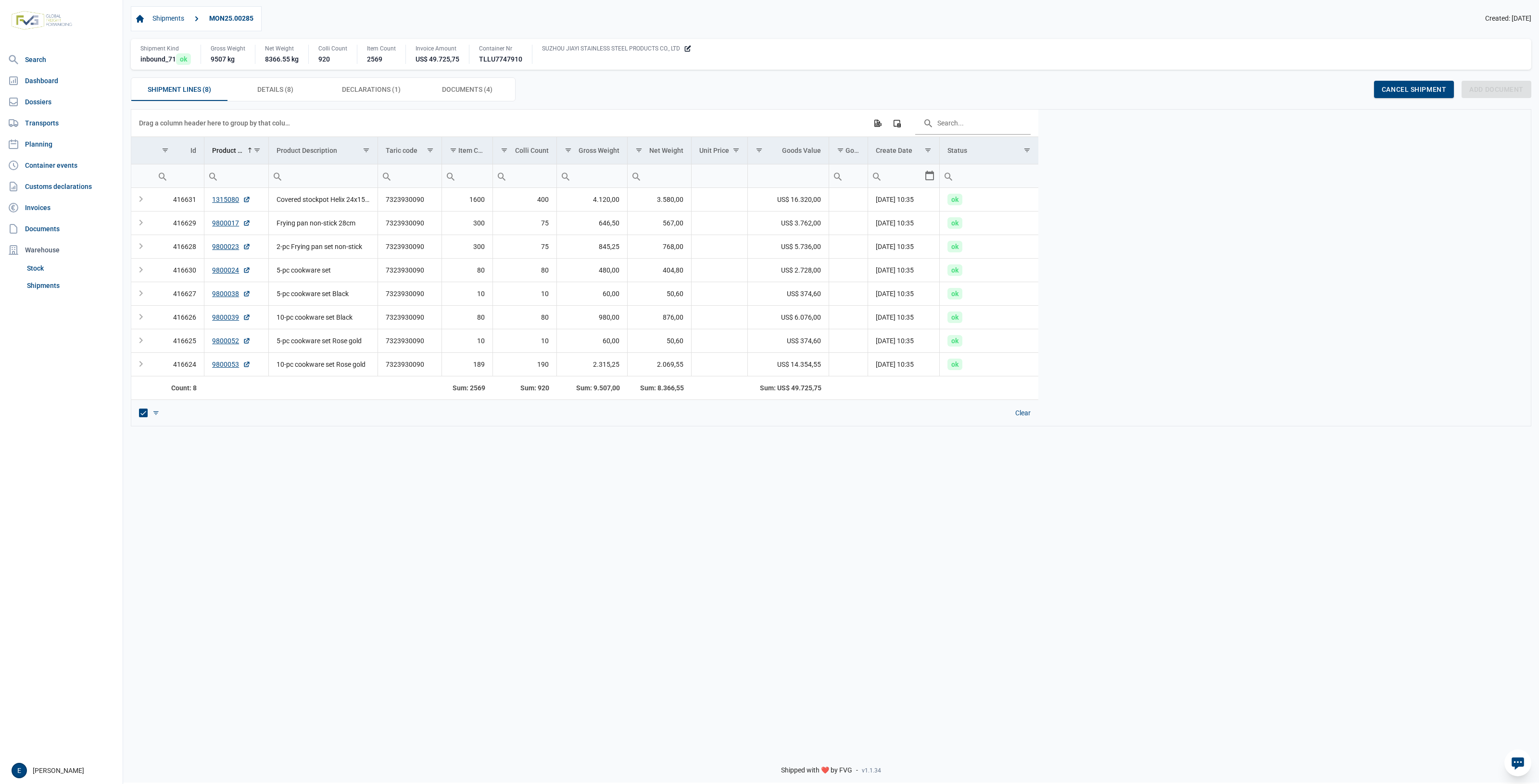
drag, startPoint x: 864, startPoint y: 595, endPoint x: 734, endPoint y: 611, distance: 131.0
drag, startPoint x: 734, startPoint y: 611, endPoint x: 708, endPoint y: 609, distance: 26.1
click at [706, 611] on div "Data grid with 8 rows and 13 columns Drag a column header here to group by that…" at bounding box center [831, 425] width 1416 height 633
click at [269, 92] on span "Details (8) Details (8)" at bounding box center [275, 89] width 36 height 11
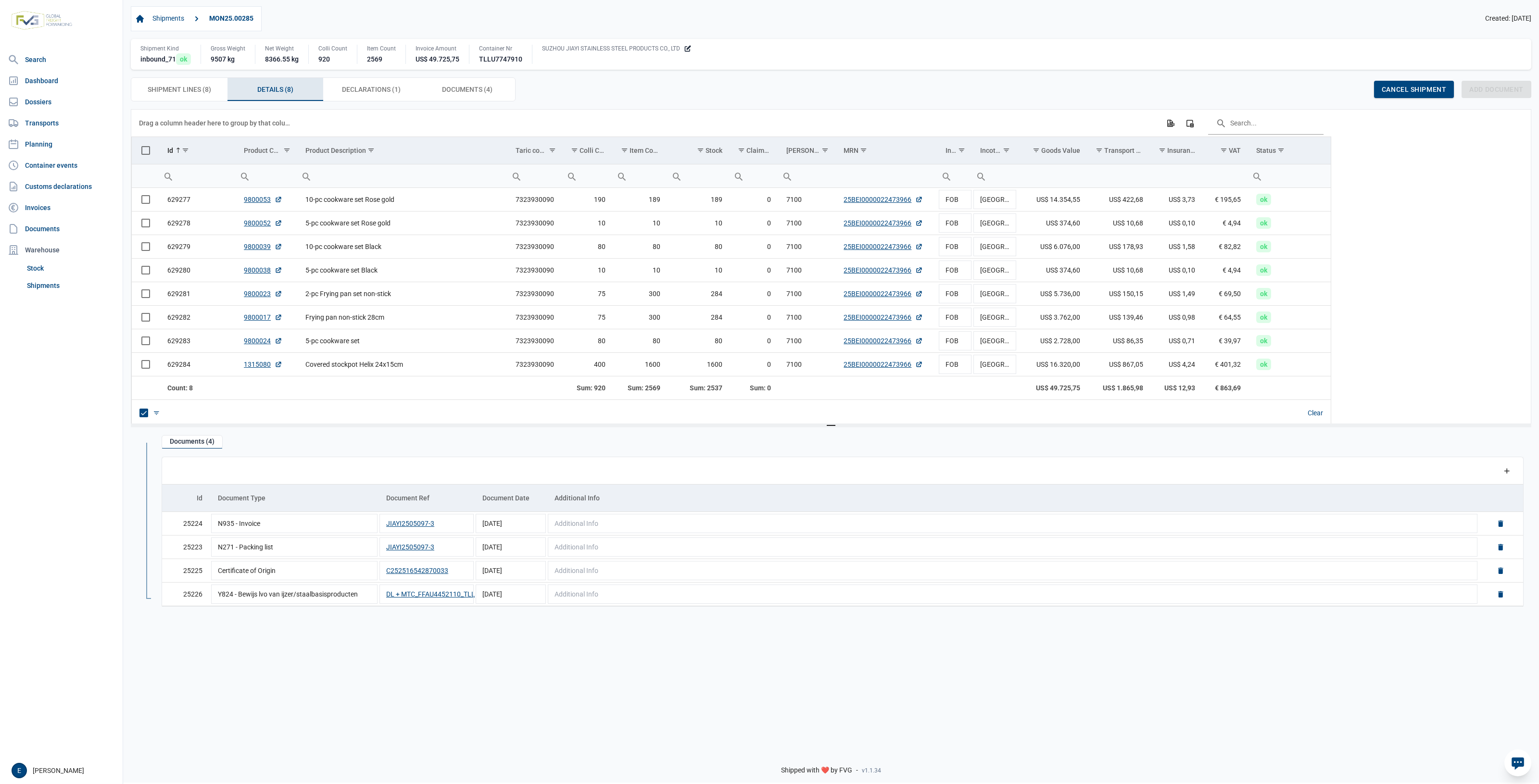
drag, startPoint x: 862, startPoint y: 435, endPoint x: 710, endPoint y: 462, distance: 154.4
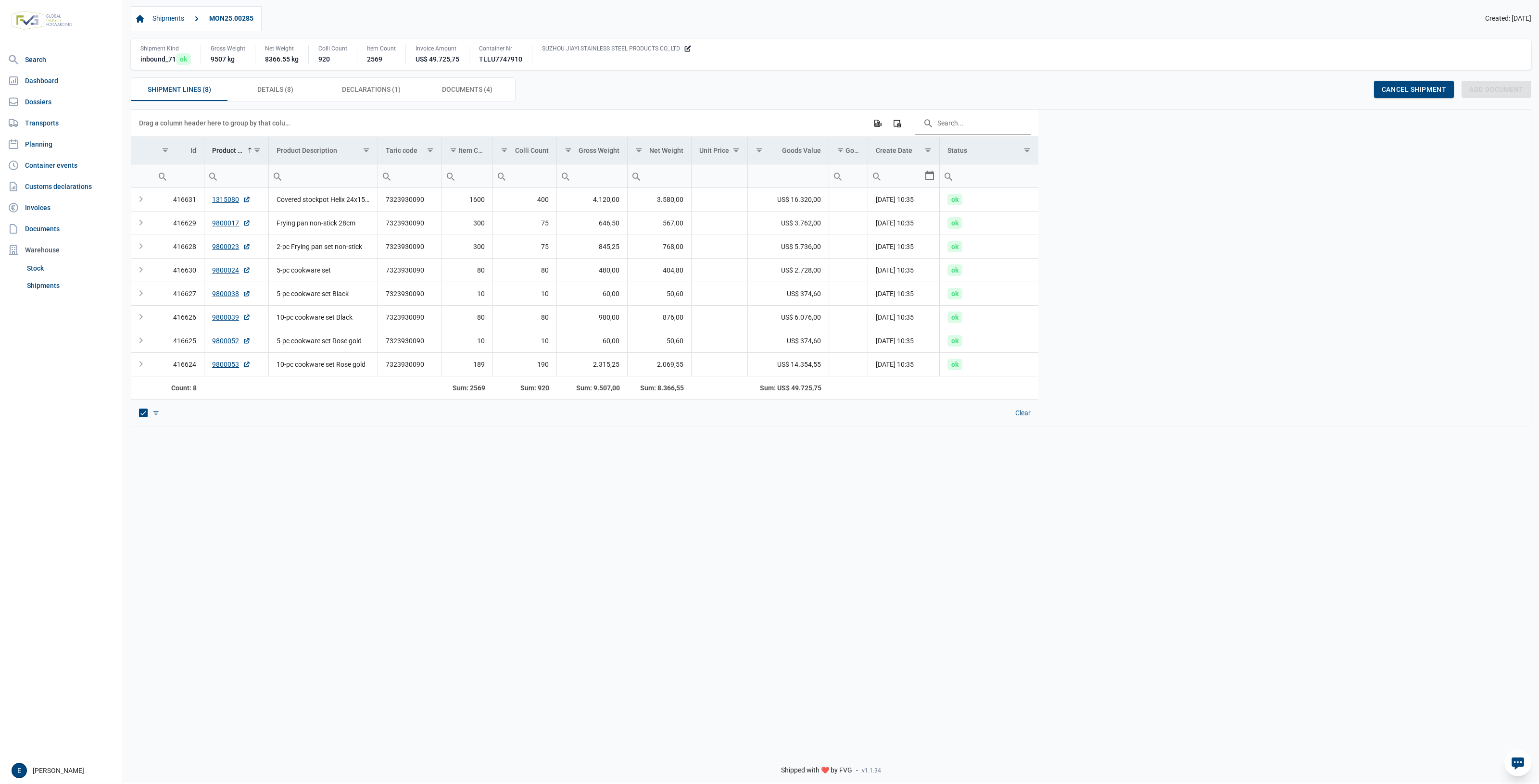
drag, startPoint x: 935, startPoint y: 478, endPoint x: 890, endPoint y: 490, distance: 46.6
drag, startPoint x: 890, startPoint y: 490, endPoint x: 725, endPoint y: 494, distance: 165.0
click at [725, 494] on div "Data grid with 8 rows and 13 columns Drag a column header here to group by that…" at bounding box center [831, 425] width 1416 height 633
click at [724, 493] on div "Data grid with 8 rows and 13 columns Drag a column header here to group by that…" at bounding box center [831, 425] width 1416 height 633
drag, startPoint x: 960, startPoint y: 532, endPoint x: 893, endPoint y: 523, distance: 67.6
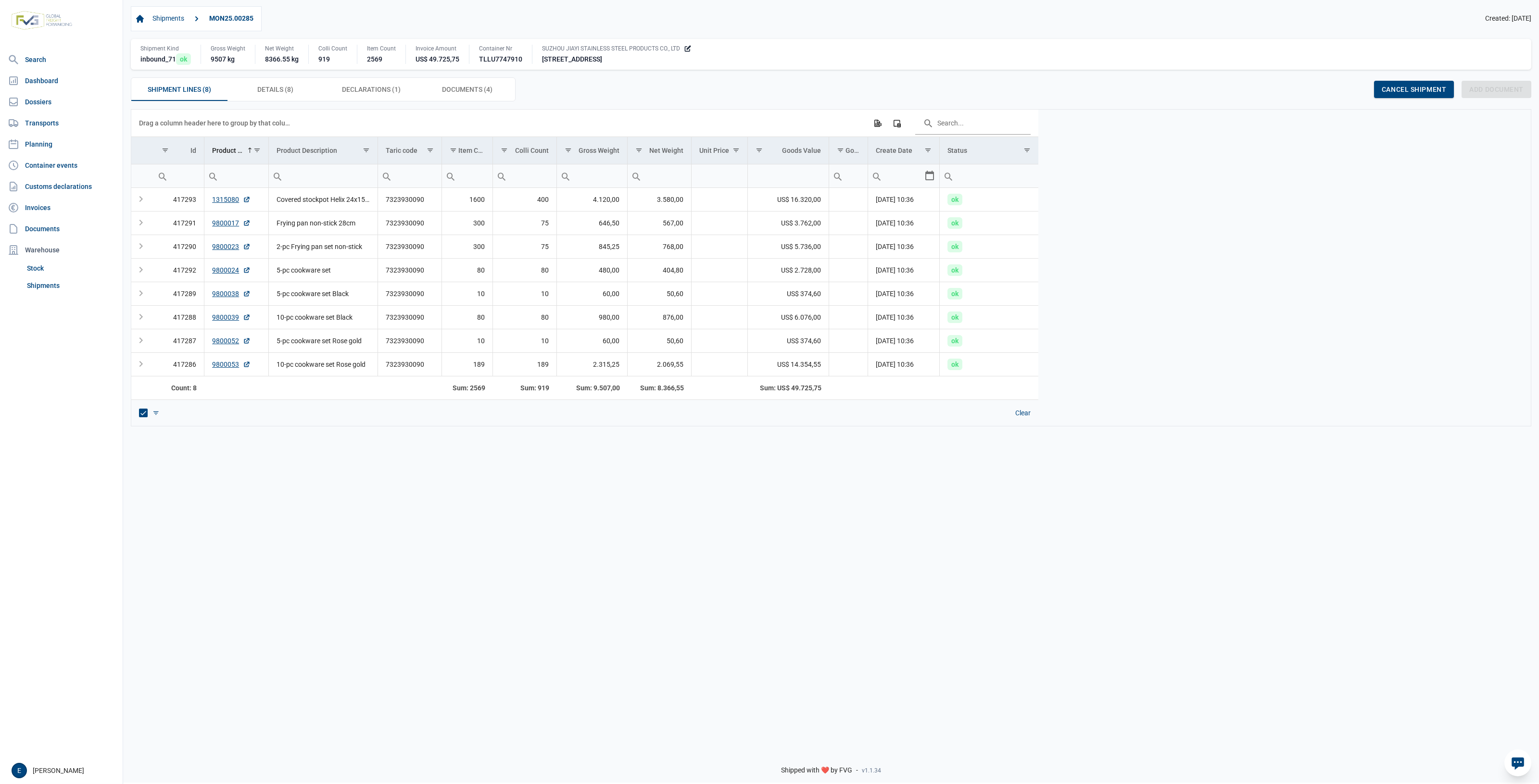
drag, startPoint x: 893, startPoint y: 523, endPoint x: 703, endPoint y: 483, distance: 194.2
click at [705, 484] on div "Data grid with 8 rows and 13 columns Drag a column header here to group by that…" at bounding box center [831, 425] width 1416 height 633
drag, startPoint x: 561, startPoint y: 487, endPoint x: 395, endPoint y: 462, distance: 167.9
drag, startPoint x: 395, startPoint y: 462, endPoint x: 901, endPoint y: 531, distance: 510.7
drag, startPoint x: 901, startPoint y: 531, endPoint x: 284, endPoint y: 473, distance: 619.7
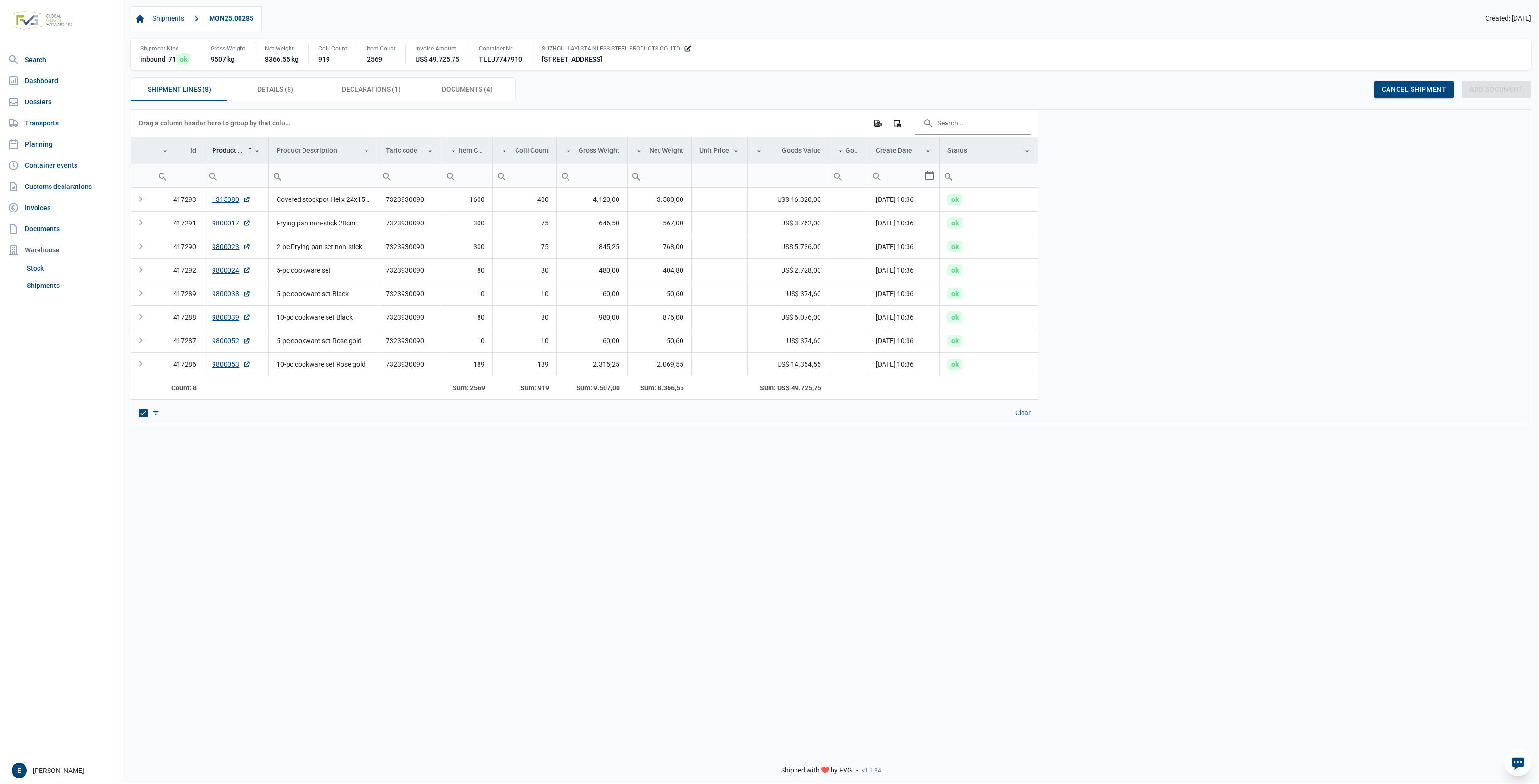
drag, startPoint x: 284, startPoint y: 473, endPoint x: 806, endPoint y: 475, distance: 522.0
click at [806, 475] on div "Data grid with 8 rows and 13 columns Drag a column header here to group by that…" at bounding box center [831, 425] width 1416 height 633
click at [284, 86] on span "Details (8) Details (8)" at bounding box center [275, 89] width 36 height 11
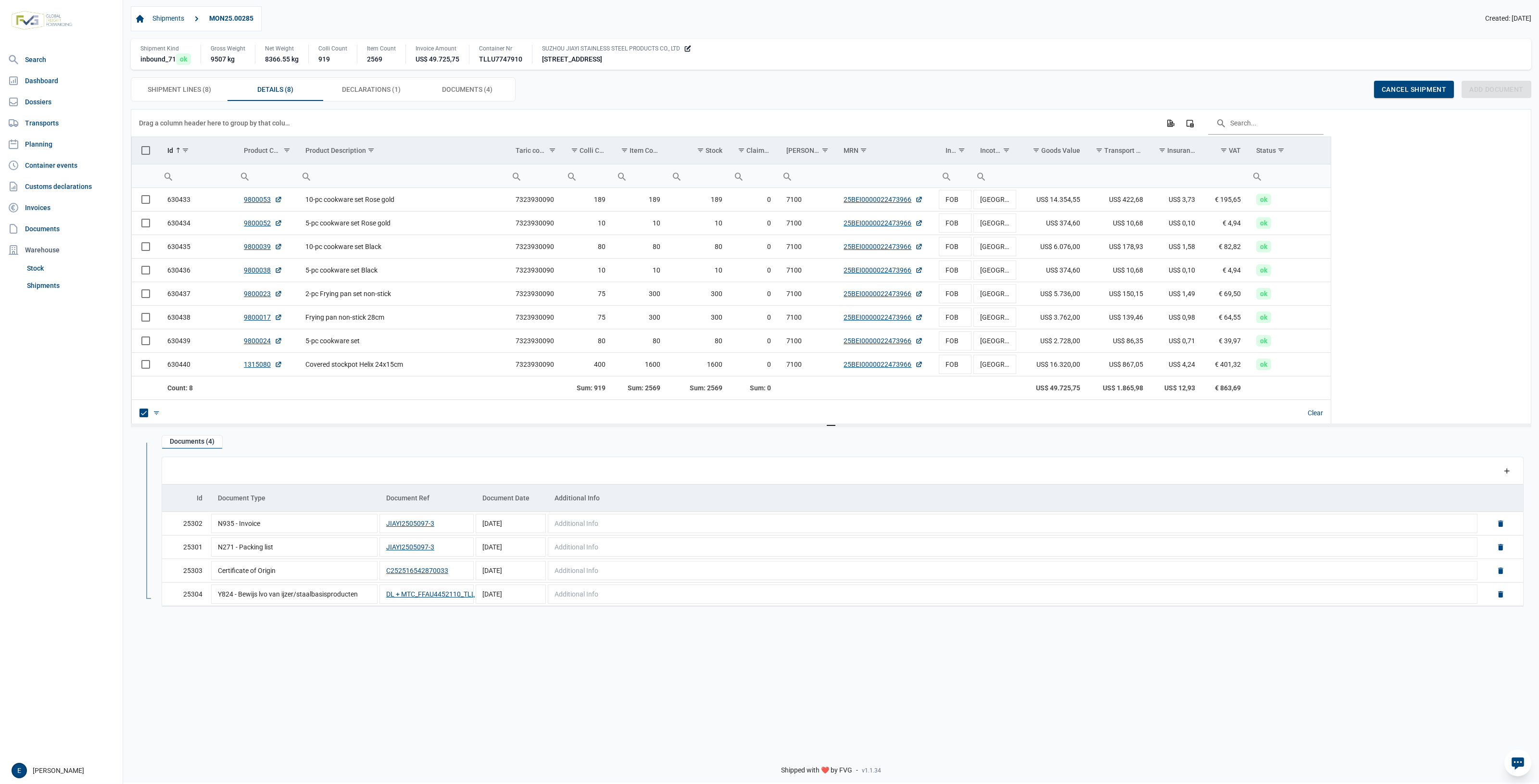
drag, startPoint x: 751, startPoint y: 73, endPoint x: 607, endPoint y: 85, distance: 144.5
drag, startPoint x: 607, startPoint y: 85, endPoint x: 519, endPoint y: 87, distance: 88.0
click at [530, 87] on div "Shipment Lines (8) Shipment Lines (8) Details (8) Details (8) Declarations (1) …" at bounding box center [831, 89] width 1400 height 24
click at [1397, 85] on div "Cancel shipment" at bounding box center [1413, 89] width 79 height 17
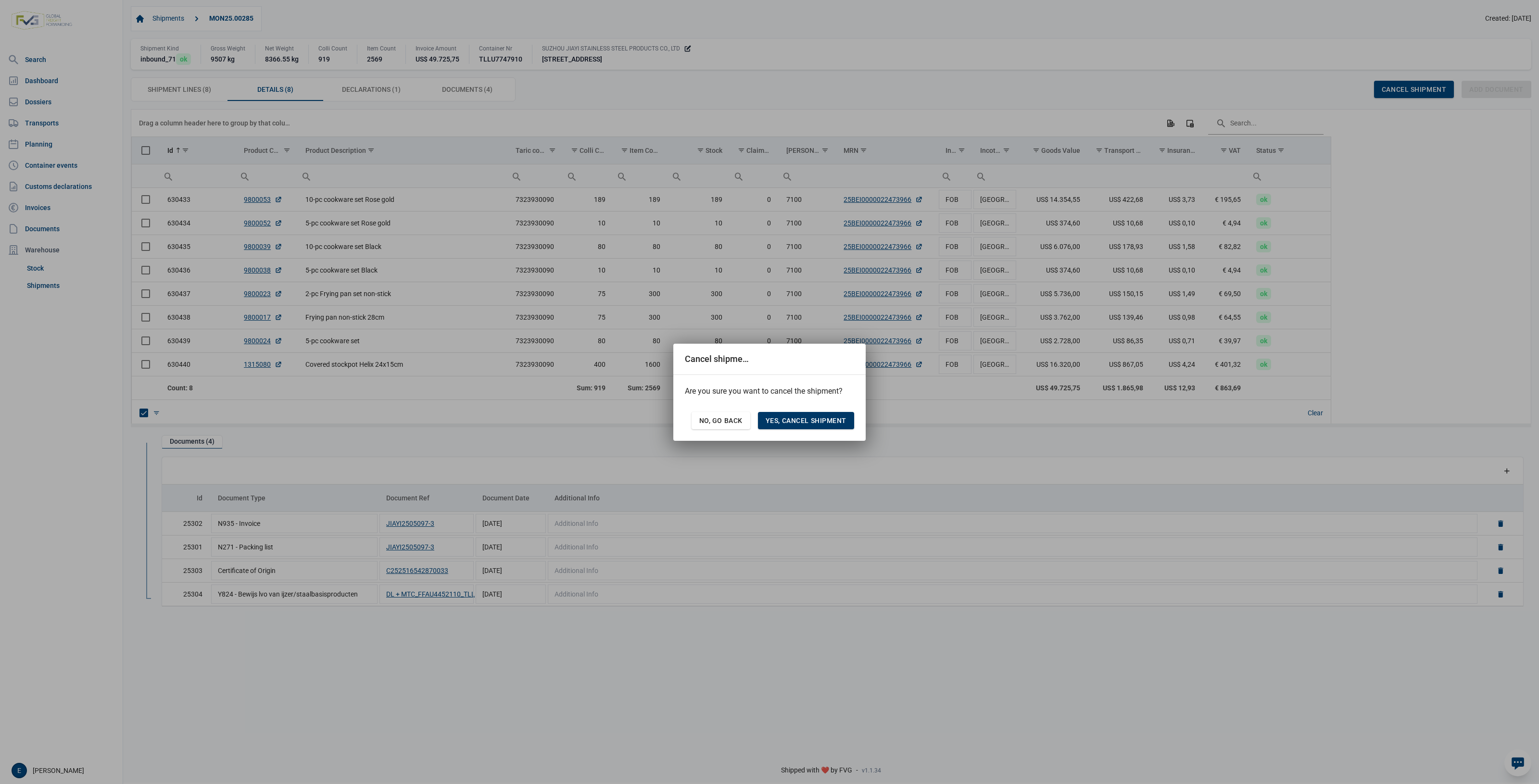
click at [794, 424] on span "Yes, cancel shipment" at bounding box center [806, 420] width 81 height 8
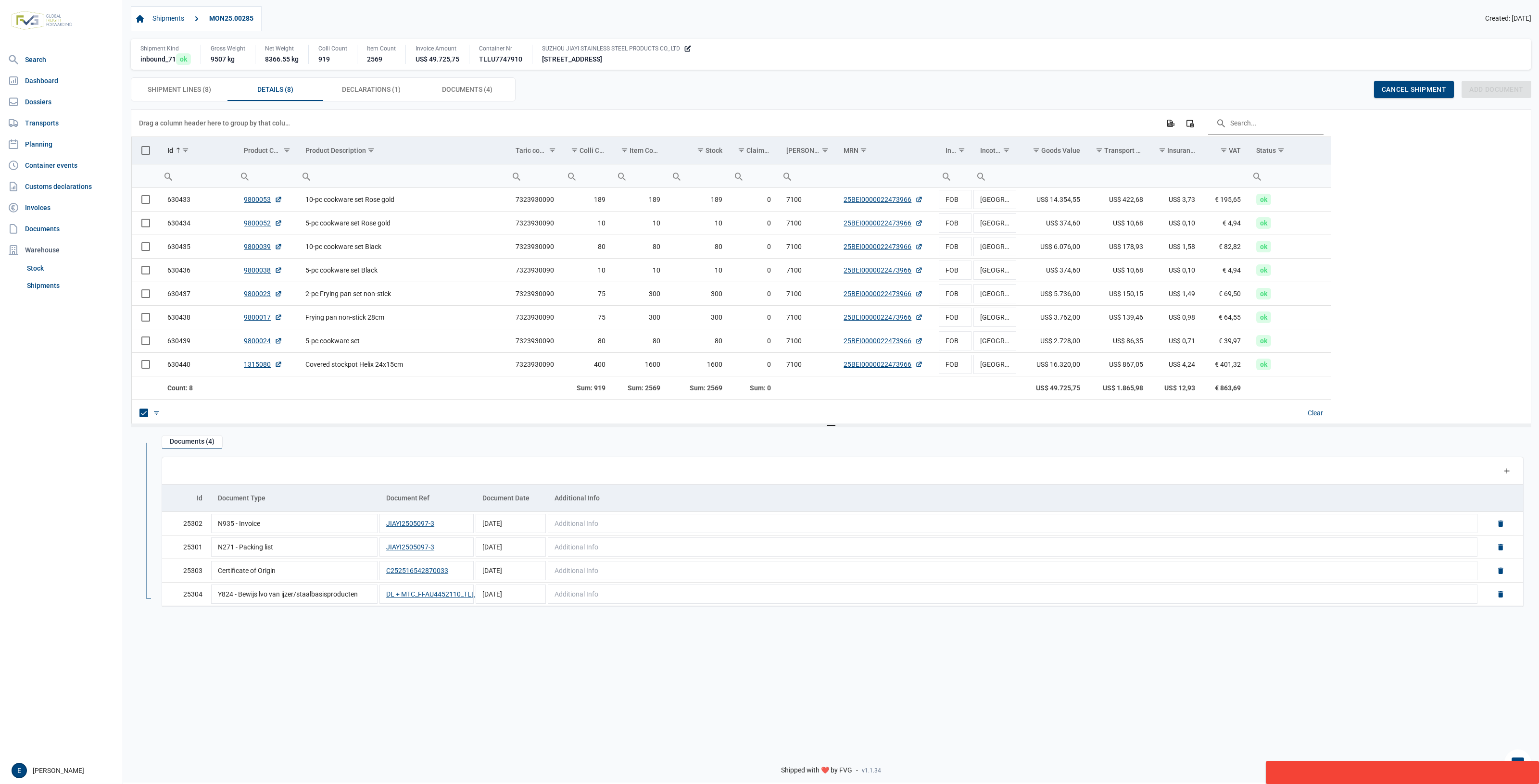
click at [1063, 677] on body "For evaluation purposes only. Redistribution prohibited. Please register an exi…" at bounding box center [769, 374] width 1539 height 784
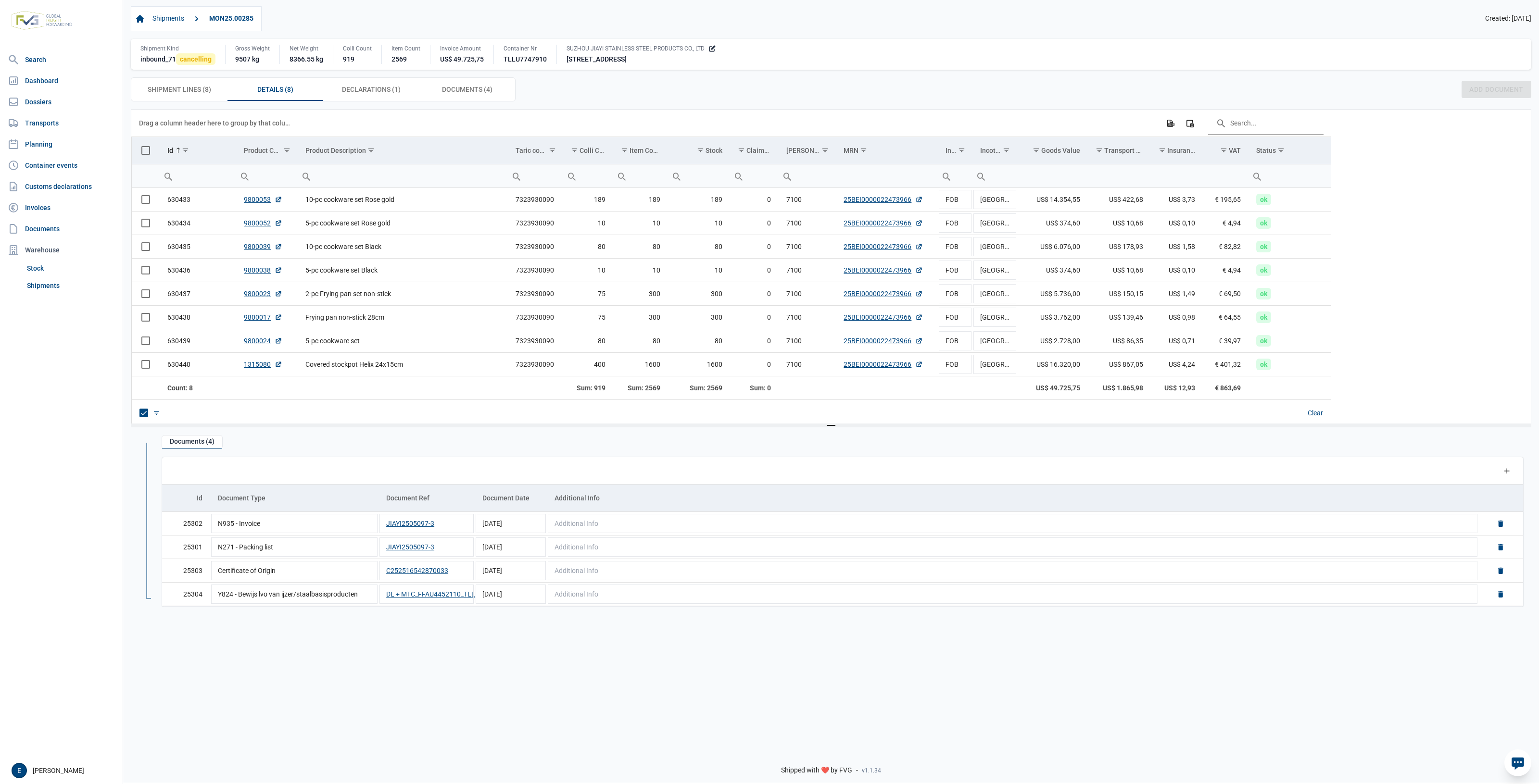
drag, startPoint x: 851, startPoint y: 95, endPoint x: 844, endPoint y: 90, distance: 8.6
drag, startPoint x: 844, startPoint y: 90, endPoint x: 482, endPoint y: 93, distance: 362.0
click at [604, 92] on div "Shipment Lines (8) Shipment Lines (8) Details (8) Details (8) Declarations (1) …" at bounding box center [831, 89] width 1400 height 24
drag, startPoint x: 851, startPoint y: 102, endPoint x: 811, endPoint y: 97, distance: 40.3
drag, startPoint x: 811, startPoint y: 97, endPoint x: 582, endPoint y: 78, distance: 229.8
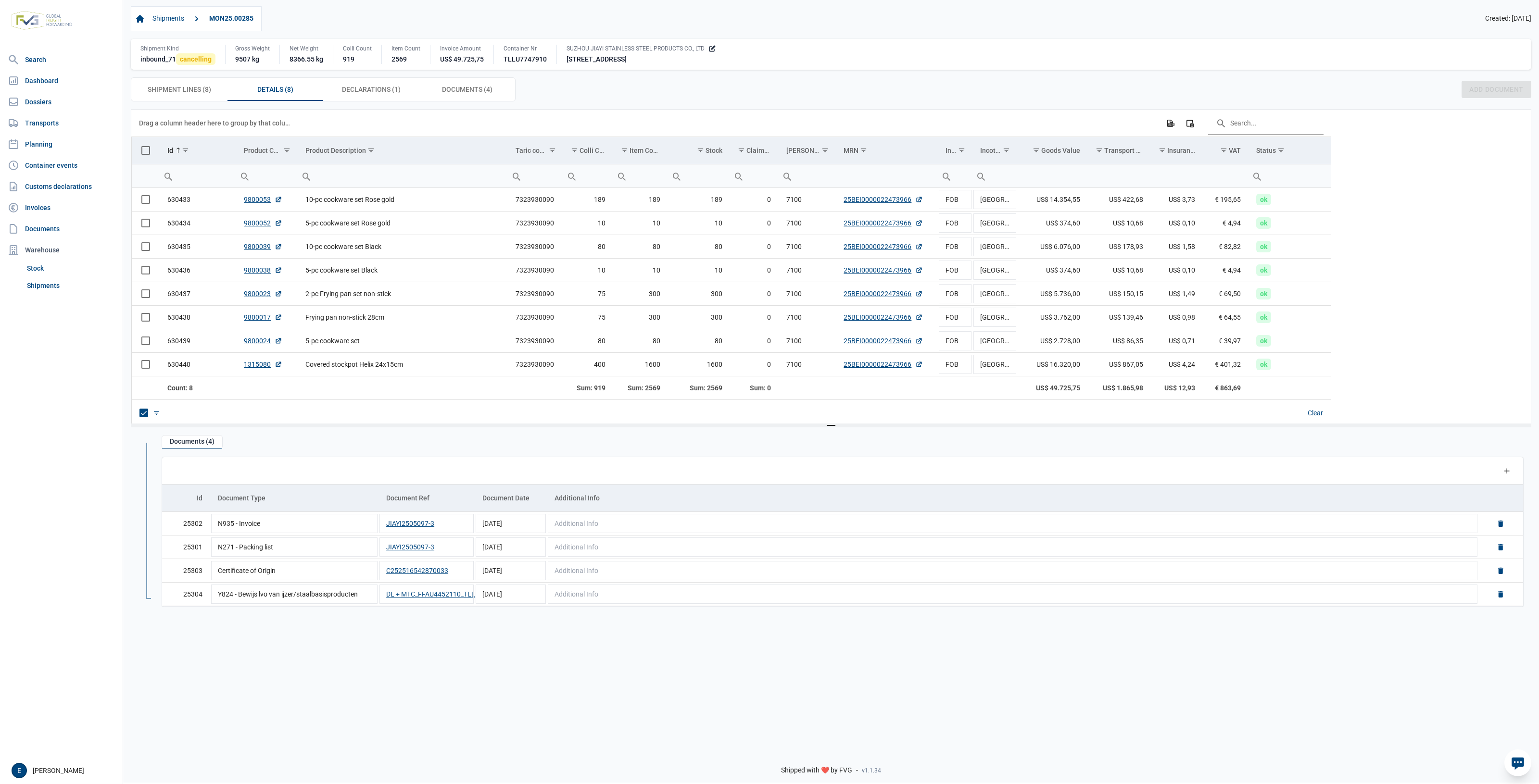
click at [778, 93] on div "Shipment Lines (8) Shipment Lines (8) Details (8) Details (8) Declarations (1) …" at bounding box center [831, 89] width 1400 height 24
drag, startPoint x: 786, startPoint y: 99, endPoint x: 708, endPoint y: 102, distance: 78.1
drag, startPoint x: 708, startPoint y: 102, endPoint x: 580, endPoint y: 103, distance: 128.0
drag, startPoint x: 580, startPoint y: 103, endPoint x: 554, endPoint y: 79, distance: 35.4
drag, startPoint x: 554, startPoint y: 79, endPoint x: 974, endPoint y: 87, distance: 420.1
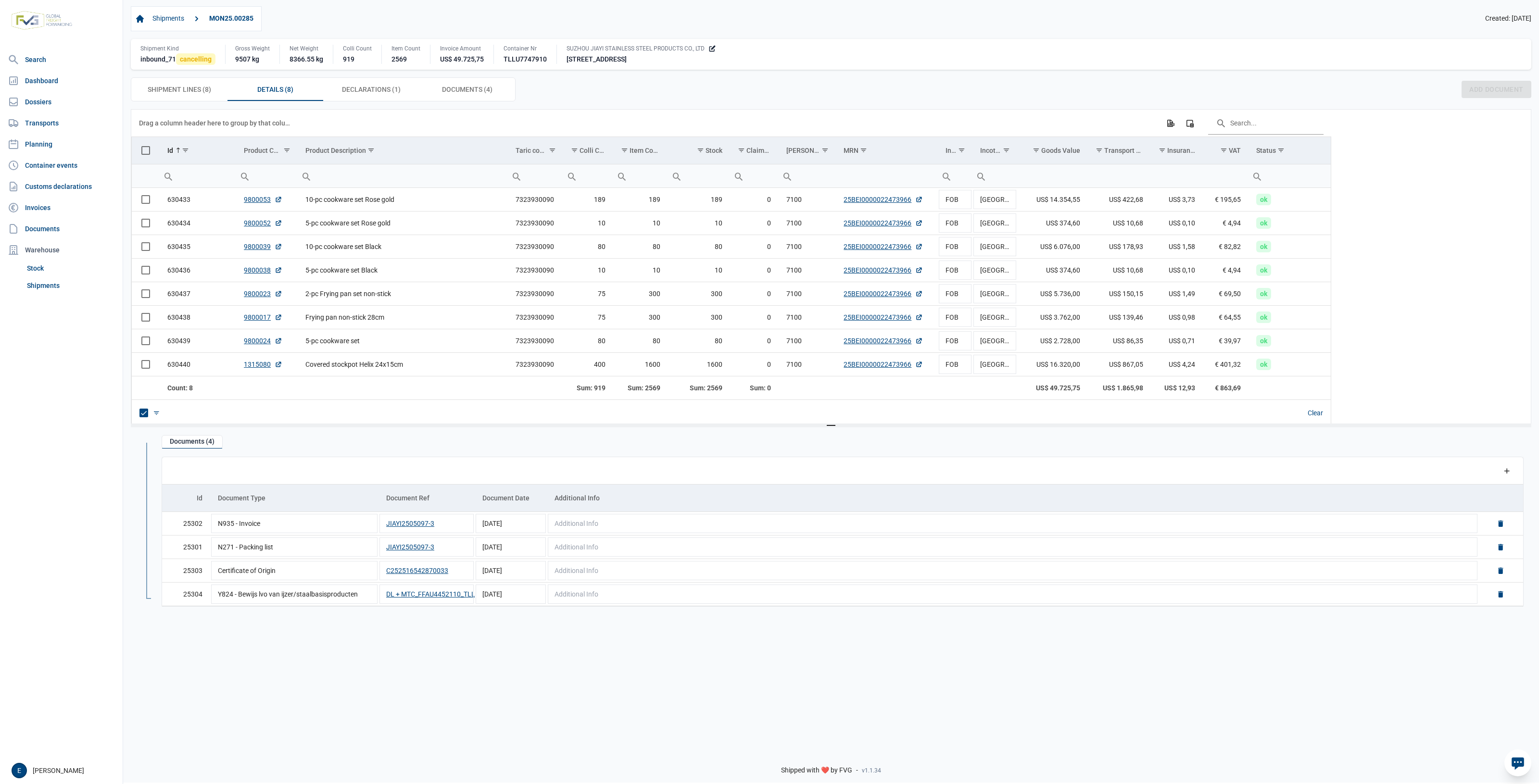
drag, startPoint x: 974, startPoint y: 87, endPoint x: 783, endPoint y: 95, distance: 191.2
click at [783, 95] on div "Shipment Lines (8) Shipment Lines (8) Details (8) Details (8) Declarations (1) …" at bounding box center [831, 89] width 1400 height 24
drag, startPoint x: 755, startPoint y: 115, endPoint x: 735, endPoint y: 121, distance: 20.9
drag, startPoint x: 735, startPoint y: 121, endPoint x: 622, endPoint y: 127, distance: 113.2
click at [622, 127] on div "Drag a column header here to group by that column Export all data to Excel Colu…" at bounding box center [731, 123] width 1185 height 27
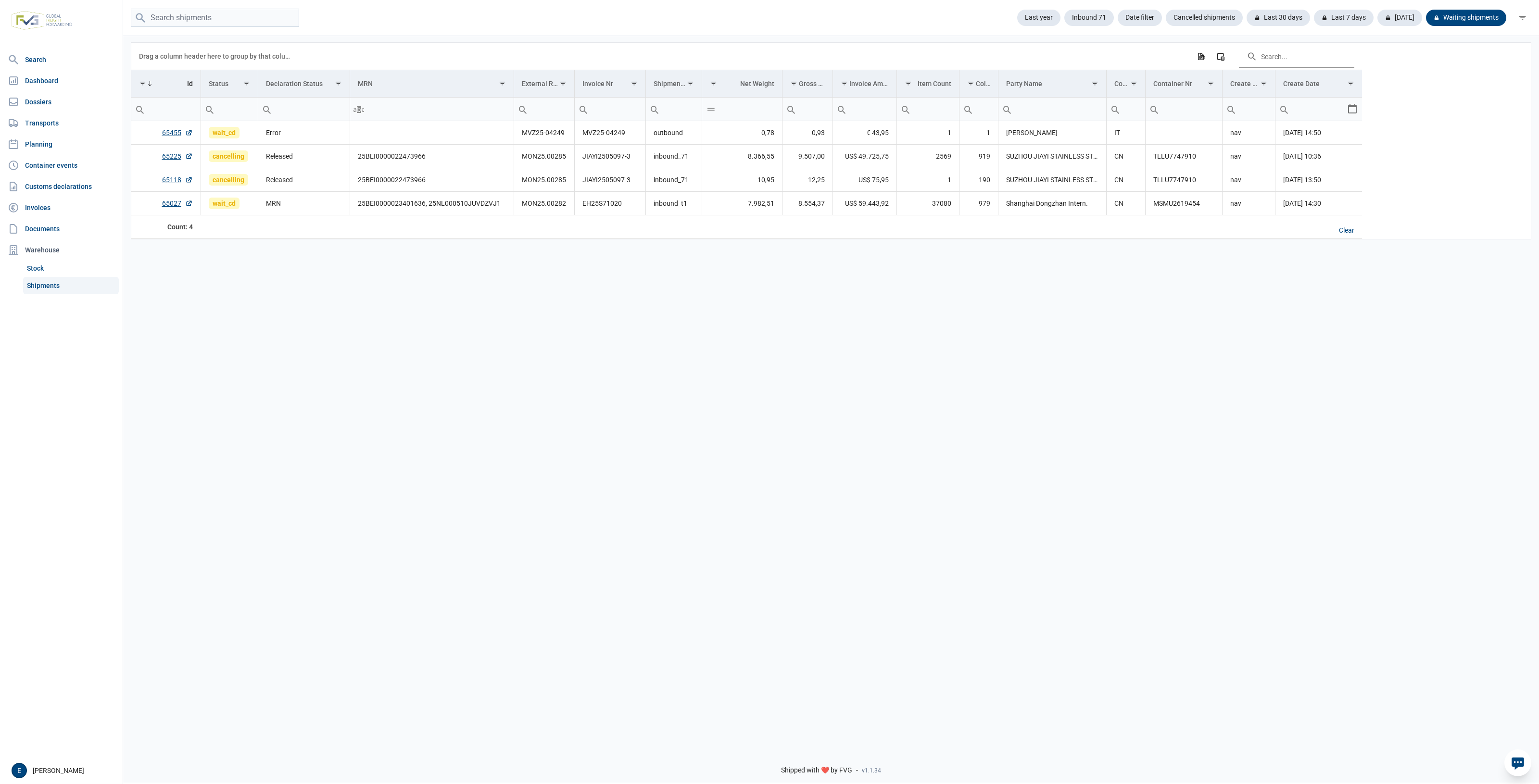
drag, startPoint x: 372, startPoint y: 378, endPoint x: 1015, endPoint y: 424, distance: 644.6
click at [1015, 424] on div "Data grid with 4 rows and 17 columns Drag a column header here to group by that…" at bounding box center [831, 388] width 1416 height 707
drag, startPoint x: 308, startPoint y: 445, endPoint x: 221, endPoint y: 402, distance: 97.0
drag, startPoint x: 221, startPoint y: 402, endPoint x: 251, endPoint y: 398, distance: 30.3
click at [251, 398] on div "Data grid with 4 rows and 17 columns Drag a column header here to group by that…" at bounding box center [831, 388] width 1416 height 707
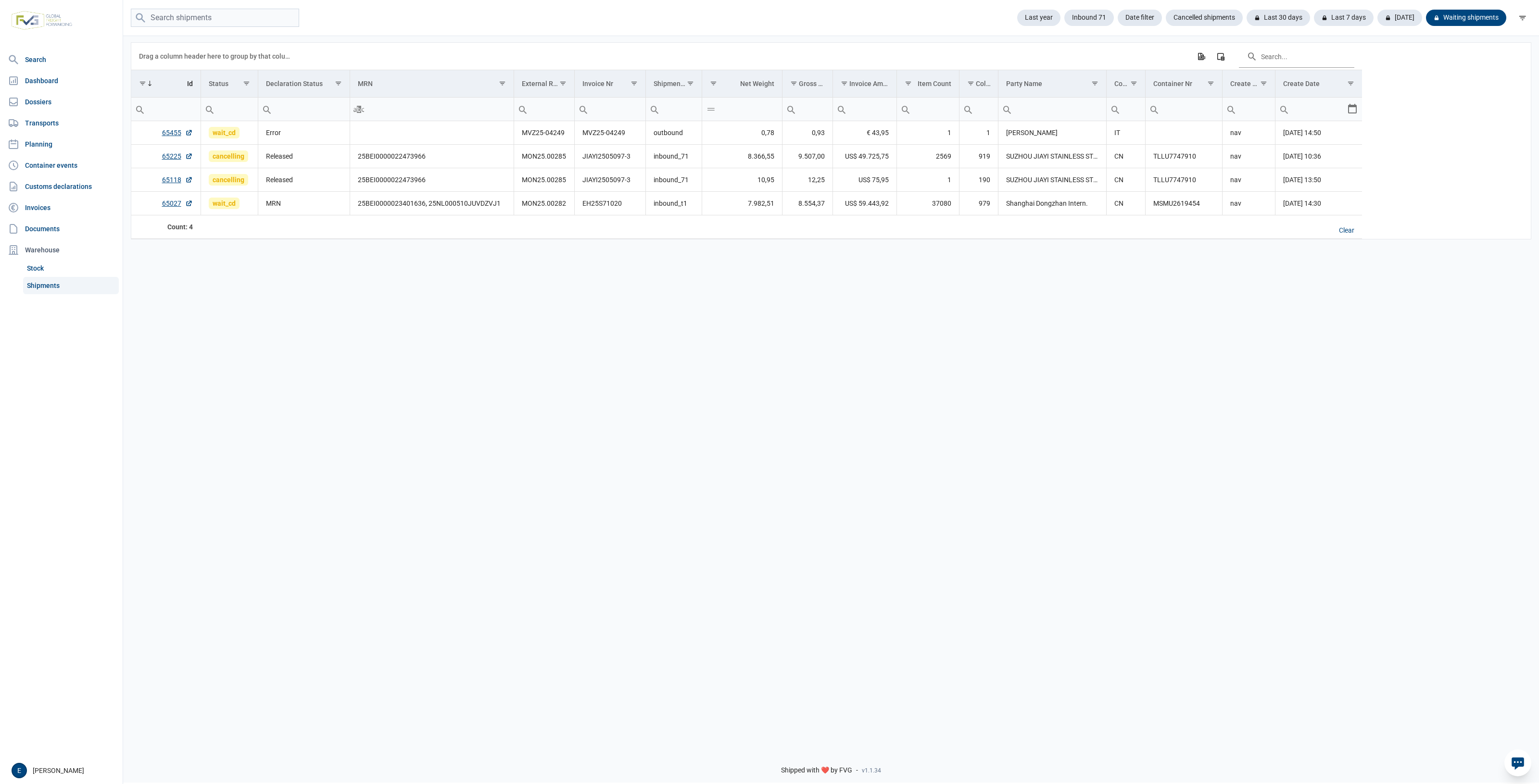
drag, startPoint x: 1331, startPoint y: 455, endPoint x: 1195, endPoint y: 424, distance: 139.5
drag, startPoint x: 1195, startPoint y: 424, endPoint x: 1403, endPoint y: 17, distance: 457.1
click at [1426, 17] on div "[DATE]" at bounding box center [1466, 17] width 80 height 16
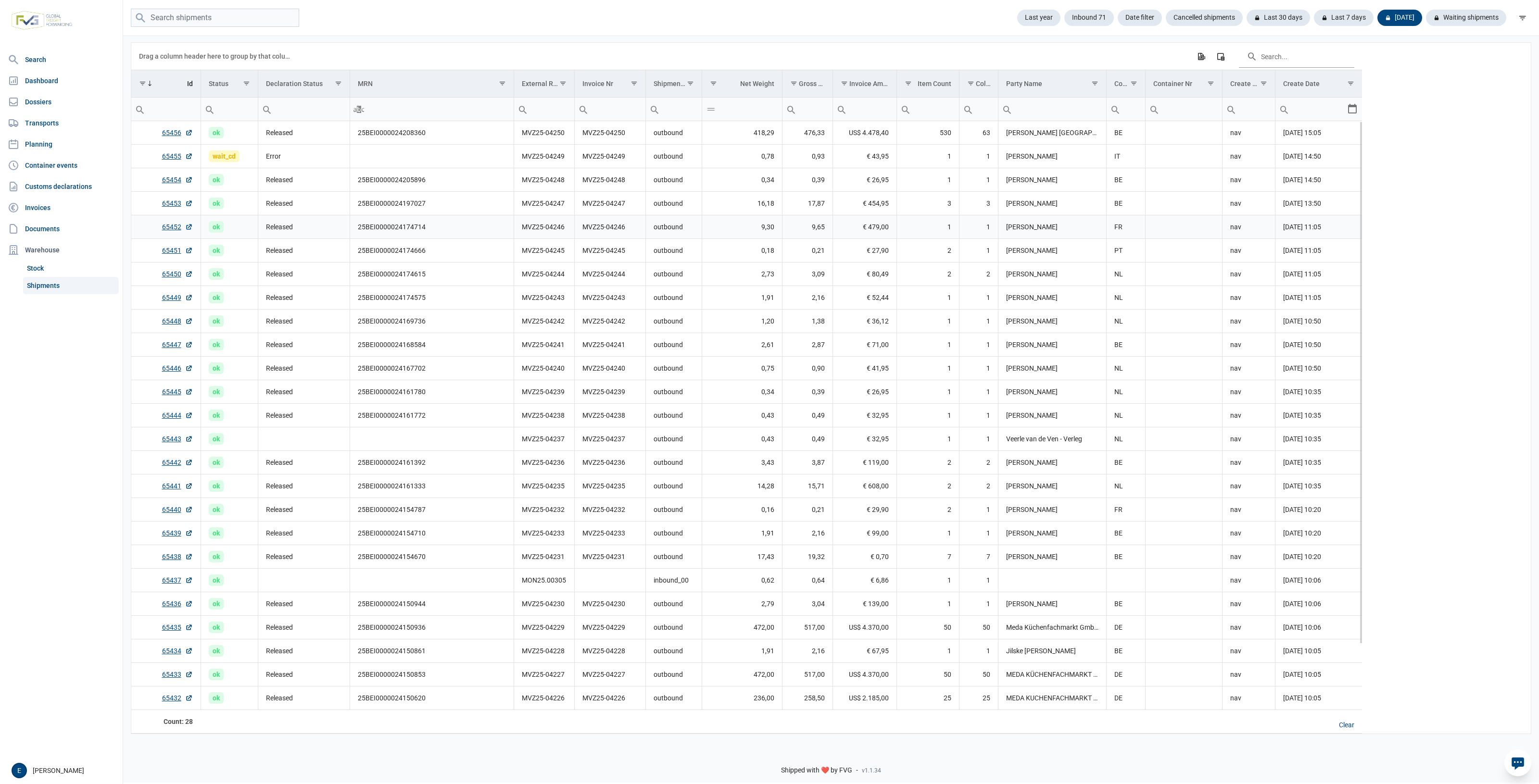
drag, startPoint x: 489, startPoint y: 223, endPoint x: 472, endPoint y: 226, distance: 17.3
drag, startPoint x: 472, startPoint y: 226, endPoint x: 700, endPoint y: 168, distance: 235.3
click at [430, 197] on tr "65453 ok Released 25BEI0000024197027 MVZ25-04247 MVZ25-04247 outbound 16,18 17,…" at bounding box center [746, 203] width 1230 height 24
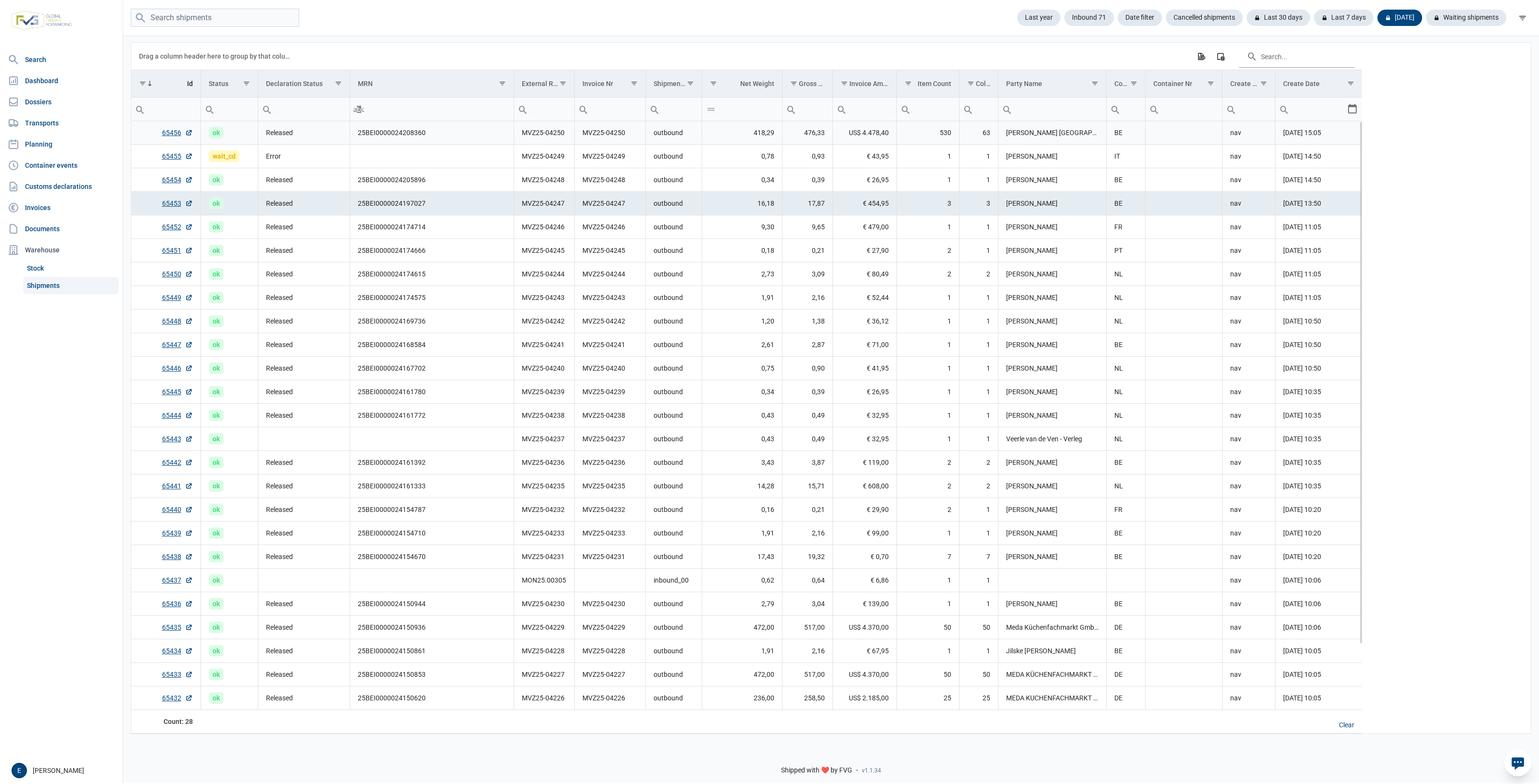
drag, startPoint x: 716, startPoint y: 264, endPoint x: 726, endPoint y: 254, distance: 14.1
drag, startPoint x: 726, startPoint y: 254, endPoint x: 703, endPoint y: 180, distance: 77.5
click at [662, 185] on tbody "65456 ok Released 25BEI0000024208360 MVZ25-04250 MVZ25-04250 outbound 418,29 47…" at bounding box center [746, 450] width 1230 height 659
click at [1465, 14] on div "Waiting shipments" at bounding box center [1462, 17] width 88 height 16
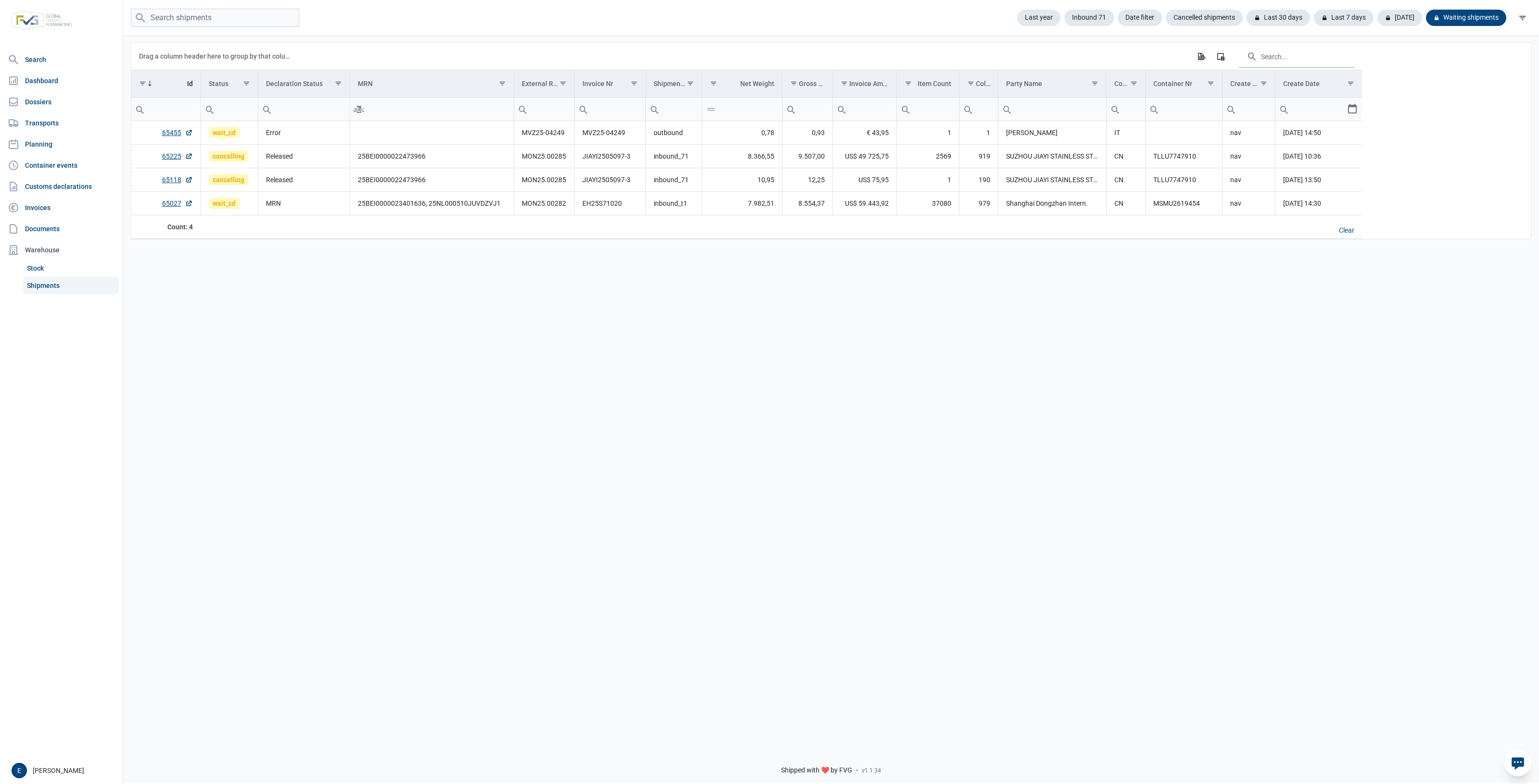
drag, startPoint x: 898, startPoint y: 396, endPoint x: 783, endPoint y: 379, distance: 116.2
click at [783, 379] on div "Data grid with 4 rows and 17 columns Drag a column header here to group by that…" at bounding box center [831, 388] width 1416 height 707
click at [761, 367] on div "Data grid with 4 rows and 17 columns Drag a column header here to group by that…" at bounding box center [831, 388] width 1416 height 707
